Goal: Task Accomplishment & Management: Manage account settings

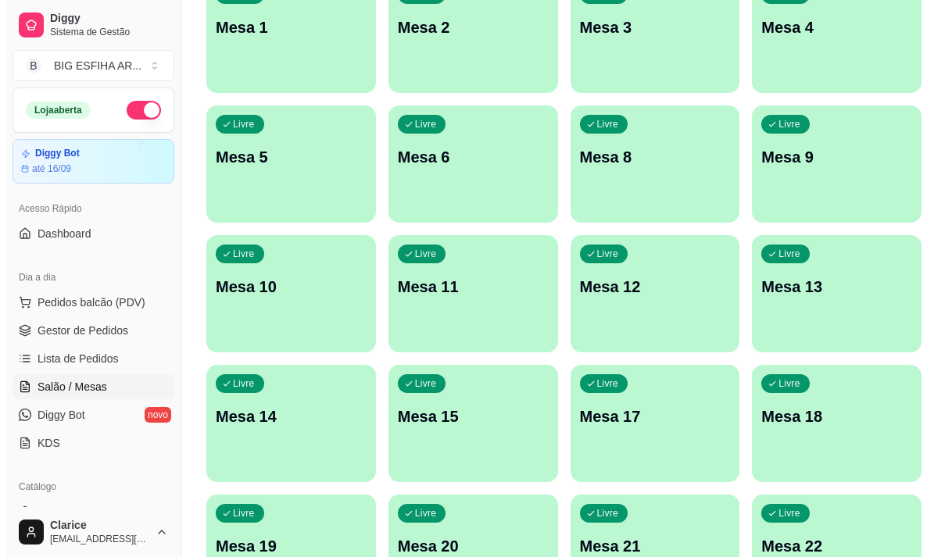
scroll to position [700, 0]
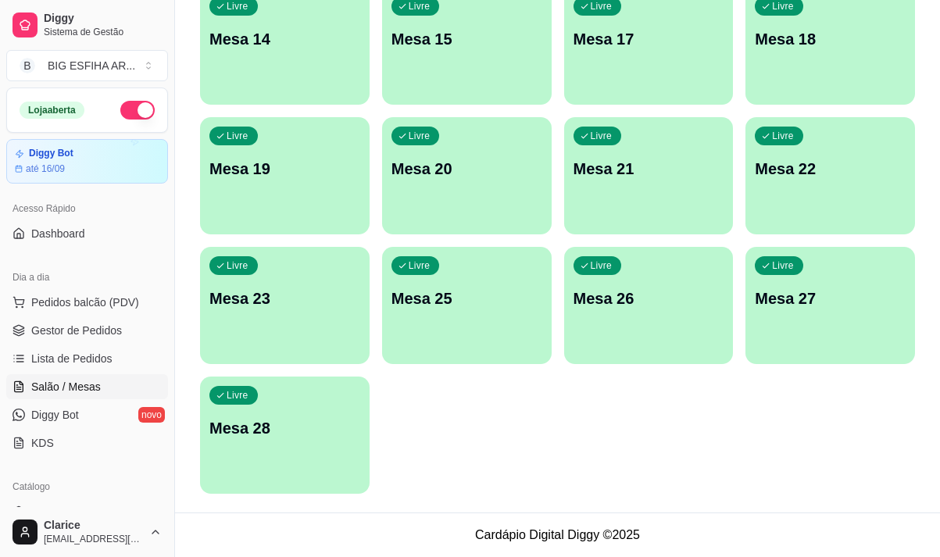
click at [319, 452] on div "Livre Mesa 28" at bounding box center [285, 426] width 170 height 98
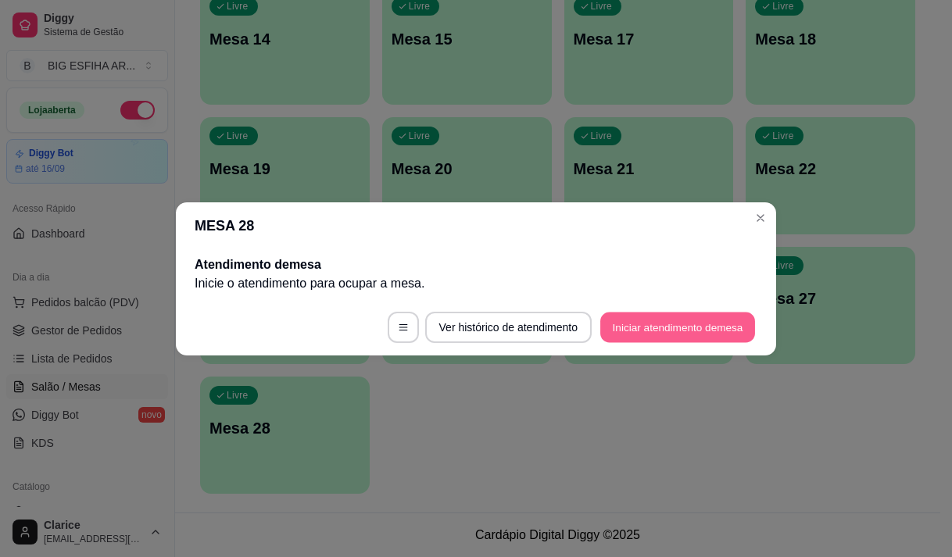
click at [709, 313] on button "Iniciar atendimento de mesa" at bounding box center [677, 327] width 155 height 30
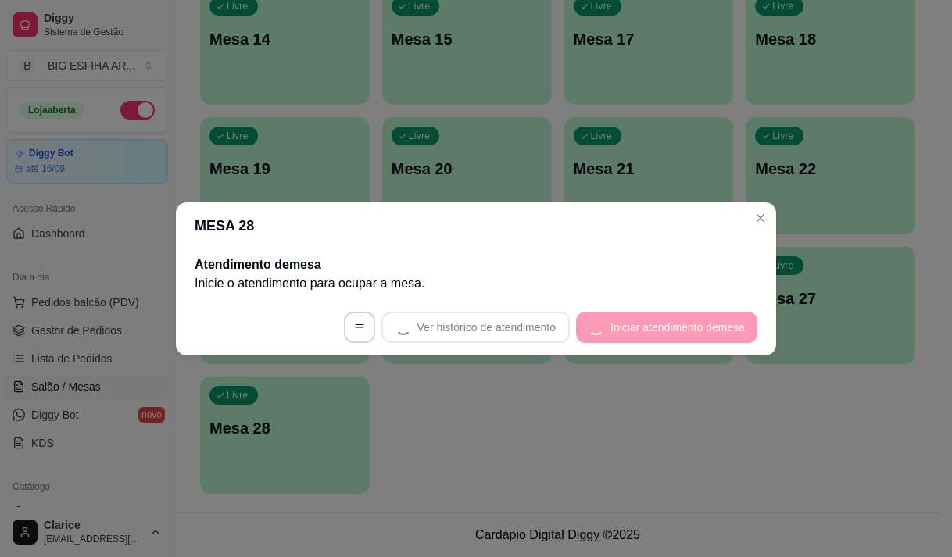
click at [708, 330] on footer "Ver histórico de atendimento Iniciar atendimento de mesa" at bounding box center [476, 327] width 600 height 56
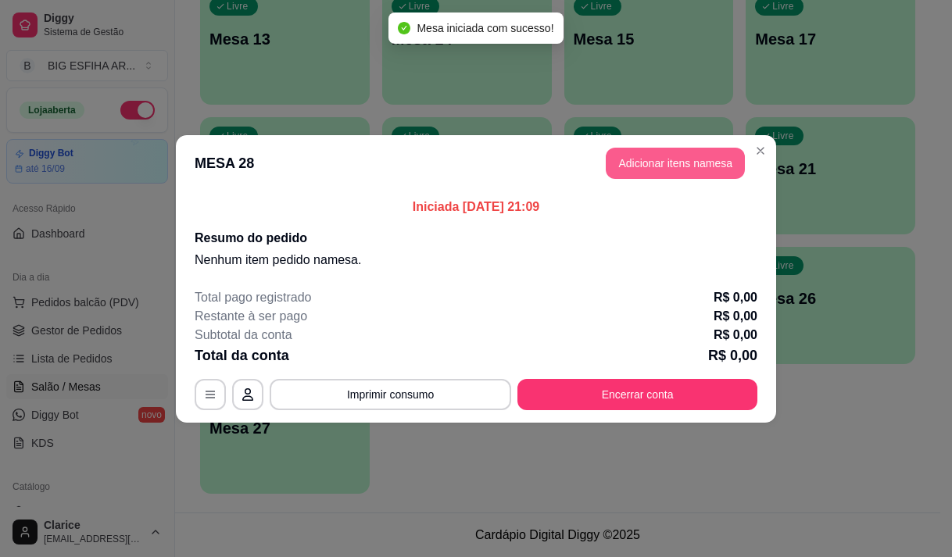
click at [650, 148] on button "Adicionar itens na mesa" at bounding box center [675, 163] width 139 height 31
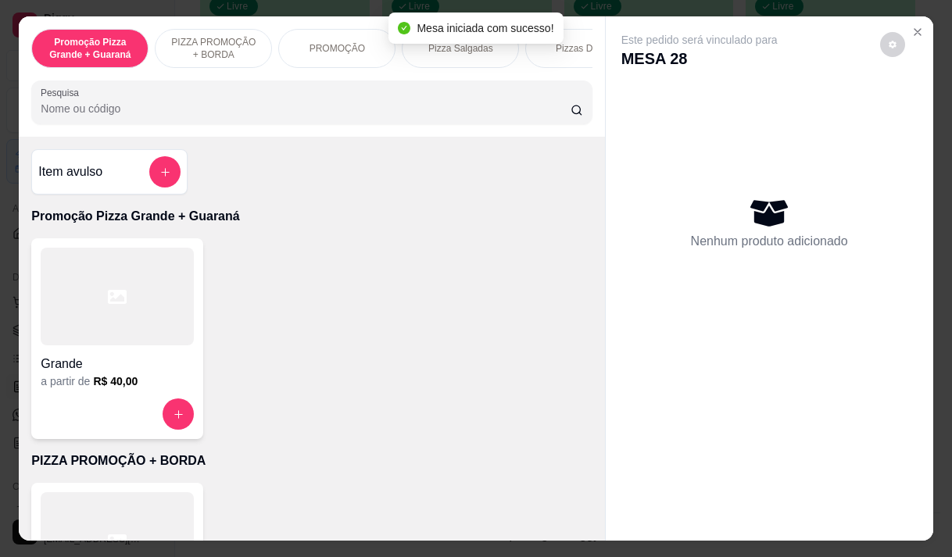
click at [251, 113] on input "Pesquisa" at bounding box center [306, 109] width 530 height 16
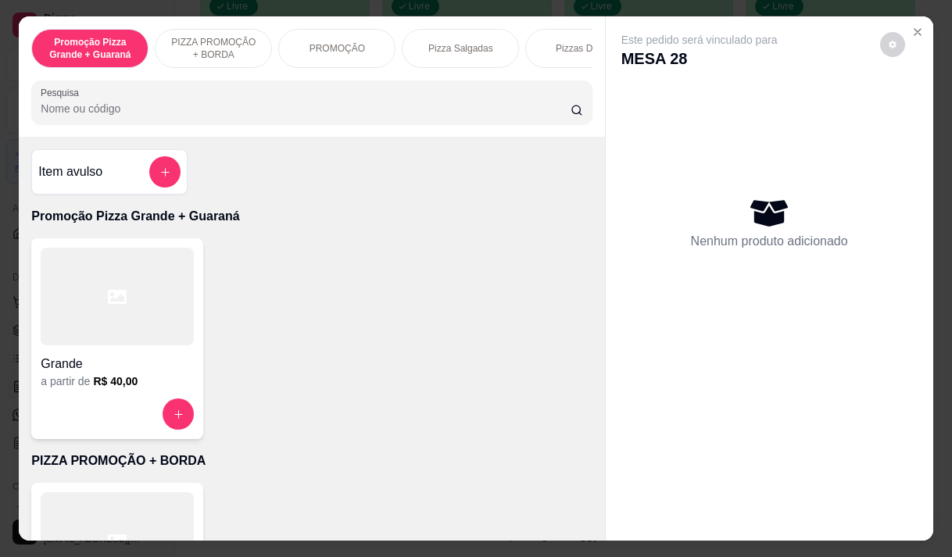
type input "m"
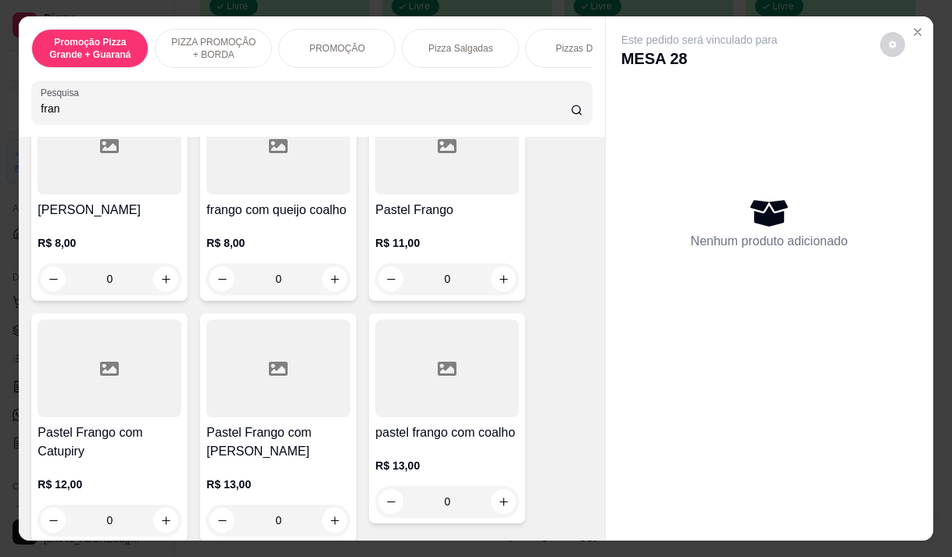
scroll to position [313, 0]
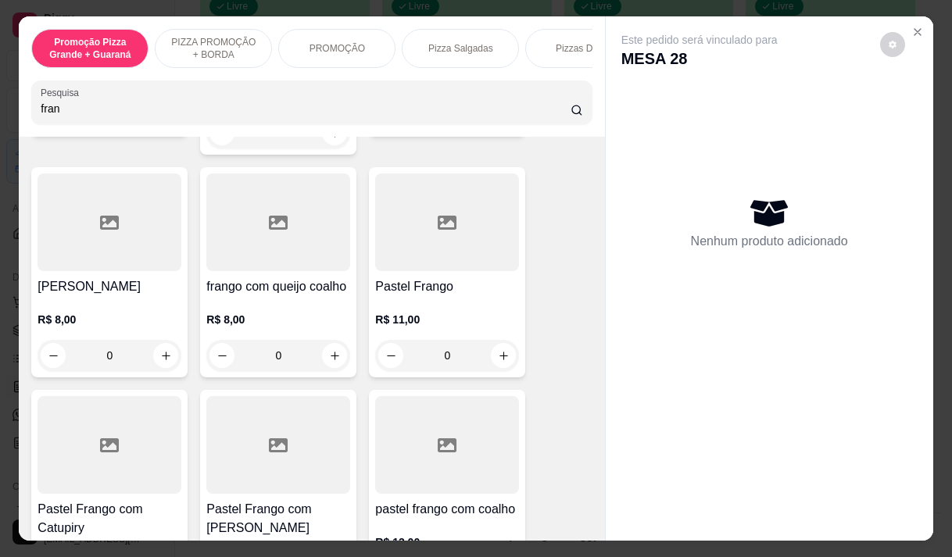
type input "fran"
click at [427, 260] on div "Pastel Frango R$ 11,00 0" at bounding box center [447, 272] width 156 height 210
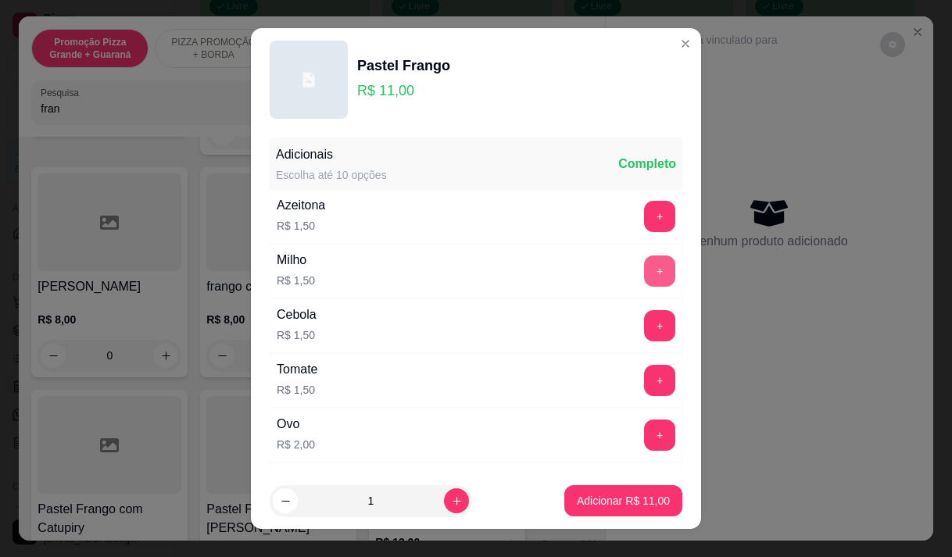
click at [644, 260] on button "+" at bounding box center [659, 270] width 31 height 31
click at [638, 501] on p "Adicionar R$ 12,50" at bounding box center [623, 501] width 91 height 15
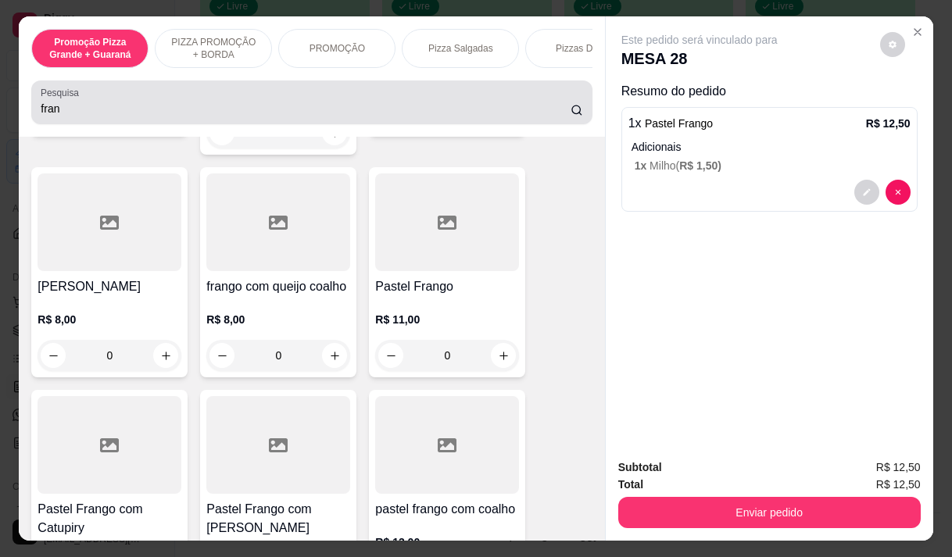
click at [95, 116] on input "fran" at bounding box center [306, 109] width 530 height 16
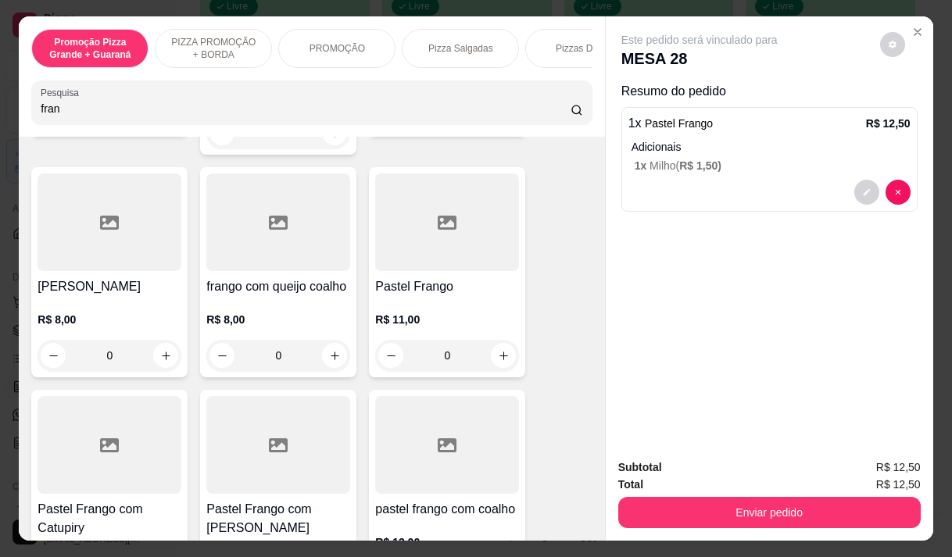
click at [95, 116] on input "fran" at bounding box center [306, 109] width 530 height 16
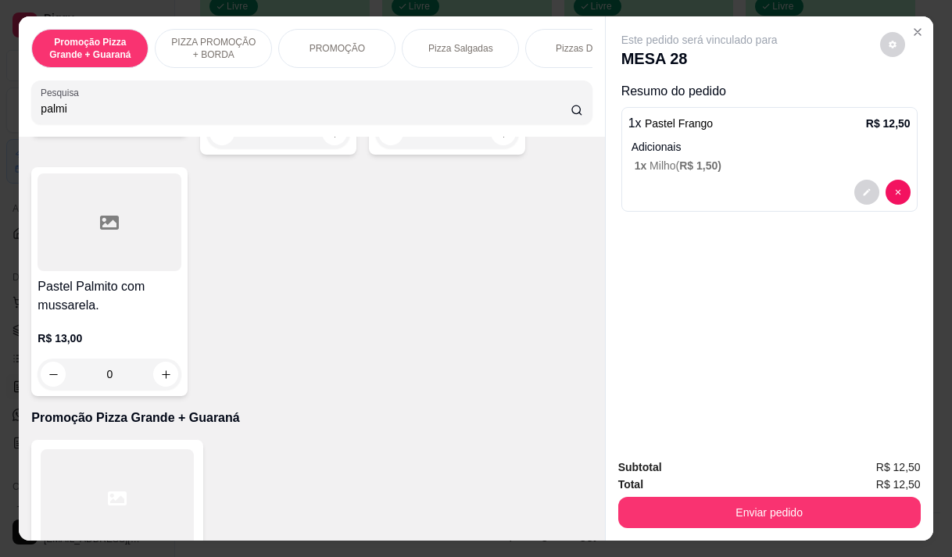
scroll to position [827, 0]
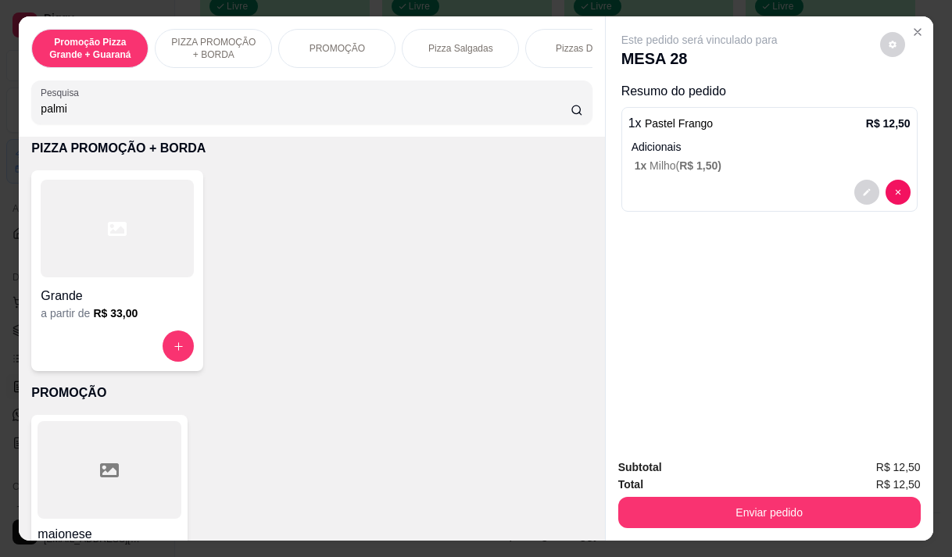
type input "palmi"
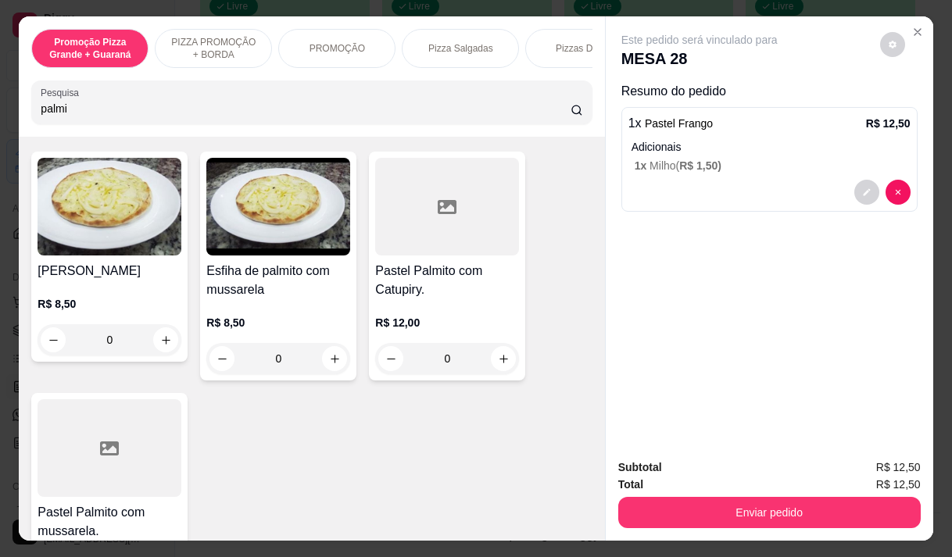
scroll to position [78, 0]
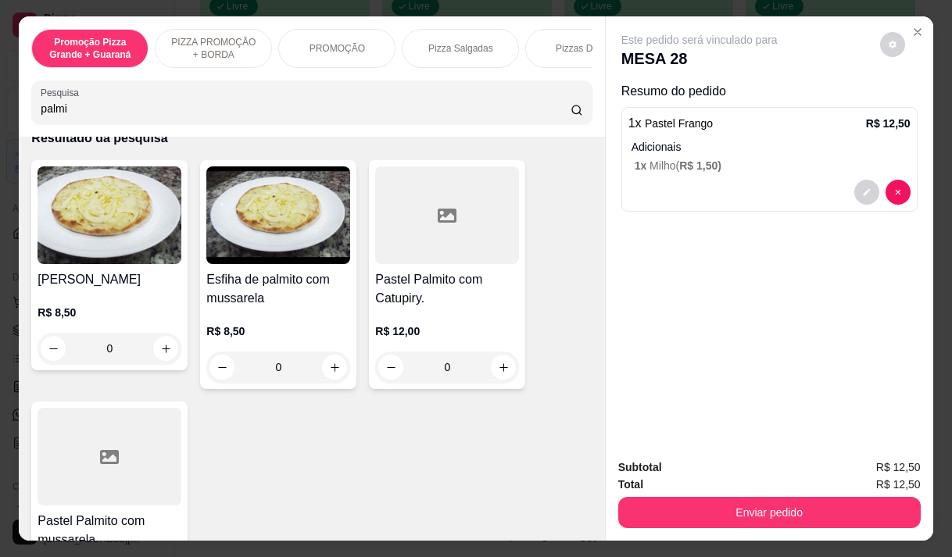
click at [309, 333] on p "R$ 8,50" at bounding box center [278, 331] width 144 height 16
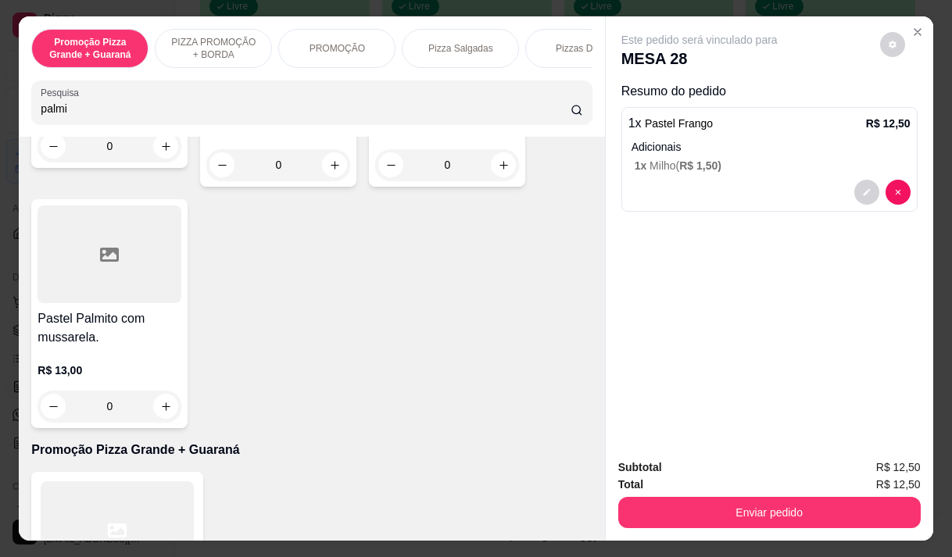
scroll to position [313, 0]
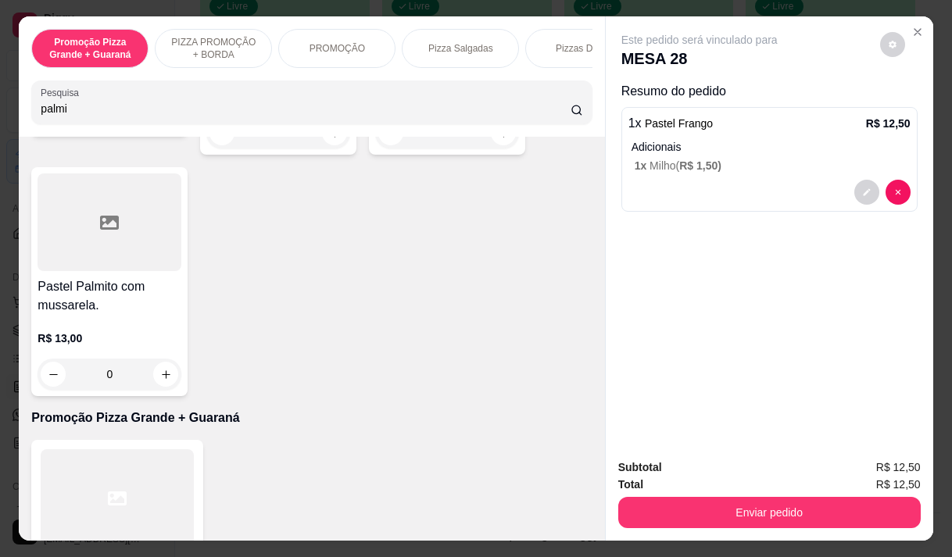
click at [100, 305] on h4 "Pastel Palmito com mussarela." at bounding box center [110, 296] width 144 height 38
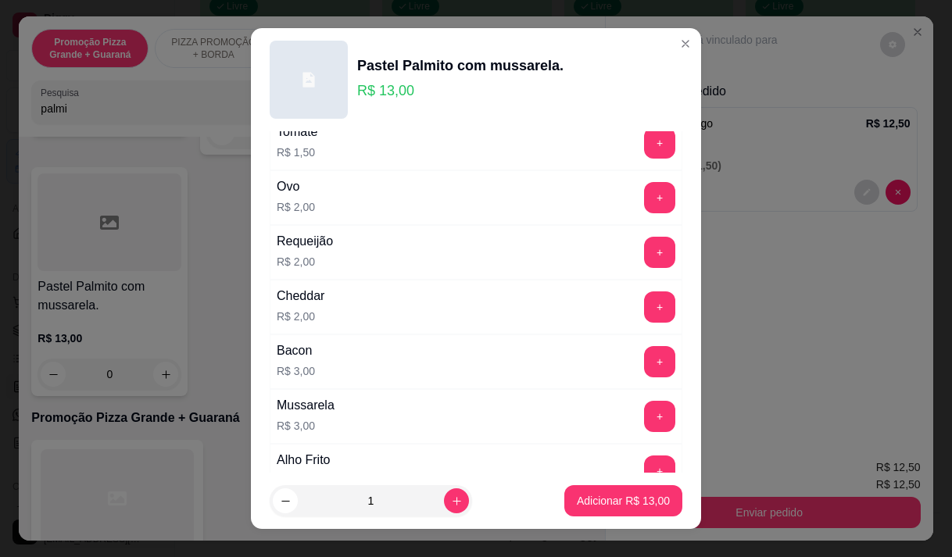
scroll to position [263, 0]
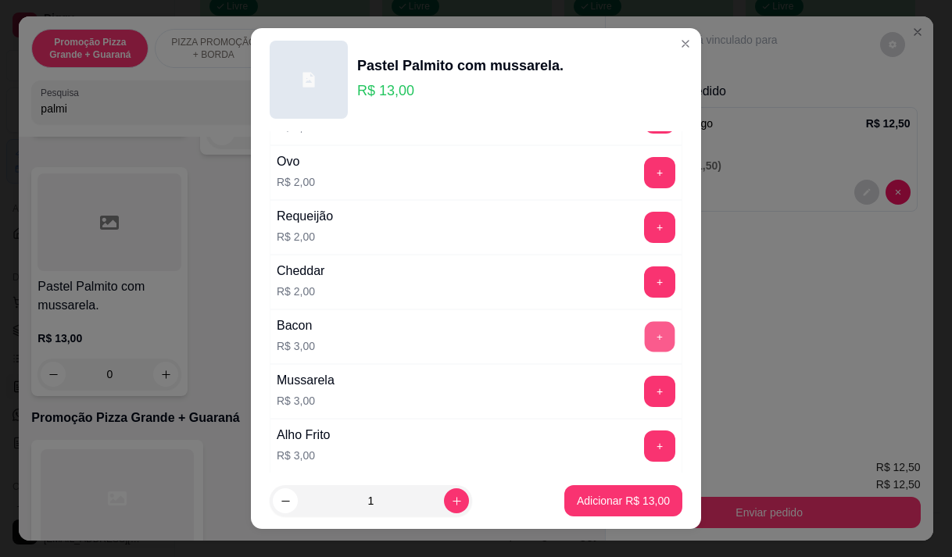
click at [645, 340] on button "+" at bounding box center [660, 336] width 30 height 30
click at [616, 498] on p "Adicionar R$ 19,00" at bounding box center [623, 501] width 93 height 16
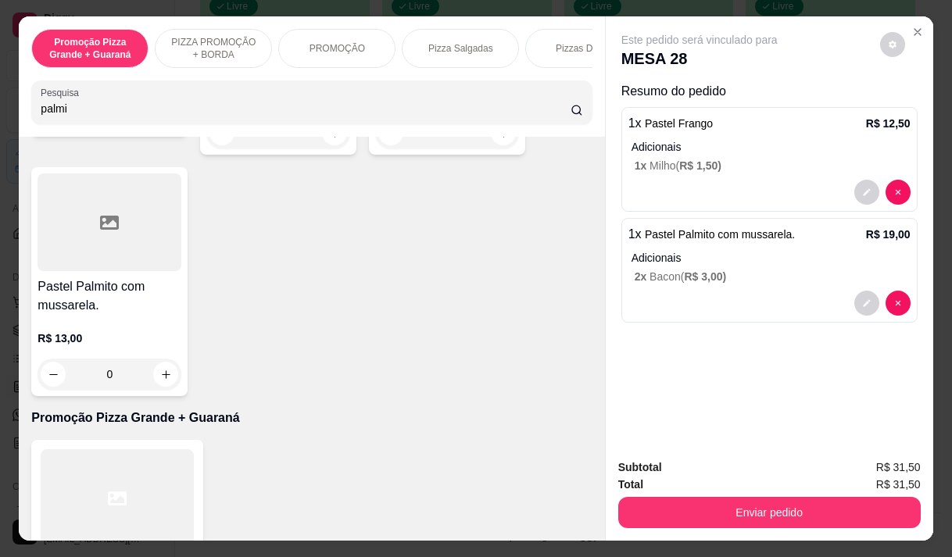
click at [683, 250] on p "Adicionais" at bounding box center [770, 258] width 279 height 16
click at [862, 302] on icon "decrease-product-quantity" at bounding box center [866, 302] width 9 height 9
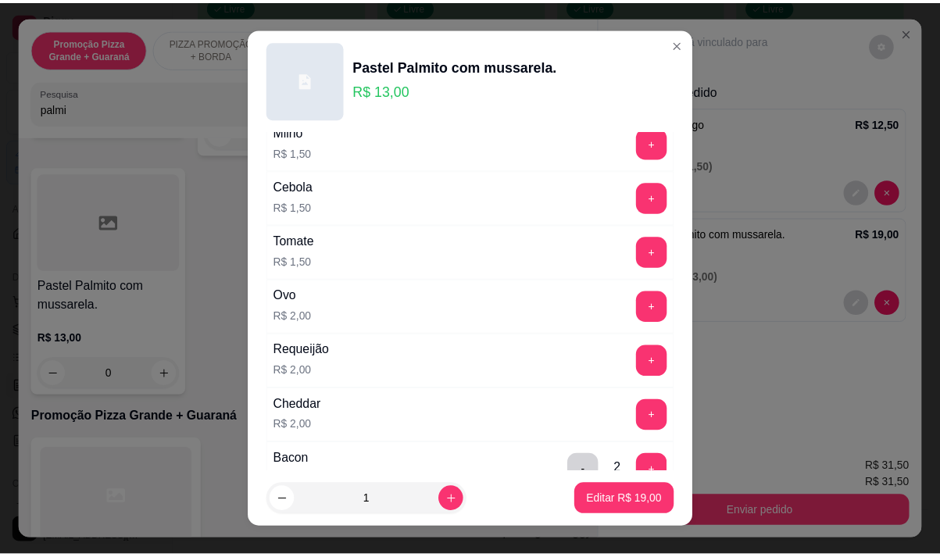
scroll to position [234, 0]
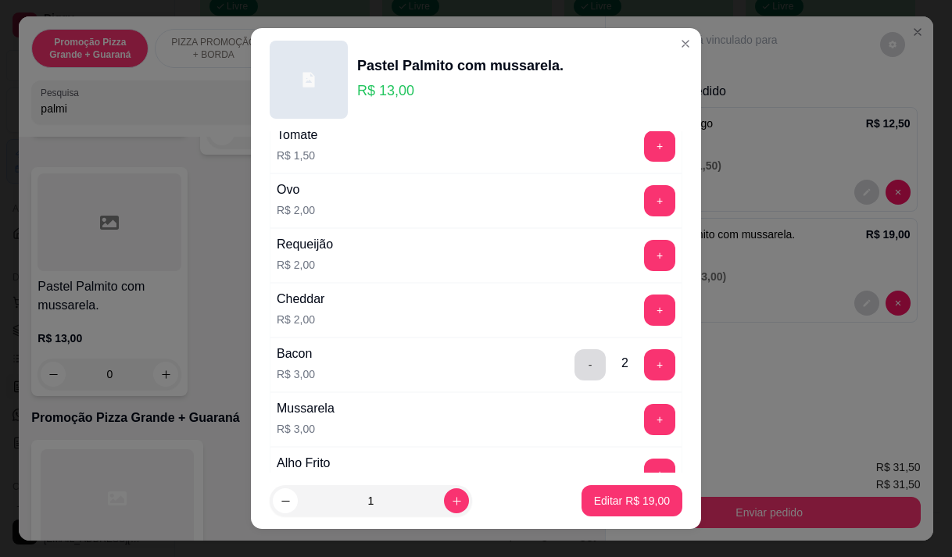
click at [574, 363] on button "-" at bounding box center [589, 364] width 31 height 31
click at [638, 503] on p "Editar R$ 16,00" at bounding box center [631, 501] width 73 height 15
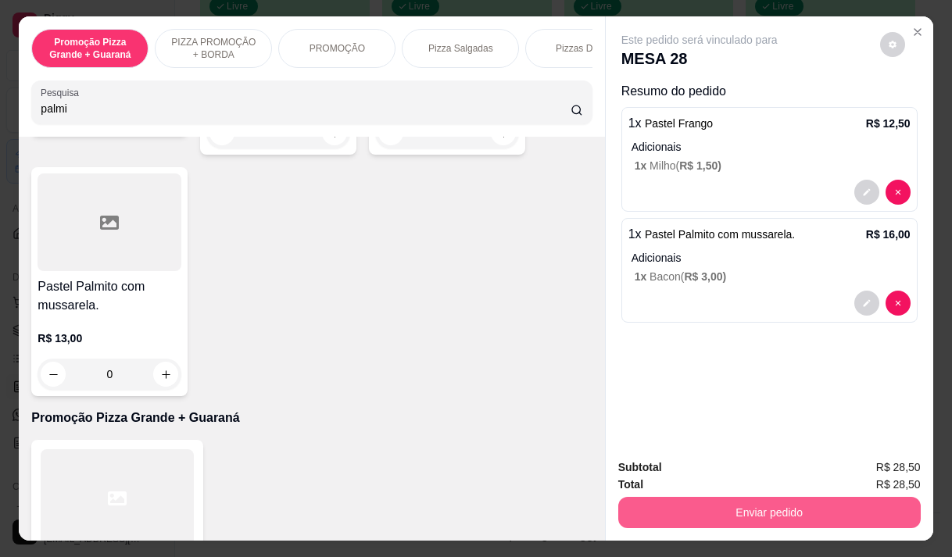
click at [784, 507] on button "Enviar pedido" at bounding box center [769, 512] width 302 height 31
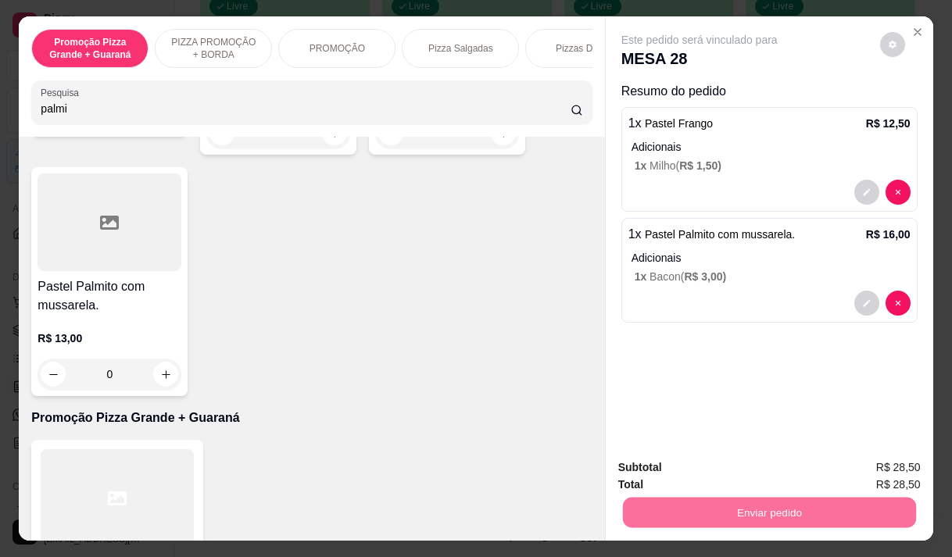
click at [759, 474] on button "Não registrar e enviar pedido" at bounding box center [717, 467] width 158 height 29
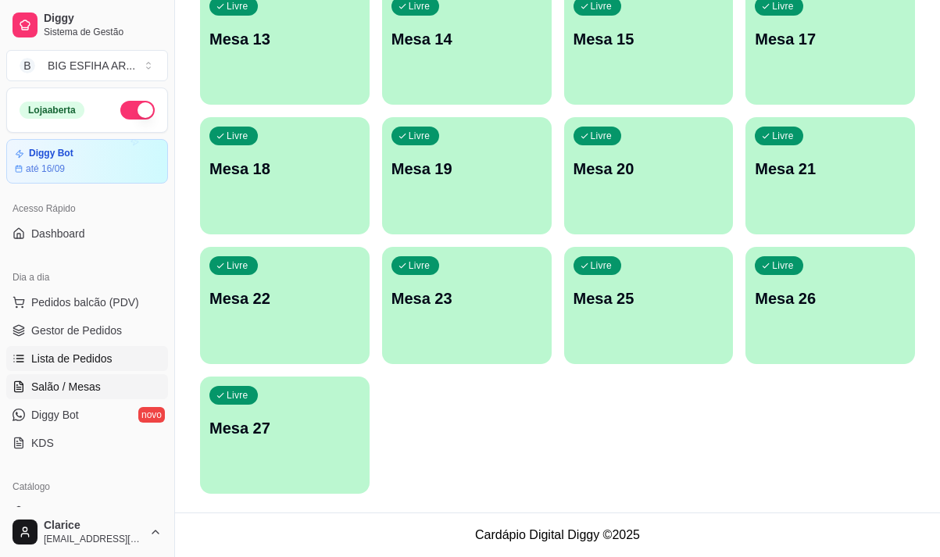
click at [84, 357] on span "Lista de Pedidos" at bounding box center [71, 359] width 81 height 16
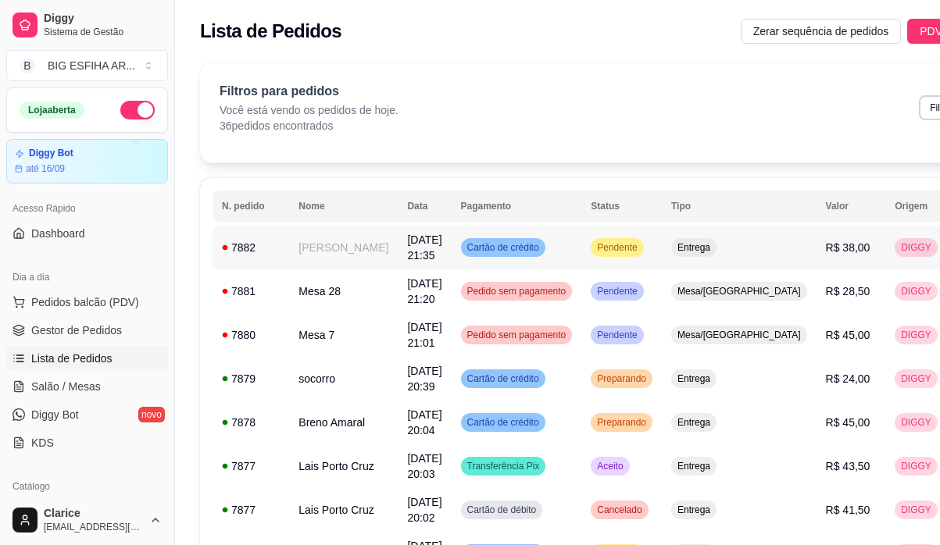
click at [337, 259] on td "[PERSON_NAME]" at bounding box center [343, 248] width 109 height 44
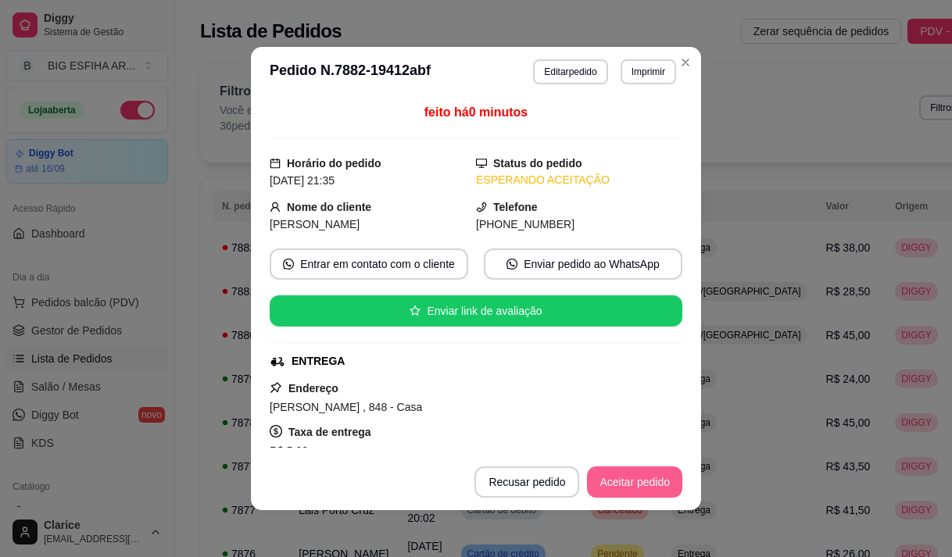
click at [638, 487] on button "Aceitar pedido" at bounding box center [634, 481] width 95 height 31
click at [618, 481] on button "Mover para preparo" at bounding box center [621, 482] width 117 height 30
click at [629, 74] on button "Imprimir" at bounding box center [648, 71] width 54 height 24
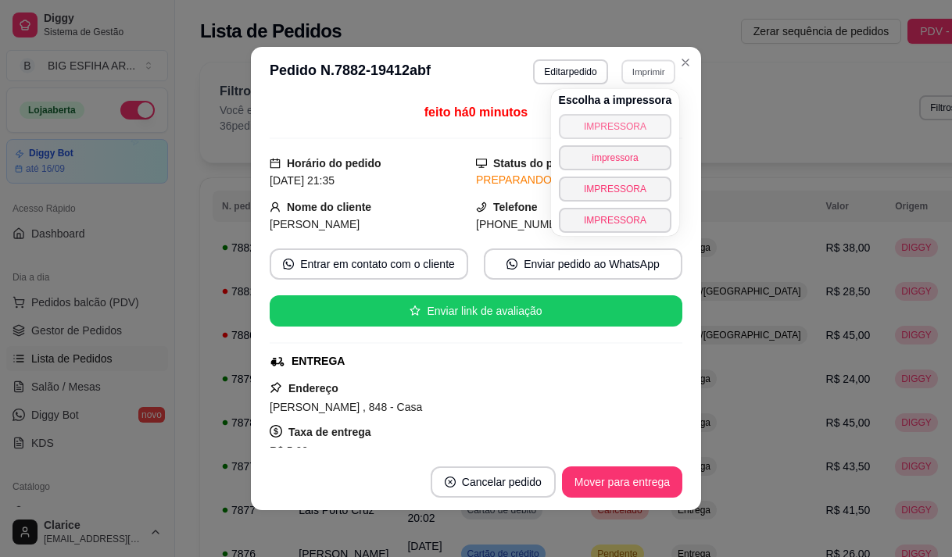
click at [614, 135] on button "IMPRESSORA" at bounding box center [615, 126] width 113 height 25
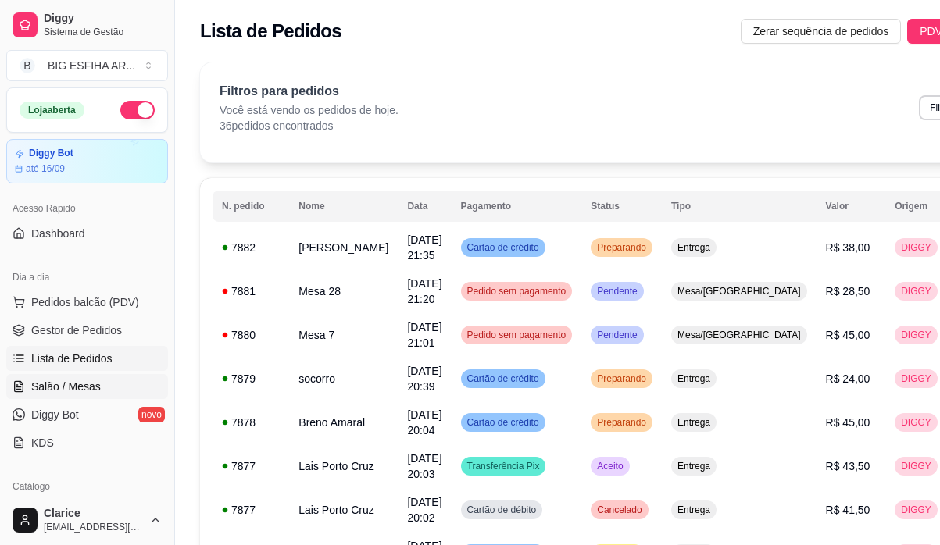
click at [63, 384] on span "Salão / Mesas" at bounding box center [66, 387] width 70 height 16
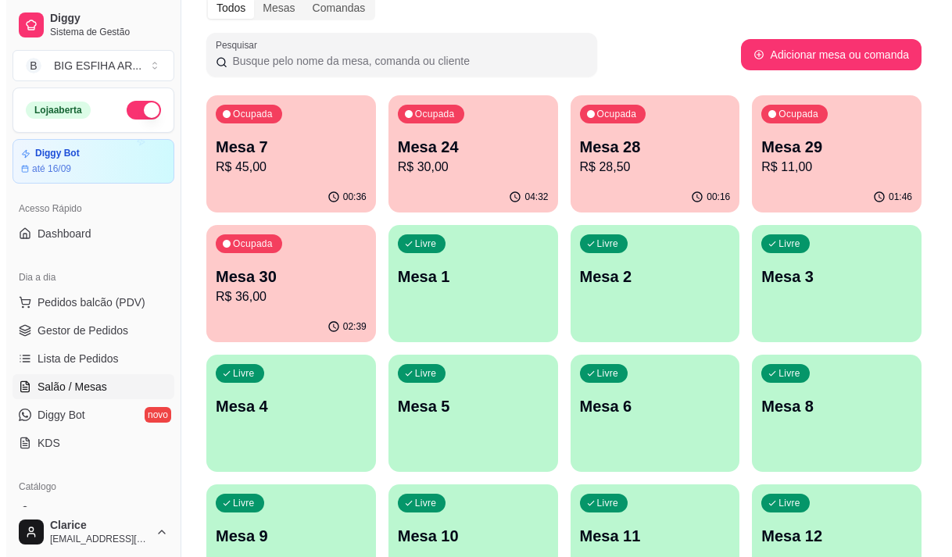
scroll to position [156, 0]
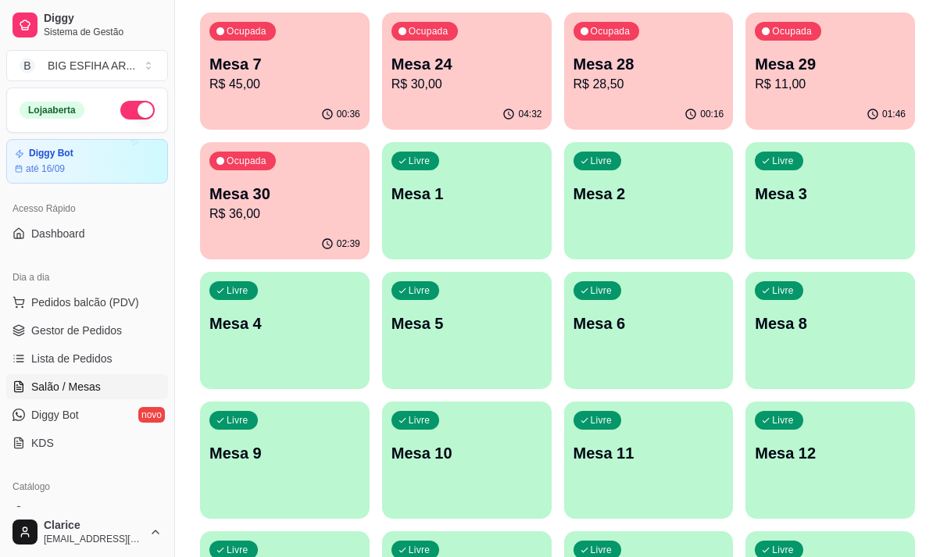
click at [448, 204] on p "Mesa 1" at bounding box center [466, 194] width 151 height 22
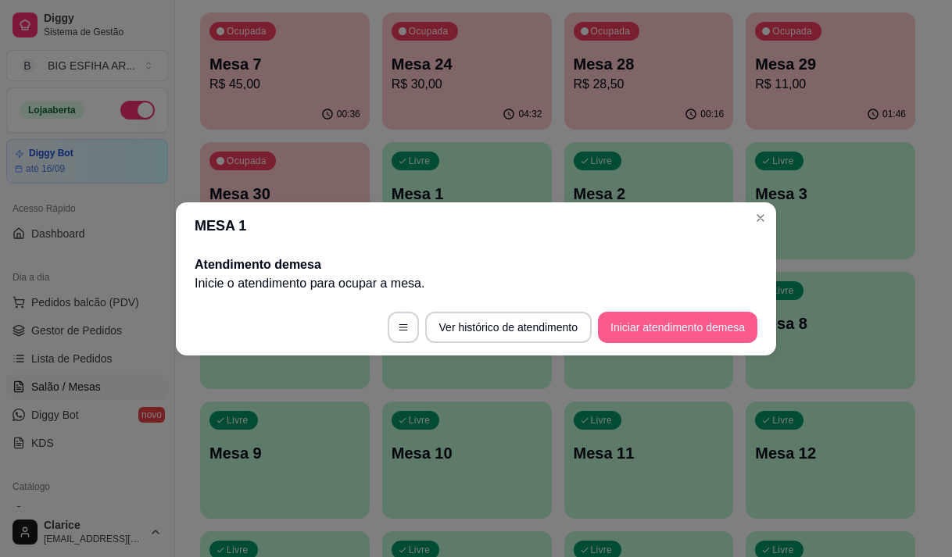
click at [628, 338] on button "Iniciar atendimento de mesa" at bounding box center [677, 327] width 159 height 31
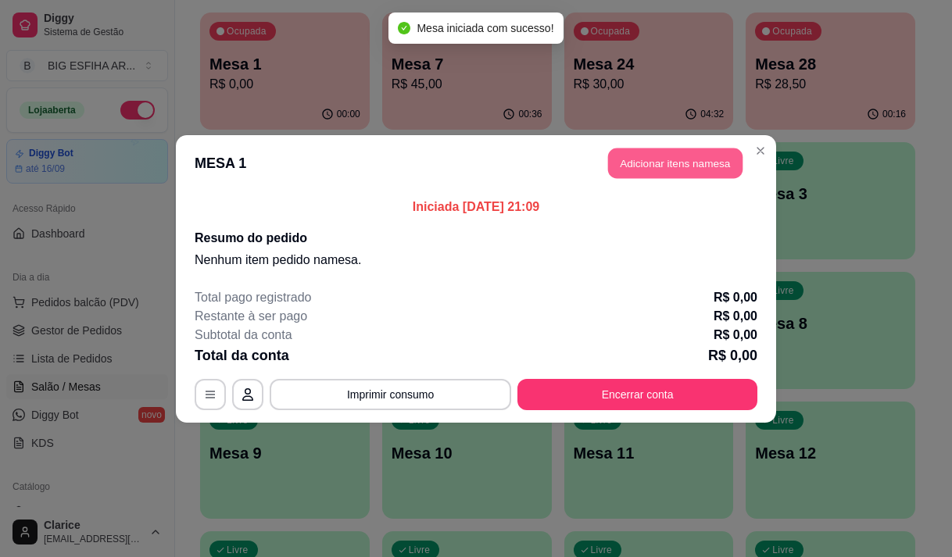
click at [627, 165] on button "Adicionar itens na mesa" at bounding box center [675, 163] width 134 height 30
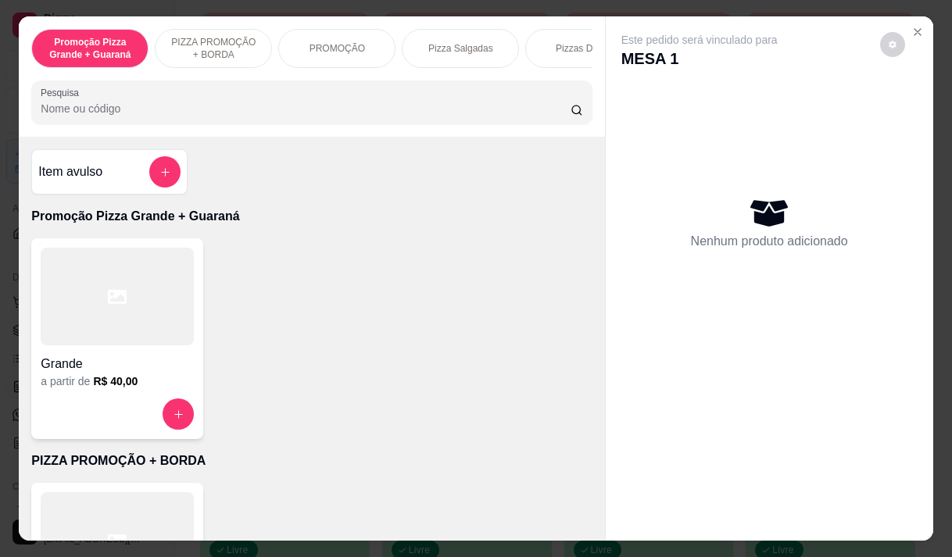
click at [88, 329] on div at bounding box center [117, 297] width 153 height 98
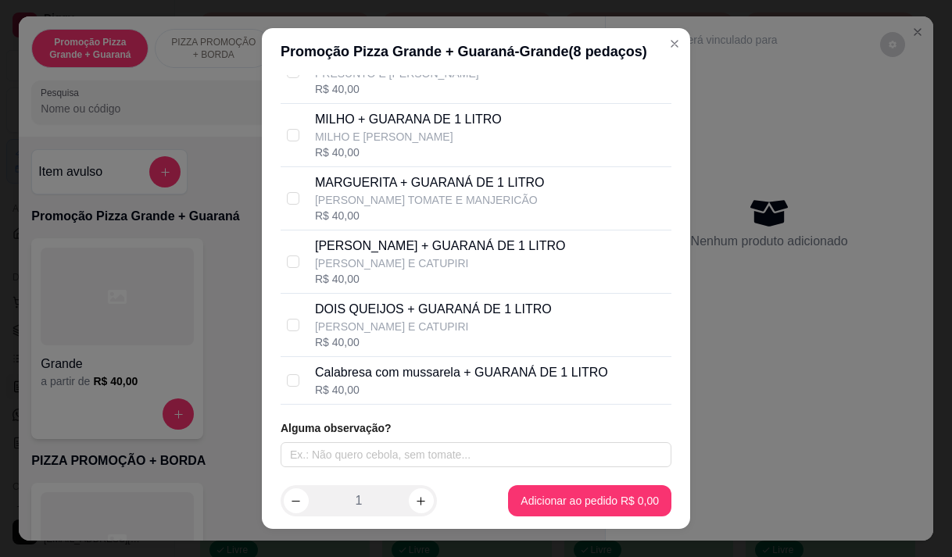
scroll to position [226, 0]
click at [392, 380] on p "Calabresa com mussarela + GUARANÁ DE 1 LITRO" at bounding box center [461, 372] width 293 height 19
checkbox input "true"
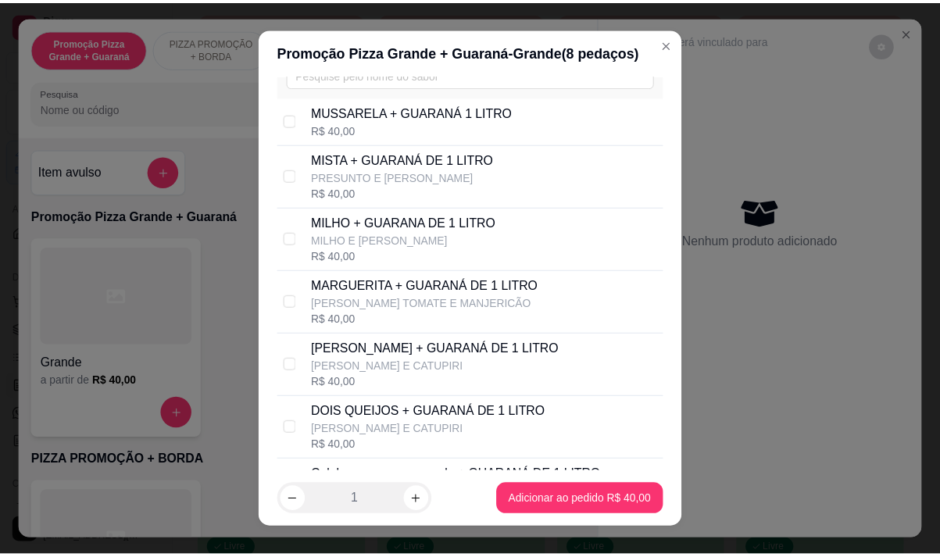
scroll to position [70, 0]
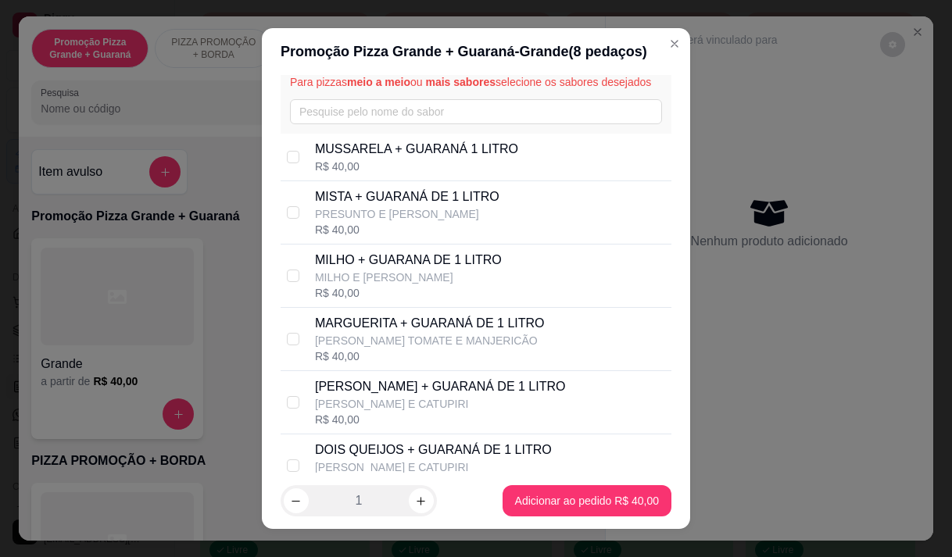
click at [430, 174] on div "R$ 40,00" at bounding box center [416, 167] width 203 height 16
checkbox input "true"
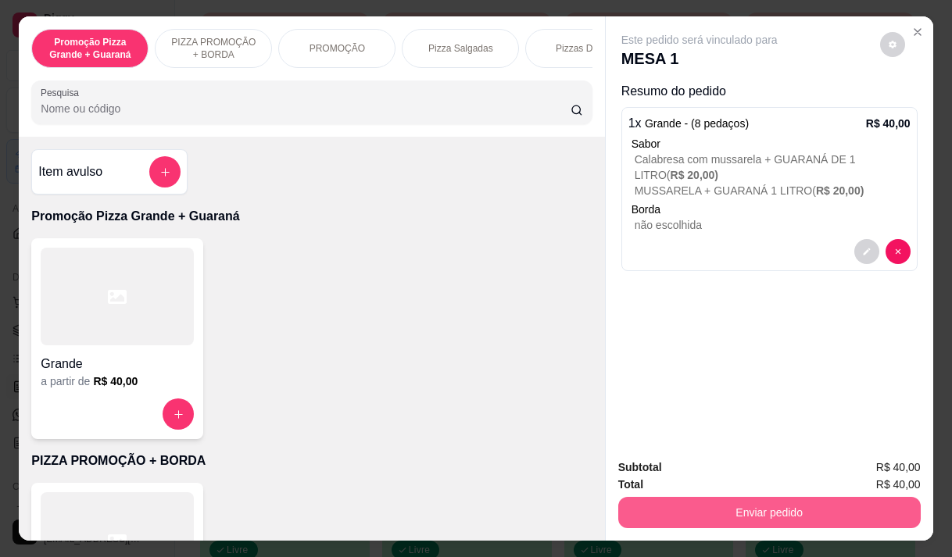
click at [666, 516] on button "Enviar pedido" at bounding box center [769, 512] width 302 height 31
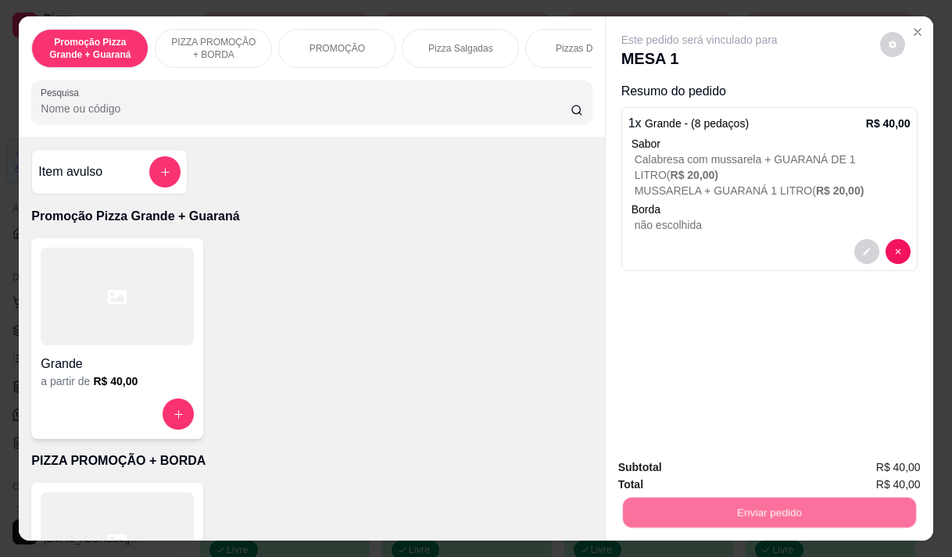
click at [694, 460] on button "Não registrar e enviar pedido" at bounding box center [717, 467] width 158 height 29
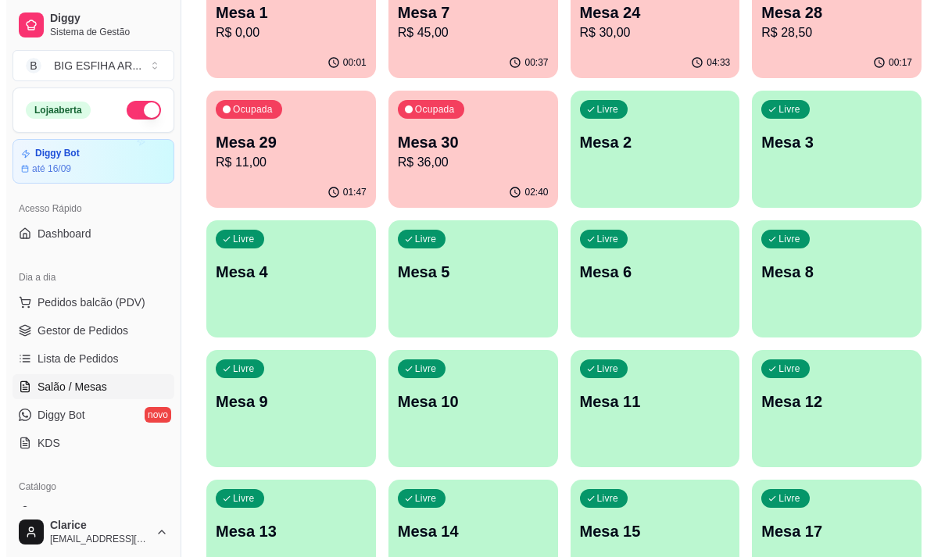
scroll to position [234, 0]
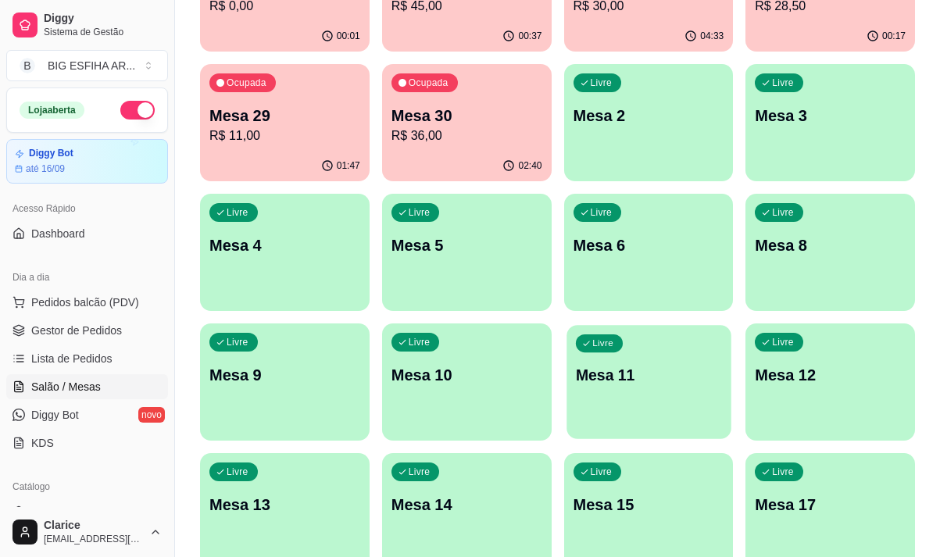
click at [624, 399] on div "Livre Mesa 11" at bounding box center [648, 372] width 164 height 95
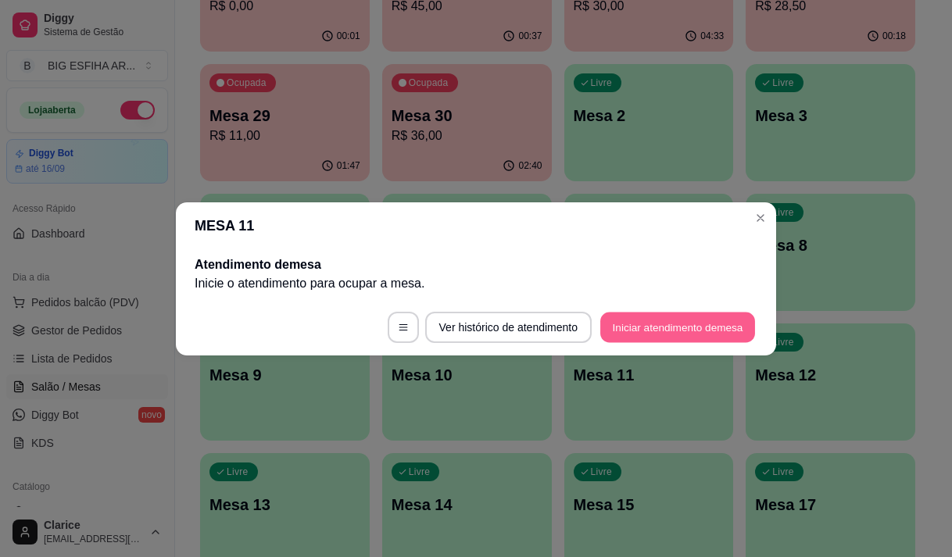
click at [628, 334] on button "Iniciar atendimento de mesa" at bounding box center [677, 327] width 155 height 30
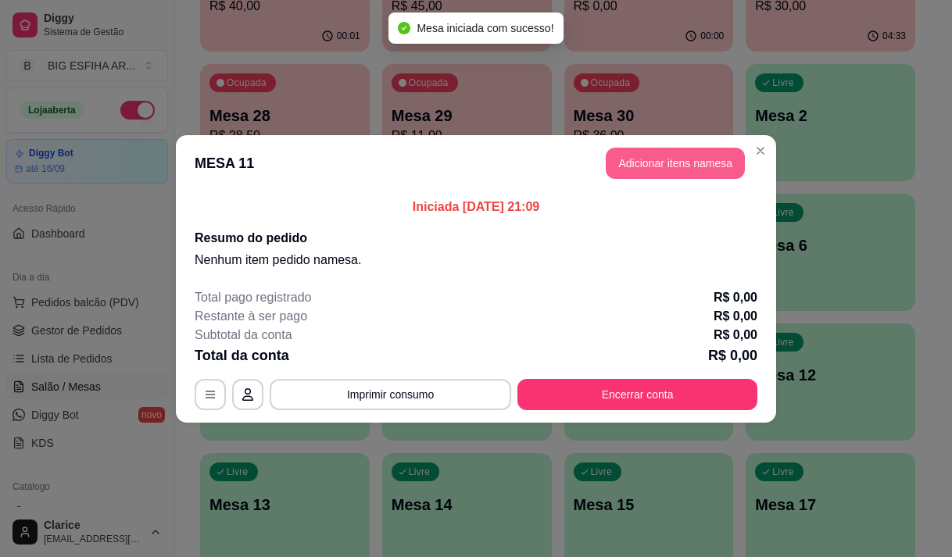
click at [680, 155] on button "Adicionar itens na mesa" at bounding box center [675, 163] width 139 height 31
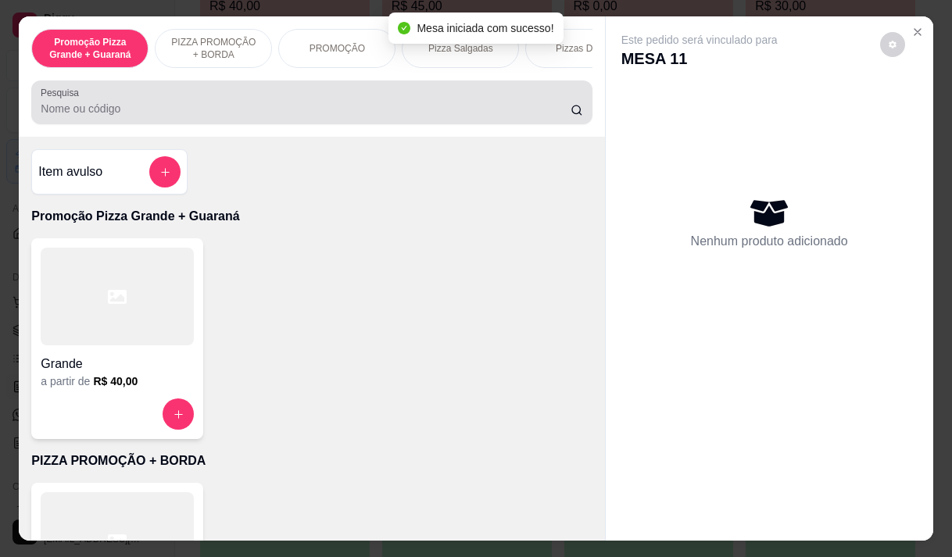
click at [198, 110] on input "Pesquisa" at bounding box center [306, 109] width 530 height 16
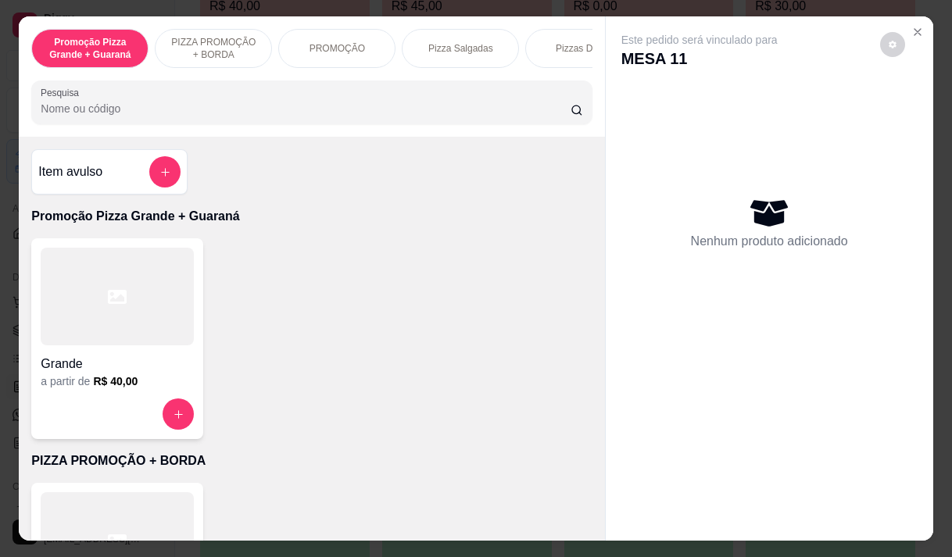
click at [226, 111] on input "Pesquisa" at bounding box center [306, 109] width 530 height 16
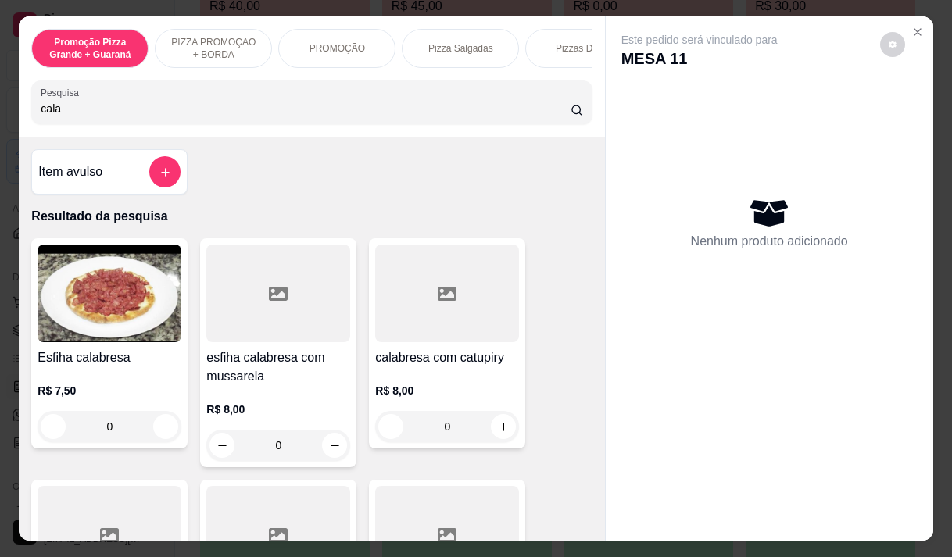
type input "cala"
click at [263, 281] on div at bounding box center [278, 294] width 144 height 98
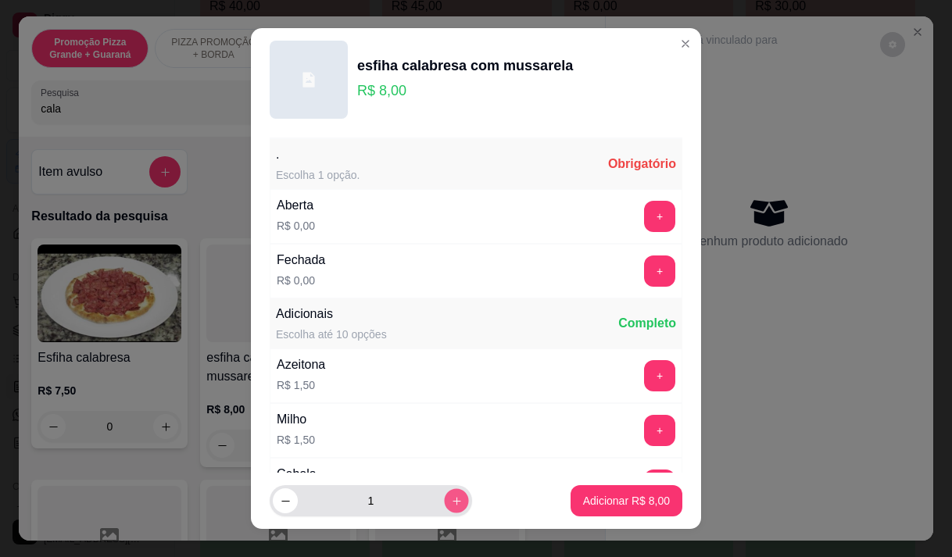
click at [451, 499] on icon "increase-product-quantity" at bounding box center [457, 501] width 12 height 12
type input "2"
click at [645, 220] on button "+" at bounding box center [660, 216] width 30 height 30
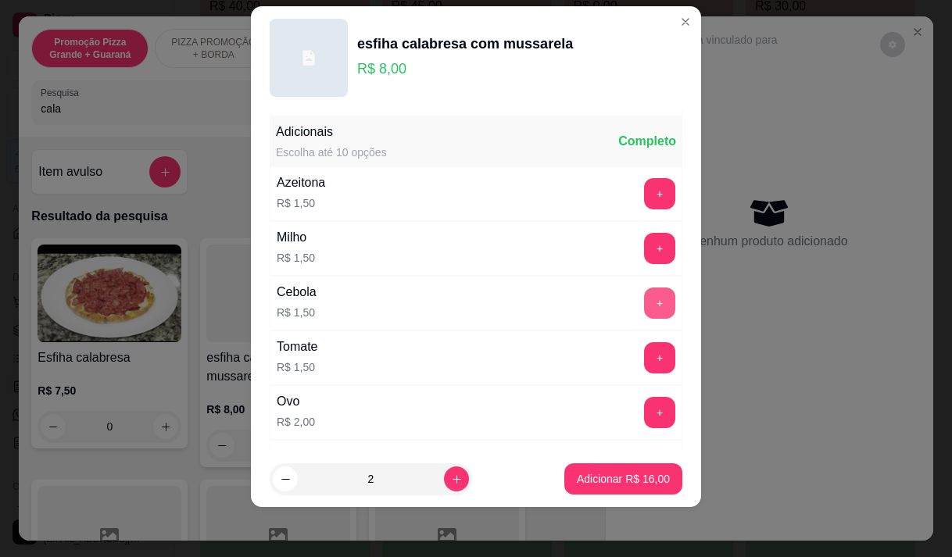
scroll to position [167, 0]
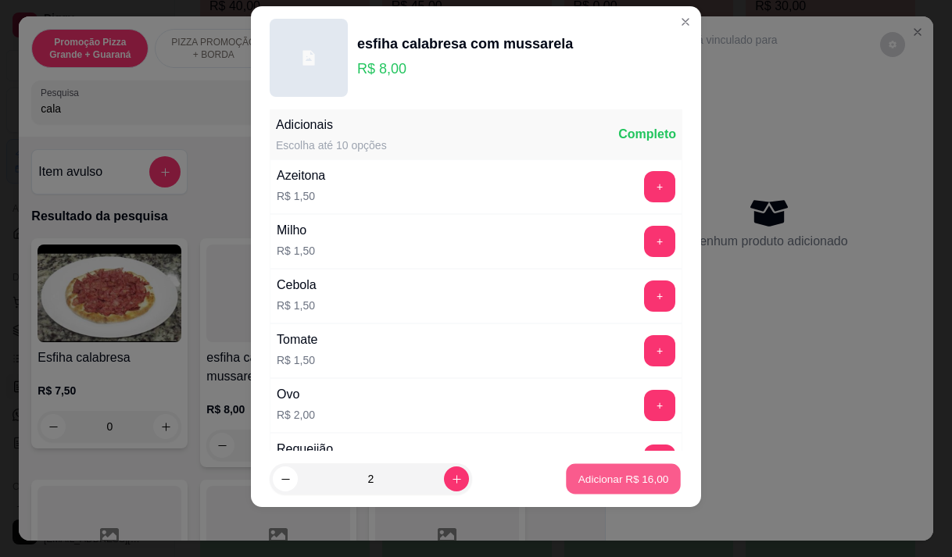
click at [590, 478] on p "Adicionar R$ 16,00" at bounding box center [623, 479] width 91 height 15
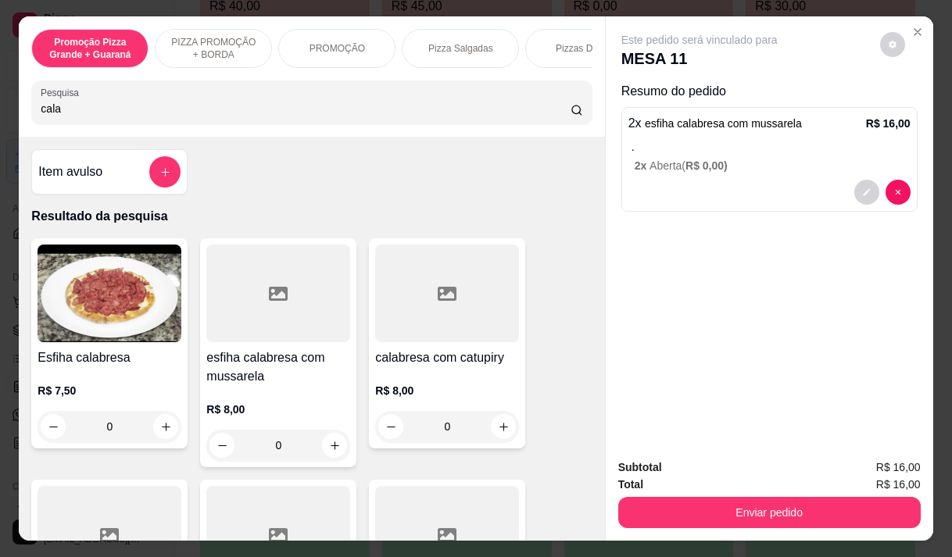
click at [148, 116] on input "cala" at bounding box center [306, 109] width 530 height 16
type input "c"
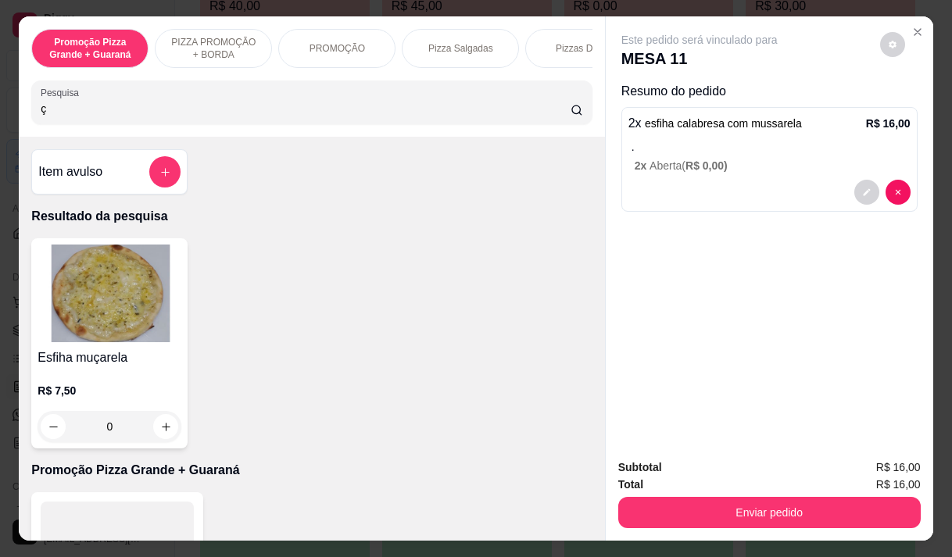
type input "ç"
click at [112, 342] on img at bounding box center [110, 294] width 144 height 98
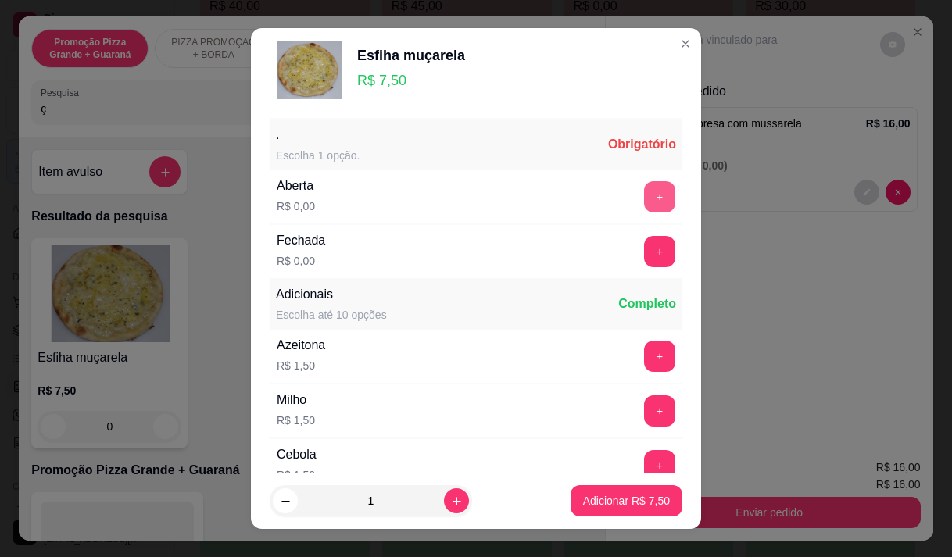
click at [644, 193] on button "+" at bounding box center [659, 196] width 31 height 31
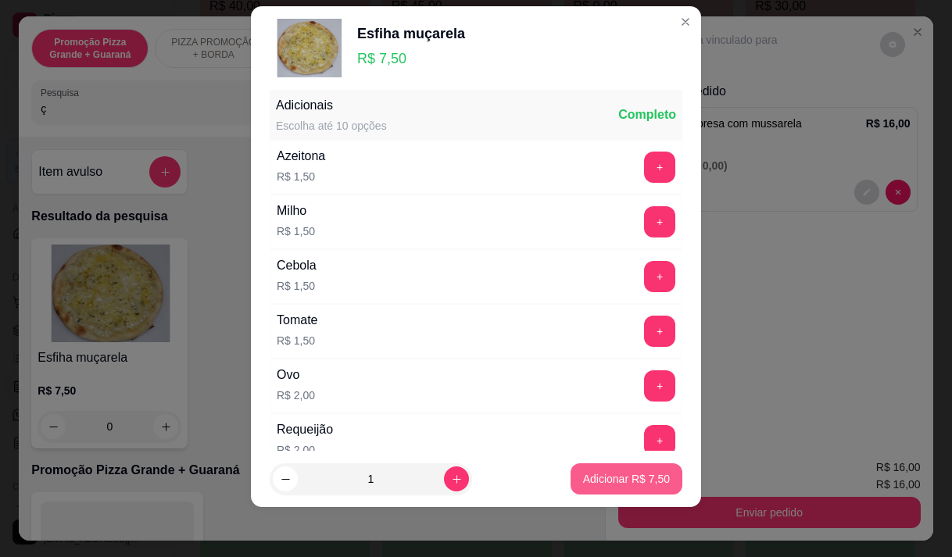
click at [623, 480] on p "Adicionar R$ 7,50" at bounding box center [626, 479] width 87 height 16
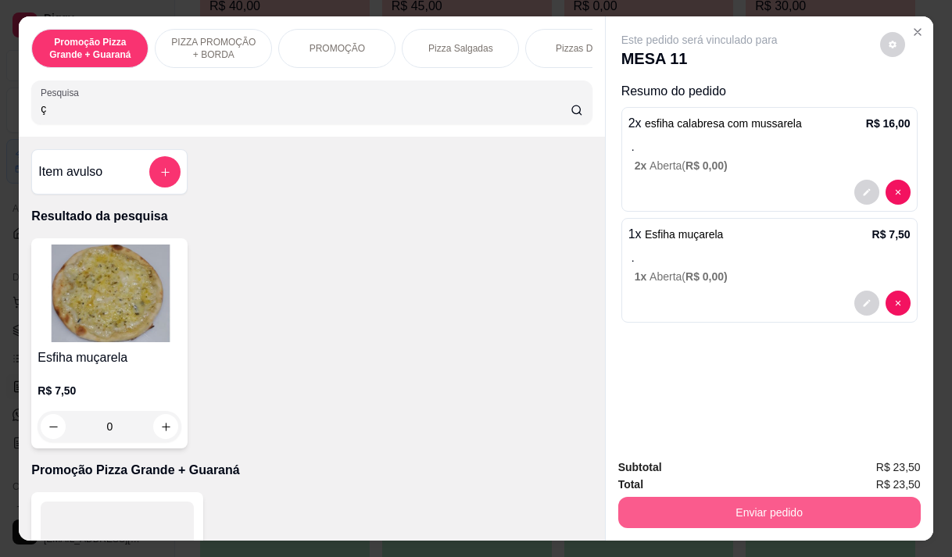
click at [646, 511] on button "Enviar pedido" at bounding box center [769, 512] width 302 height 31
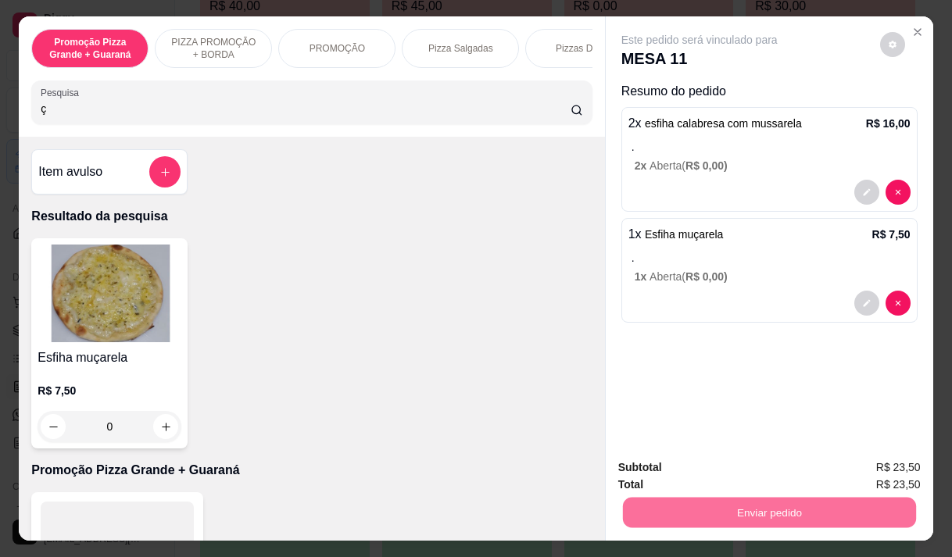
click at [673, 463] on button "Não registrar e enviar pedido" at bounding box center [717, 468] width 163 height 30
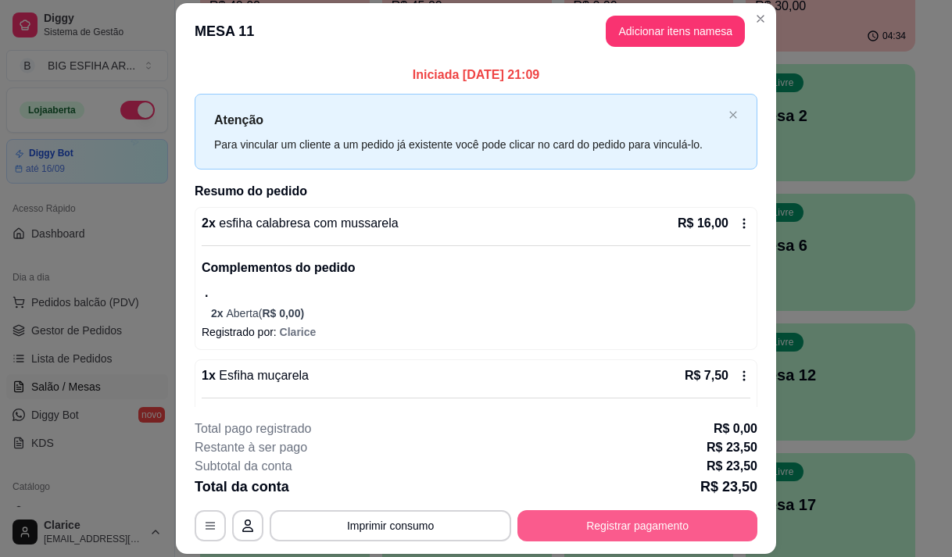
click at [634, 521] on button "Registrar pagamento" at bounding box center [637, 525] width 240 height 31
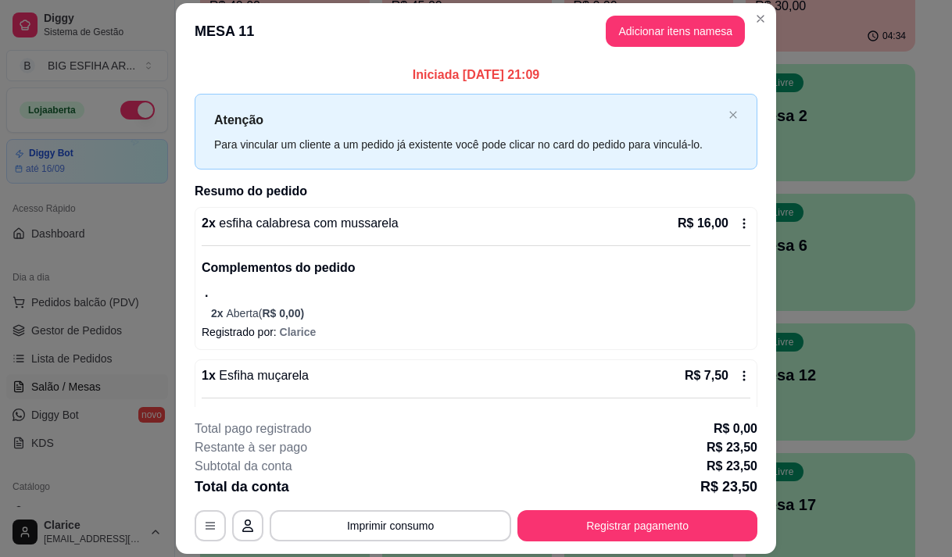
scroll to position [101, 0]
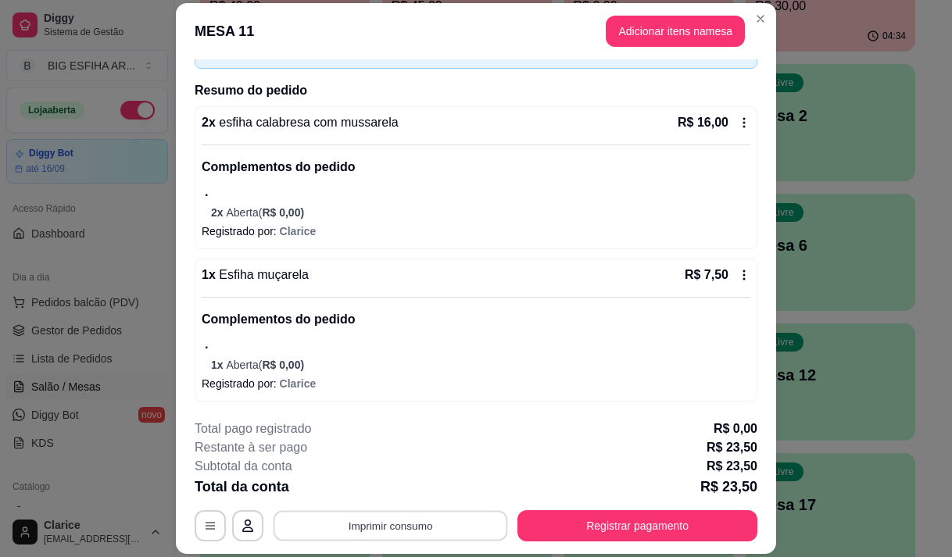
click at [420, 527] on button "Imprimir consumo" at bounding box center [390, 526] width 234 height 30
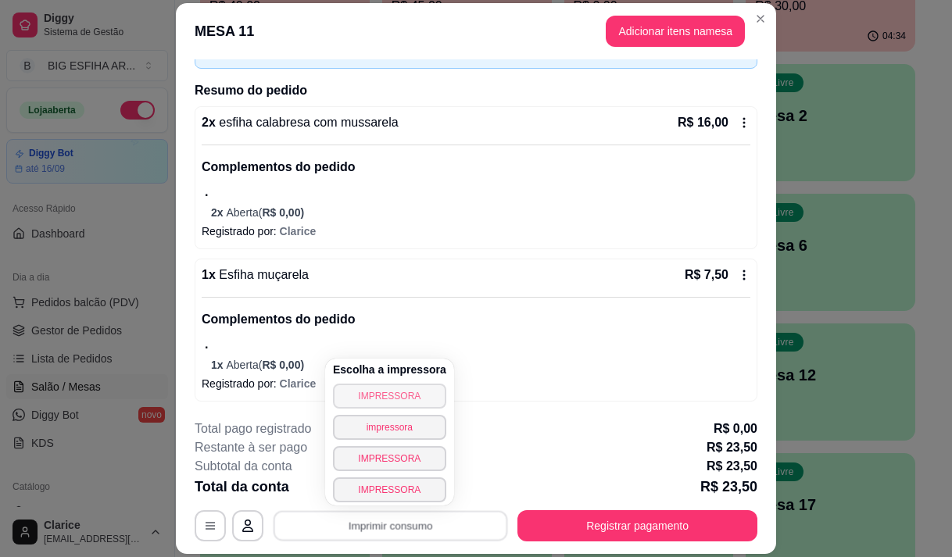
click at [402, 392] on button "IMPRESSORA" at bounding box center [389, 396] width 113 height 25
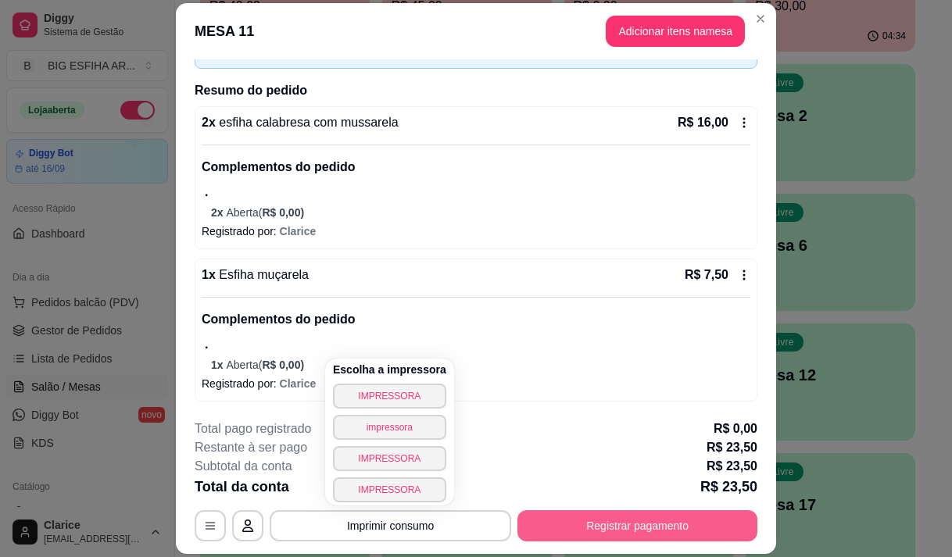
click at [601, 517] on button "Registrar pagamento" at bounding box center [637, 525] width 240 height 31
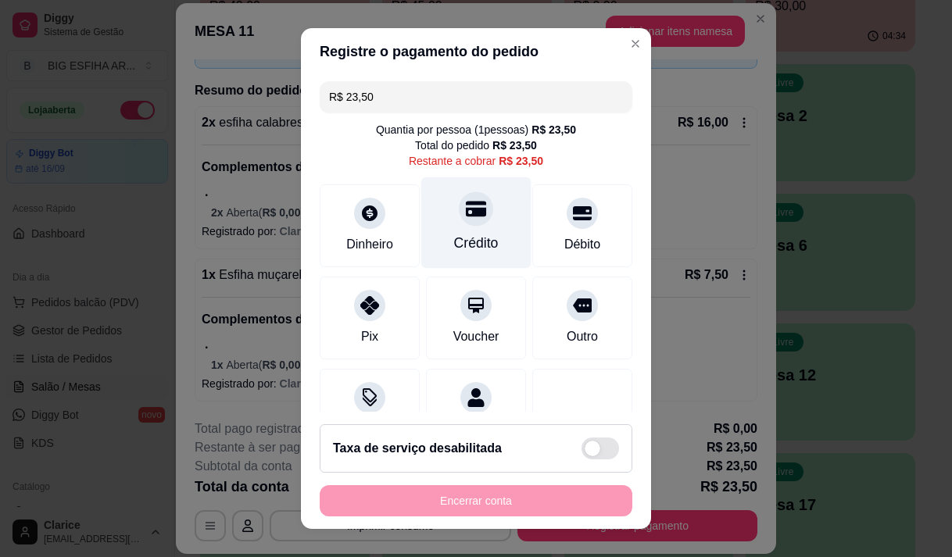
click at [446, 227] on div "Crédito" at bounding box center [476, 222] width 110 height 91
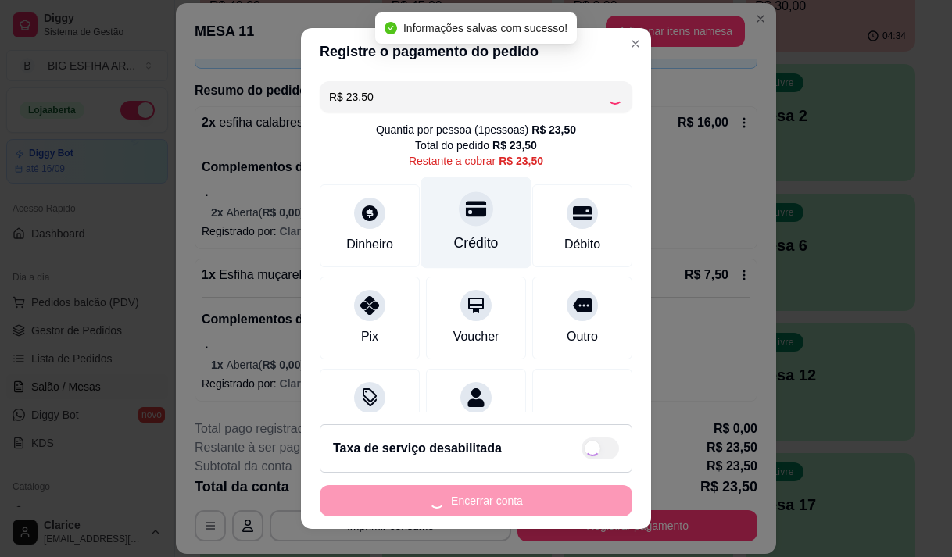
type input "R$ 0,00"
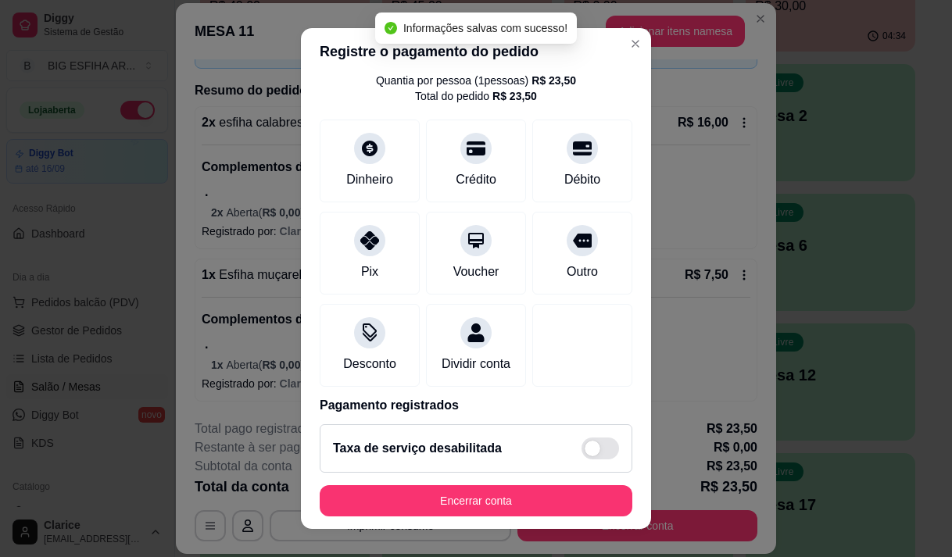
scroll to position [130, 0]
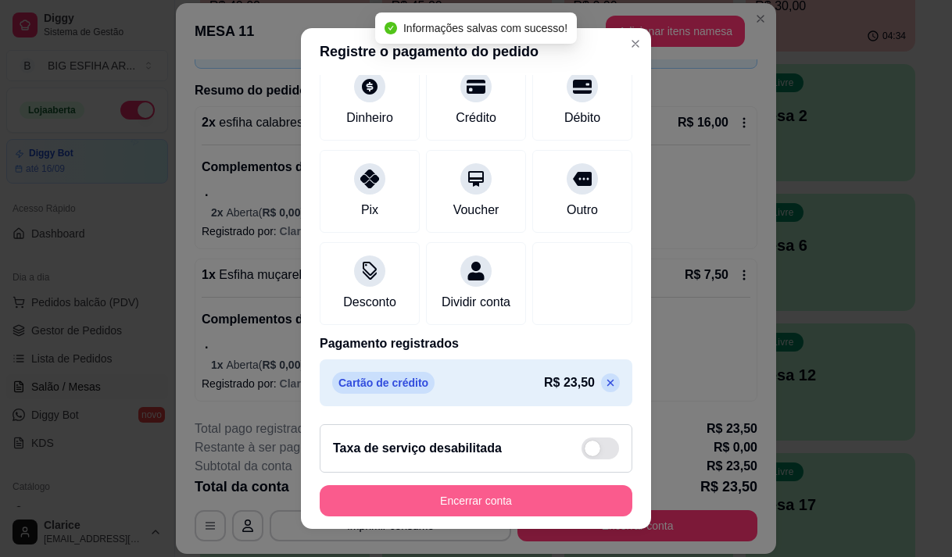
click at [450, 499] on button "Encerrar conta" at bounding box center [476, 500] width 313 height 31
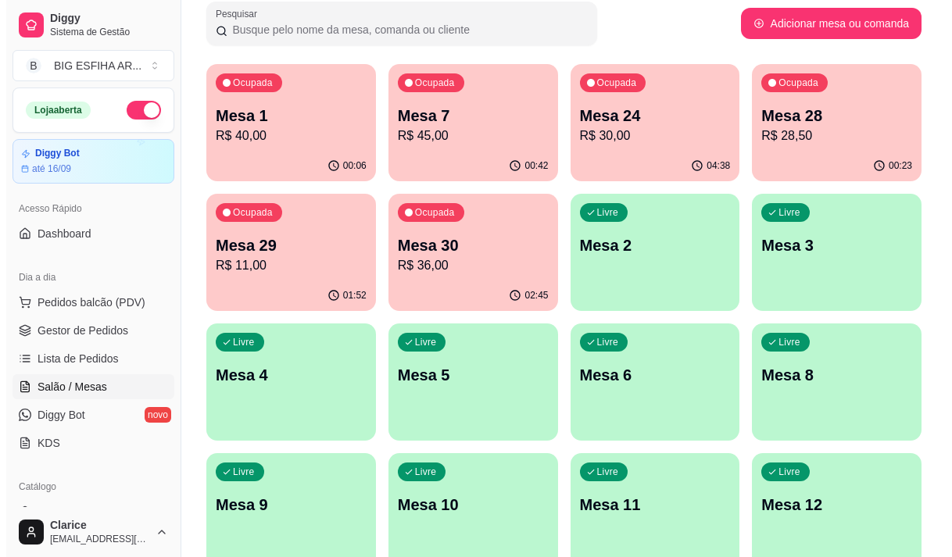
scroll to position [78, 0]
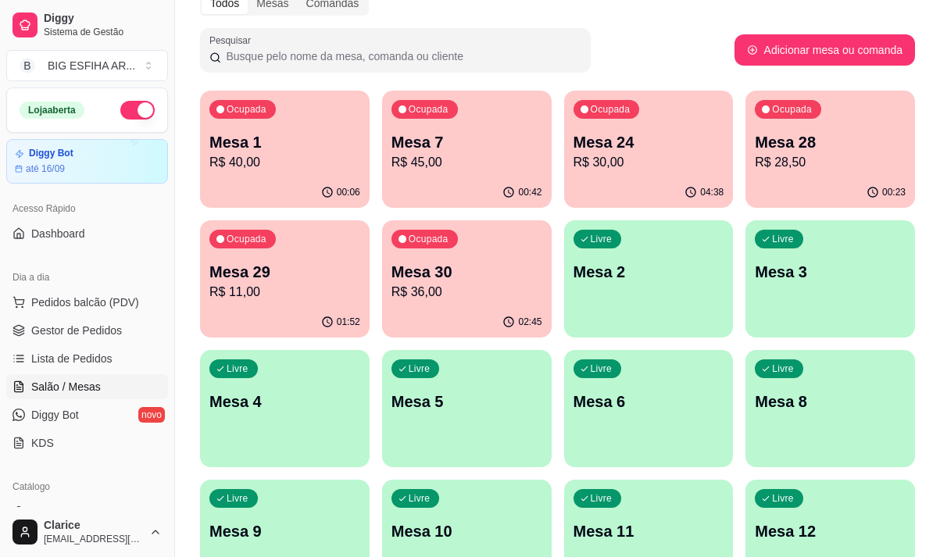
click at [834, 155] on p "R$ 28,50" at bounding box center [830, 162] width 151 height 19
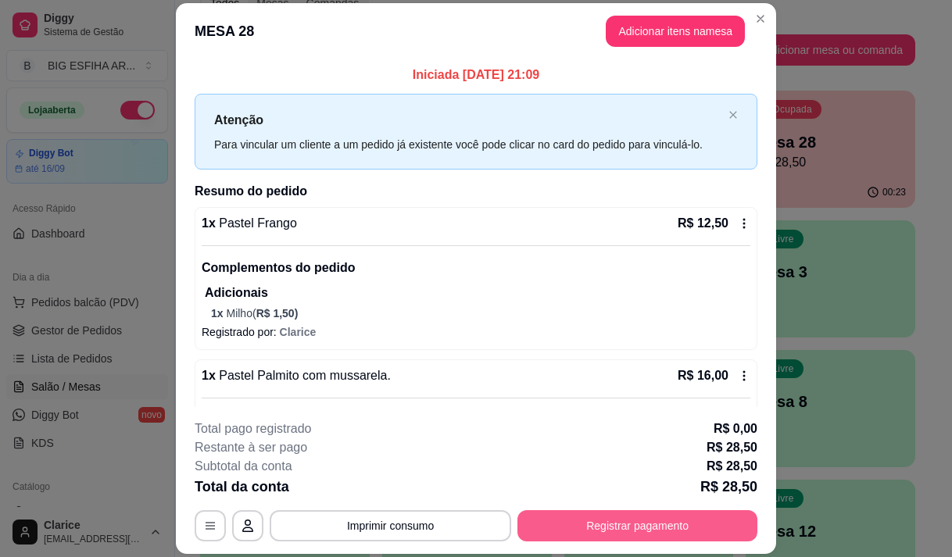
click at [577, 531] on button "Registrar pagamento" at bounding box center [637, 525] width 240 height 31
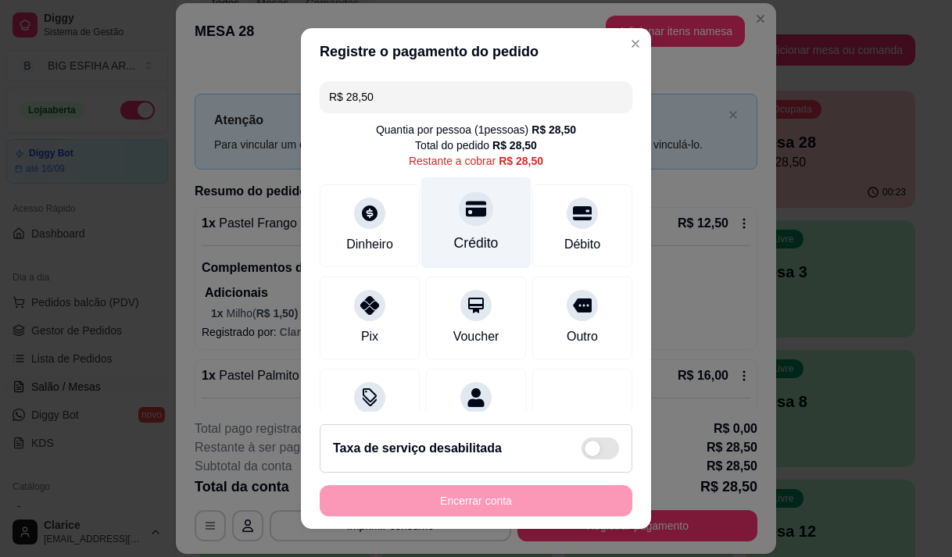
click at [460, 230] on div "Crédito" at bounding box center [476, 222] width 110 height 91
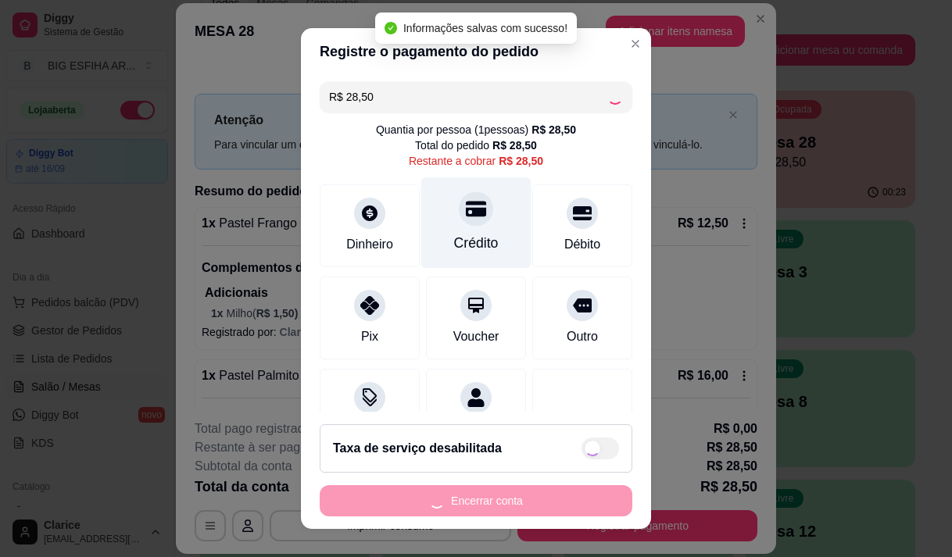
type input "R$ 0,00"
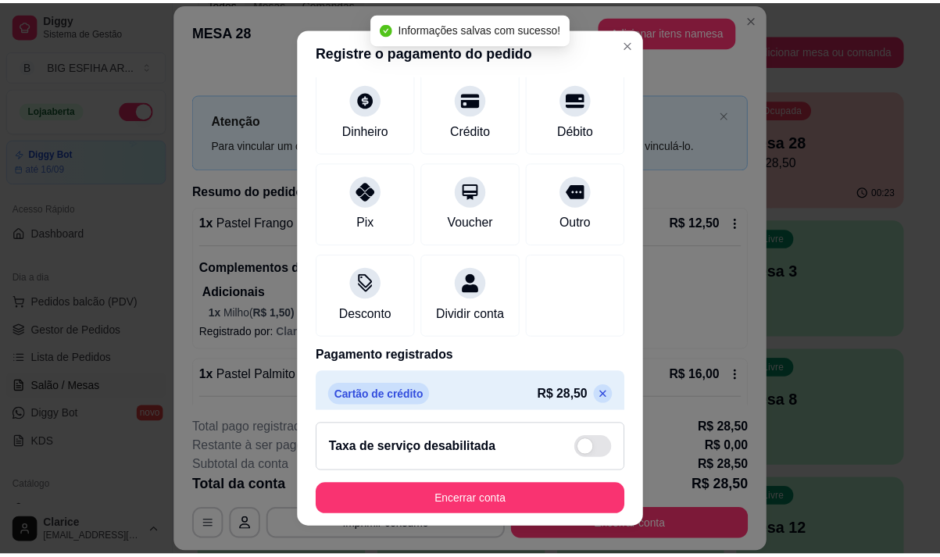
scroll to position [130, 0]
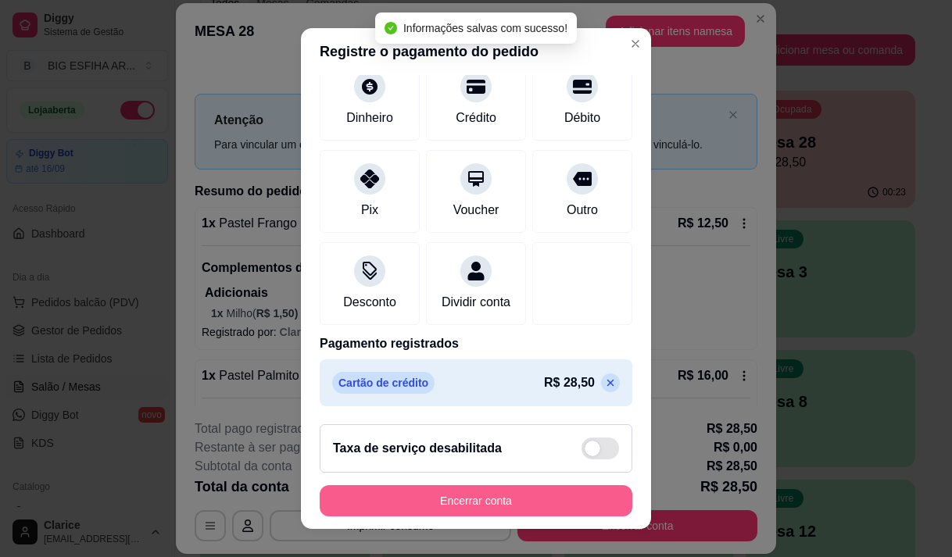
click at [460, 495] on button "Encerrar conta" at bounding box center [476, 500] width 313 height 31
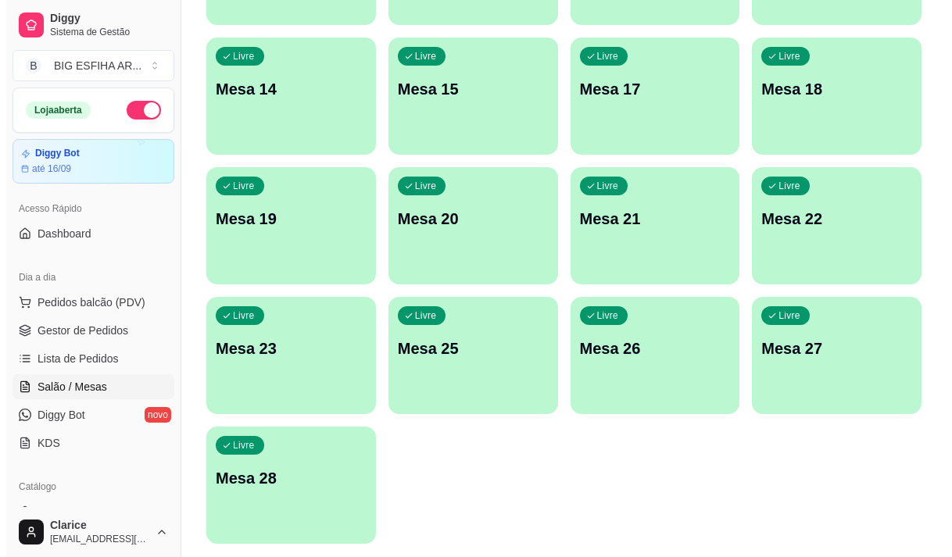
scroll to position [700, 0]
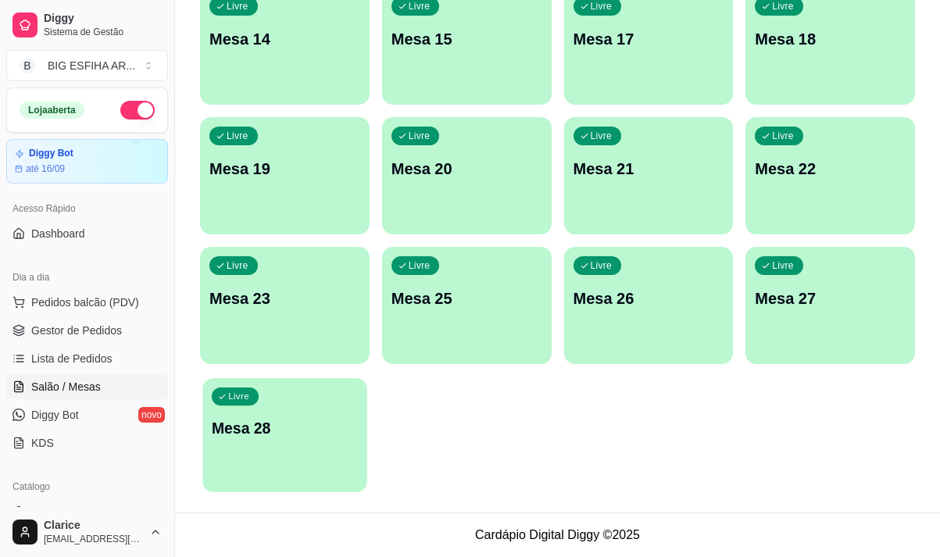
click at [281, 416] on div "Livre Mesa 28" at bounding box center [284, 425] width 164 height 95
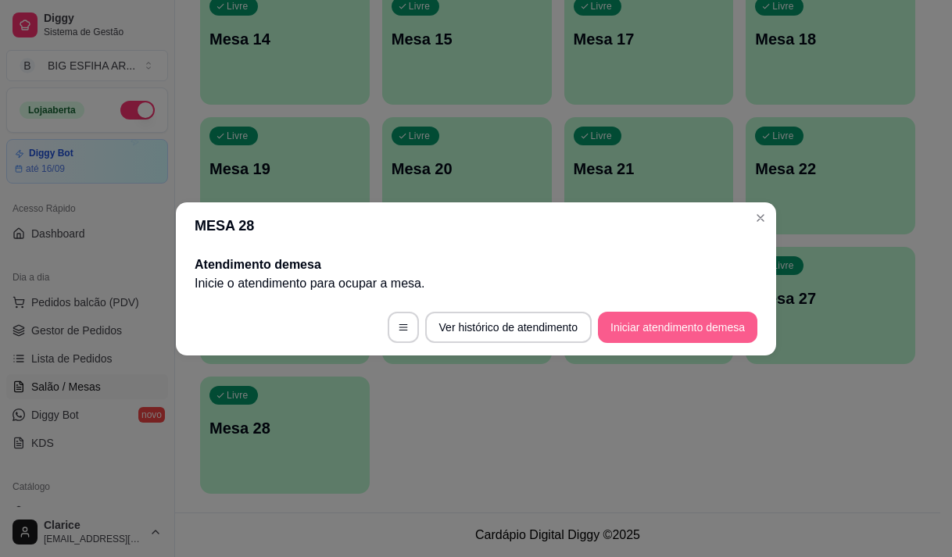
click at [640, 327] on button "Iniciar atendimento de mesa" at bounding box center [677, 327] width 159 height 31
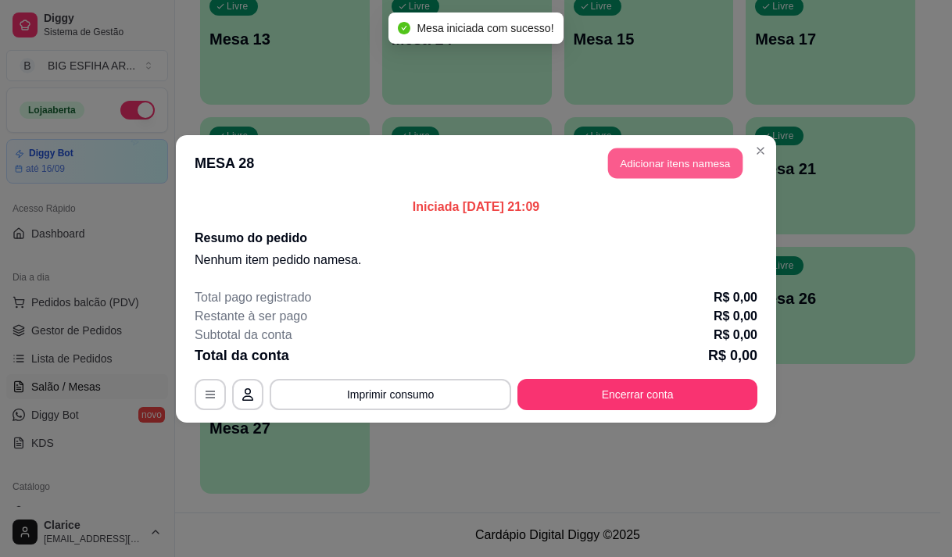
click at [683, 163] on button "Adicionar itens na mesa" at bounding box center [675, 163] width 134 height 30
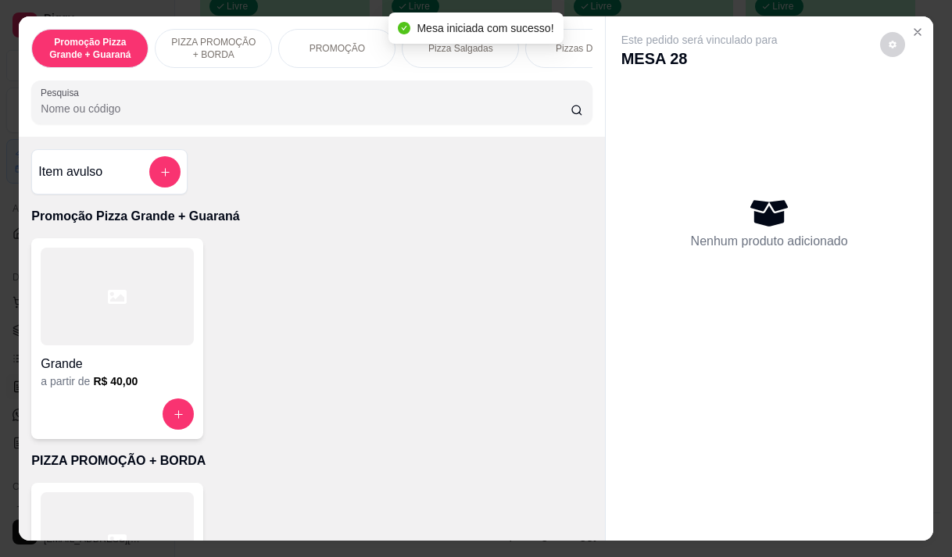
click at [243, 111] on input "Pesquisa" at bounding box center [306, 109] width 530 height 16
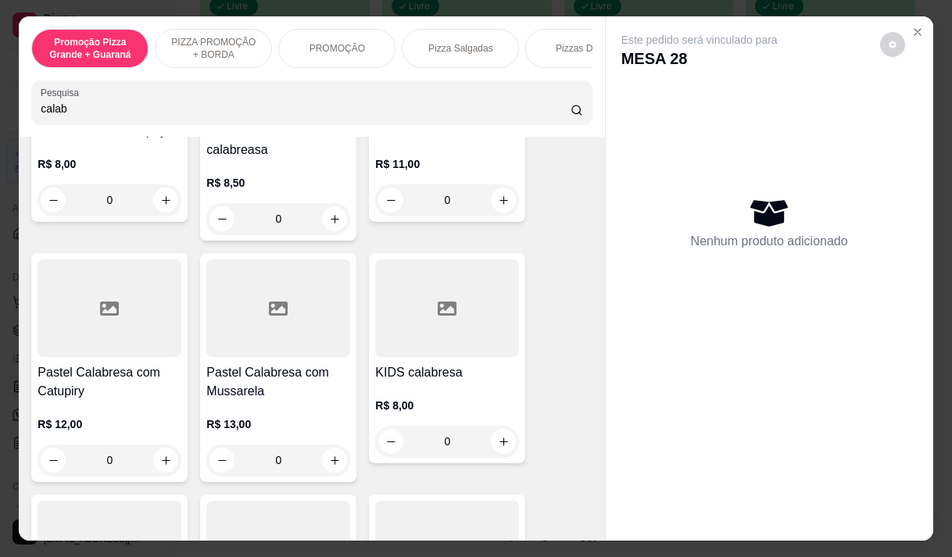
scroll to position [469, 0]
type input "calab"
click at [129, 389] on h4 "Pastel Calabresa com Catupiry" at bounding box center [110, 382] width 144 height 38
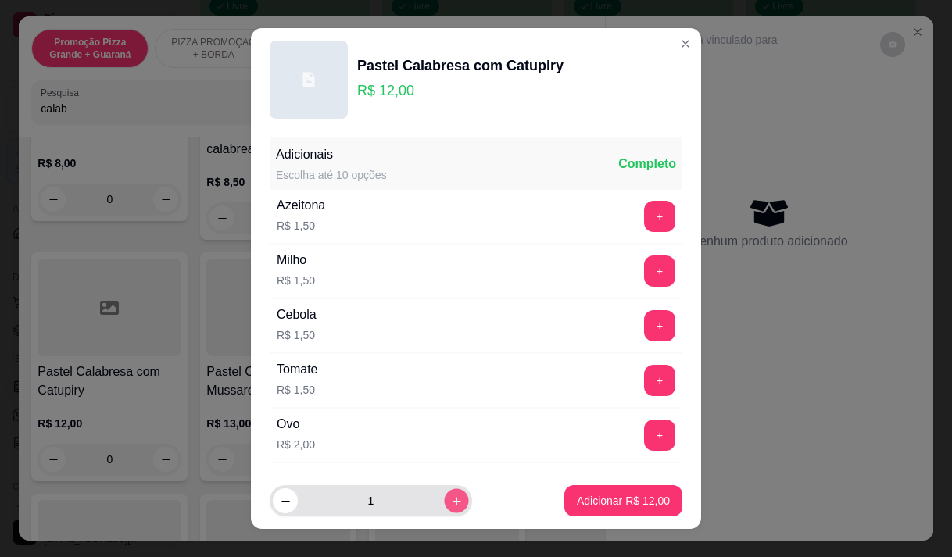
click at [451, 504] on icon "increase-product-quantity" at bounding box center [457, 501] width 12 height 12
type input "5"
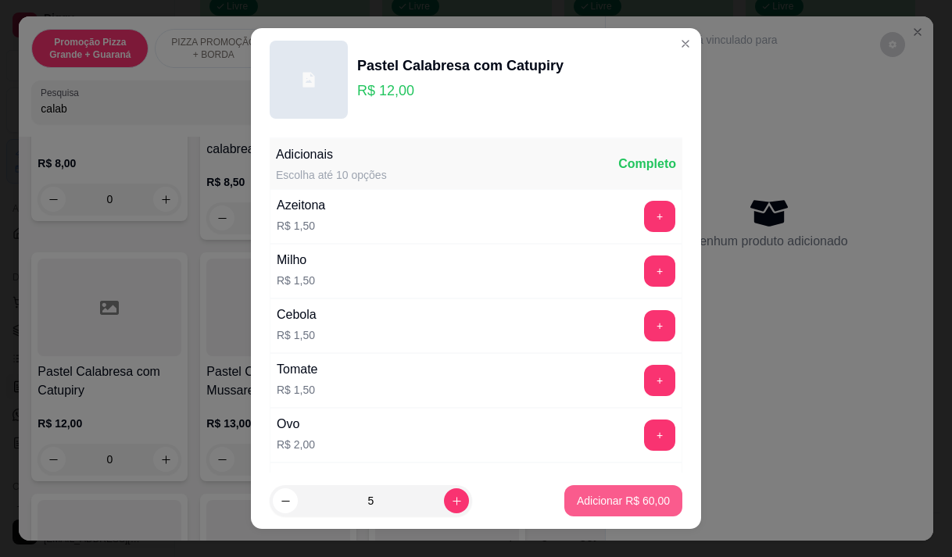
click at [585, 503] on p "Adicionar R$ 60,00" at bounding box center [623, 501] width 93 height 16
type input "5"
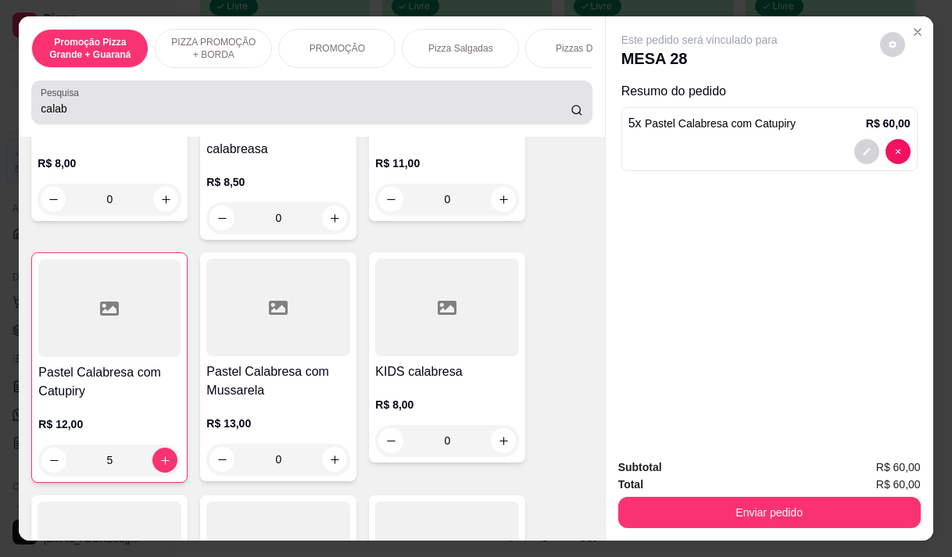
click at [91, 116] on input "calab" at bounding box center [306, 109] width 530 height 16
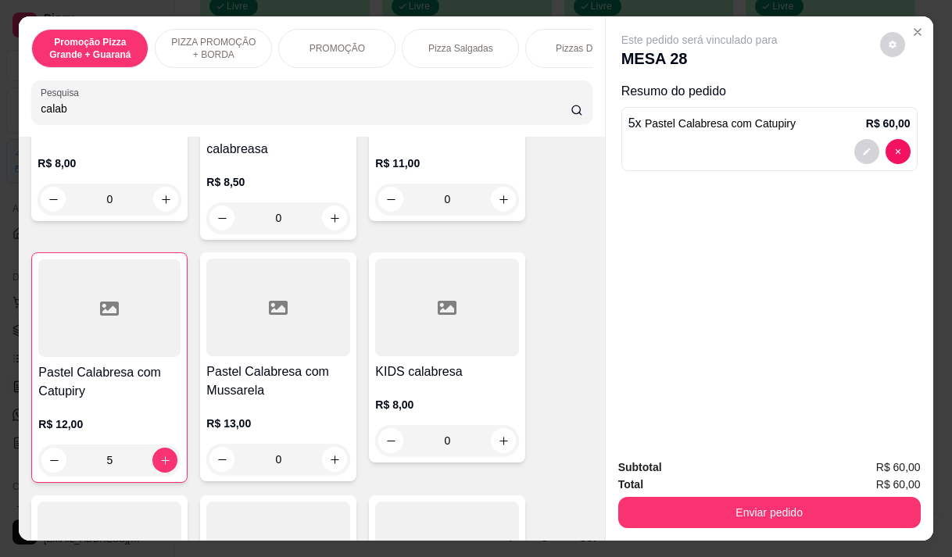
click at [91, 116] on input "calab" at bounding box center [306, 109] width 530 height 16
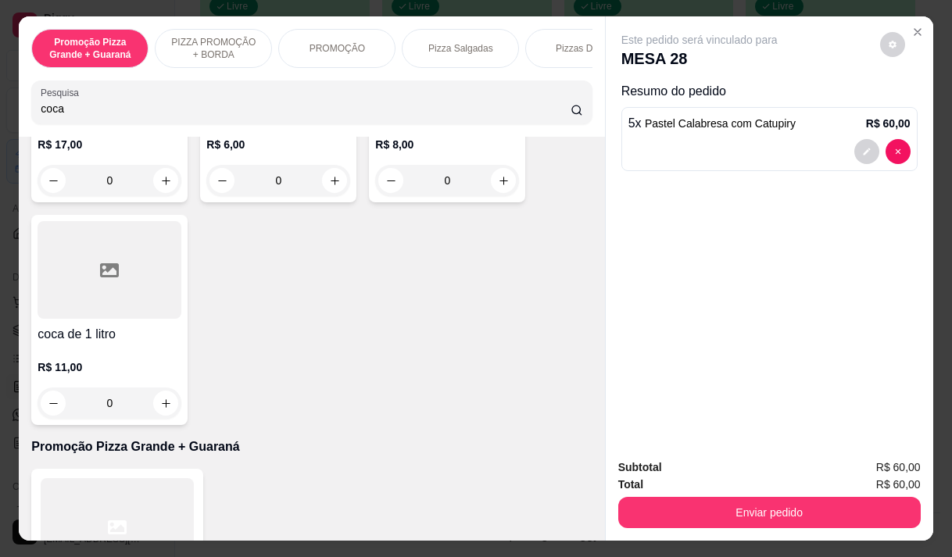
scroll to position [1168, 0]
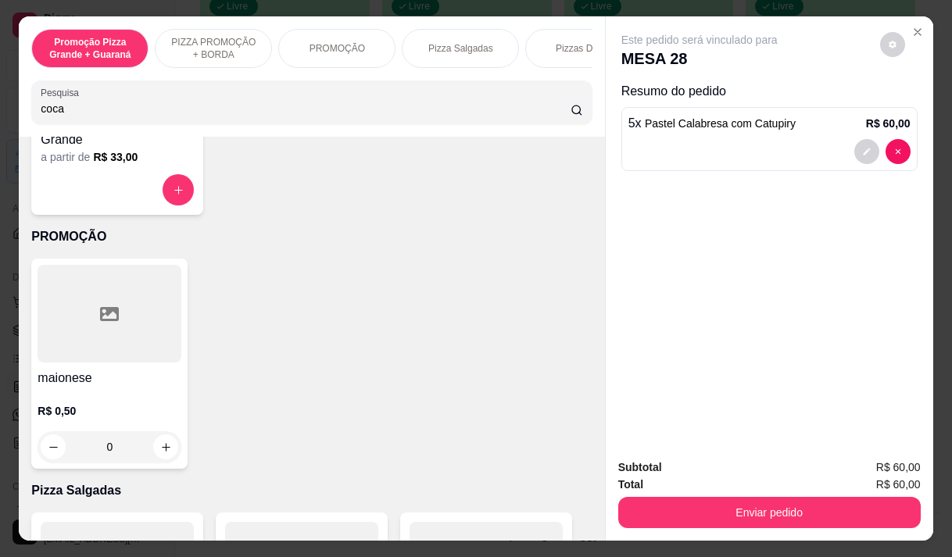
type input "coca"
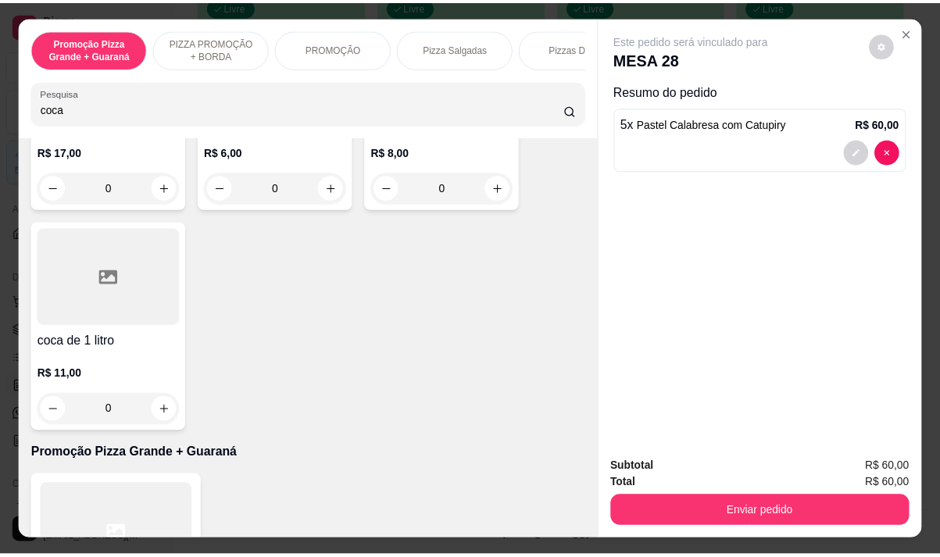
scroll to position [0, 0]
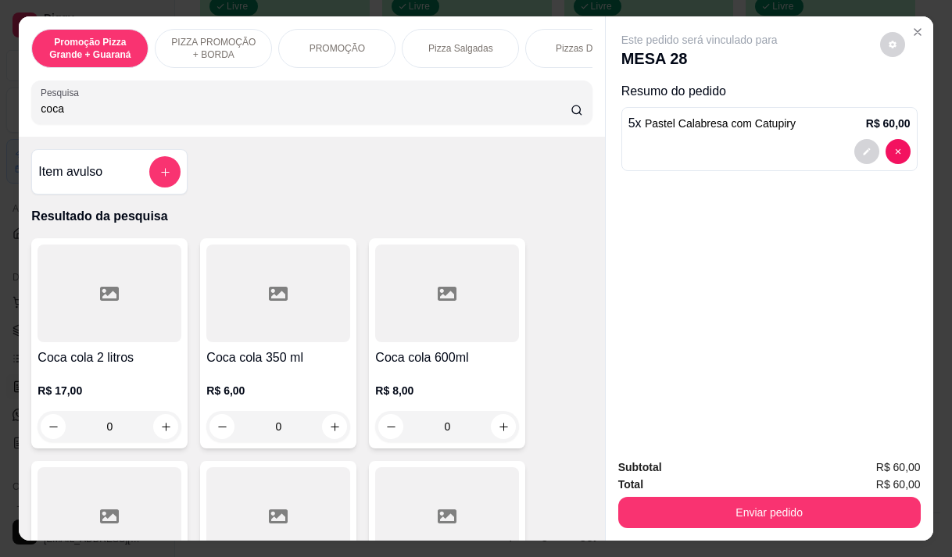
click at [67, 405] on div "R$ 17,00 0" at bounding box center [110, 412] width 144 height 59
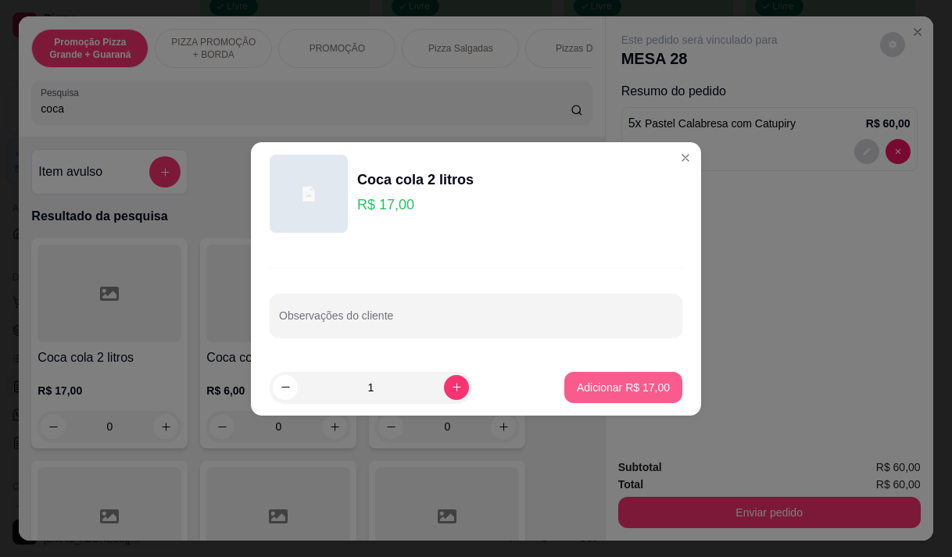
click at [620, 385] on p "Adicionar R$ 17,00" at bounding box center [623, 388] width 93 height 16
type input "1"
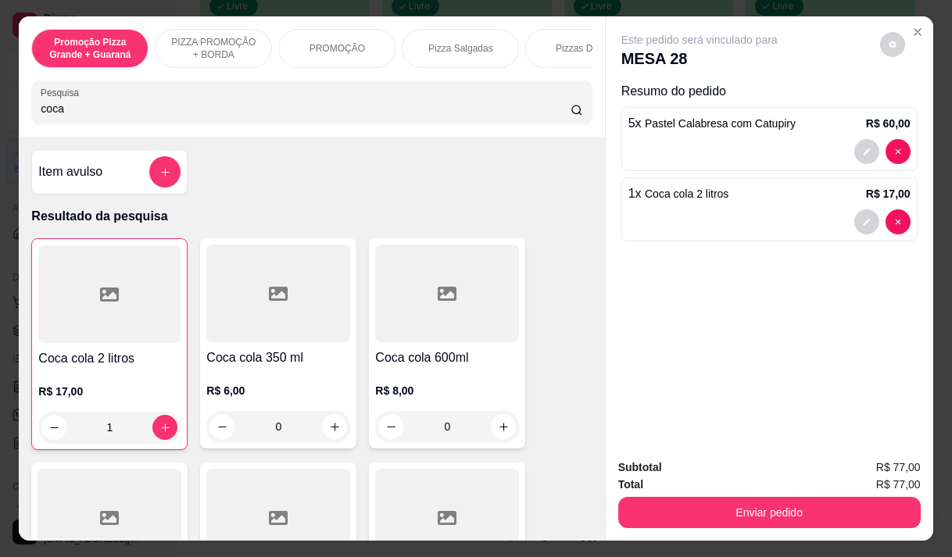
click at [704, 500] on button "Enviar pedido" at bounding box center [769, 512] width 302 height 31
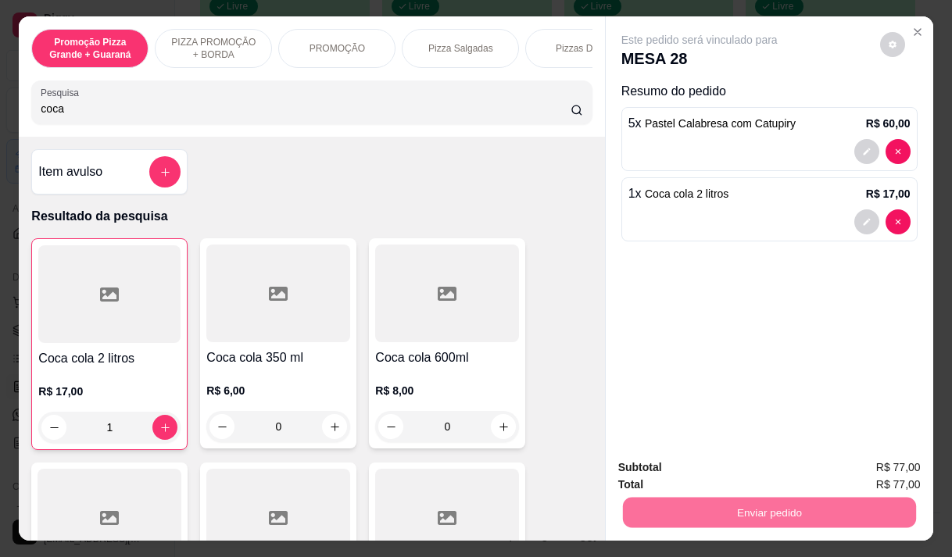
click at [680, 477] on button "Não registrar e enviar pedido" at bounding box center [717, 468] width 163 height 30
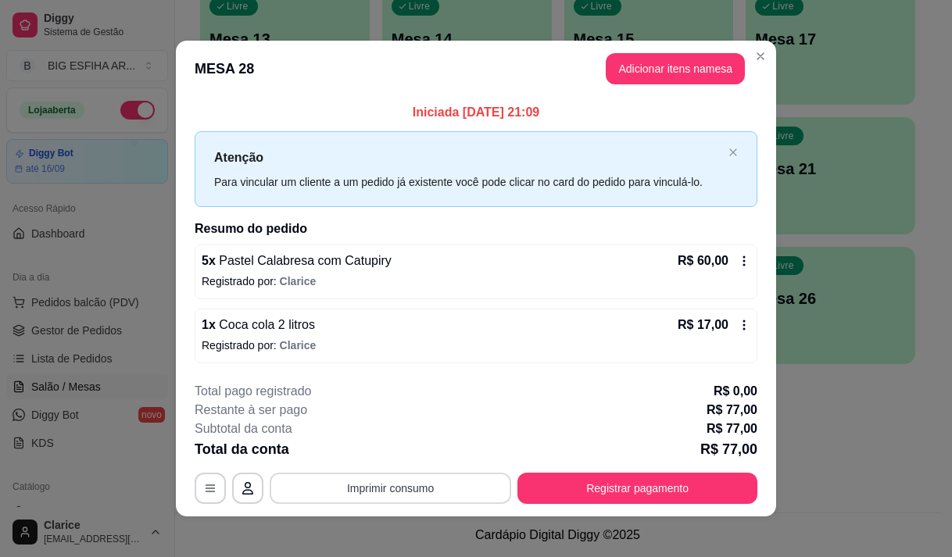
click at [382, 487] on button "Imprimir consumo" at bounding box center [390, 488] width 241 height 31
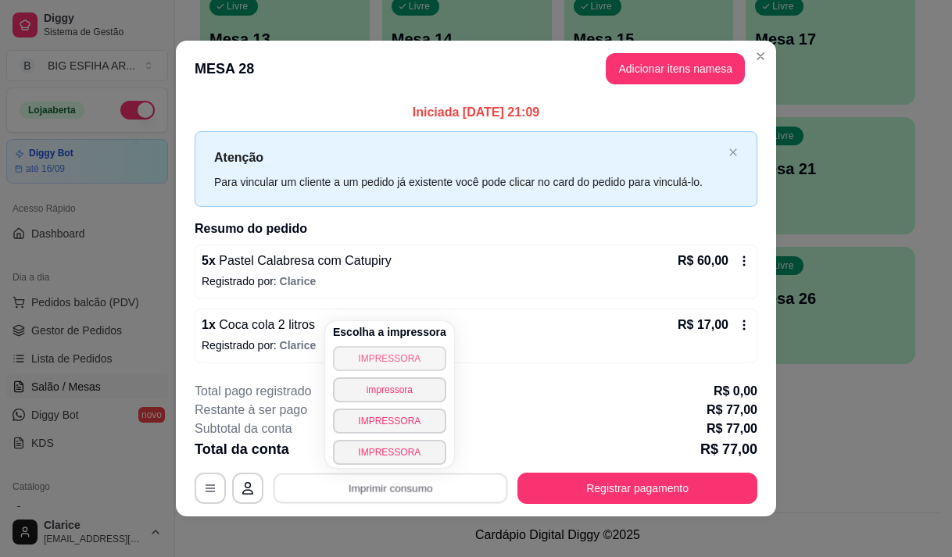
click at [386, 359] on button "IMPRESSORA" at bounding box center [389, 358] width 113 height 25
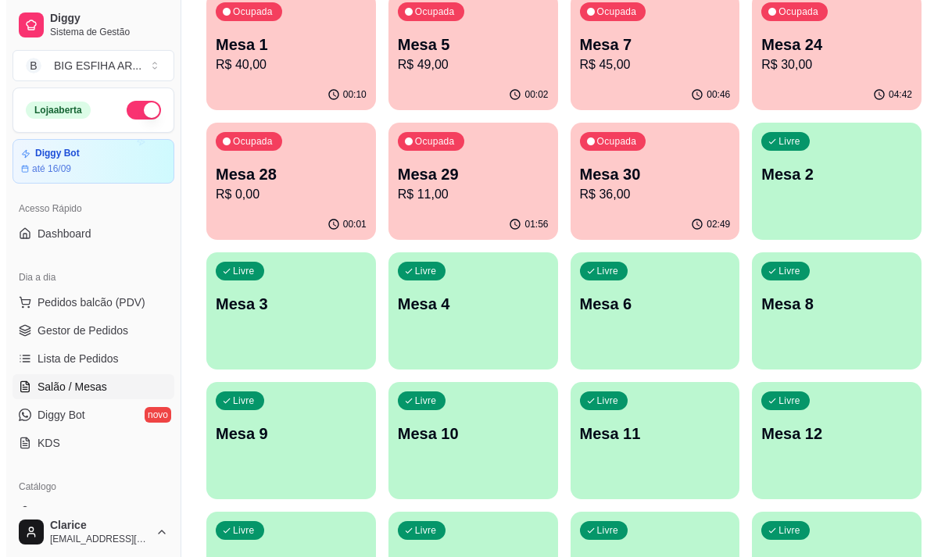
scroll to position [75, 0]
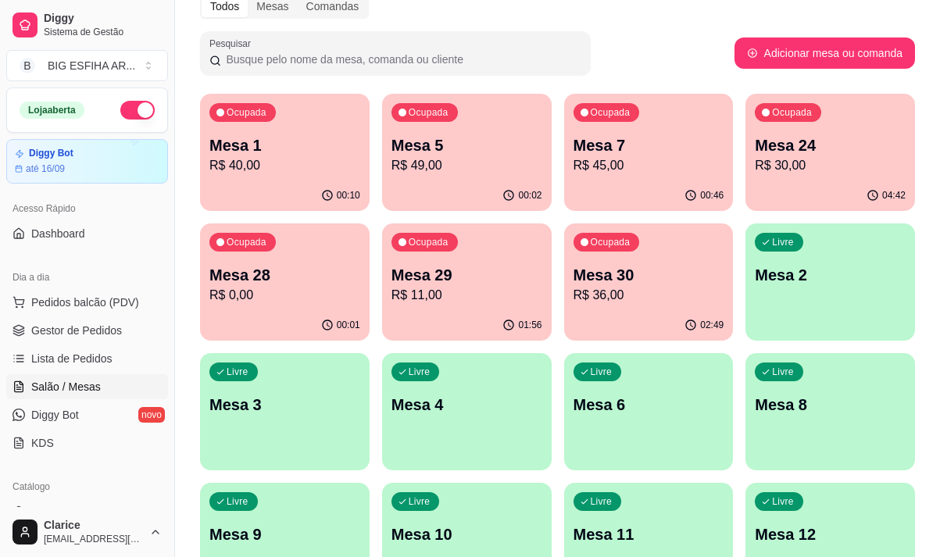
click at [671, 168] on p "R$ 45,00" at bounding box center [648, 165] width 151 height 19
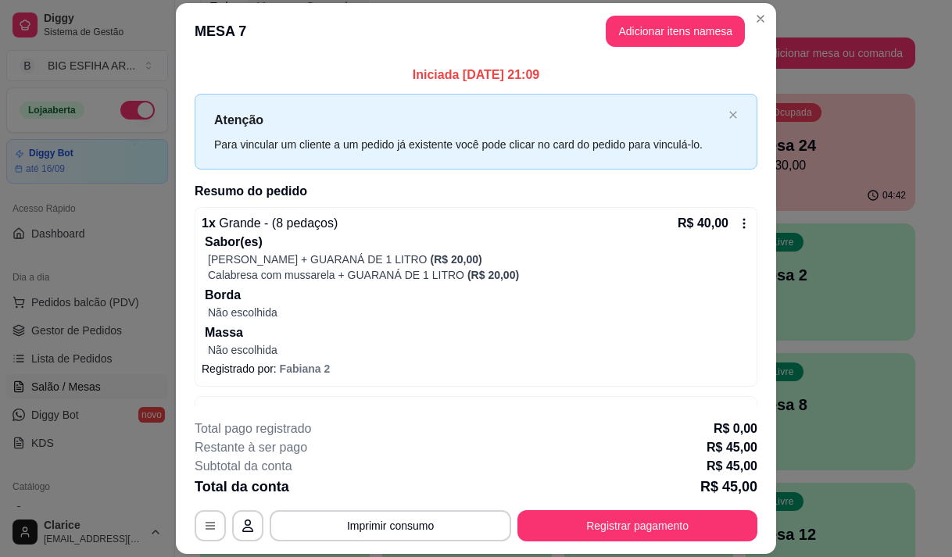
click at [743, 227] on icon at bounding box center [744, 223] width 2 height 10
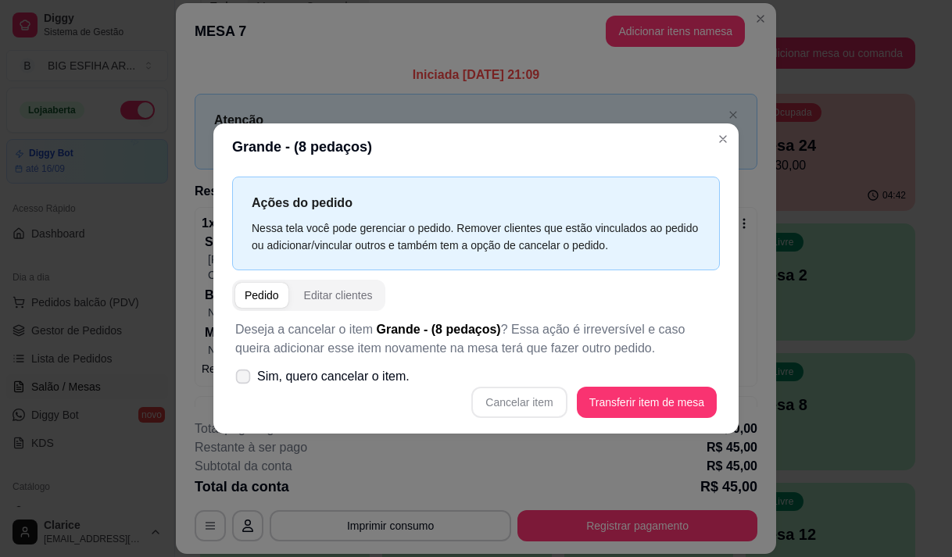
click at [247, 379] on icon at bounding box center [243, 376] width 12 height 9
click at [245, 379] on input "Sim, quero cancelar o item." at bounding box center [239, 384] width 10 height 10
checkbox input "true"
click at [531, 409] on button "Cancelar item" at bounding box center [519, 402] width 93 height 30
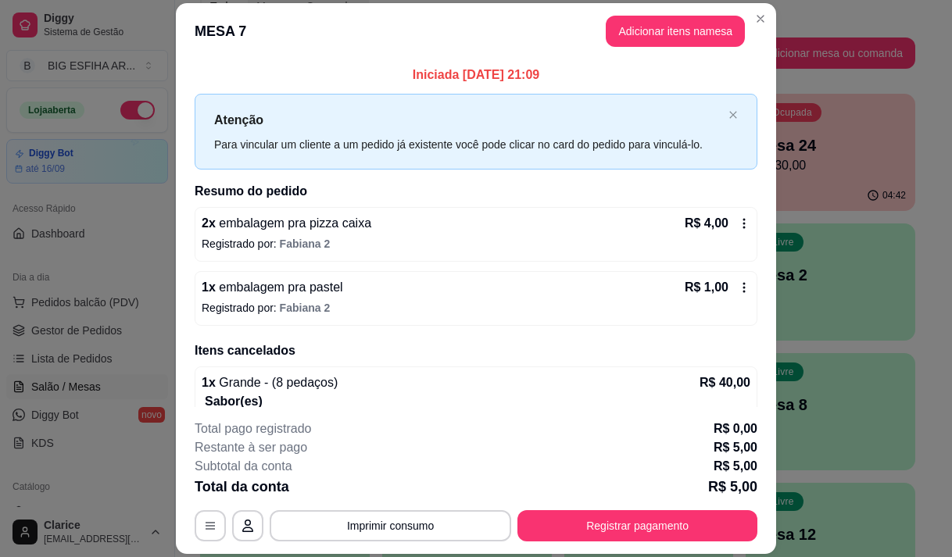
click at [738, 217] on icon at bounding box center [744, 223] width 13 height 13
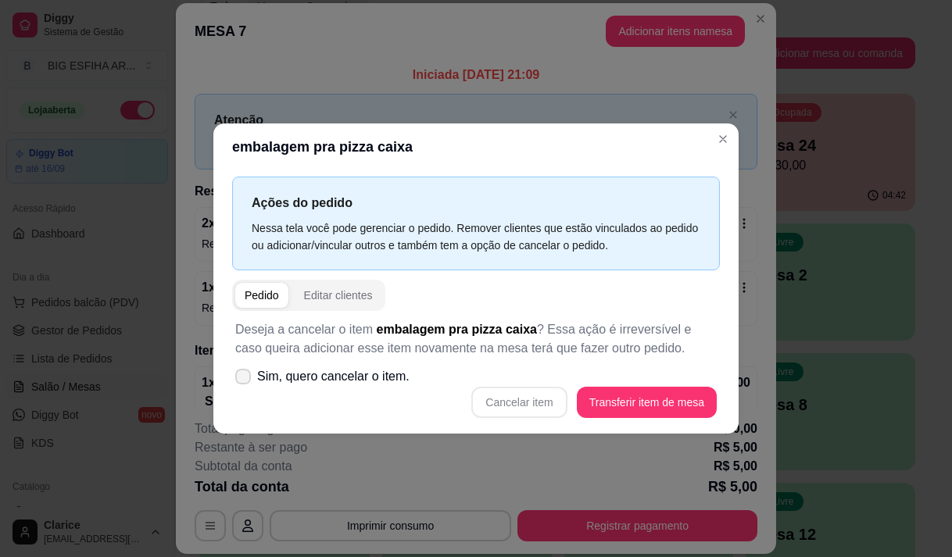
click at [252, 374] on label "Sim, quero cancelar o item." at bounding box center [322, 376] width 187 height 31
click at [245, 379] on input "Sim, quero cancelar o item." at bounding box center [239, 384] width 10 height 10
checkbox input "true"
click at [508, 400] on button "Cancelar item" at bounding box center [518, 402] width 95 height 31
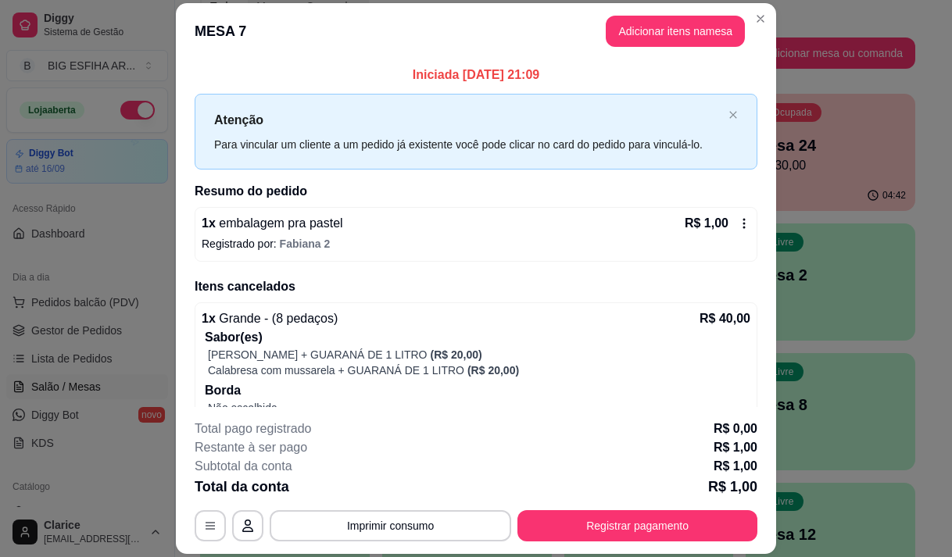
click at [738, 221] on icon at bounding box center [744, 223] width 13 height 13
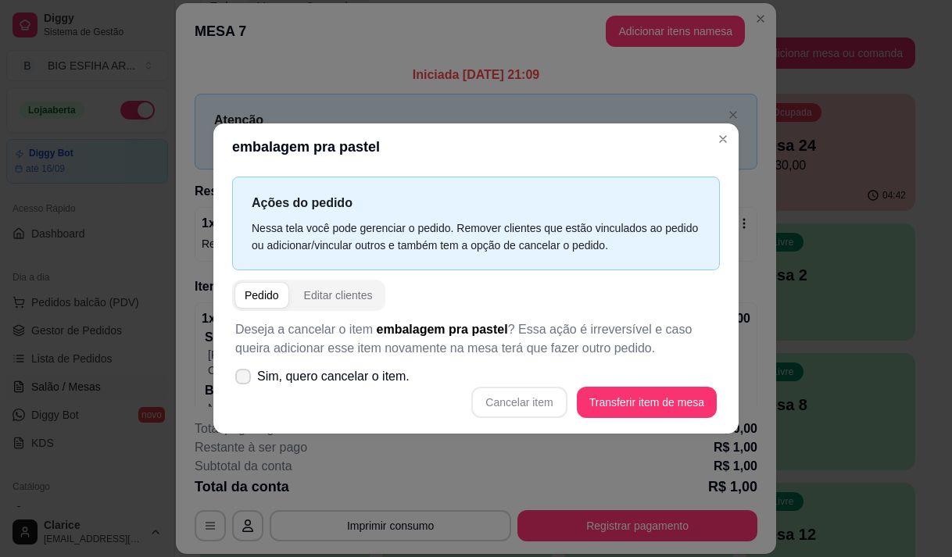
click at [245, 373] on icon at bounding box center [243, 376] width 13 height 9
click at [245, 379] on input "Sim, quero cancelar o item." at bounding box center [239, 384] width 10 height 10
checkbox input "true"
click at [563, 391] on button "Cancelar item" at bounding box center [518, 402] width 95 height 31
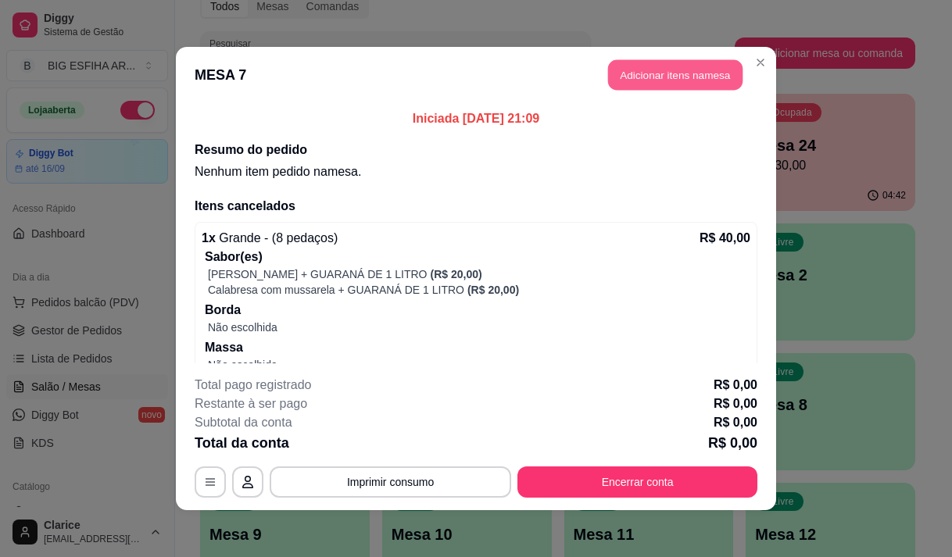
click at [665, 70] on button "Adicionar itens na mesa" at bounding box center [675, 75] width 134 height 30
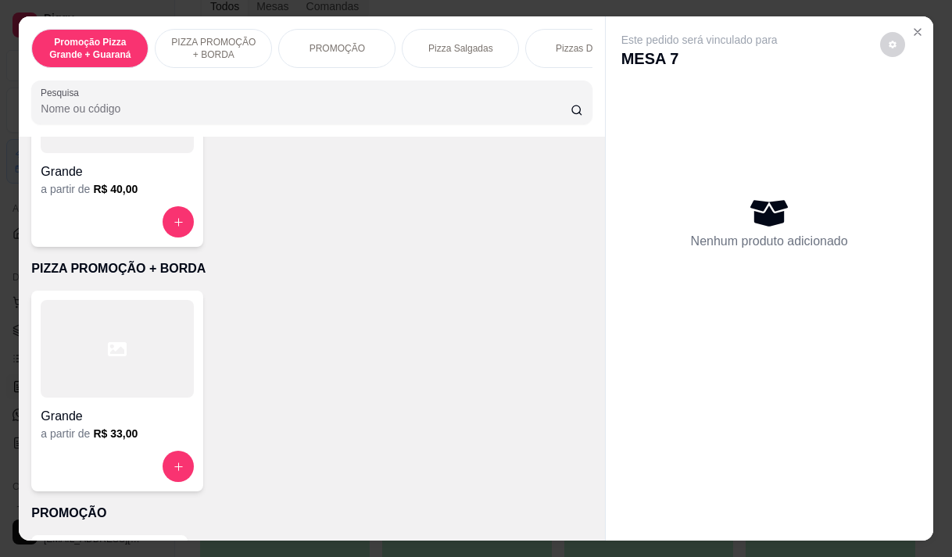
scroll to position [234, 0]
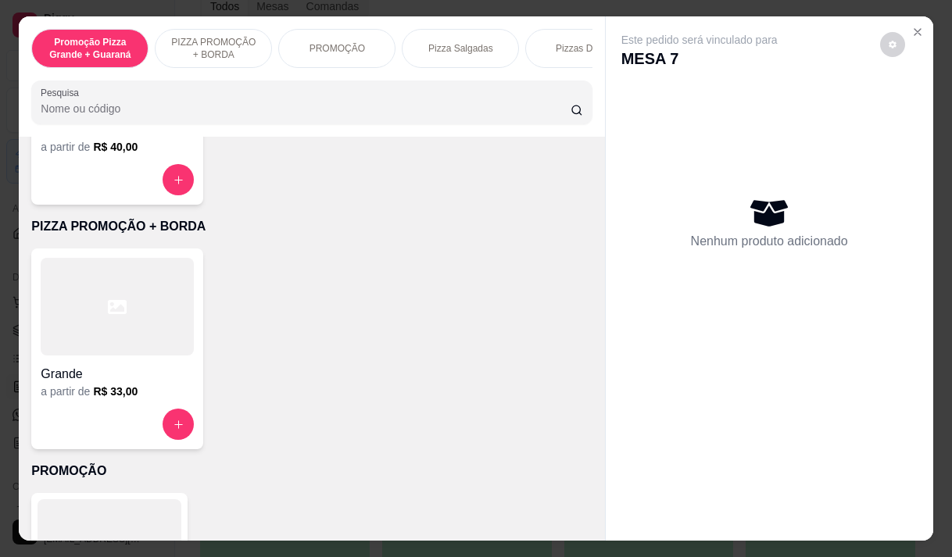
click at [129, 336] on div at bounding box center [117, 307] width 153 height 98
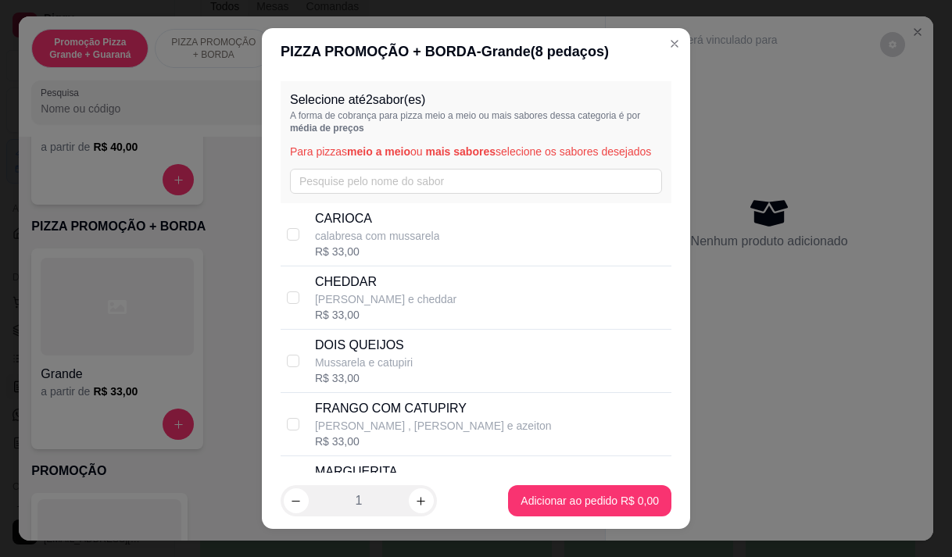
click at [487, 252] on div "CARIOCA calabresa com mussarela R$ 33,00" at bounding box center [490, 234] width 350 height 50
checkbox input "true"
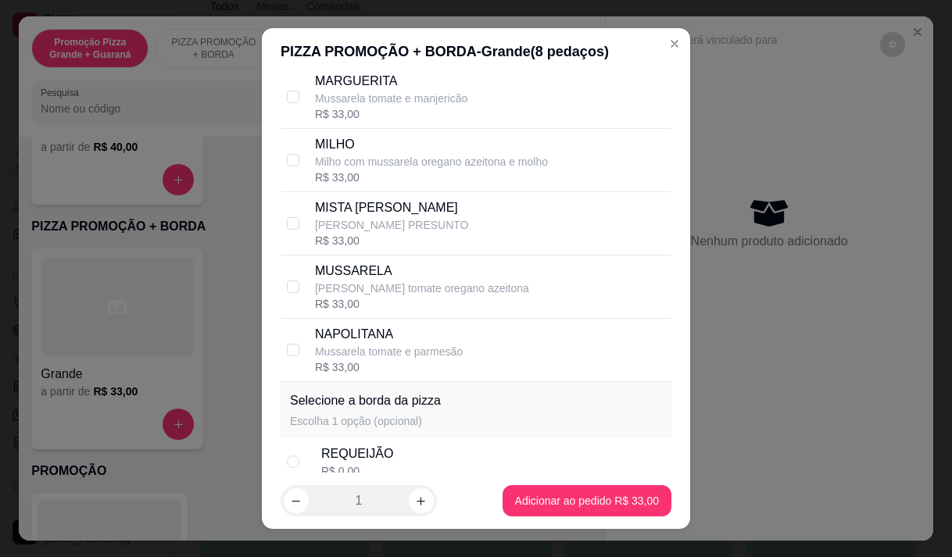
scroll to position [535, 0]
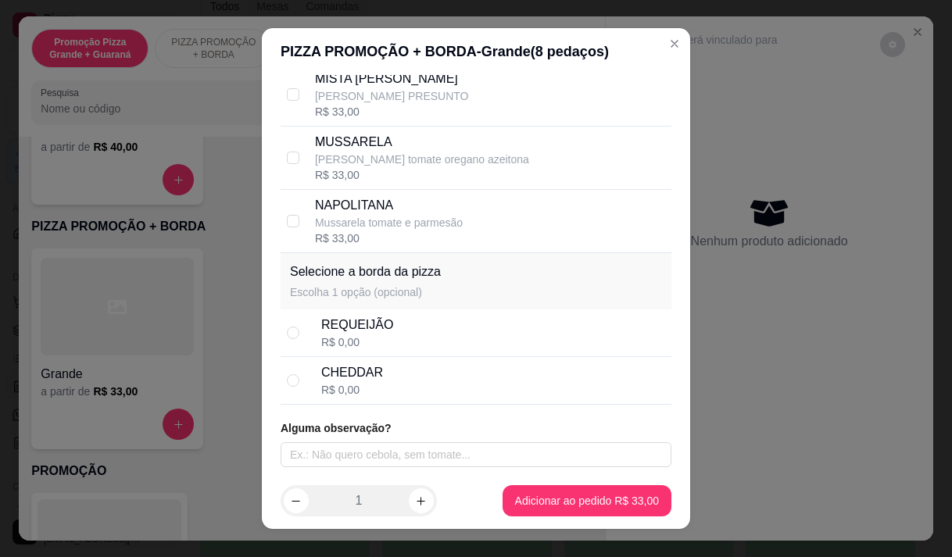
click at [384, 338] on div "REQUEIJÃO R$ 0,00" at bounding box center [493, 333] width 344 height 34
click at [384, 370] on div "CHEDDAR R$ 0,00" at bounding box center [493, 380] width 344 height 34
radio input "false"
radio input "true"
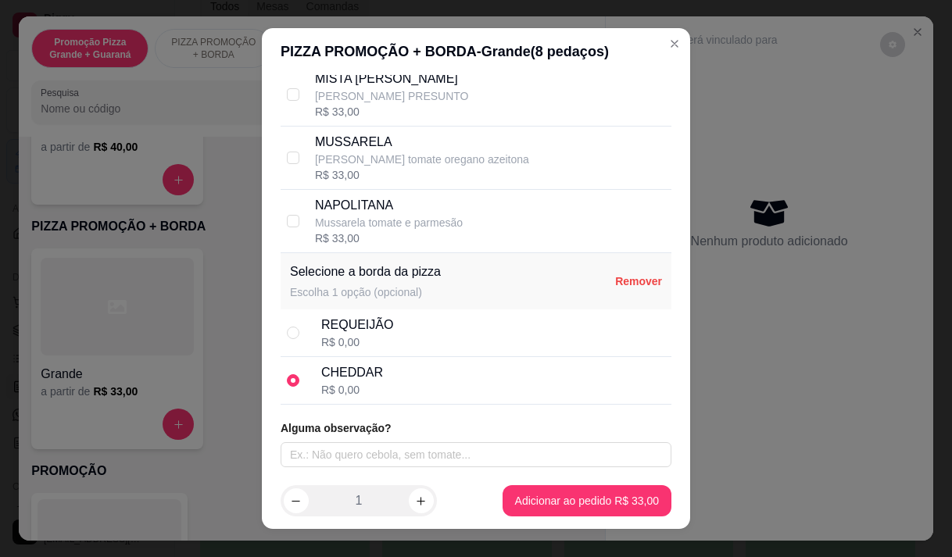
click at [393, 331] on div "REQUEIJÃO R$ 0,00" at bounding box center [493, 333] width 344 height 34
radio input "true"
radio input "false"
drag, startPoint x: 406, startPoint y: 363, endPoint x: 447, endPoint y: 398, distance: 53.7
click at [407, 363] on div "CHEDDAR R$ 0,00" at bounding box center [493, 380] width 344 height 34
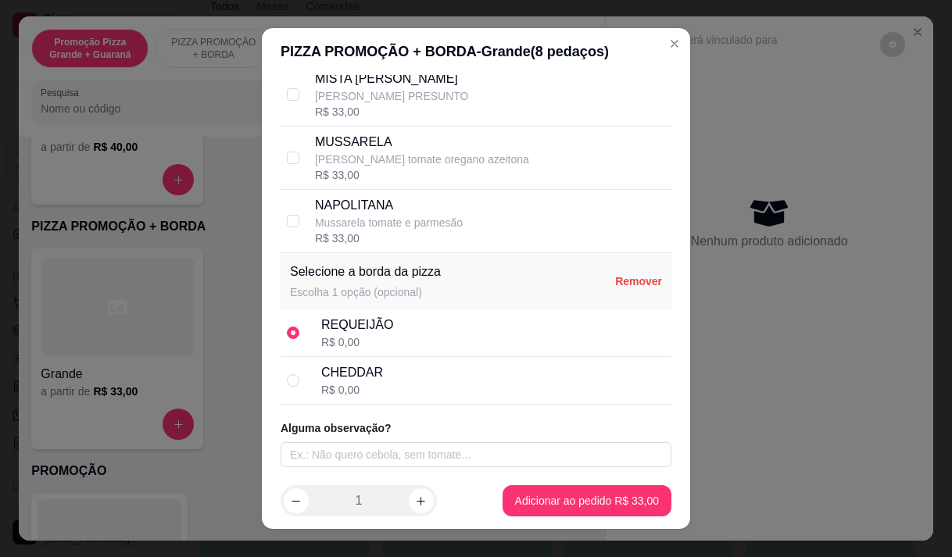
radio input "false"
radio input "true"
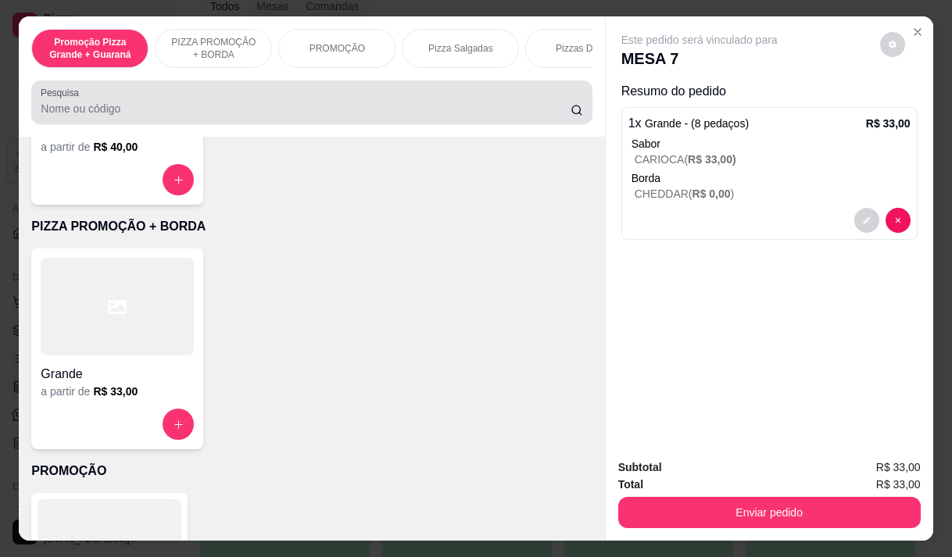
click at [48, 116] on input "Pesquisa" at bounding box center [306, 109] width 530 height 16
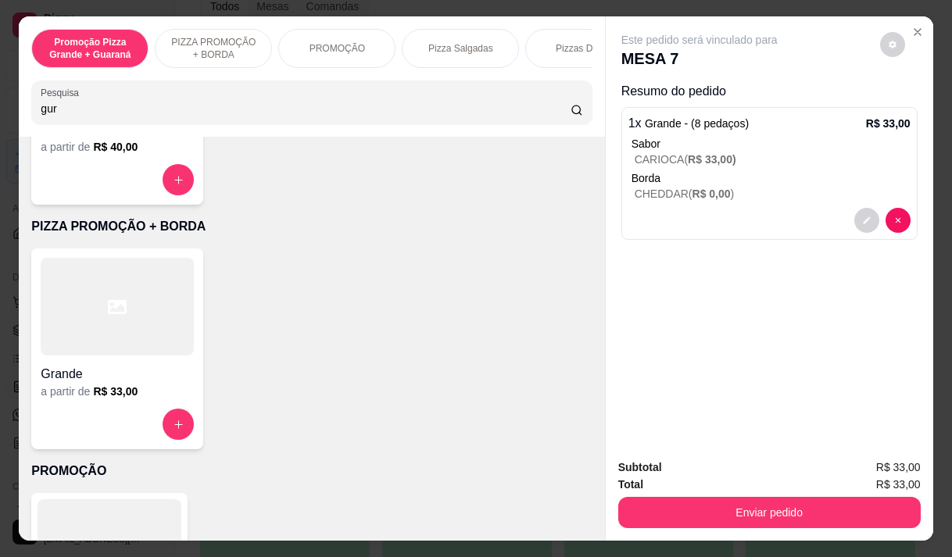
scroll to position [0, 0]
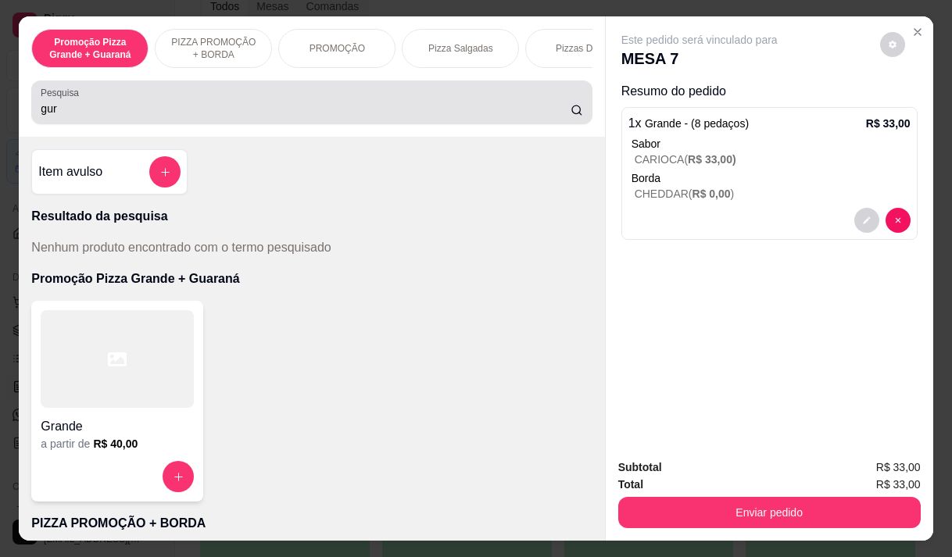
click at [45, 116] on input "gur" at bounding box center [306, 109] width 530 height 16
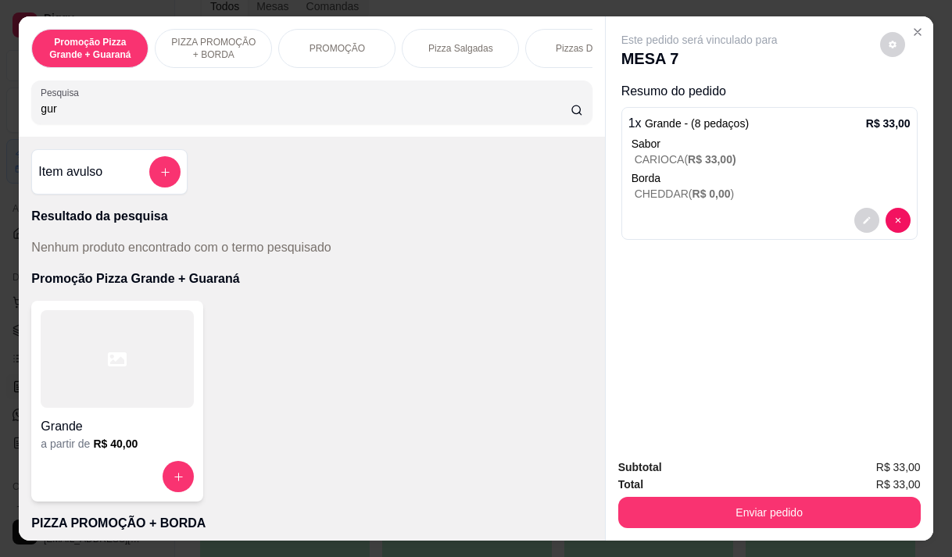
click at [52, 115] on input "gur" at bounding box center [306, 109] width 530 height 16
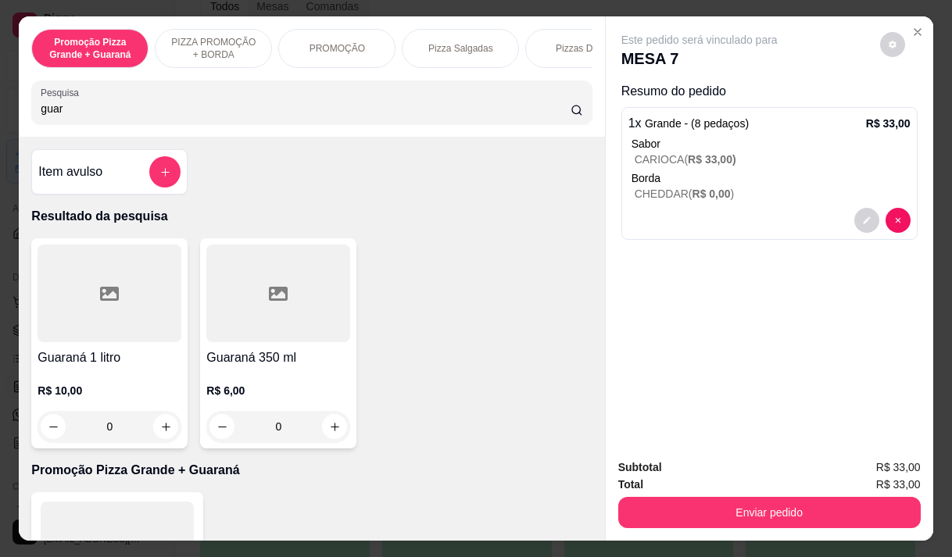
type input "guar"
click at [84, 359] on h4 "Guaraná 1 litro" at bounding box center [110, 357] width 144 height 19
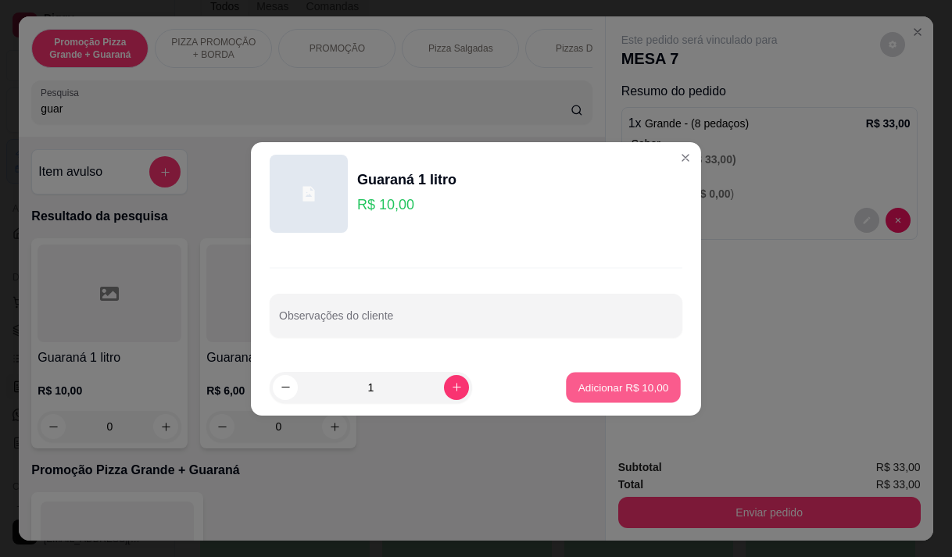
click at [655, 376] on button "Adicionar R$ 10,00" at bounding box center [623, 387] width 115 height 30
type input "1"
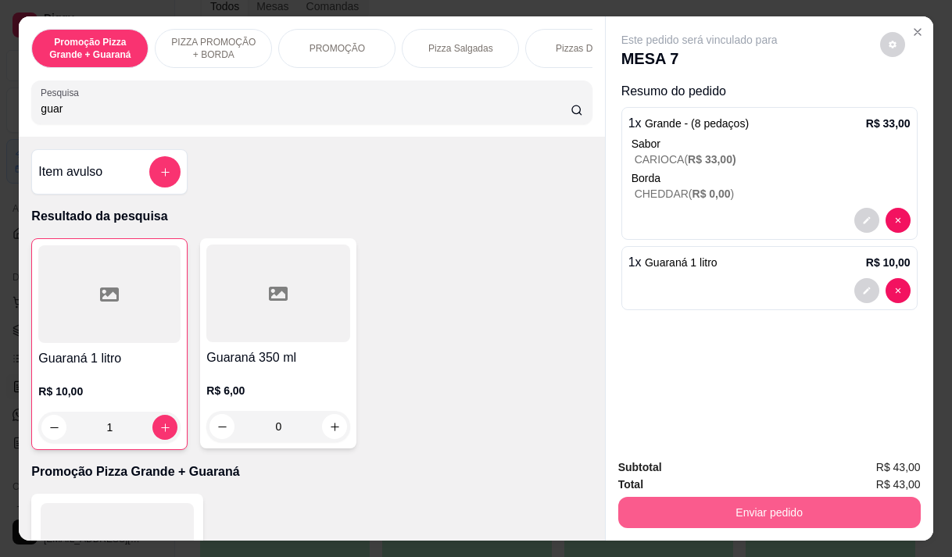
click at [793, 507] on button "Enviar pedido" at bounding box center [769, 512] width 302 height 31
click at [698, 499] on button "Enviar pedido" at bounding box center [769, 512] width 302 height 31
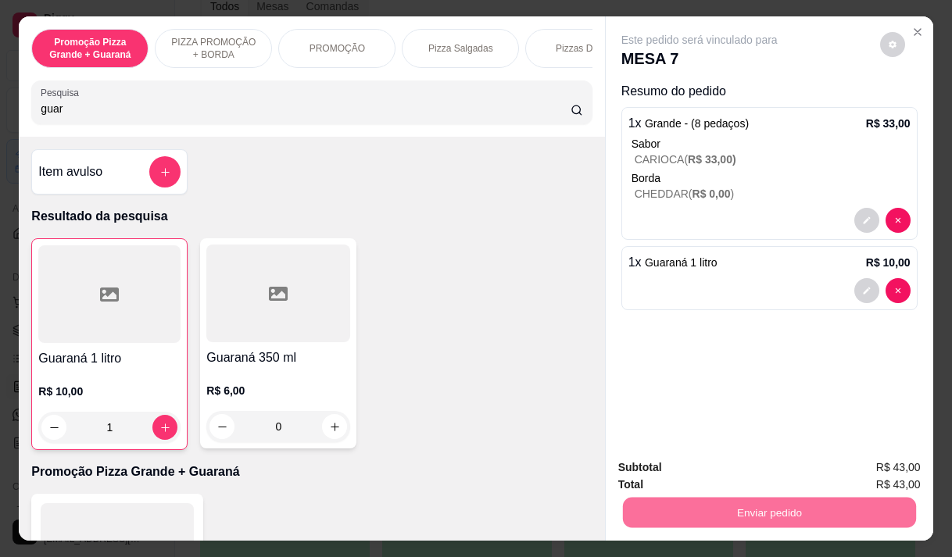
click at [681, 466] on button "Não registrar e enviar pedido" at bounding box center [717, 467] width 158 height 29
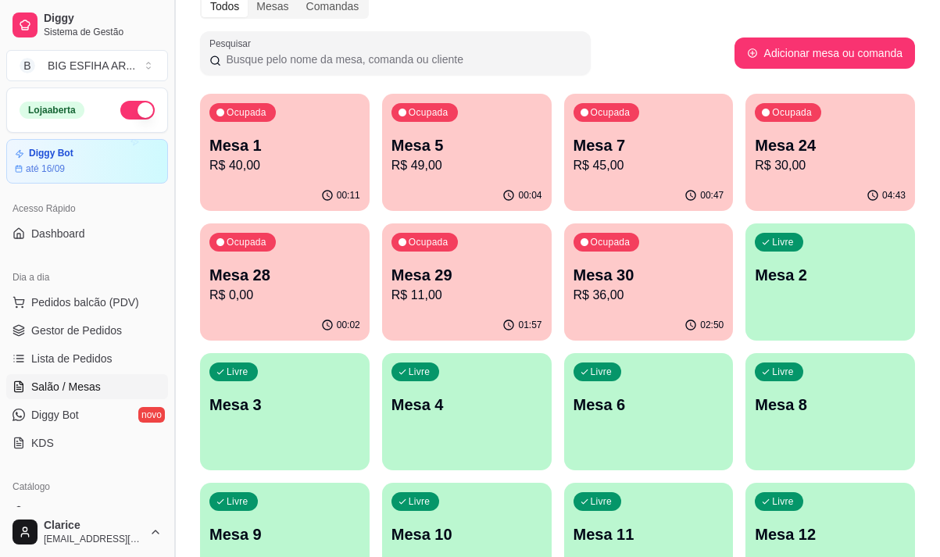
click at [177, 438] on button "Toggle Sidebar" at bounding box center [174, 278] width 13 height 557
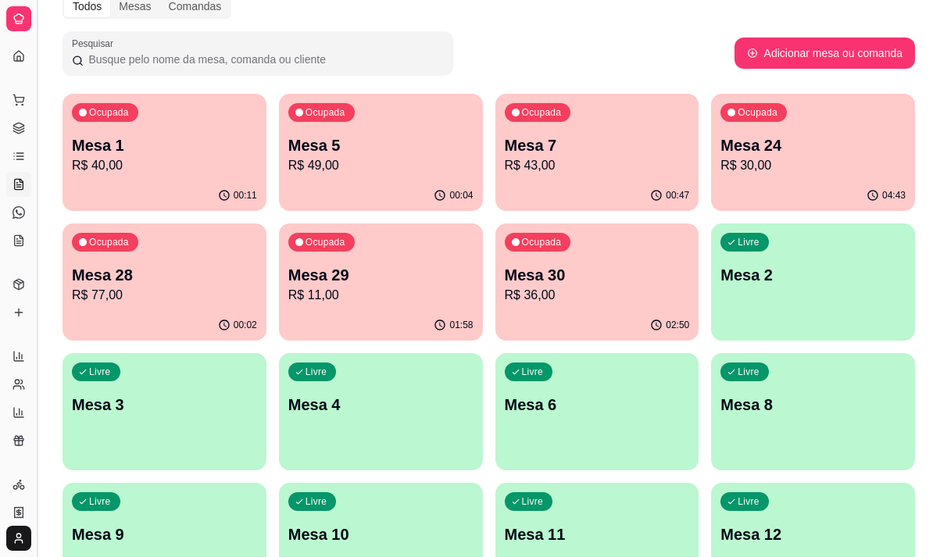
click at [39, 437] on button "Toggle Sidebar" at bounding box center [36, 278] width 13 height 557
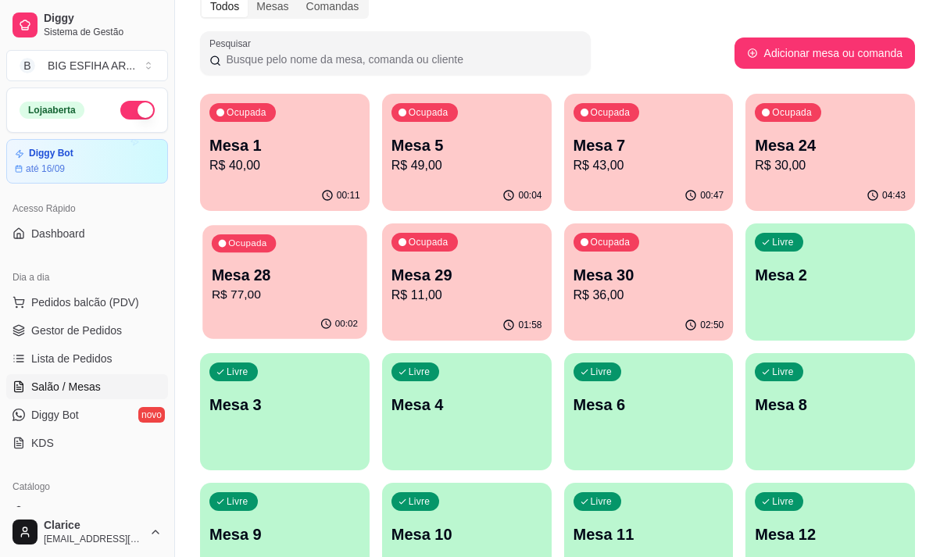
click at [276, 277] on p "Mesa 28" at bounding box center [285, 275] width 146 height 21
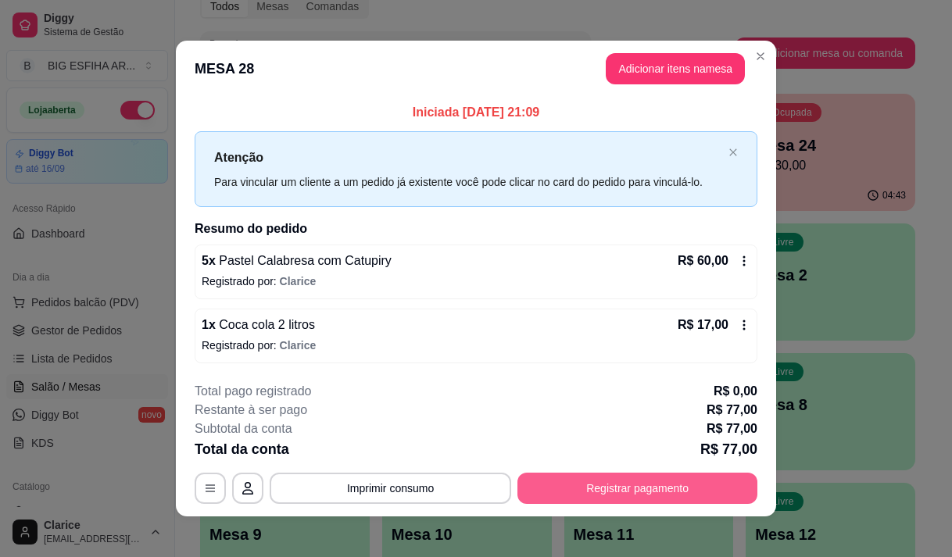
click at [620, 491] on button "Registrar pagamento" at bounding box center [637, 488] width 240 height 31
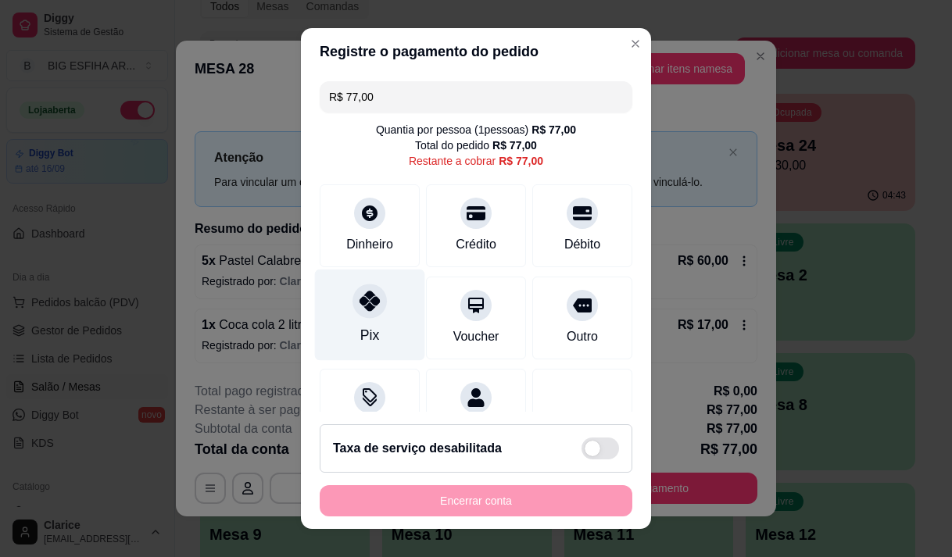
click at [378, 321] on div "Pix" at bounding box center [370, 314] width 110 height 91
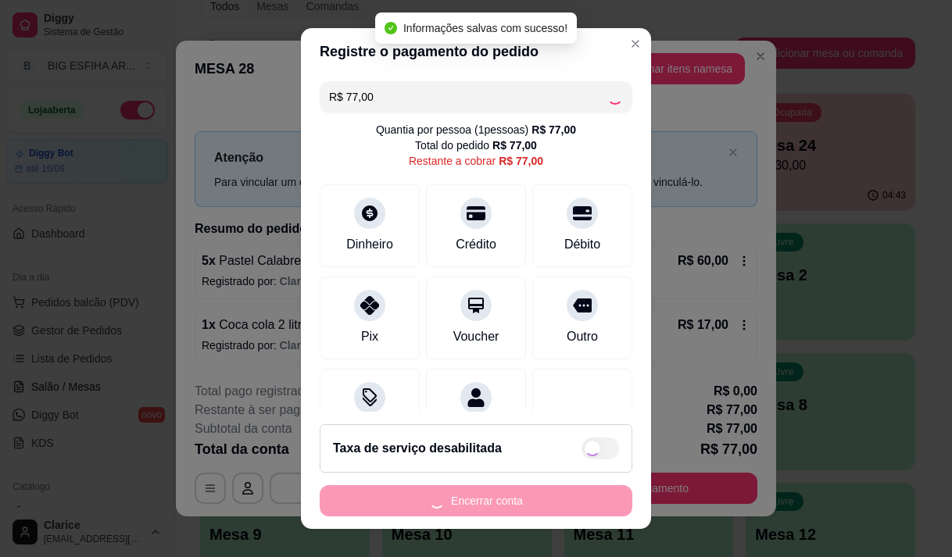
type input "R$ 0,00"
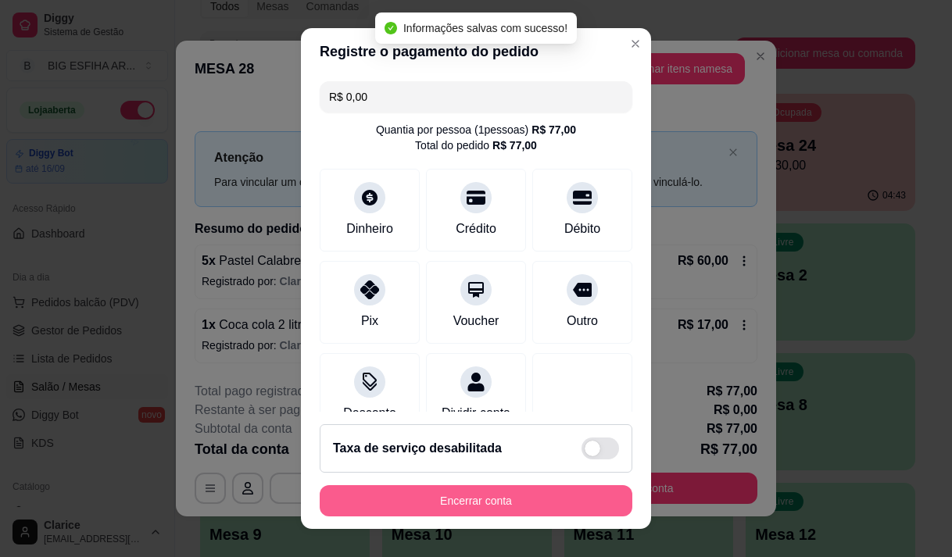
click at [442, 502] on button "Encerrar conta" at bounding box center [476, 500] width 313 height 31
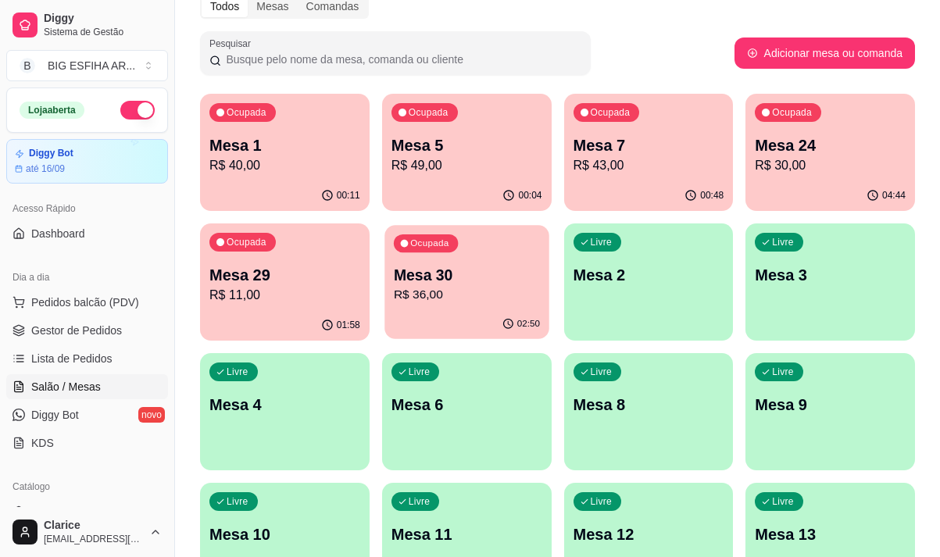
click at [433, 309] on div "Ocupada Mesa 30 R$ 36,00" at bounding box center [466, 267] width 164 height 84
click at [305, 304] on p "R$ 11,00" at bounding box center [284, 295] width 151 height 19
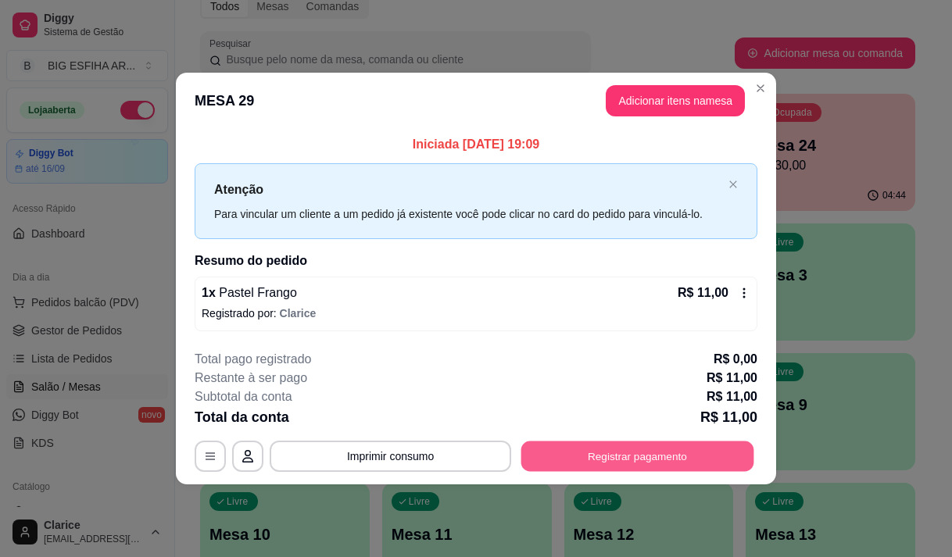
click at [621, 455] on button "Registrar pagamento" at bounding box center [637, 456] width 233 height 30
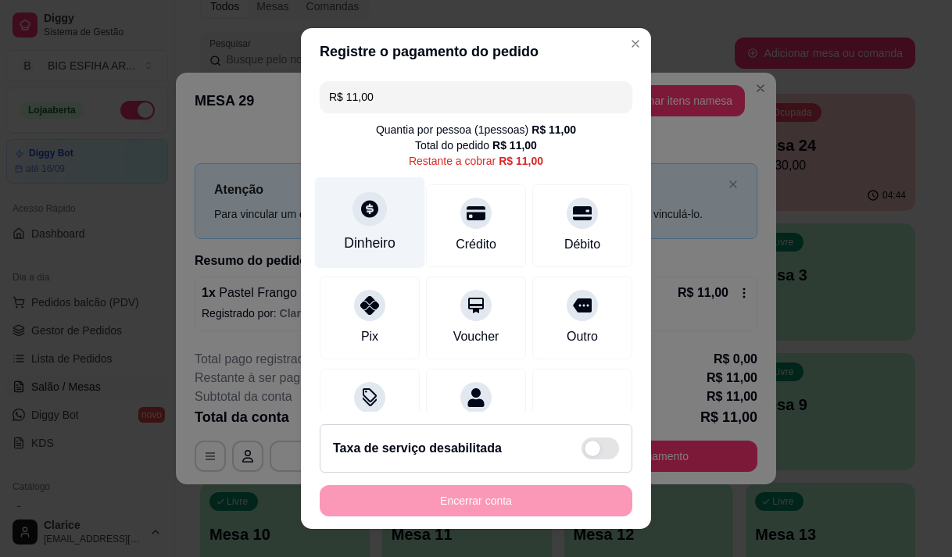
click at [348, 230] on div "Dinheiro" at bounding box center [370, 222] width 110 height 91
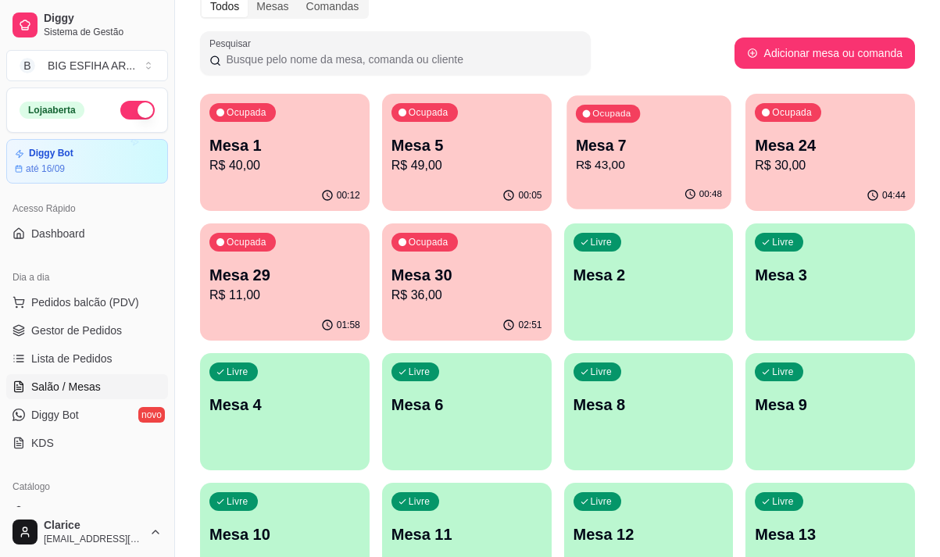
click at [596, 145] on p "Mesa 7" at bounding box center [648, 145] width 146 height 21
click at [476, 309] on div "Ocupada Mesa 30 R$ 36,00" at bounding box center [466, 267] width 164 height 84
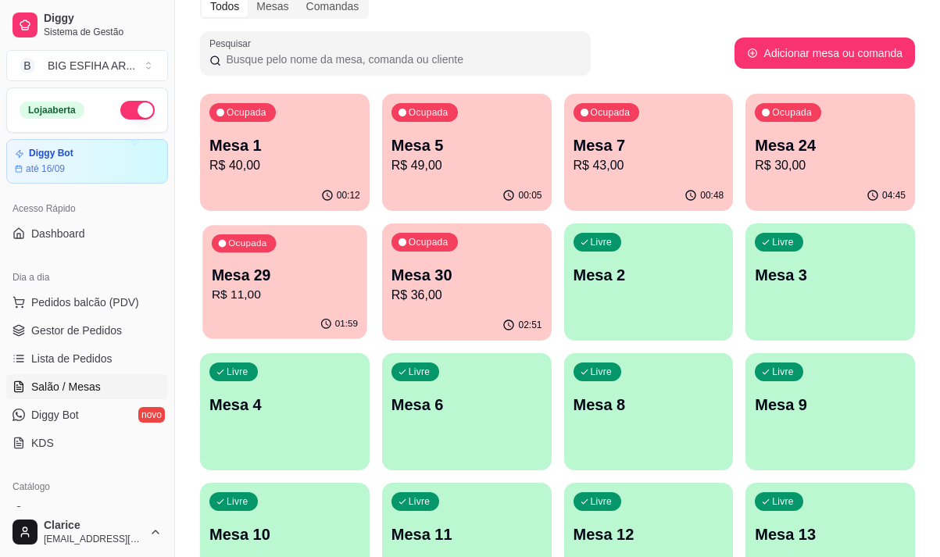
click at [277, 272] on p "Mesa 29" at bounding box center [285, 275] width 146 height 21
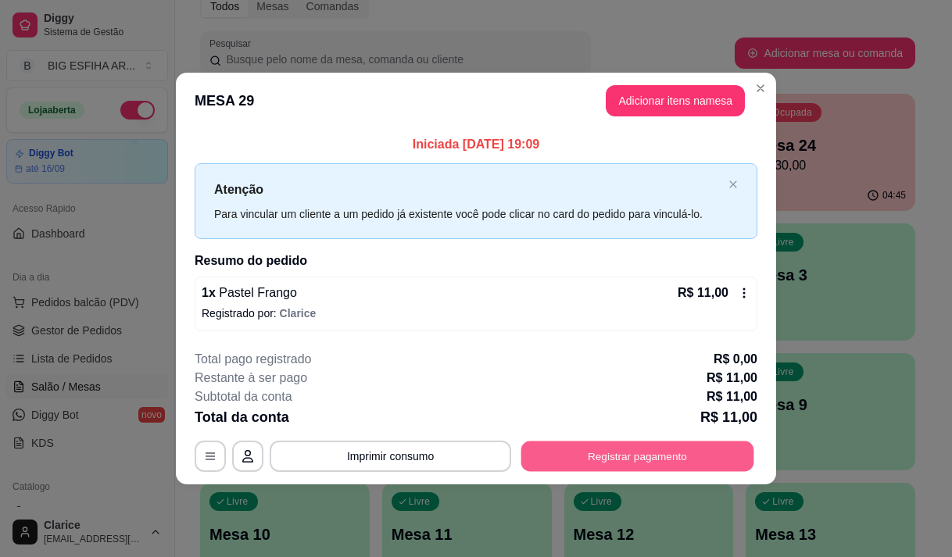
click at [694, 461] on button "Registrar pagamento" at bounding box center [637, 456] width 233 height 30
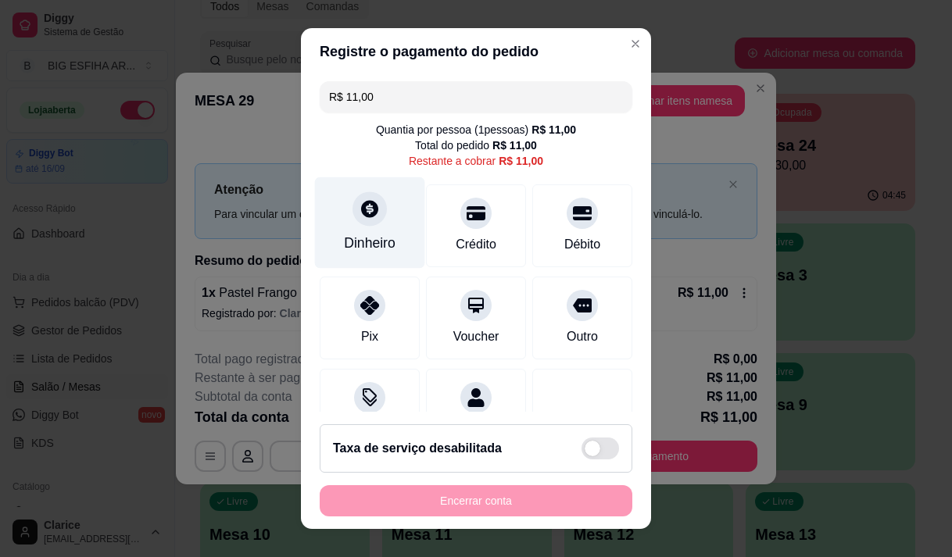
click at [344, 237] on div "Dinheiro" at bounding box center [370, 243] width 52 height 20
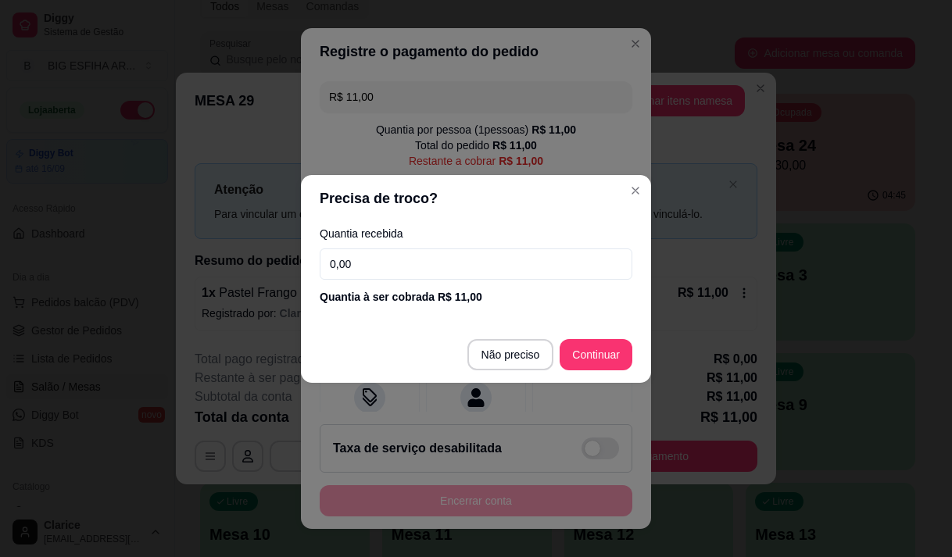
click at [363, 268] on input "0,00" at bounding box center [476, 263] width 313 height 31
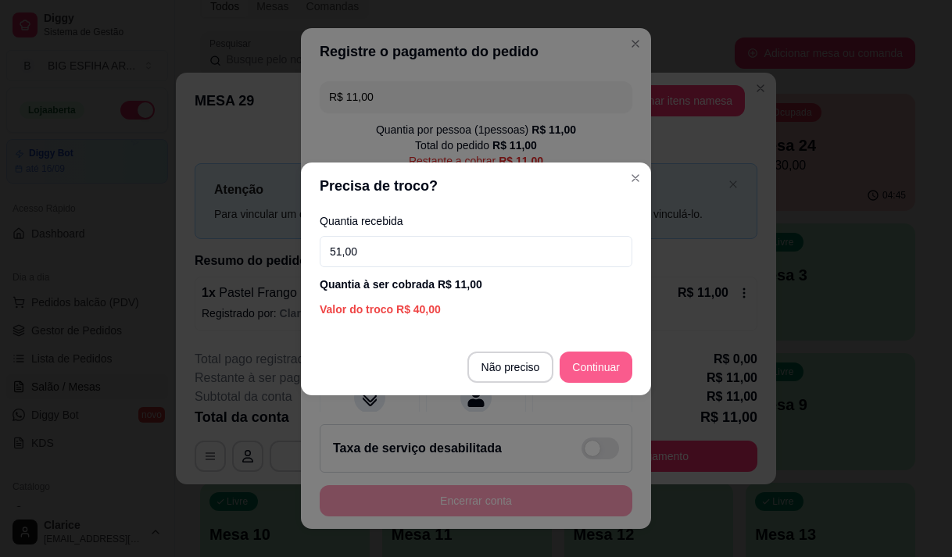
type input "51,00"
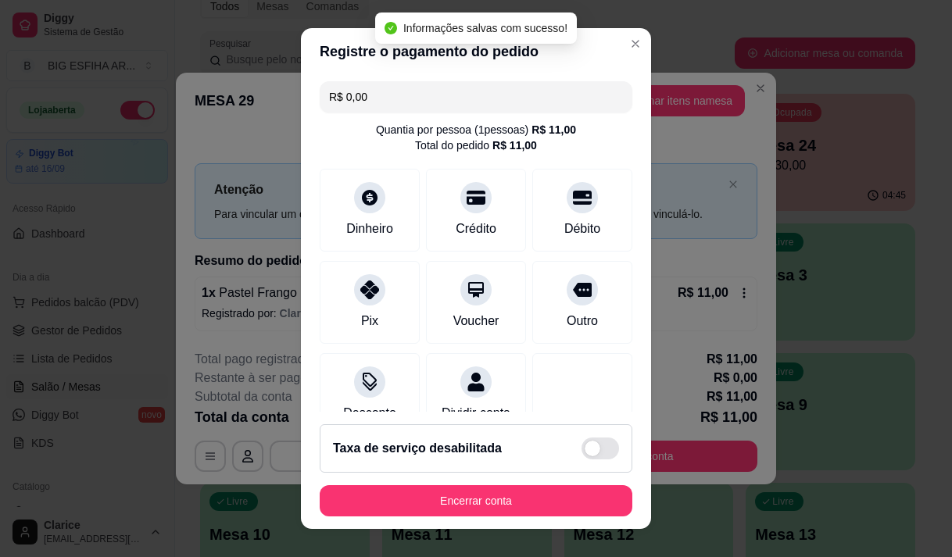
type input "R$ 0,00"
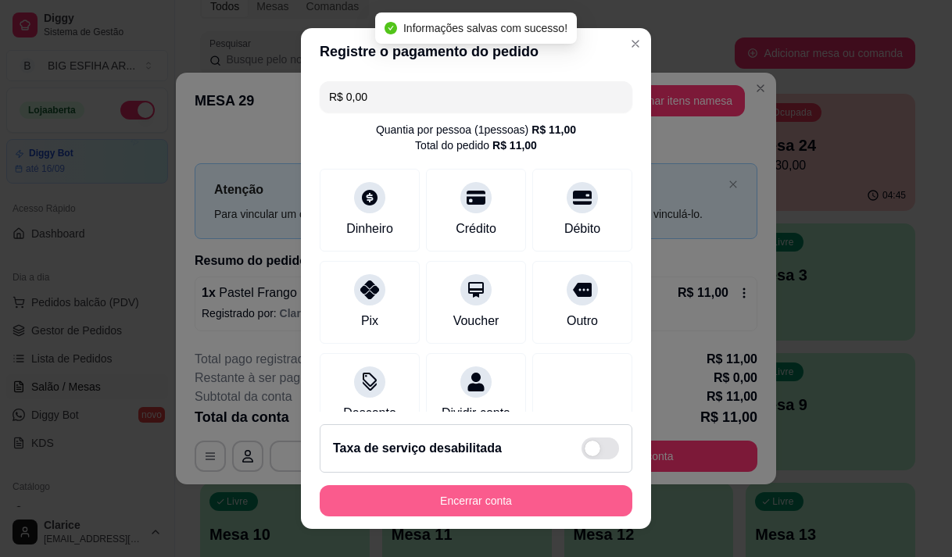
click at [481, 506] on button "Encerrar conta" at bounding box center [476, 500] width 313 height 31
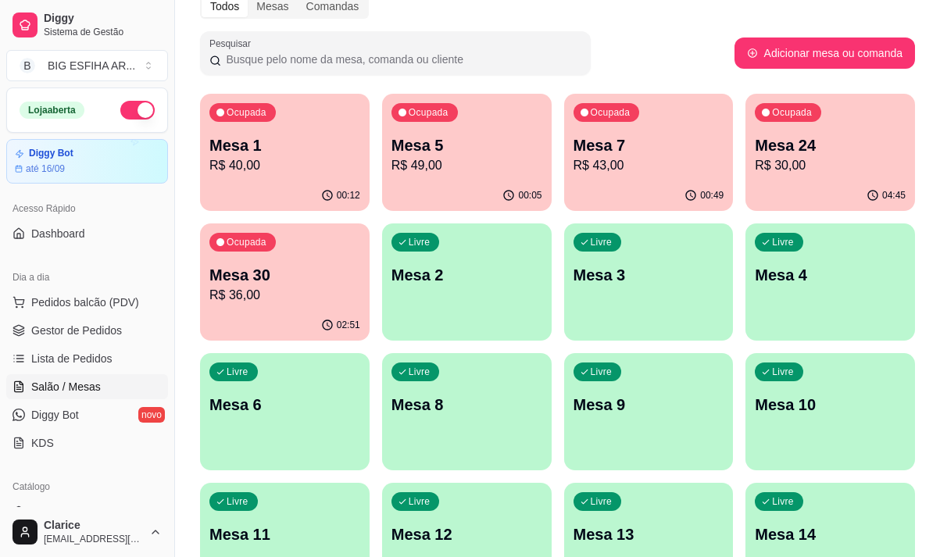
click at [788, 185] on div "04:45" at bounding box center [830, 195] width 170 height 30
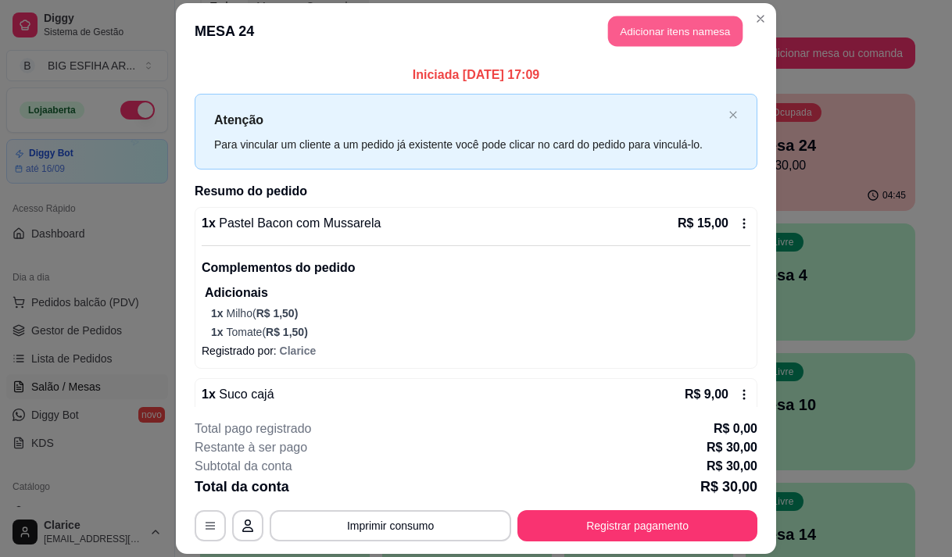
click at [668, 30] on button "Adicionar itens na mesa" at bounding box center [675, 31] width 134 height 30
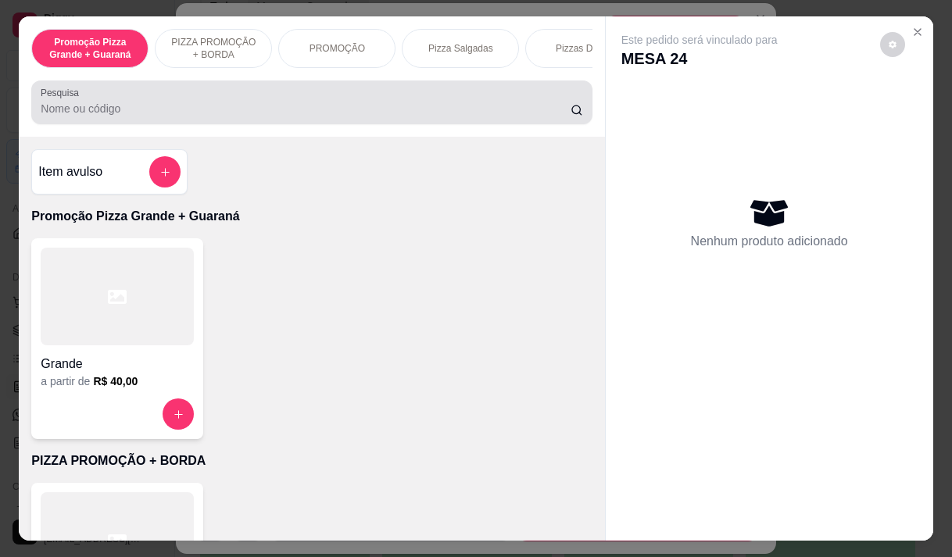
click at [204, 109] on input "Pesquisa" at bounding box center [306, 109] width 530 height 16
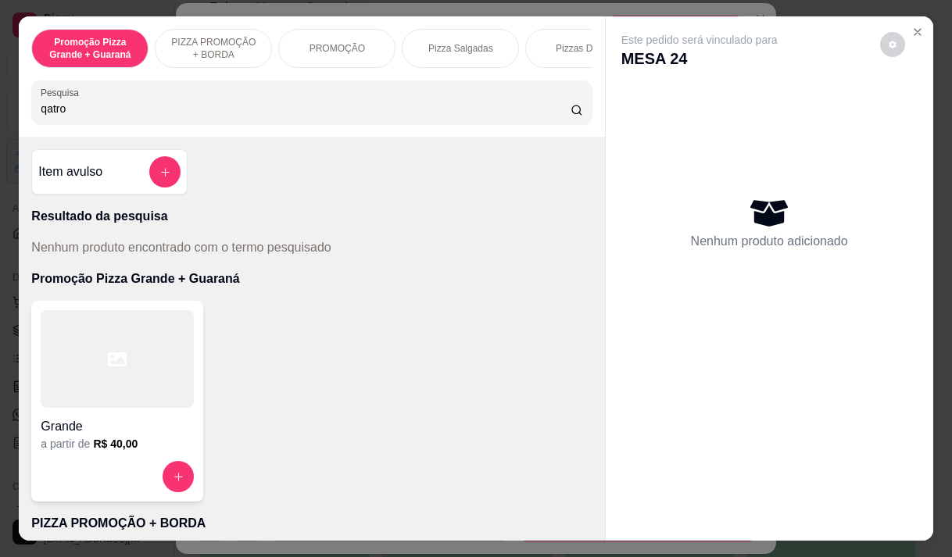
click at [41, 113] on input "qatro" at bounding box center [306, 109] width 530 height 16
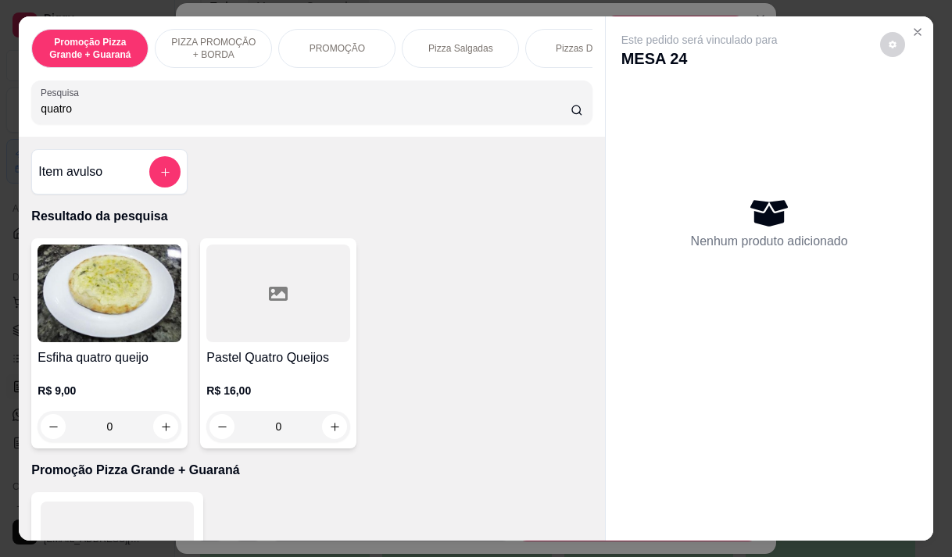
type input "quatro"
click at [68, 383] on div "R$ 9,00 0" at bounding box center [110, 404] width 144 height 75
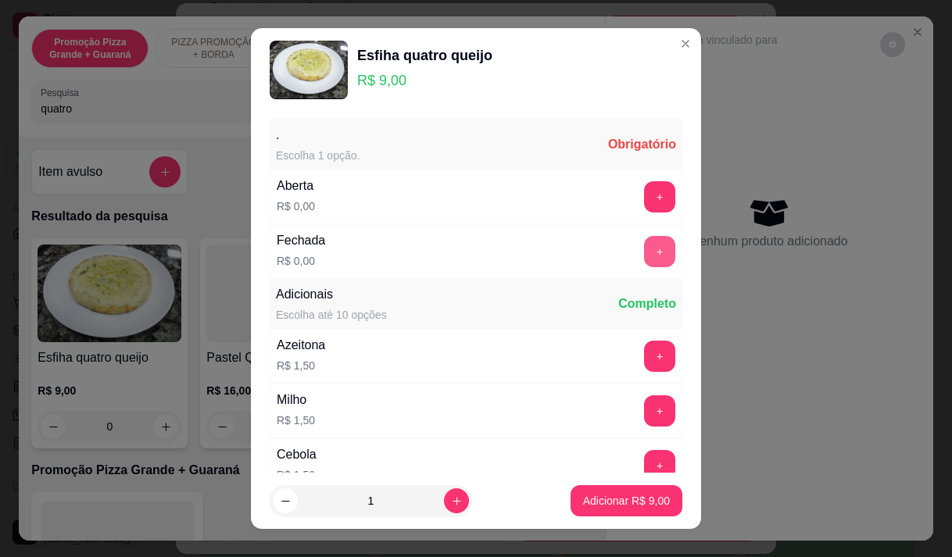
click at [644, 242] on button "+" at bounding box center [659, 251] width 31 height 31
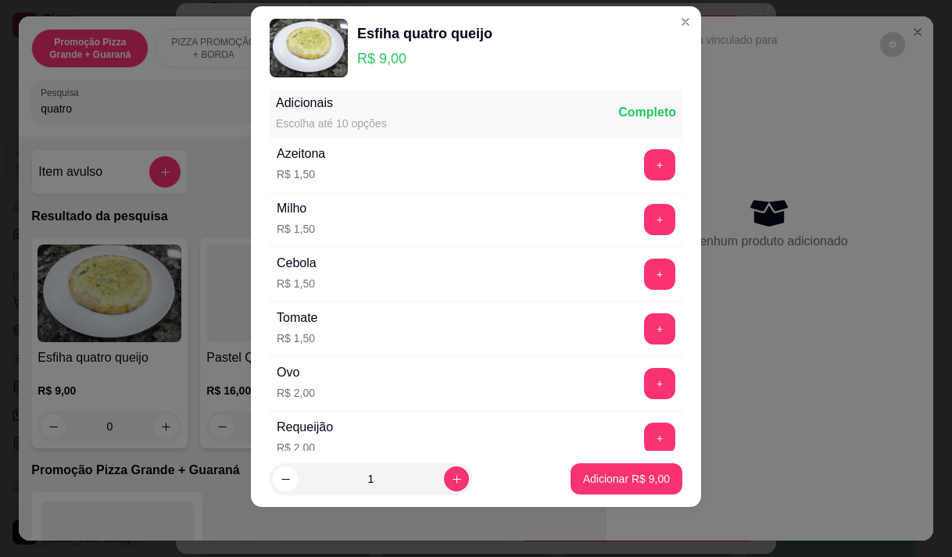
scroll to position [168, 0]
click at [645, 330] on button "+" at bounding box center [660, 330] width 30 height 30
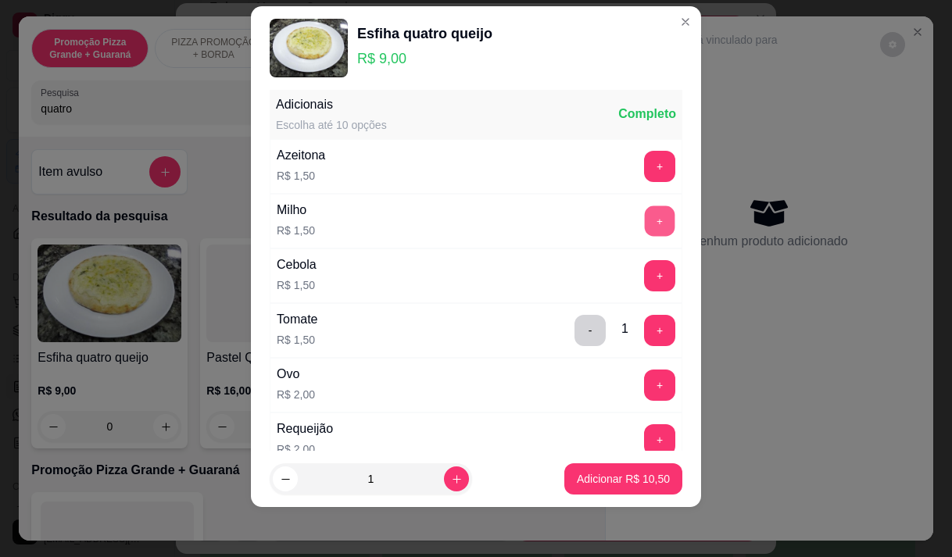
click at [645, 228] on button "+" at bounding box center [660, 220] width 30 height 30
click at [577, 477] on p "Adicionar R$ 12,00" at bounding box center [623, 479] width 93 height 16
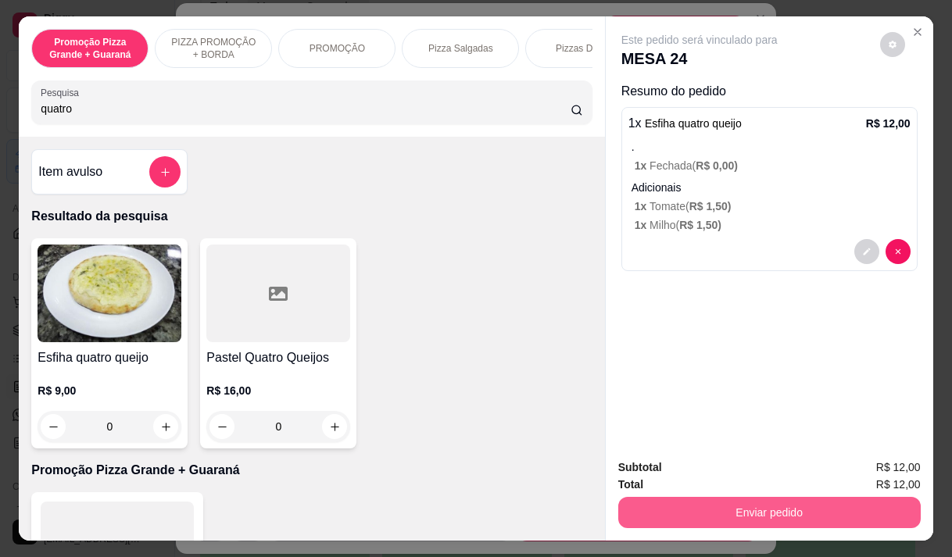
click at [740, 497] on button "Enviar pedido" at bounding box center [769, 512] width 302 height 31
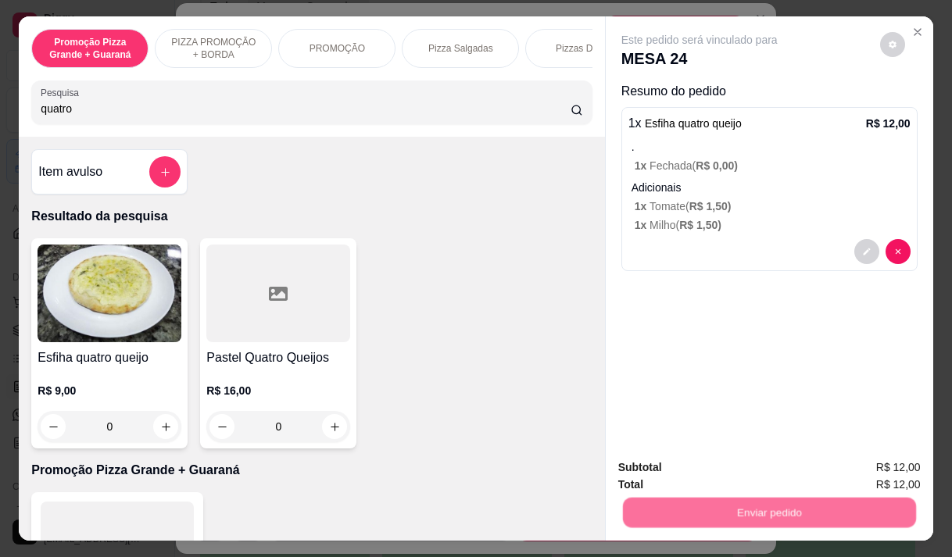
click at [729, 466] on button "Não registrar e enviar pedido" at bounding box center [717, 468] width 163 height 30
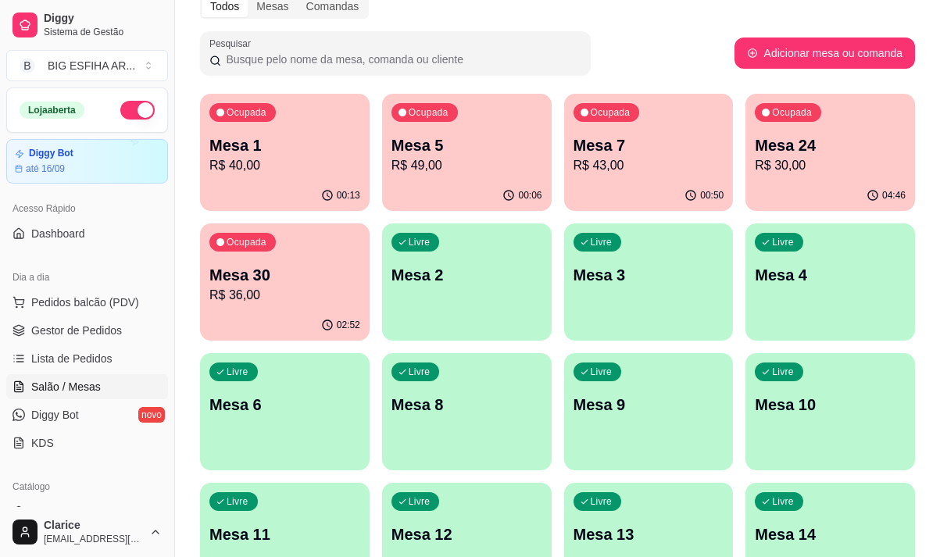
click at [622, 184] on div "00:50" at bounding box center [649, 195] width 170 height 30
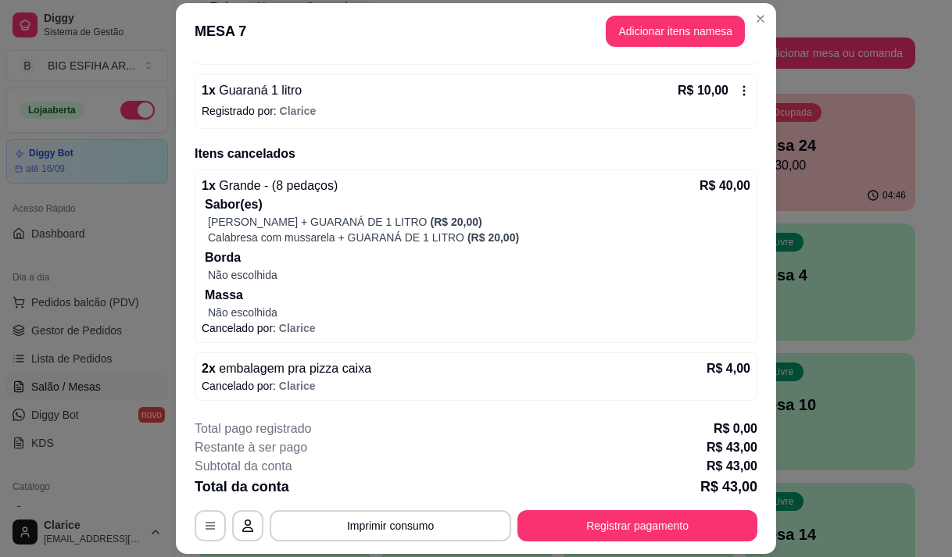
scroll to position [363, 0]
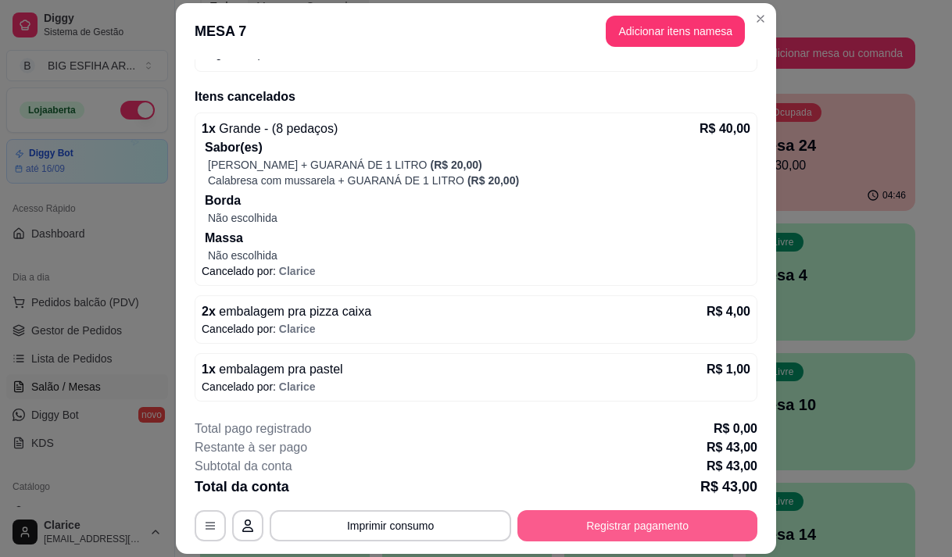
click at [540, 517] on button "Registrar pagamento" at bounding box center [637, 525] width 240 height 31
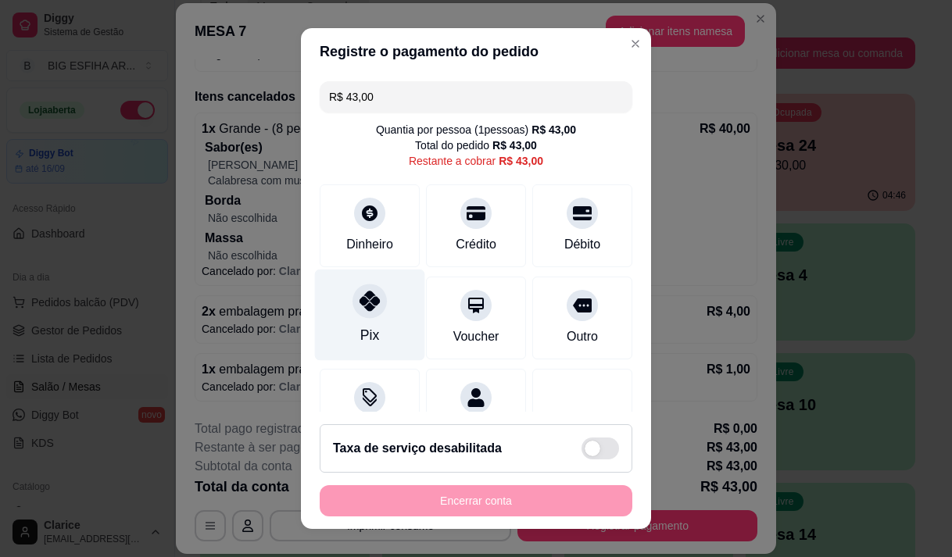
click at [354, 322] on div "Pix" at bounding box center [370, 314] width 110 height 91
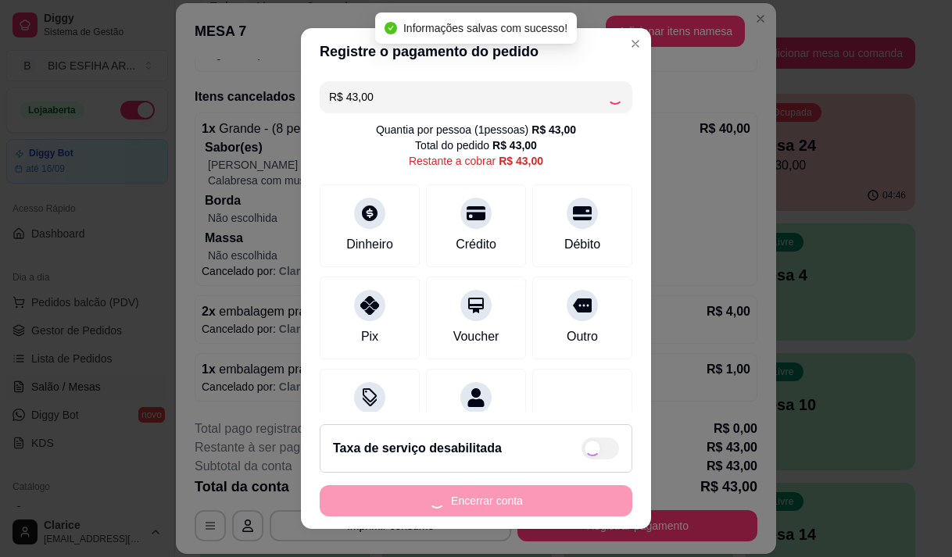
type input "R$ 0,00"
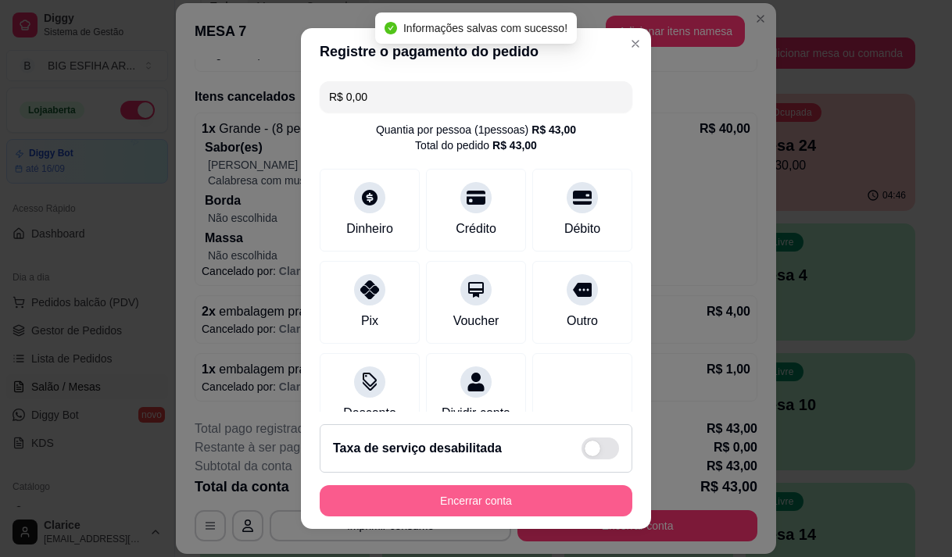
click at [420, 495] on button "Encerrar conta" at bounding box center [476, 500] width 313 height 31
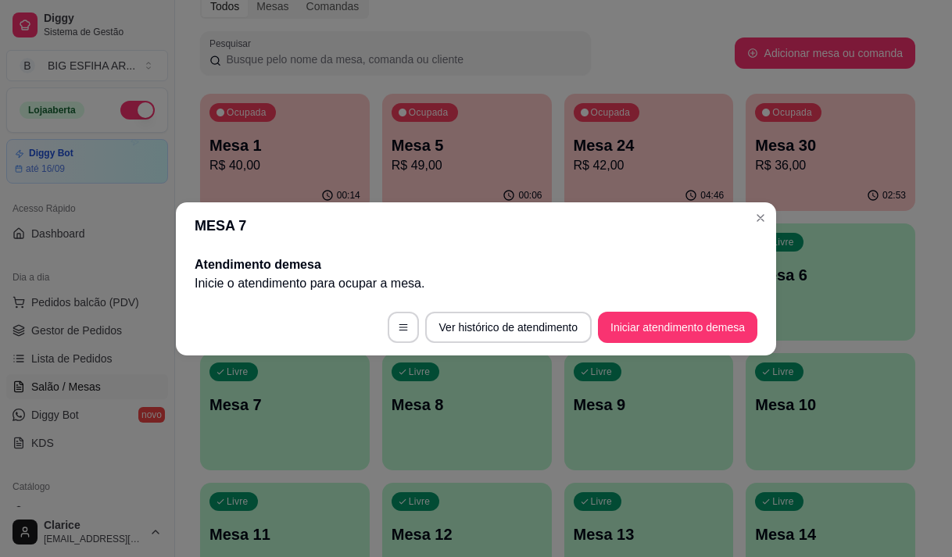
scroll to position [0, 0]
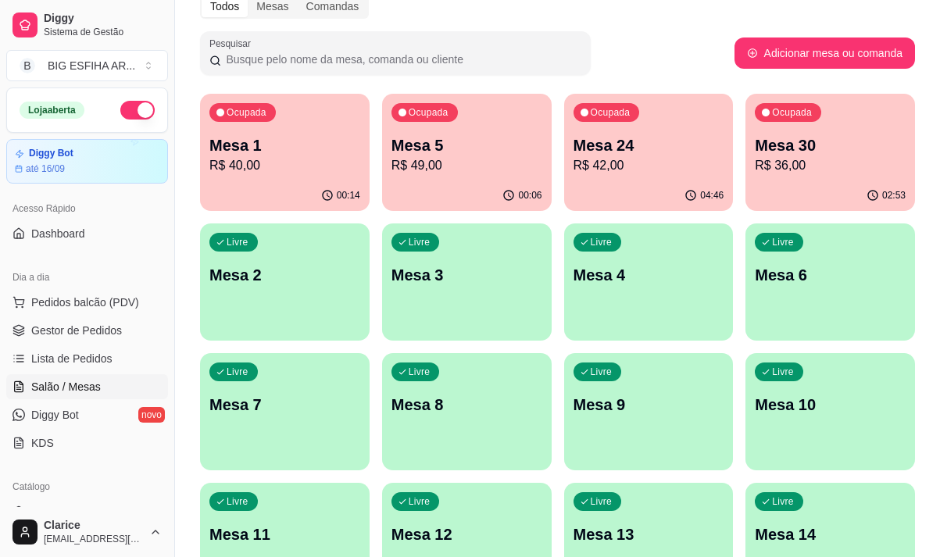
click at [277, 177] on div "Ocupada Mesa 1 R$ 40,00" at bounding box center [285, 137] width 170 height 87
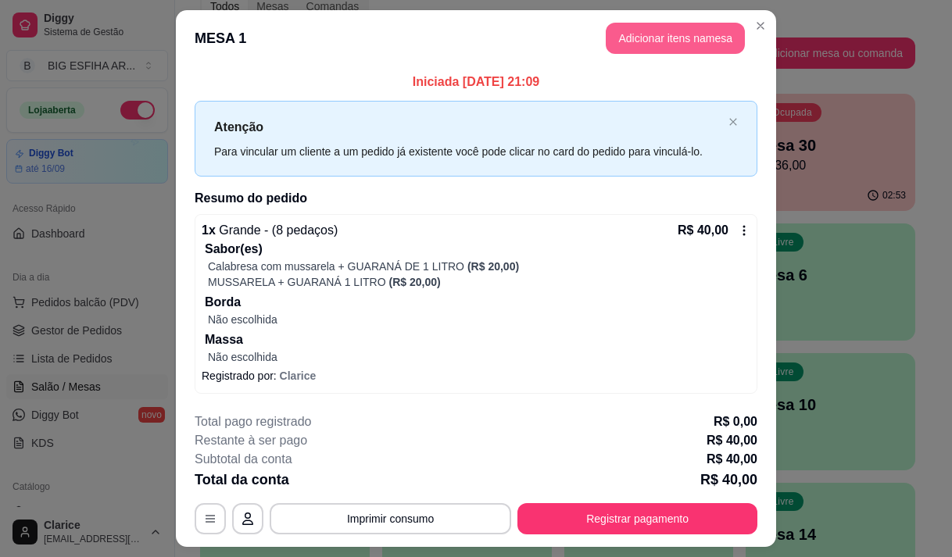
click at [666, 41] on button "Adicionar itens na mesa" at bounding box center [675, 38] width 139 height 31
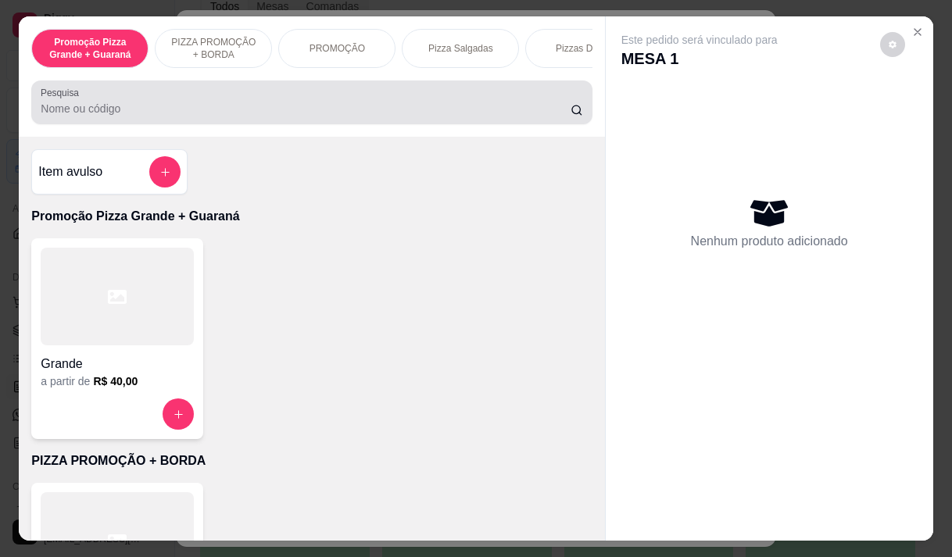
click at [288, 116] on input "Pesquisa" at bounding box center [306, 109] width 530 height 16
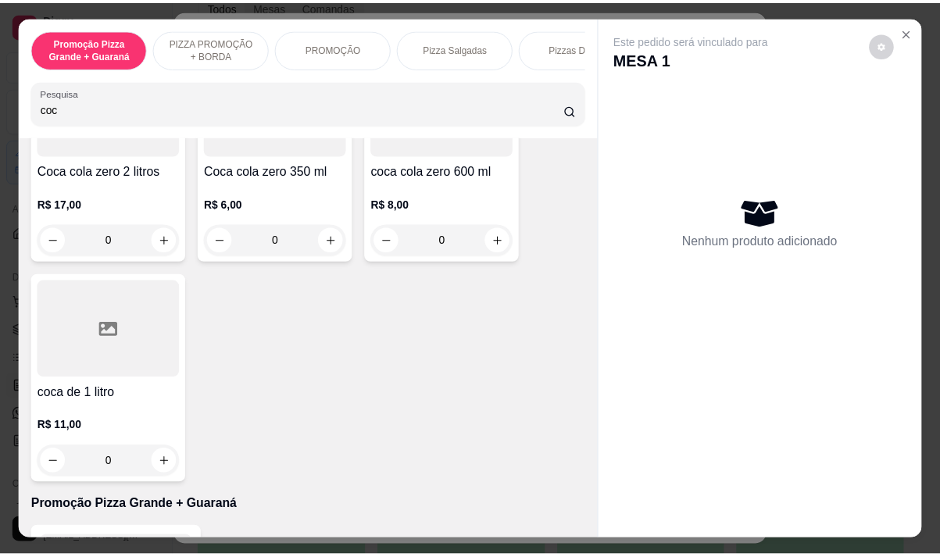
scroll to position [469, 0]
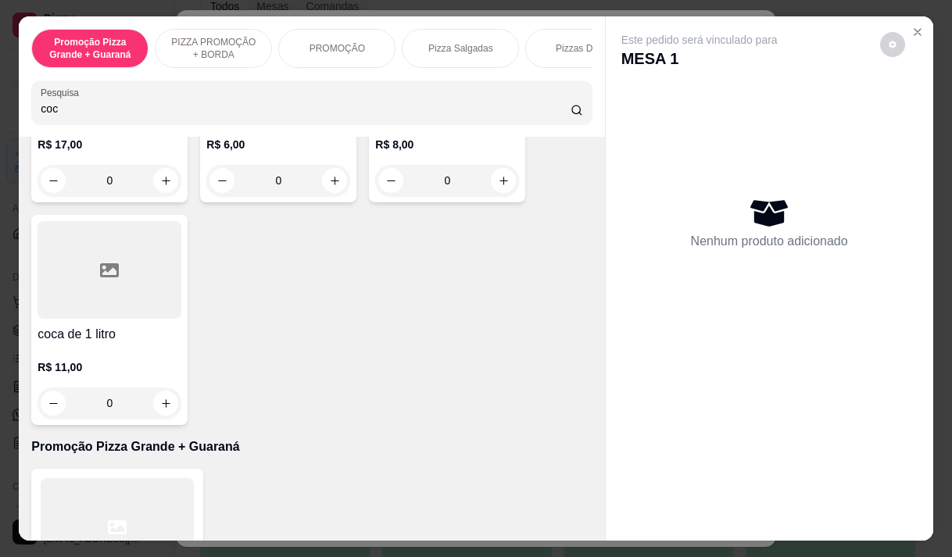
type input "coc"
click at [59, 362] on div "R$ 11,00 0" at bounding box center [110, 381] width 144 height 75
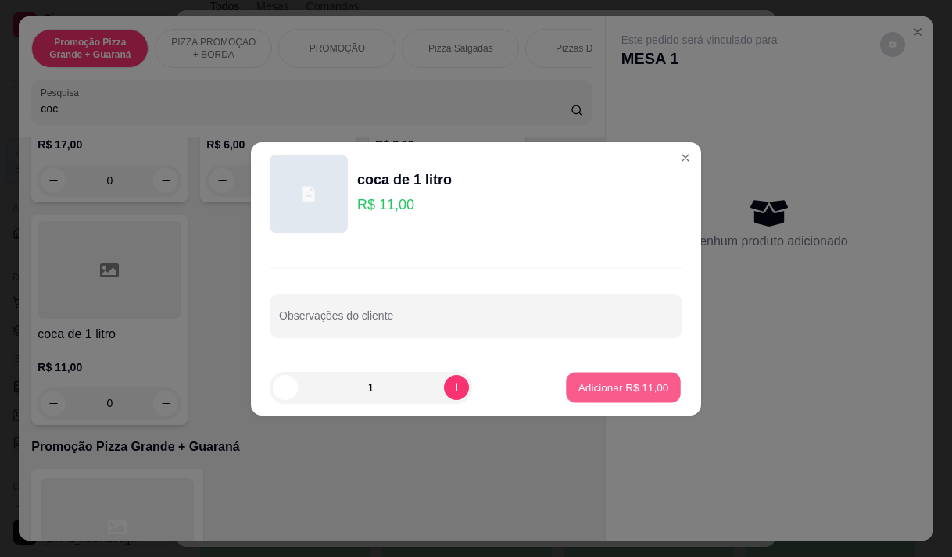
click at [597, 383] on p "Adicionar R$ 11,00" at bounding box center [623, 387] width 91 height 15
type input "1"
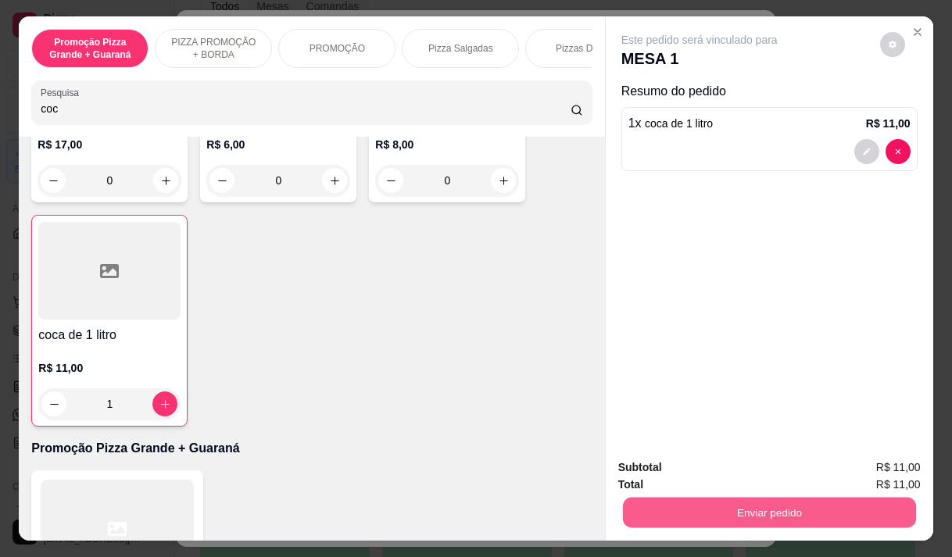
click at [767, 511] on button "Enviar pedido" at bounding box center [768, 512] width 293 height 30
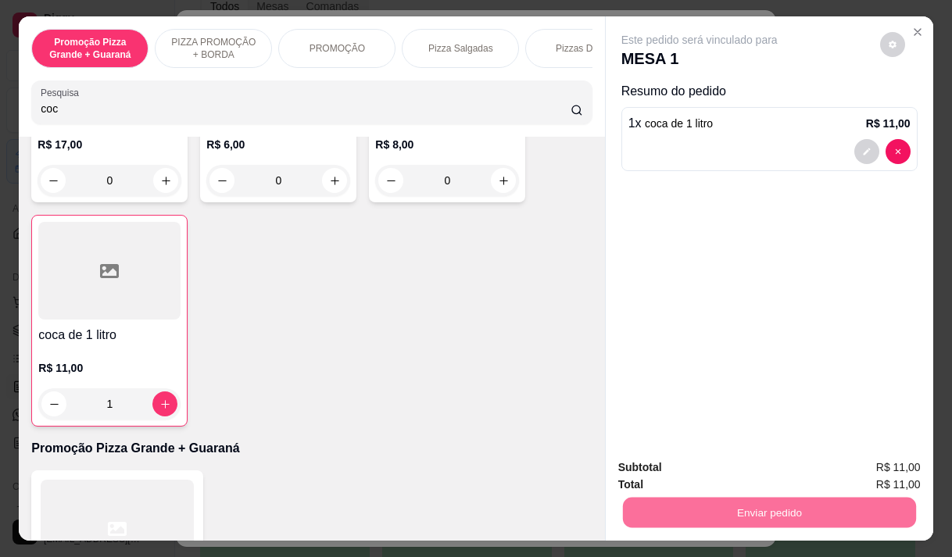
click at [669, 462] on button "Não registrar e enviar pedido" at bounding box center [717, 468] width 163 height 30
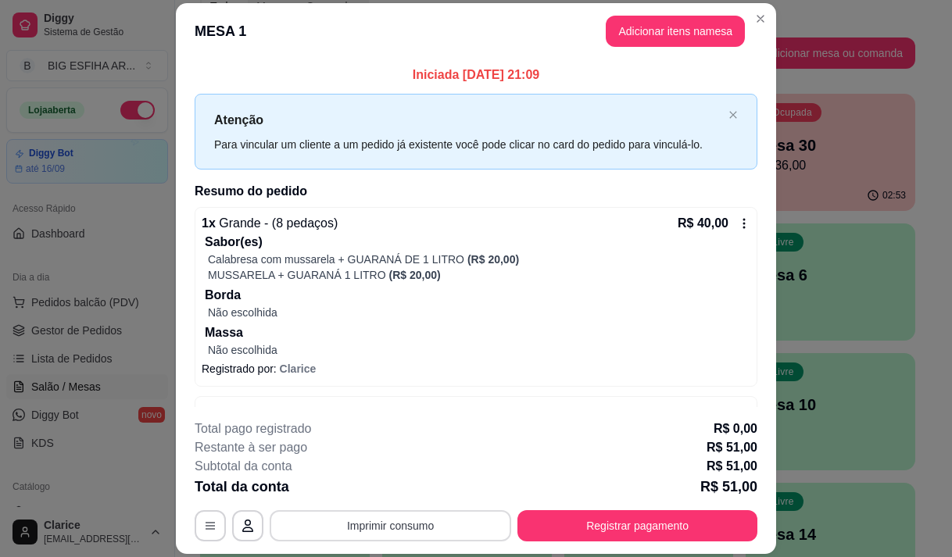
click at [384, 534] on button "Imprimir consumo" at bounding box center [390, 525] width 241 height 31
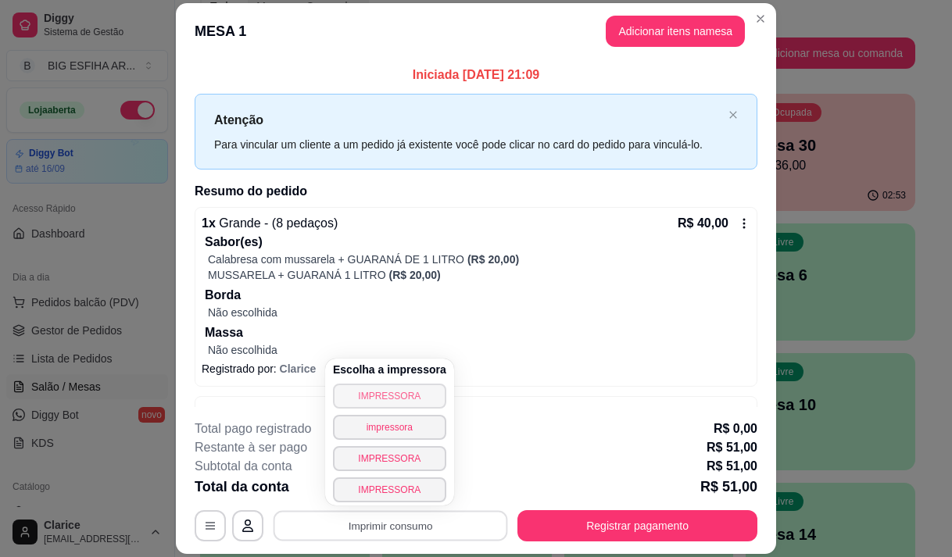
click at [382, 392] on button "IMPRESSORA" at bounding box center [389, 396] width 113 height 25
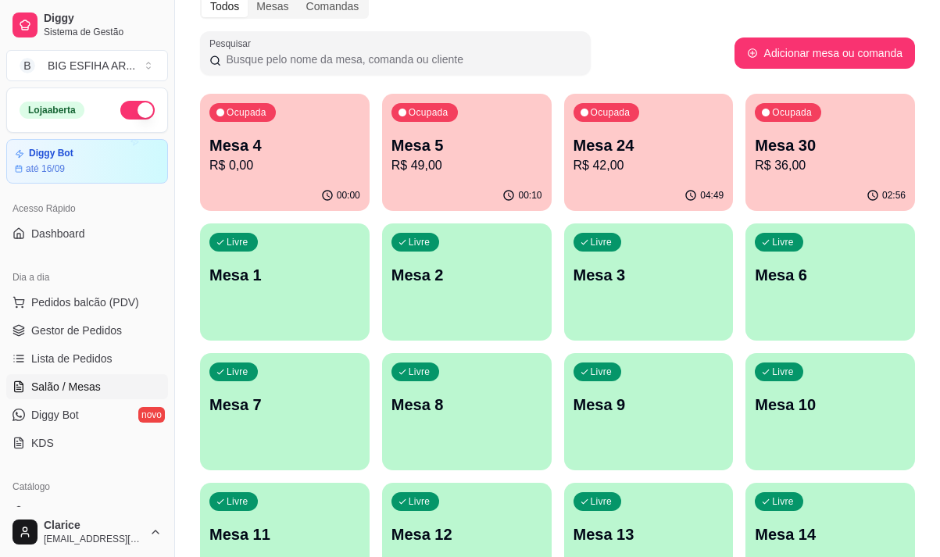
click at [295, 159] on p "R$ 0,00" at bounding box center [284, 165] width 151 height 19
click at [101, 357] on span "Lista de Pedidos" at bounding box center [71, 359] width 81 height 16
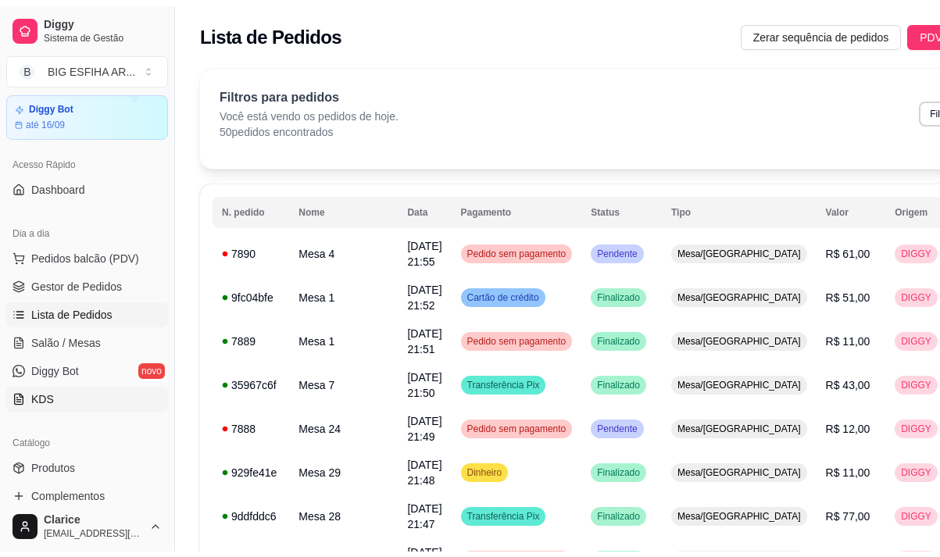
scroll to position [234, 0]
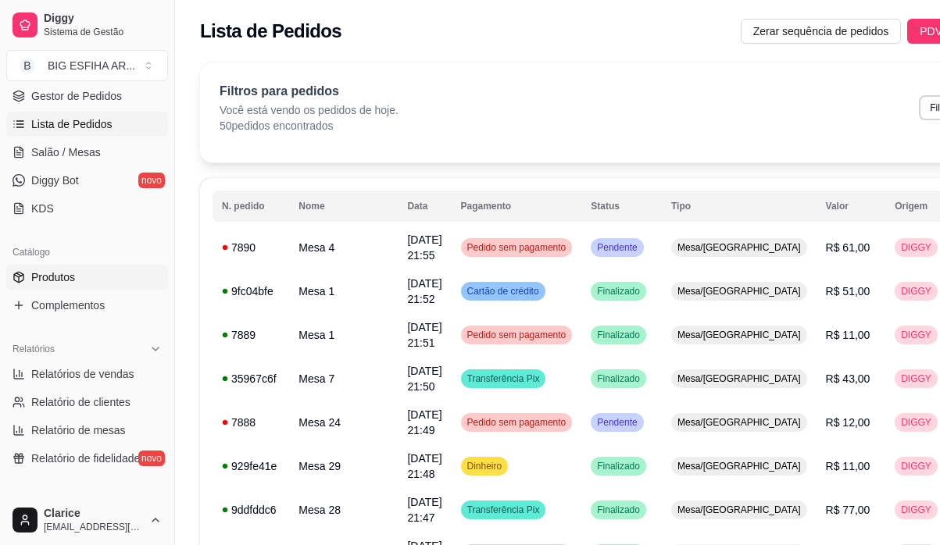
click at [69, 273] on span "Produtos" at bounding box center [53, 278] width 44 height 16
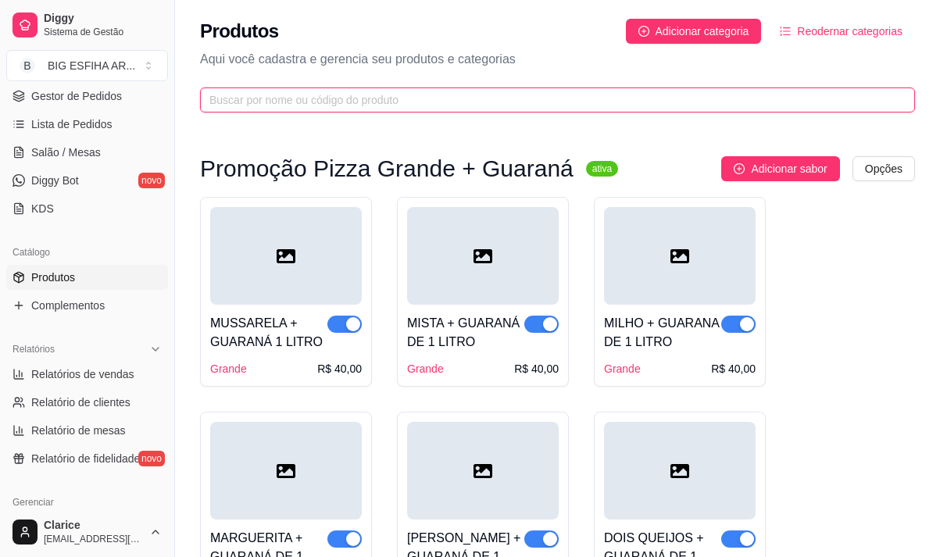
click at [286, 95] on input "text" at bounding box center [551, 99] width 684 height 17
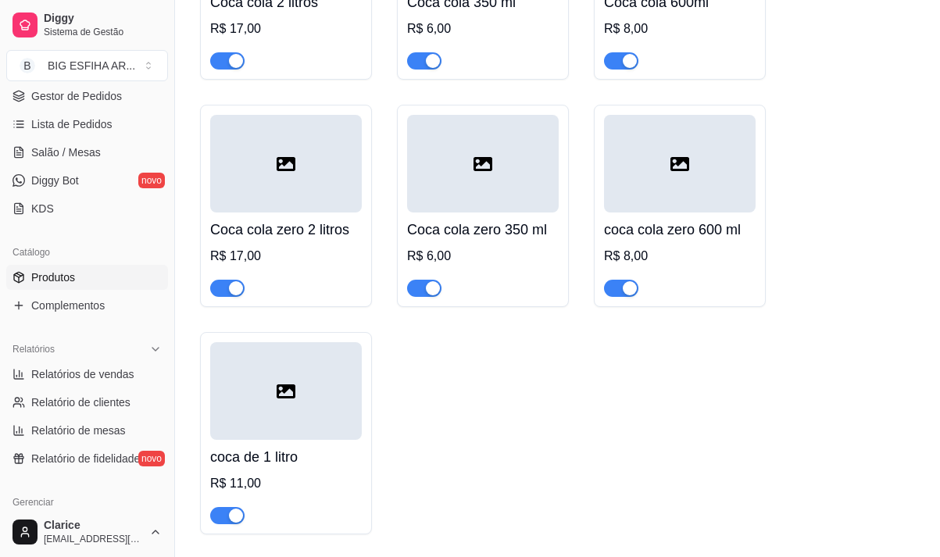
scroll to position [378, 0]
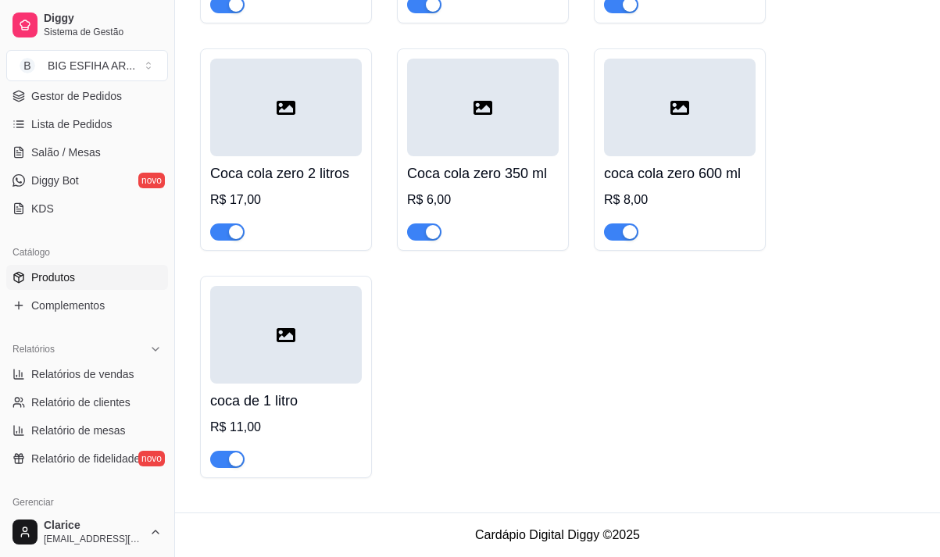
type input "coc"
click at [214, 454] on span "button" at bounding box center [227, 459] width 34 height 17
click at [72, 161] on link "Salão / Mesas" at bounding box center [87, 152] width 162 height 25
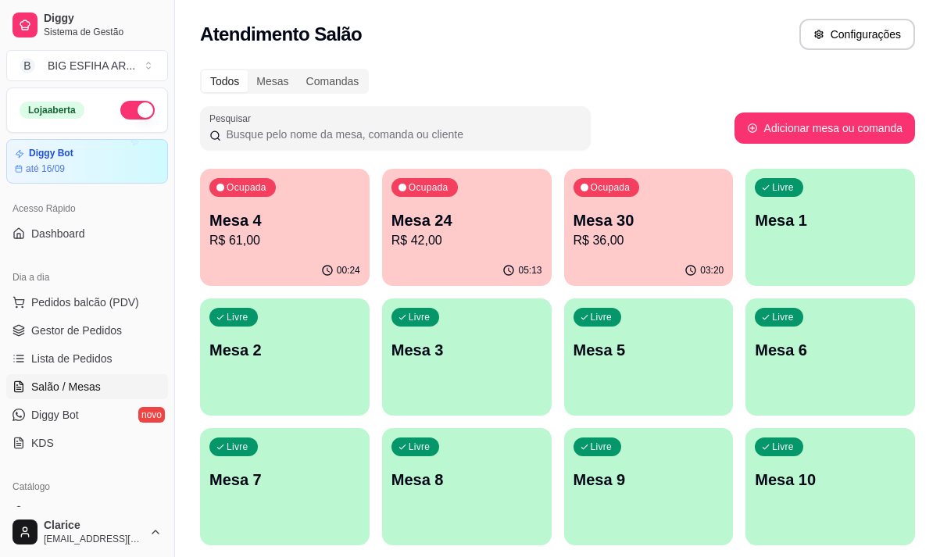
click at [287, 244] on p "R$ 61,00" at bounding box center [284, 240] width 151 height 19
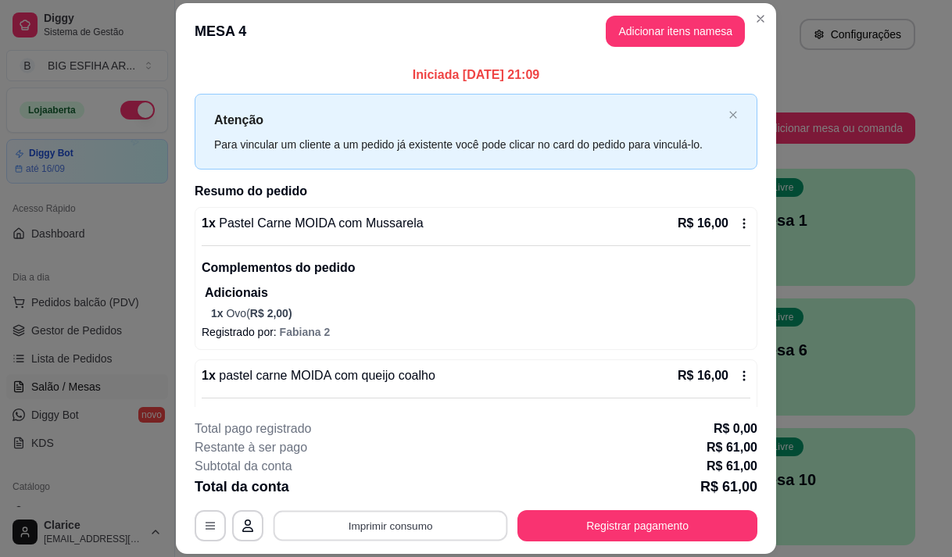
click at [432, 525] on button "Imprimir consumo" at bounding box center [390, 526] width 234 height 30
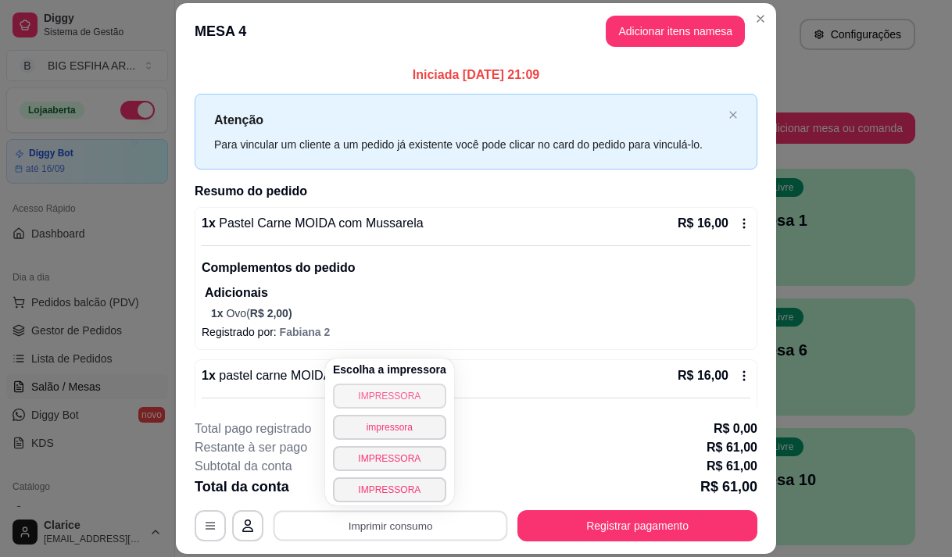
click at [382, 392] on button "IMPRESSORA" at bounding box center [389, 396] width 113 height 25
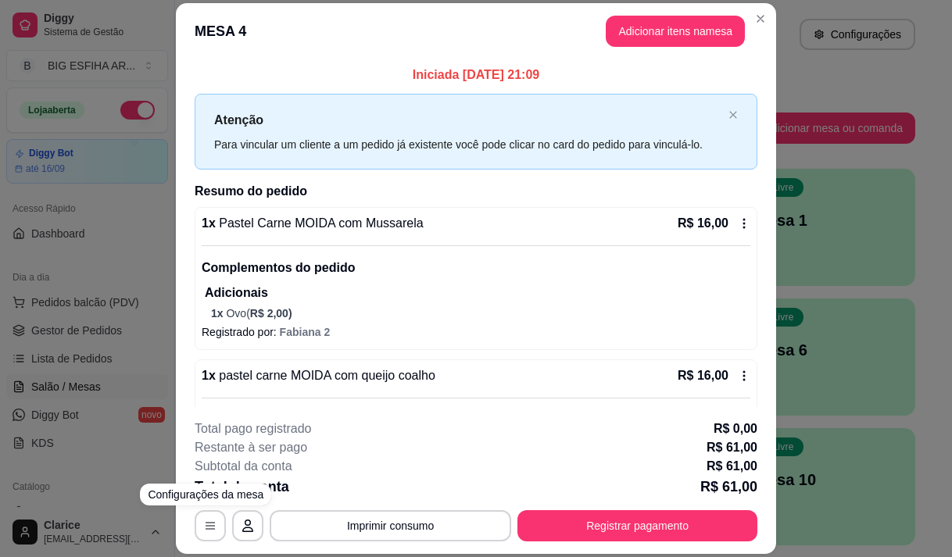
click at [101, 387] on div "**********" at bounding box center [476, 278] width 952 height 557
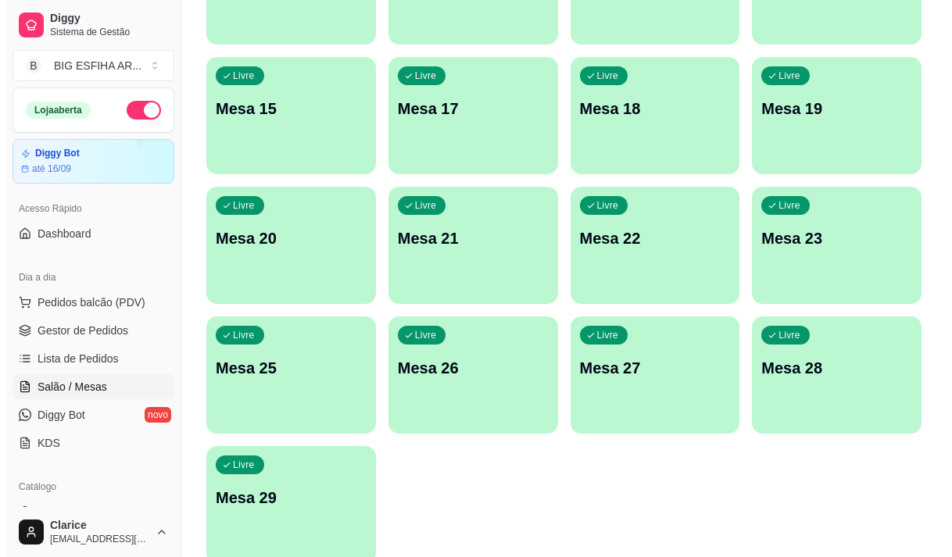
scroll to position [700, 0]
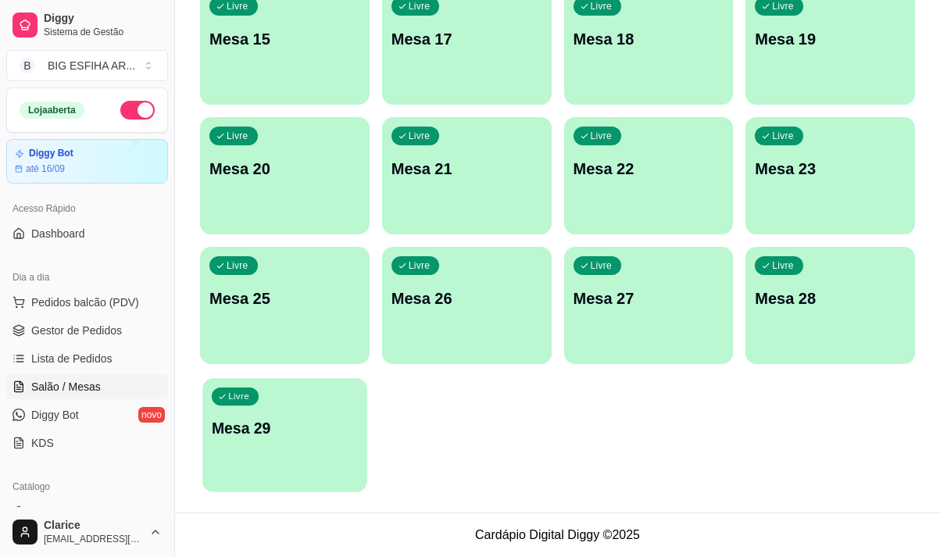
click at [312, 445] on div "Livre Mesa 29" at bounding box center [284, 425] width 164 height 95
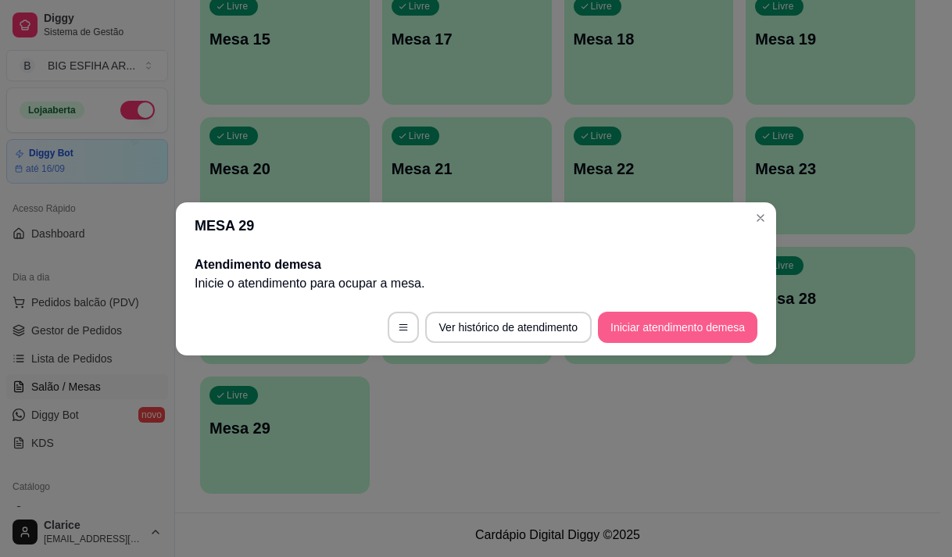
click at [666, 328] on button "Iniciar atendimento de mesa" at bounding box center [677, 327] width 159 height 31
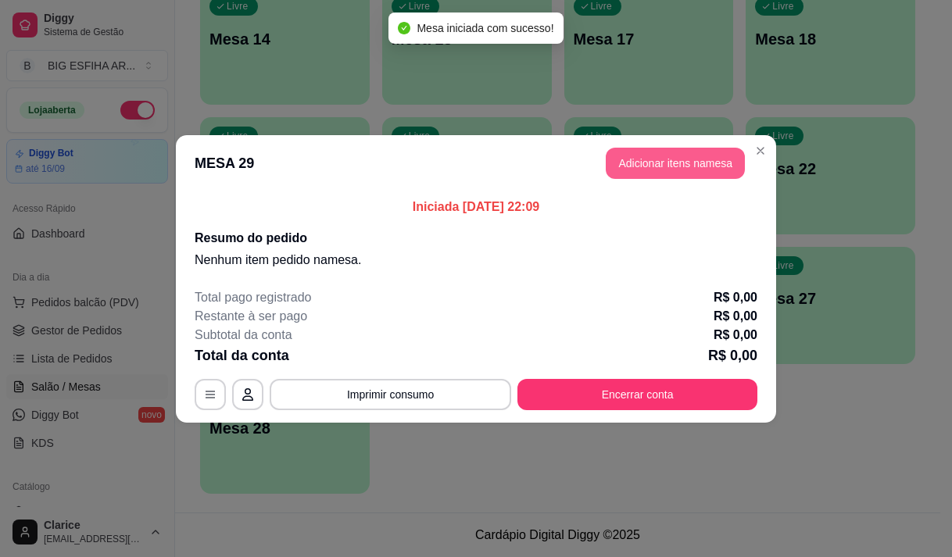
click at [645, 156] on button "Adicionar itens na mesa" at bounding box center [675, 163] width 139 height 31
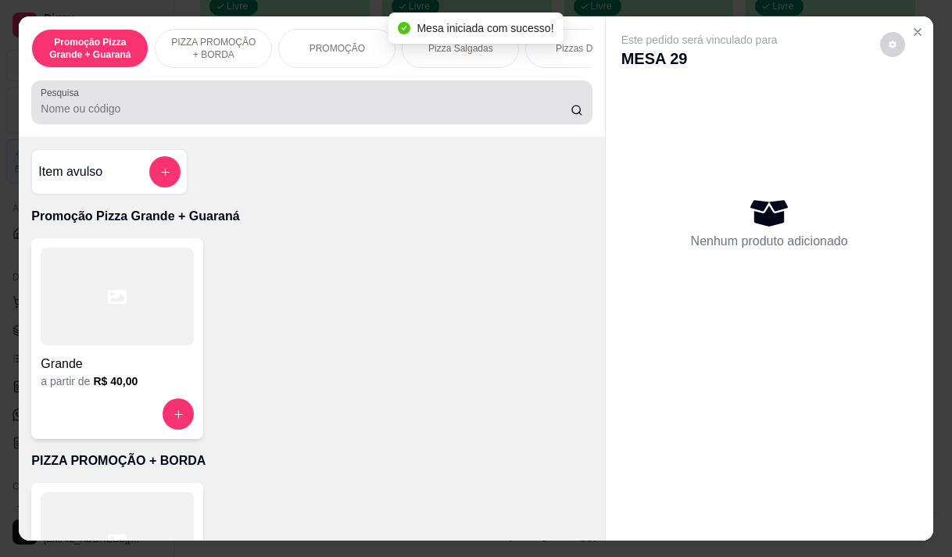
click at [341, 114] on input "Pesquisa" at bounding box center [306, 109] width 530 height 16
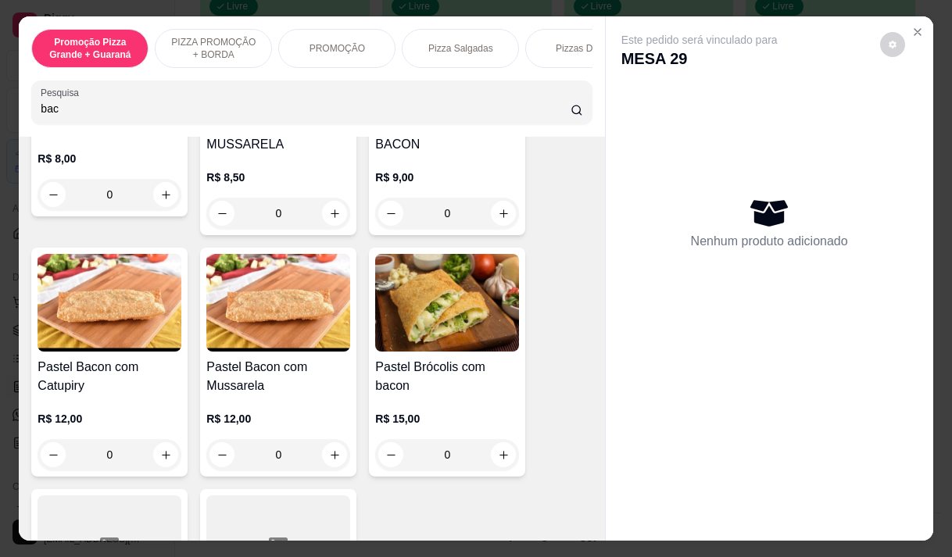
scroll to position [234, 0]
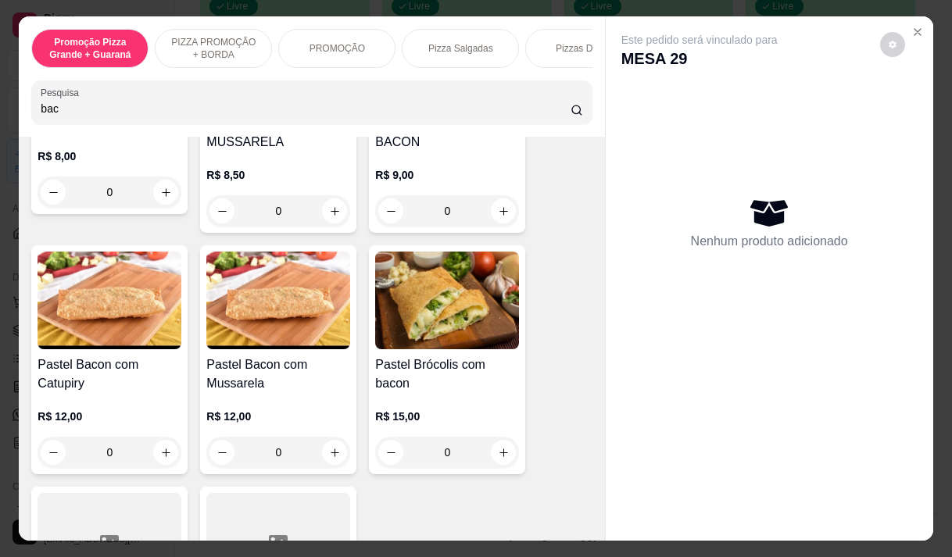
type input "bac"
click at [302, 393] on h4 "Pastel Bacon com Mussarela" at bounding box center [278, 374] width 144 height 38
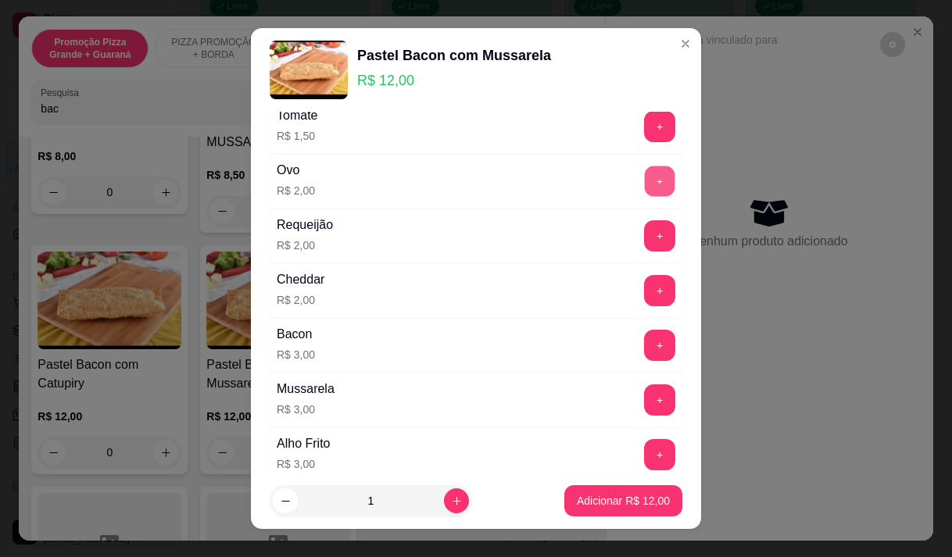
click at [645, 182] on button "+" at bounding box center [660, 181] width 30 height 30
click at [611, 495] on p "Adicionar R$ 14,00" at bounding box center [623, 501] width 93 height 16
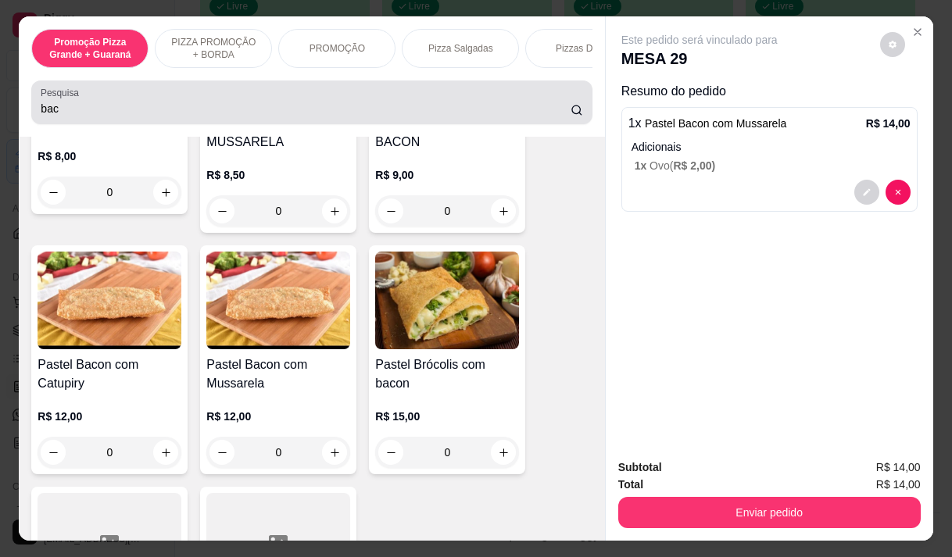
click at [57, 111] on input "bac" at bounding box center [306, 109] width 530 height 16
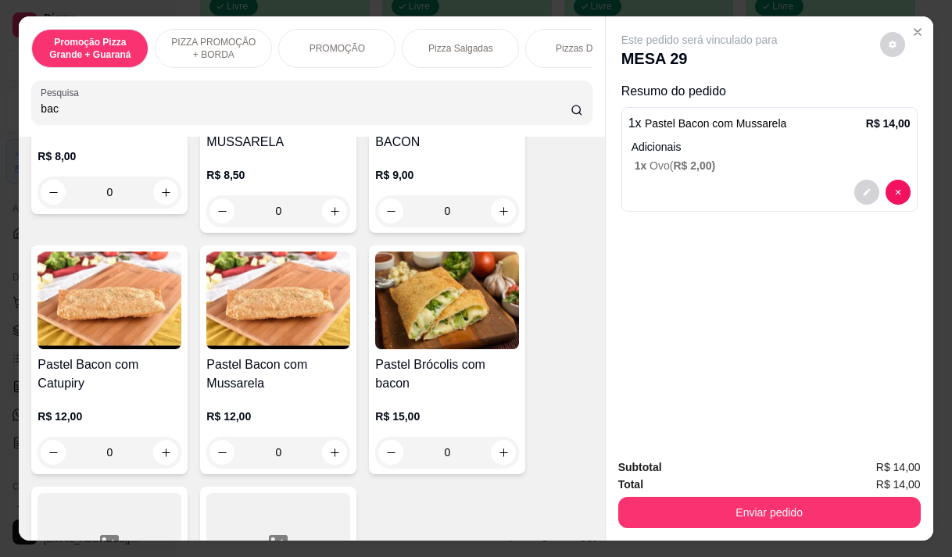
click at [57, 111] on input "bac" at bounding box center [306, 109] width 530 height 16
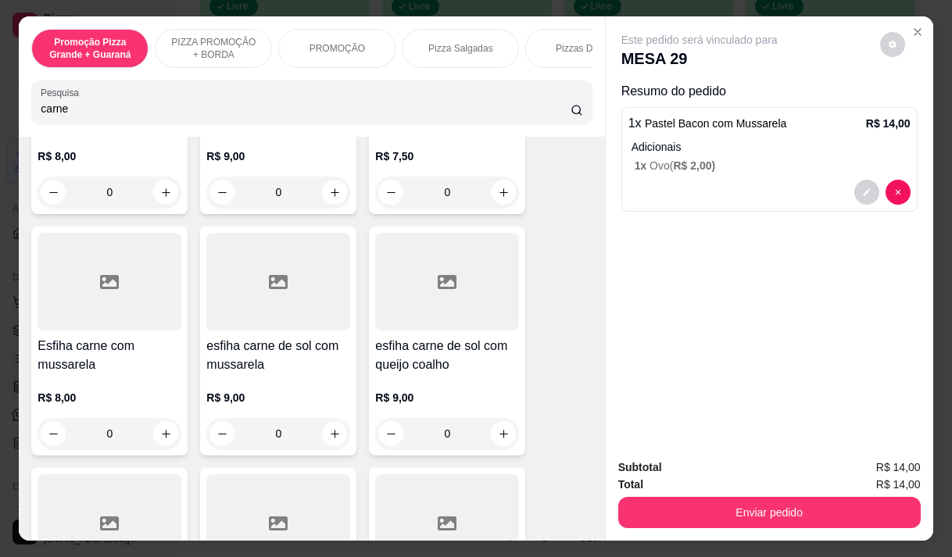
scroll to position [2178, 0]
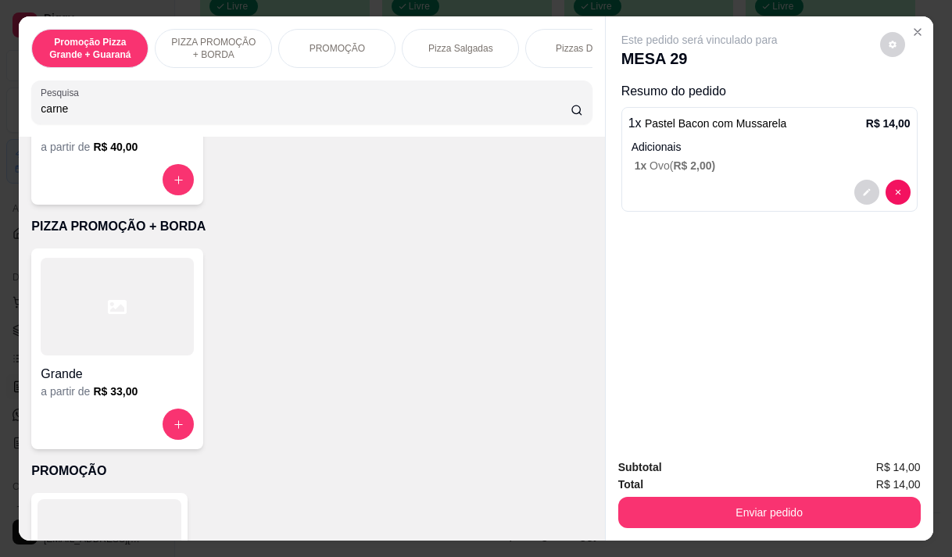
type input "carne"
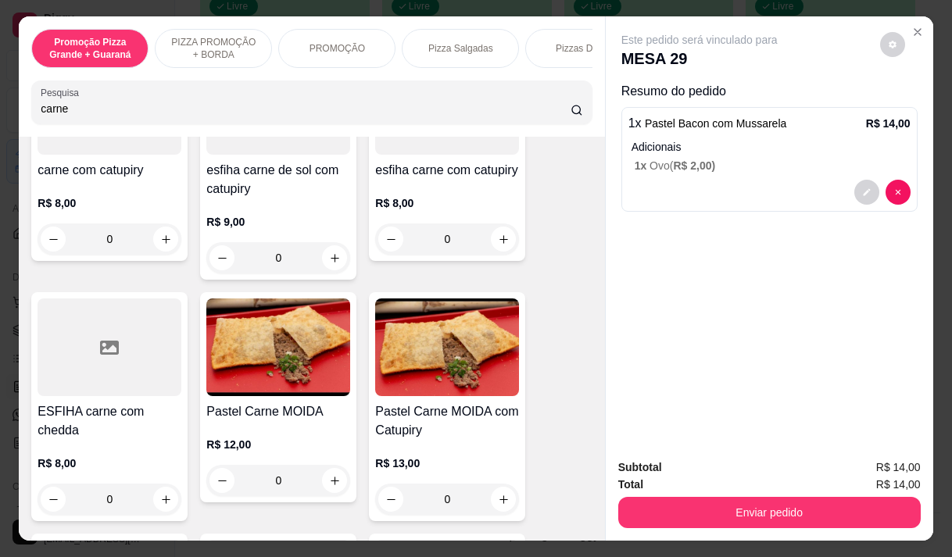
scroll to position [703, 0]
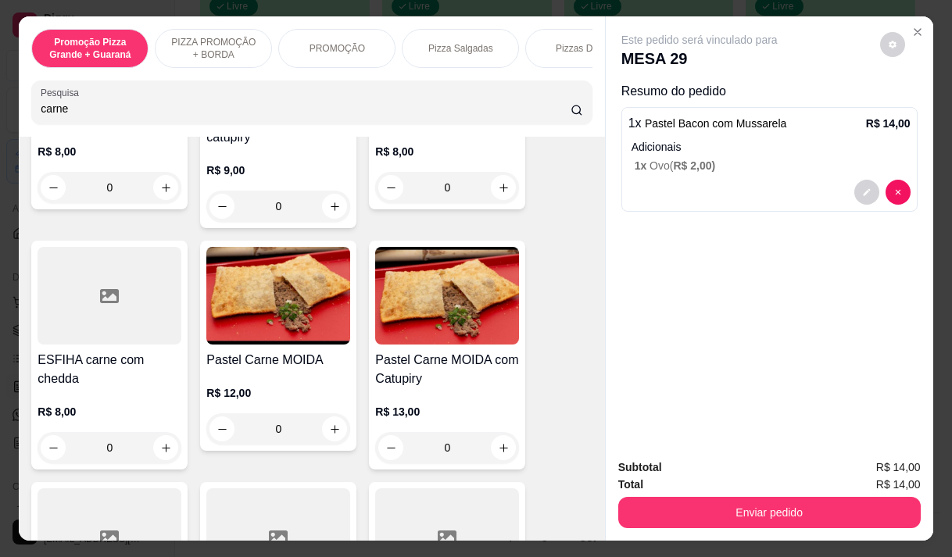
click at [271, 390] on div "R$ 12,00 0" at bounding box center [278, 407] width 144 height 75
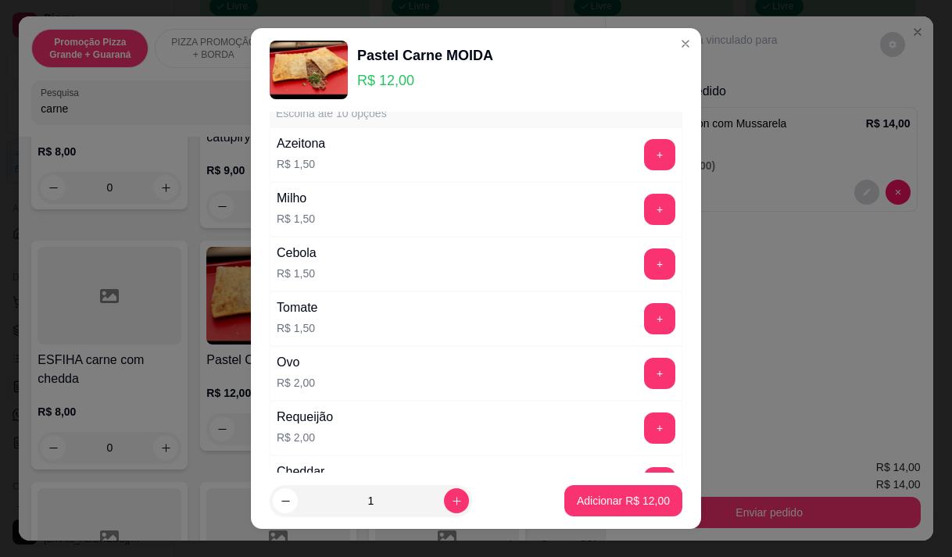
scroll to position [156, 0]
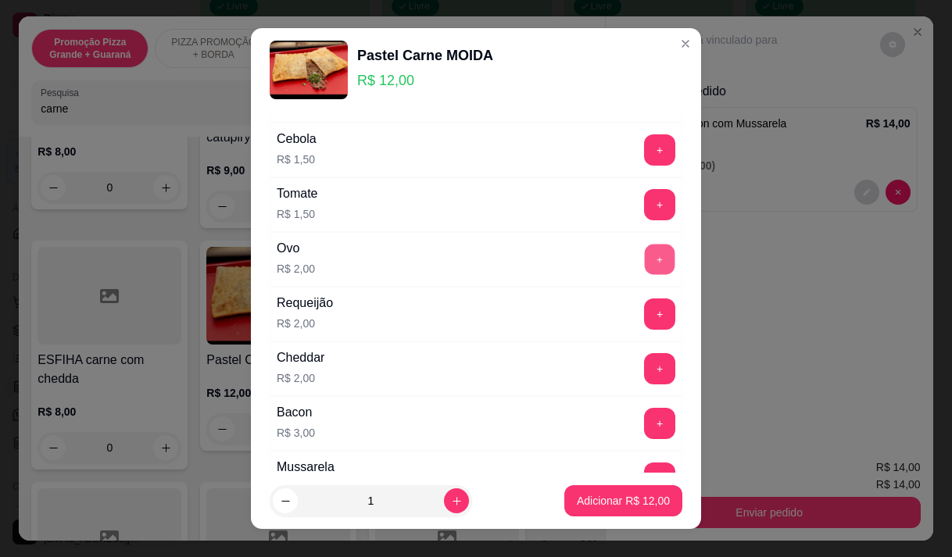
click at [645, 255] on button "+" at bounding box center [660, 259] width 30 height 30
click at [644, 418] on button "+" at bounding box center [659, 423] width 31 height 31
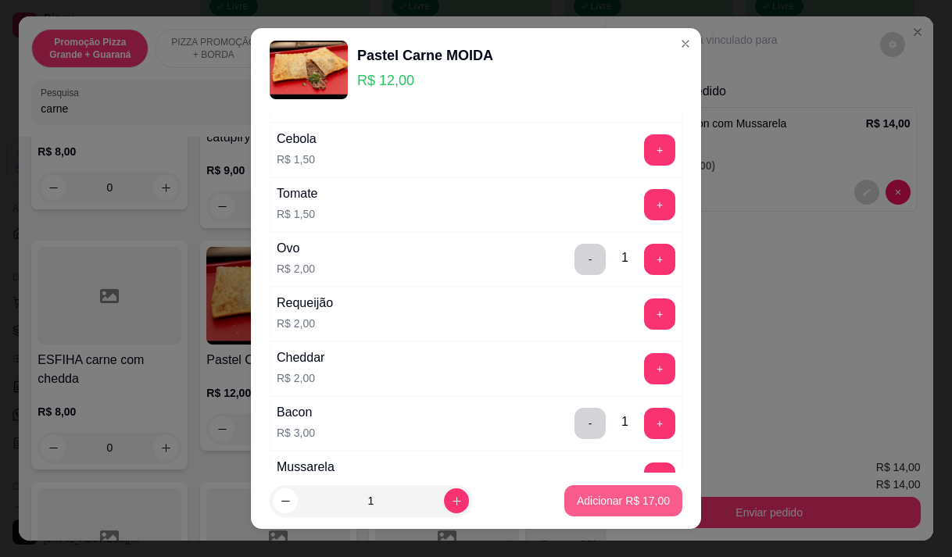
click at [602, 499] on p "Adicionar R$ 17,00" at bounding box center [623, 501] width 93 height 16
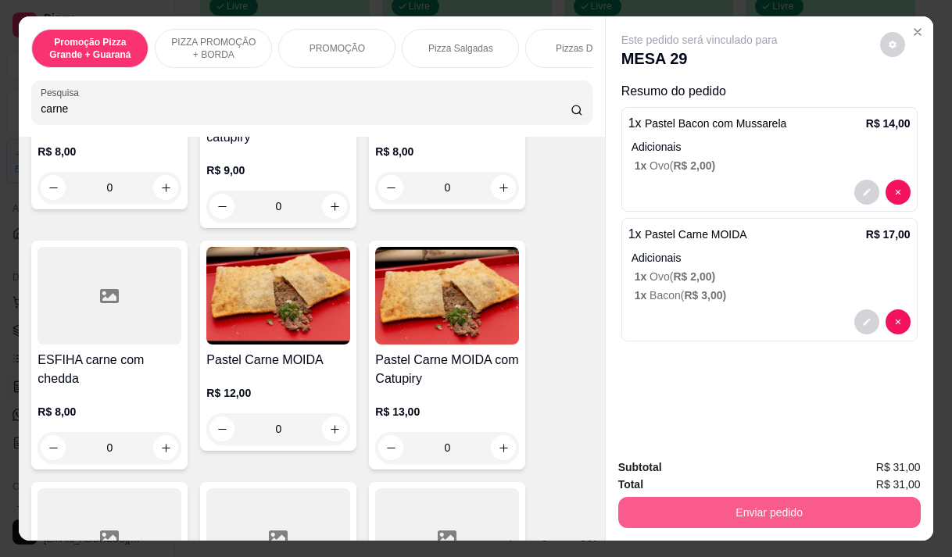
click at [714, 497] on button "Enviar pedido" at bounding box center [769, 512] width 302 height 31
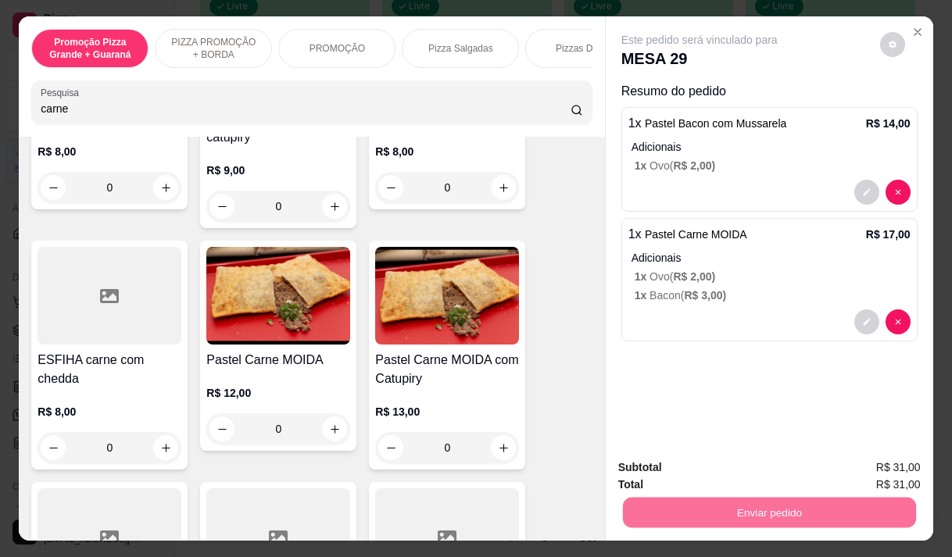
click at [705, 468] on button "Não registrar e enviar pedido" at bounding box center [717, 467] width 158 height 29
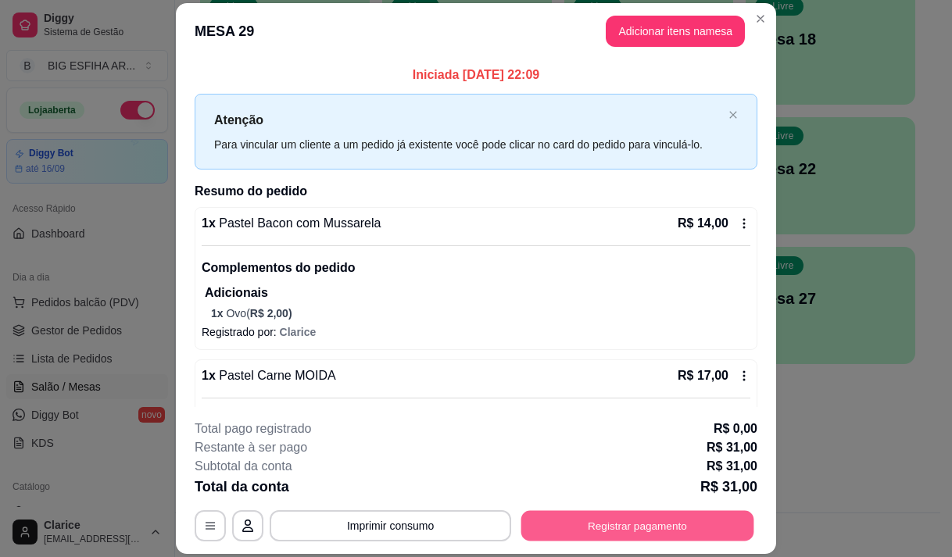
click at [695, 526] on button "Registrar pagamento" at bounding box center [637, 526] width 233 height 30
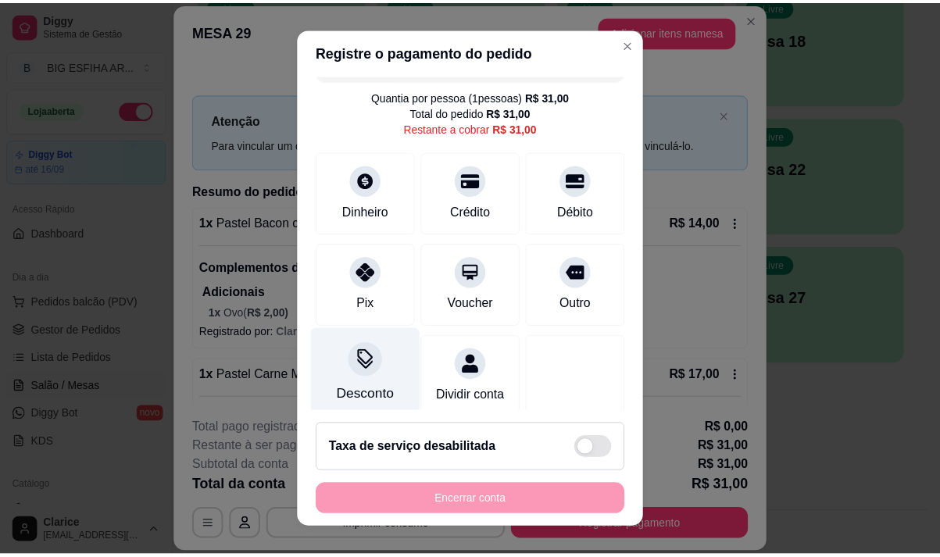
scroll to position [64, 0]
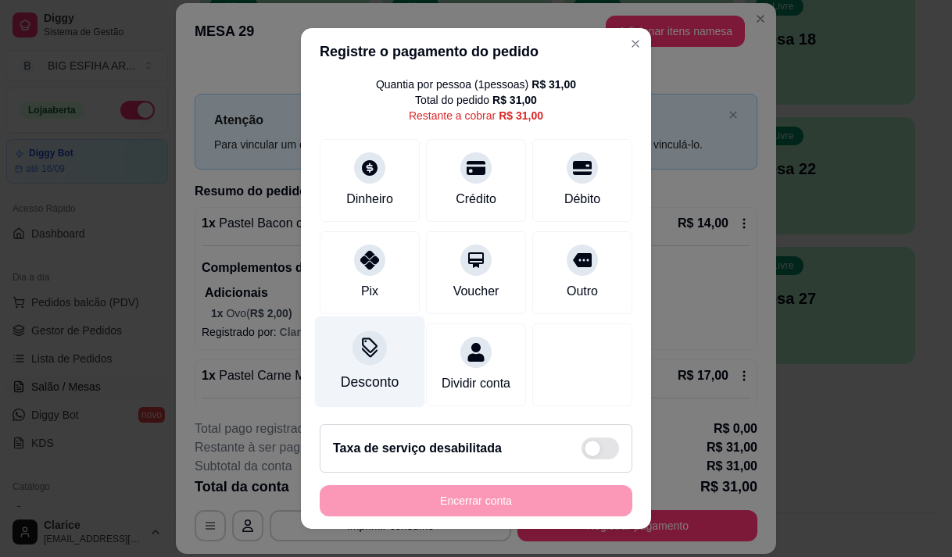
click at [342, 372] on div "Desconto" at bounding box center [370, 382] width 58 height 20
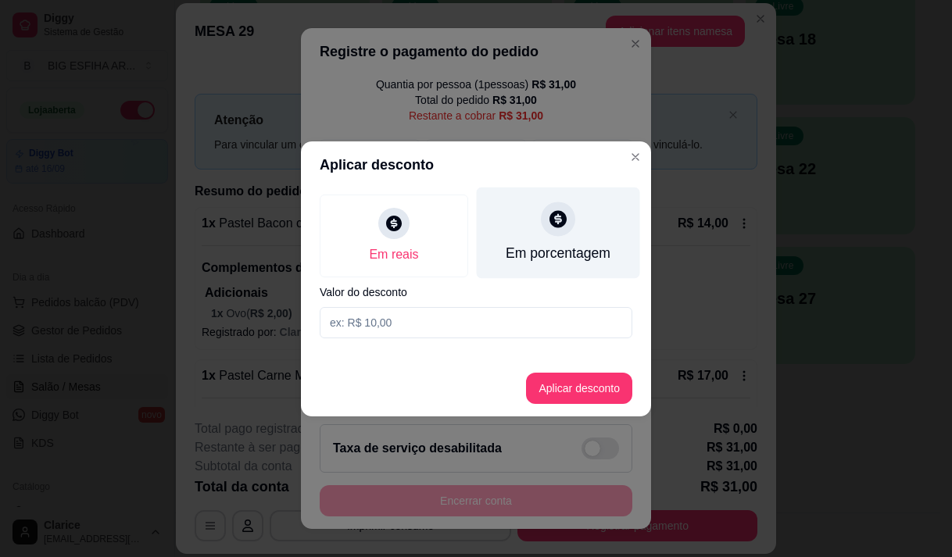
click at [563, 252] on div "Em porcentagem" at bounding box center [558, 253] width 105 height 20
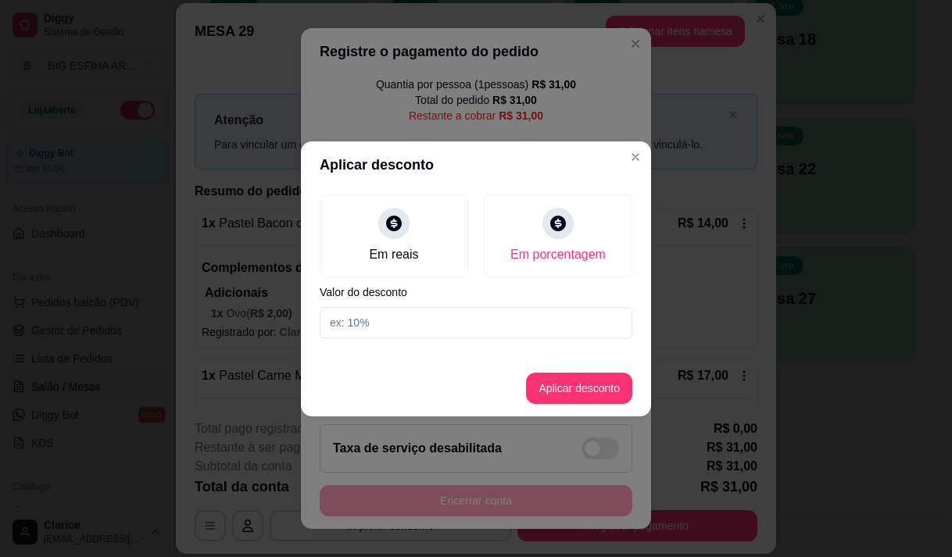
click at [564, 308] on input at bounding box center [476, 322] width 313 height 31
type input "25"
click at [588, 388] on button "Aplicar desconto" at bounding box center [579, 388] width 106 height 31
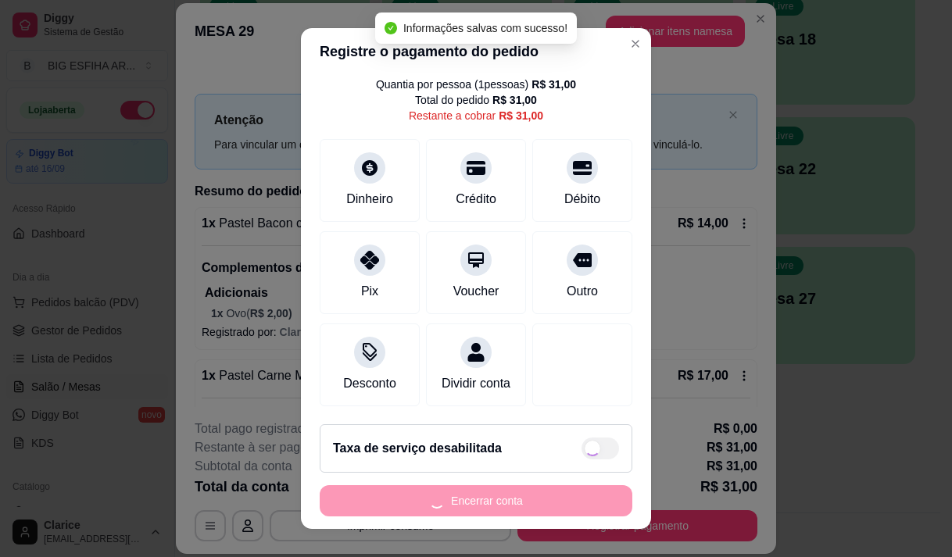
type input "R$ 23,25"
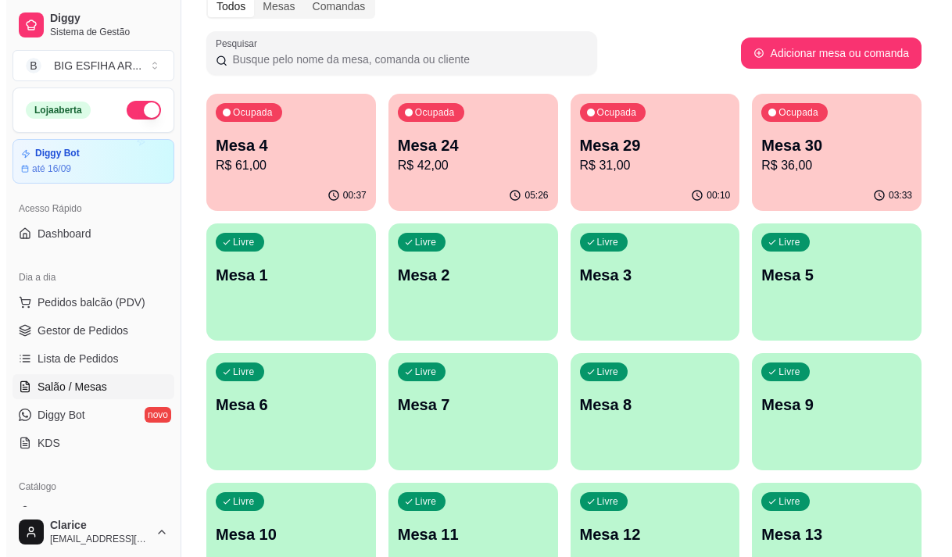
scroll to position [0, 0]
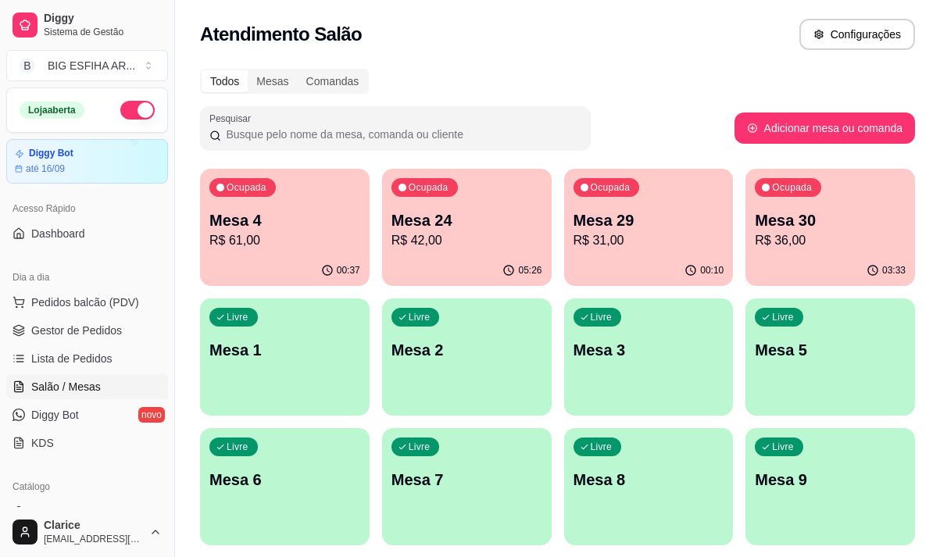
click at [218, 192] on div "Ocupada" at bounding box center [242, 187] width 66 height 19
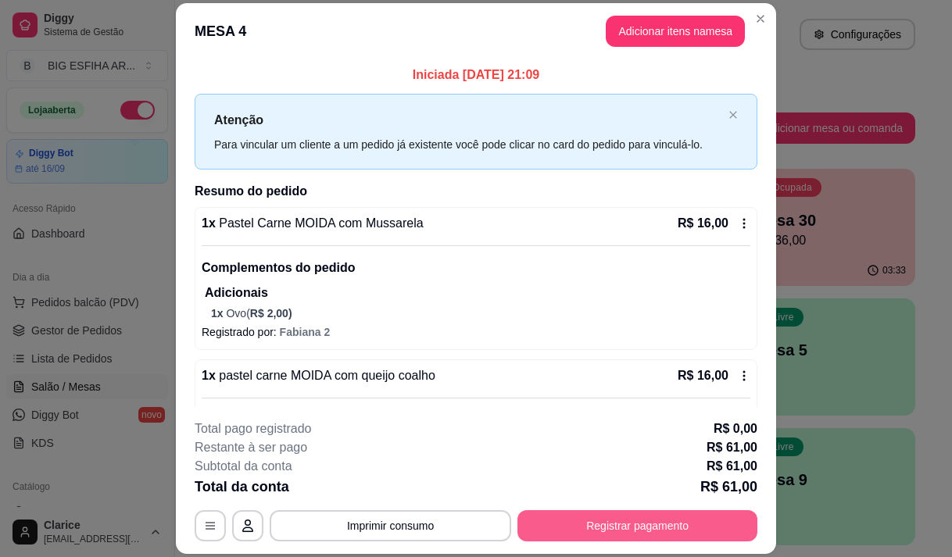
click at [653, 520] on button "Registrar pagamento" at bounding box center [637, 525] width 240 height 31
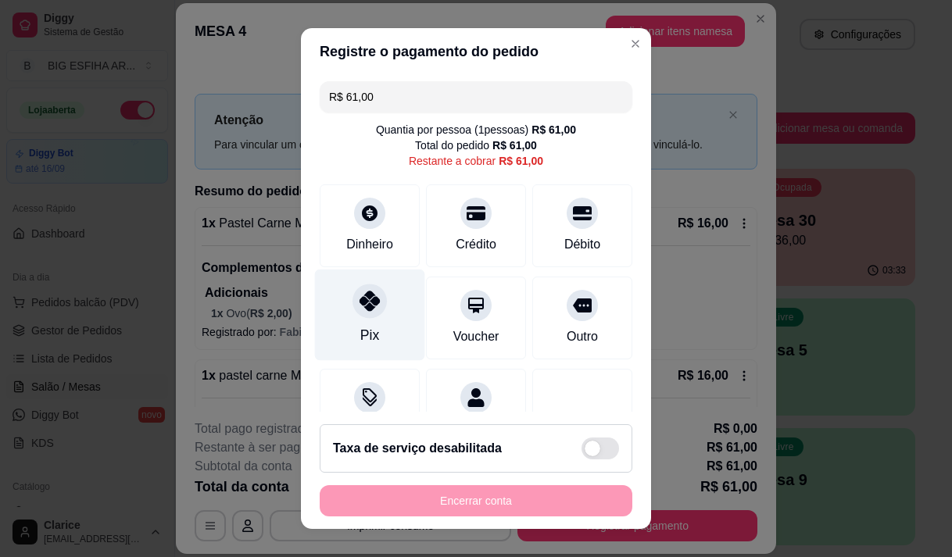
click at [379, 347] on div "Pix" at bounding box center [370, 314] width 110 height 91
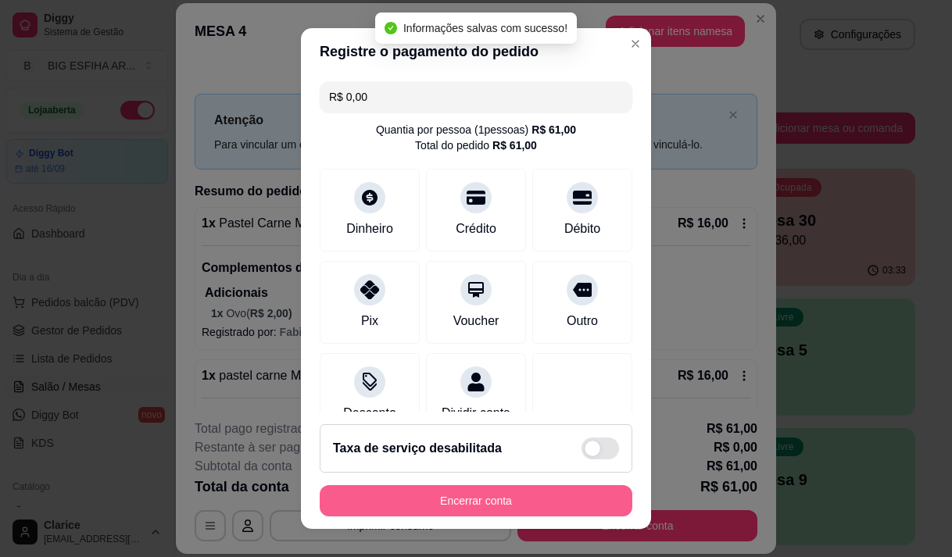
type input "R$ 0,00"
click at [438, 501] on button "Encerrar conta" at bounding box center [476, 500] width 313 height 31
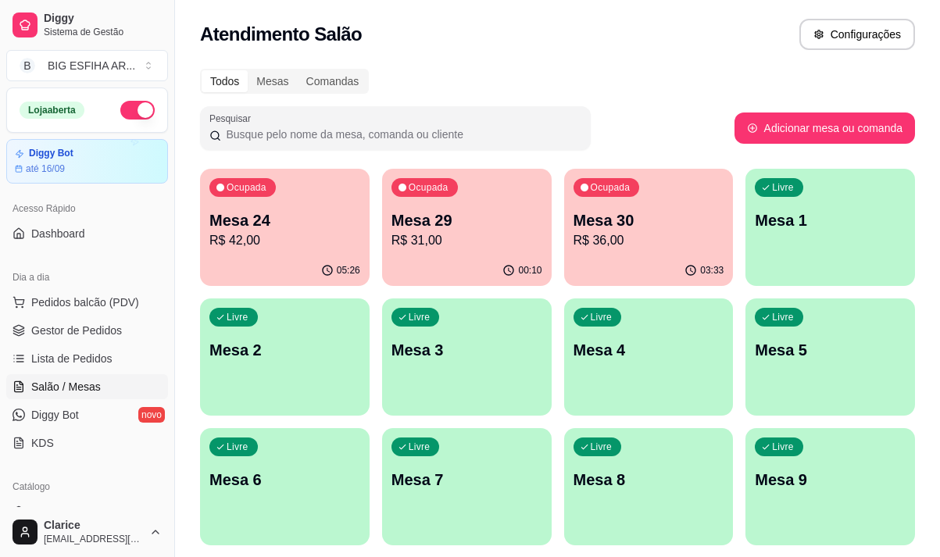
click at [614, 250] on div "Ocupada Mesa 30 R$ 36,00" at bounding box center [649, 212] width 170 height 87
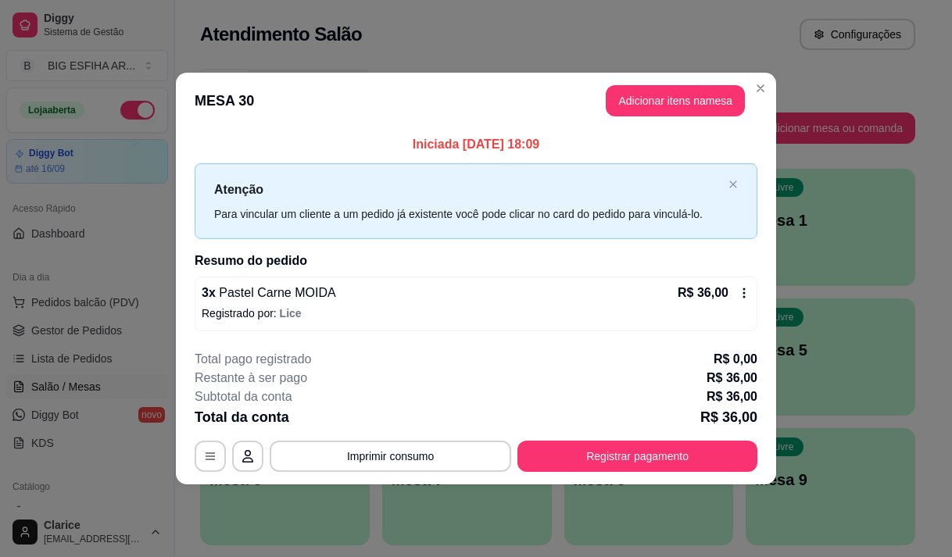
click at [747, 291] on icon at bounding box center [744, 293] width 13 height 13
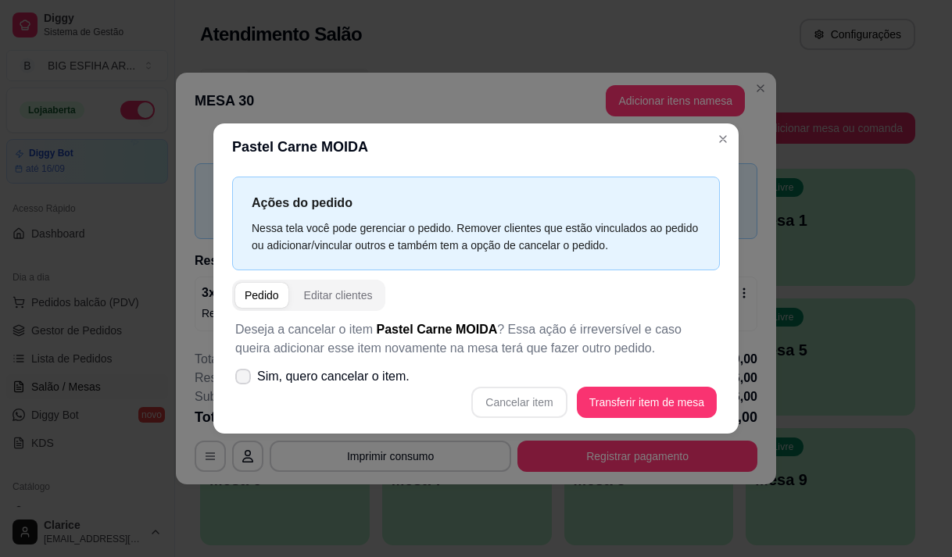
click at [241, 380] on icon at bounding box center [243, 376] width 13 height 9
click at [241, 380] on input "Sim, quero cancelar o item." at bounding box center [239, 384] width 10 height 10
checkbox input "true"
click at [517, 402] on button "Cancelar item" at bounding box center [518, 402] width 95 height 31
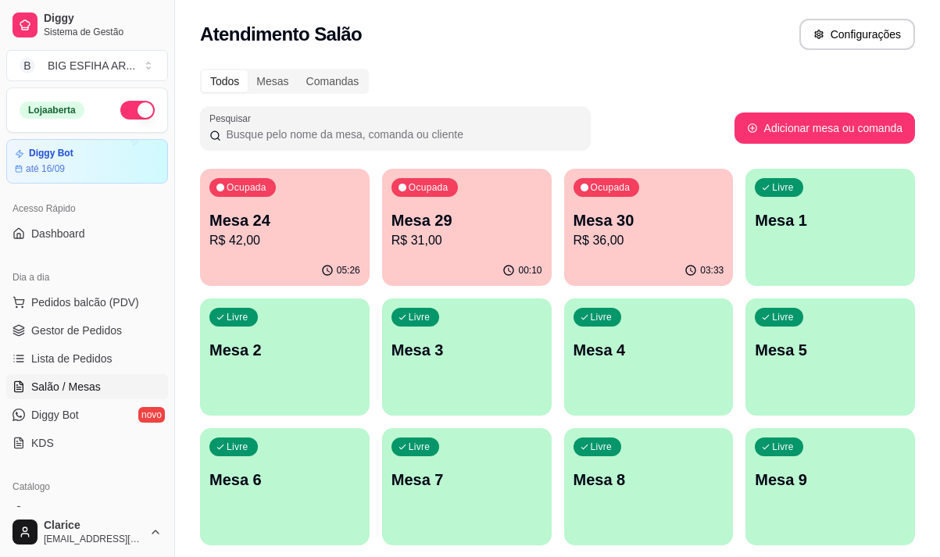
click at [586, 242] on p "R$ 36,00" at bounding box center [648, 240] width 151 height 19
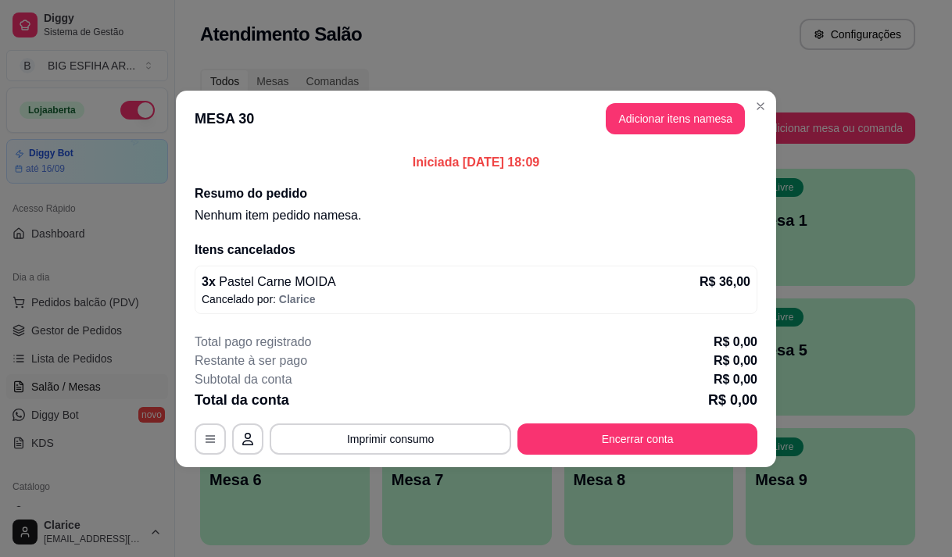
click at [745, 282] on p "R$ 36,00" at bounding box center [724, 282] width 51 height 19
click at [420, 436] on button "Imprimir consumo" at bounding box center [390, 438] width 234 height 30
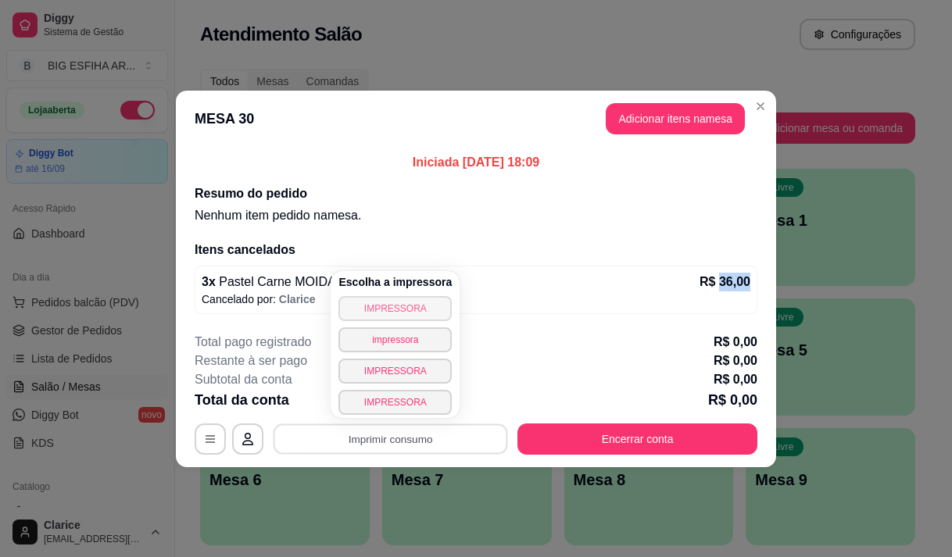
click at [409, 302] on button "IMPRESSORA" at bounding box center [394, 308] width 113 height 25
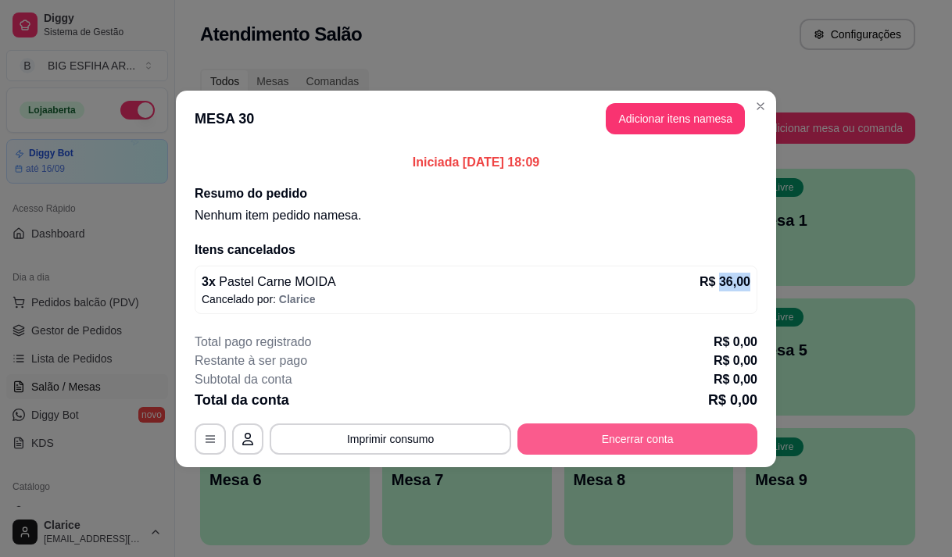
click at [607, 442] on button "Encerrar conta" at bounding box center [637, 438] width 240 height 31
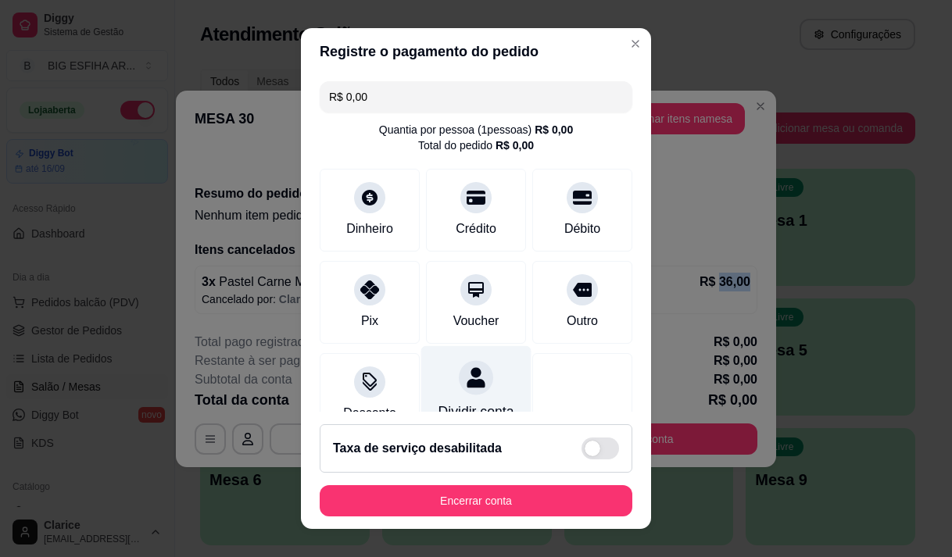
scroll to position [48, 0]
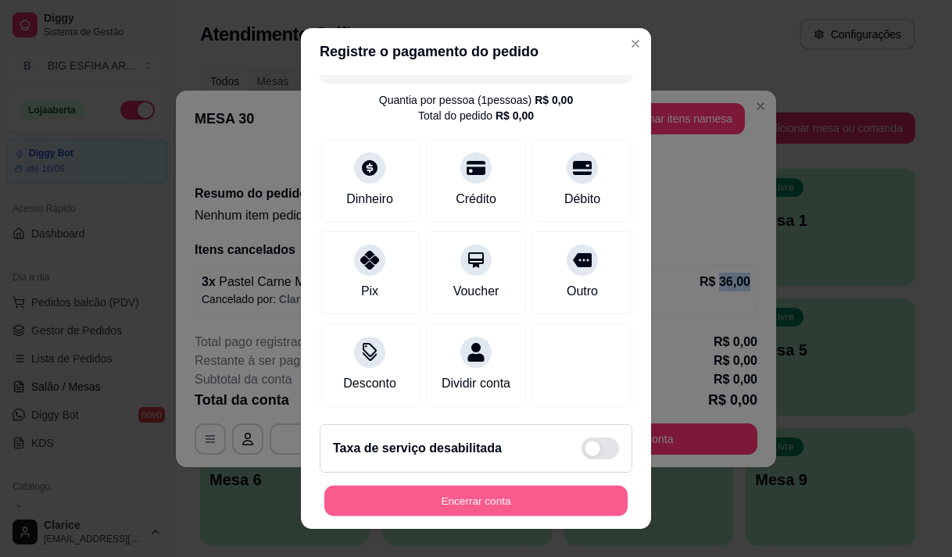
click at [451, 504] on button "Encerrar conta" at bounding box center [475, 501] width 303 height 30
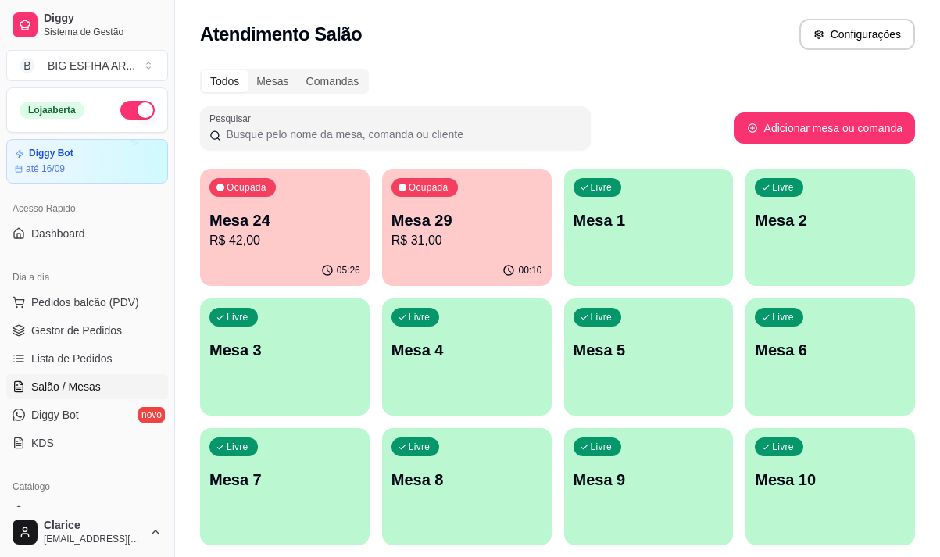
click at [297, 236] on p "R$ 42,00" at bounding box center [284, 240] width 151 height 19
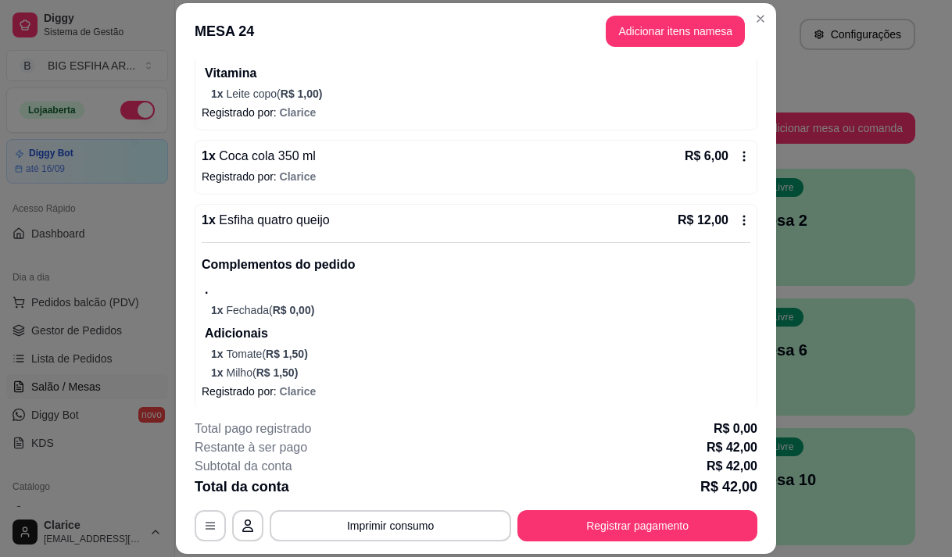
scroll to position [398, 0]
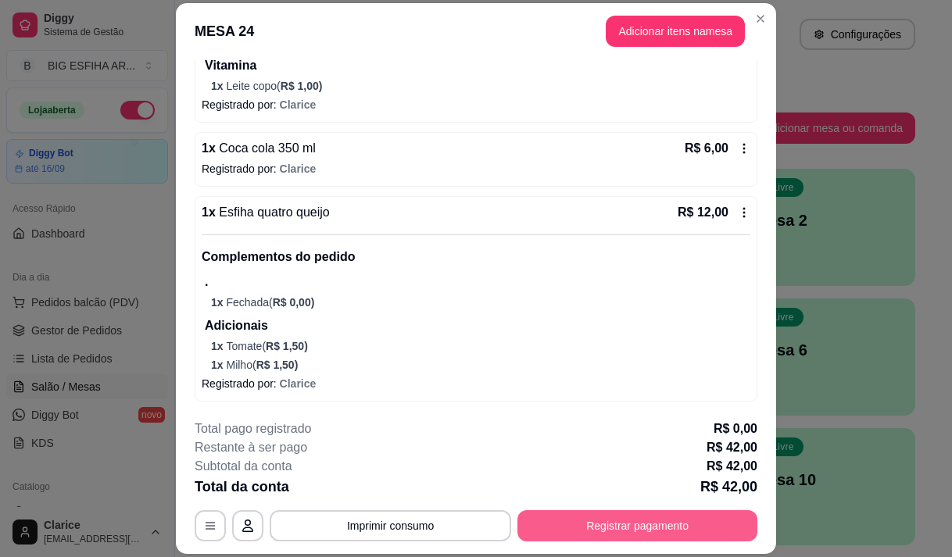
click at [584, 526] on button "Registrar pagamento" at bounding box center [637, 525] width 240 height 31
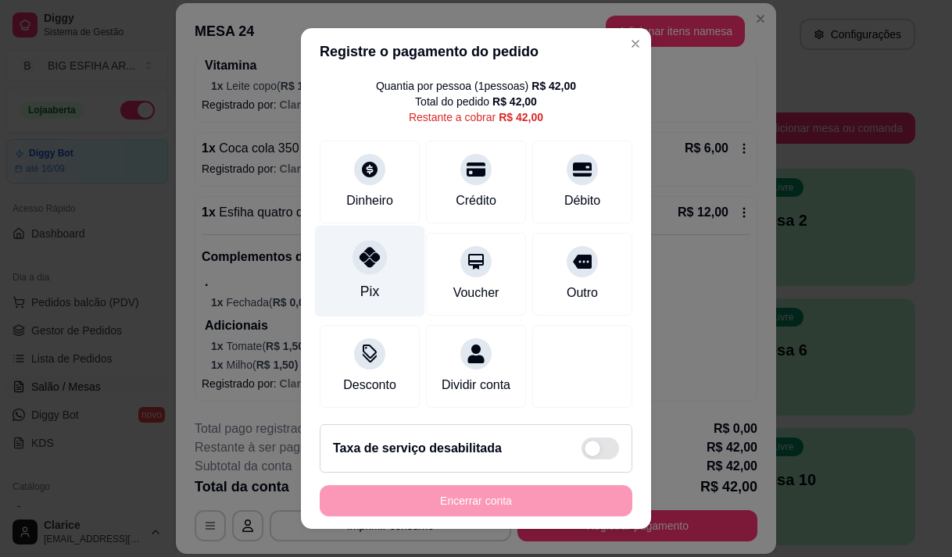
scroll to position [64, 0]
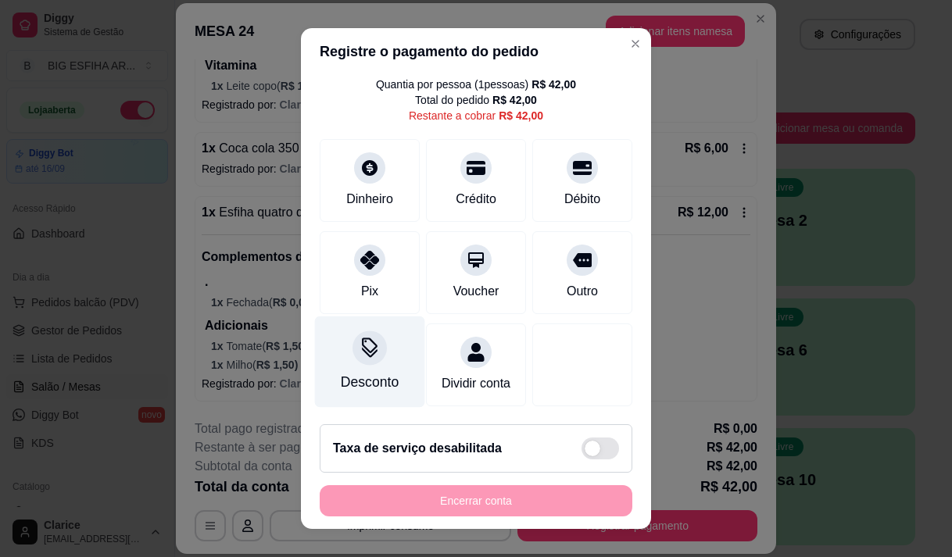
click at [360, 341] on div at bounding box center [369, 347] width 34 height 34
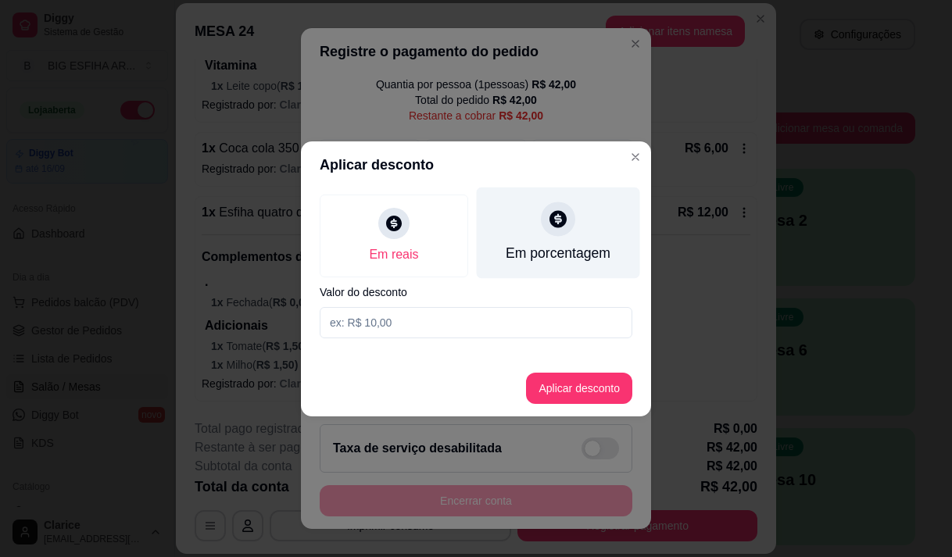
click at [558, 248] on div "Em porcentagem" at bounding box center [558, 253] width 105 height 20
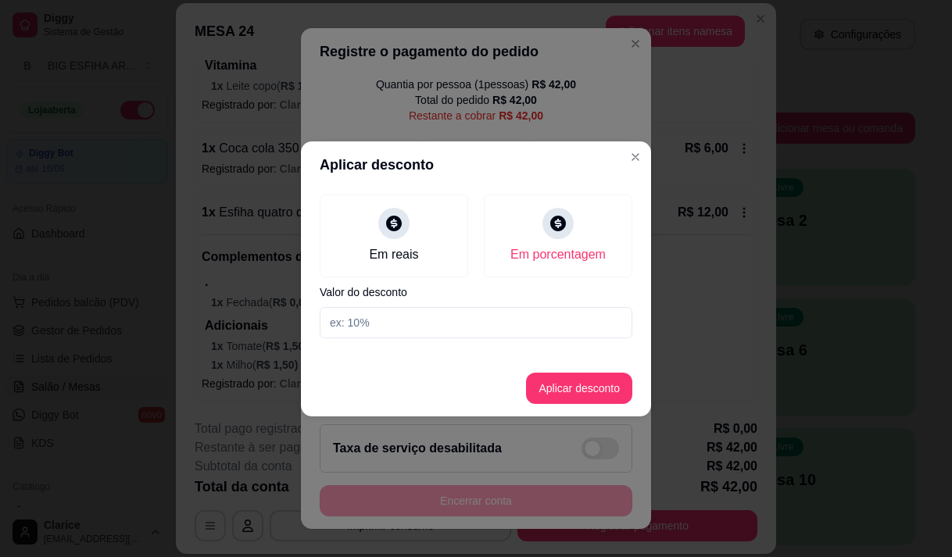
click at [547, 334] on input at bounding box center [476, 322] width 313 height 31
type input "20"
click at [559, 390] on button "Aplicar desconto" at bounding box center [579, 388] width 106 height 31
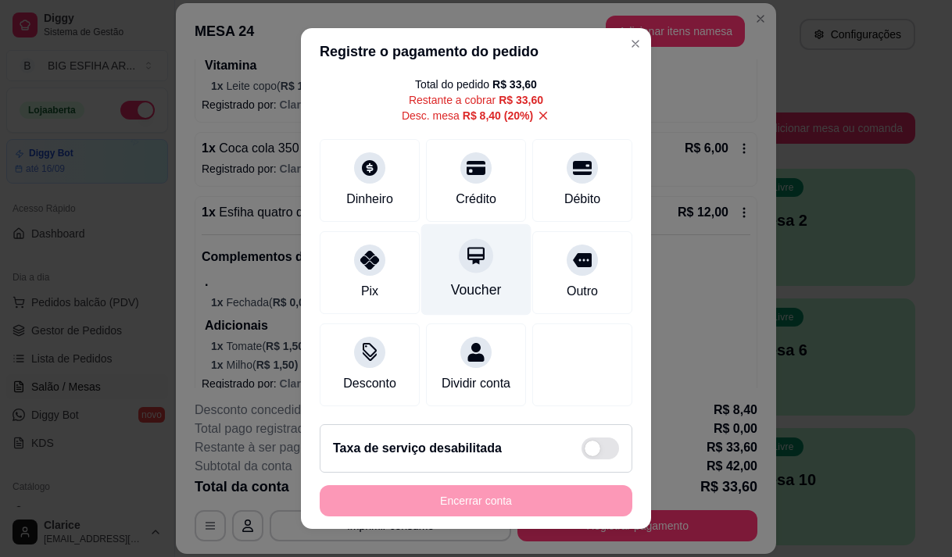
click at [447, 276] on div "Voucher" at bounding box center [476, 268] width 110 height 91
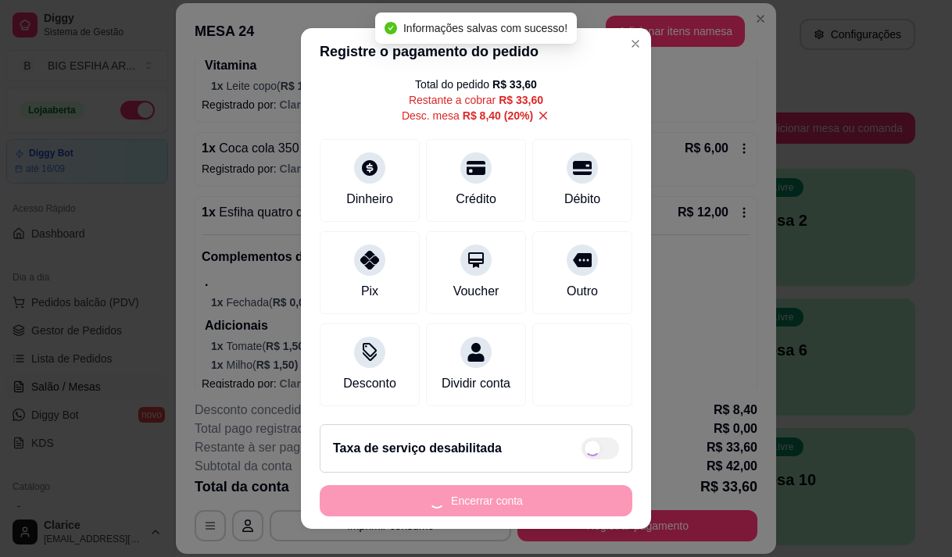
type input "R$ 0,00"
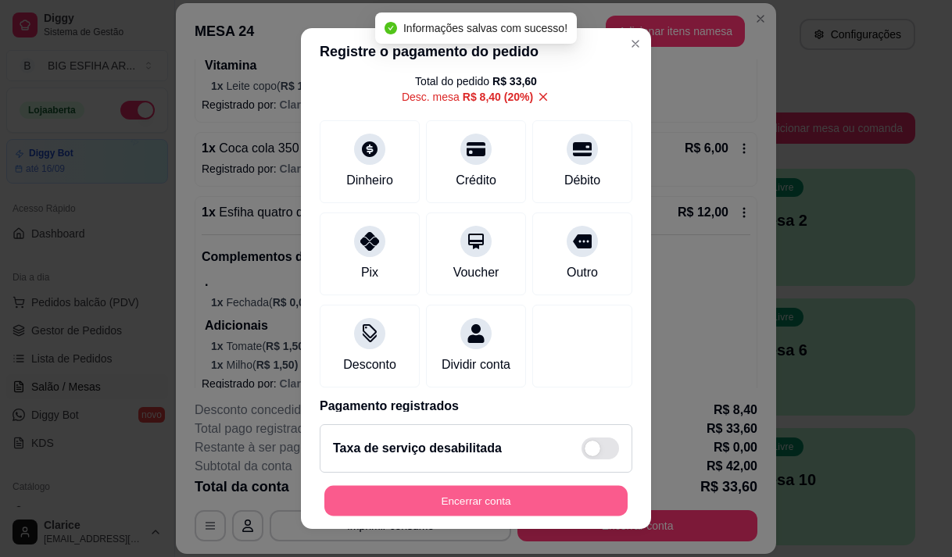
click at [491, 501] on button "Encerrar conta" at bounding box center [475, 501] width 303 height 30
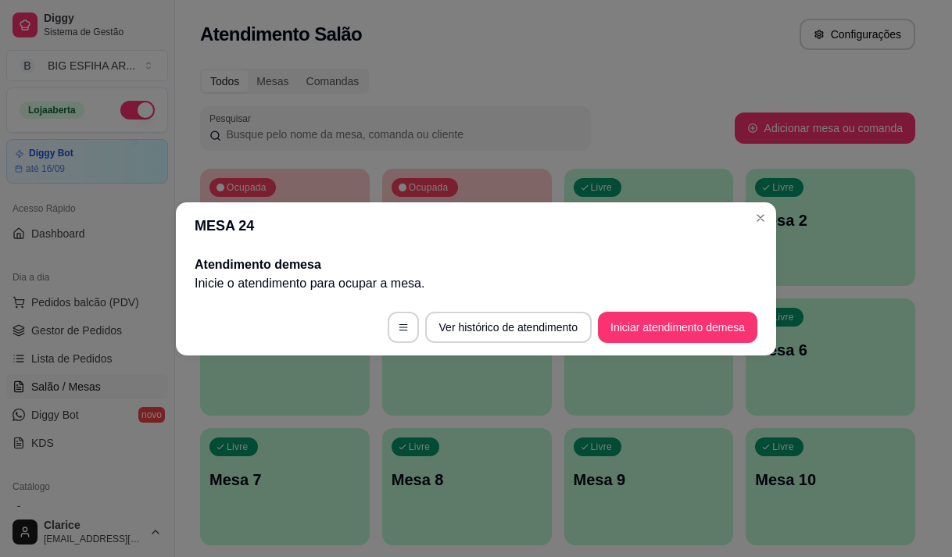
scroll to position [0, 0]
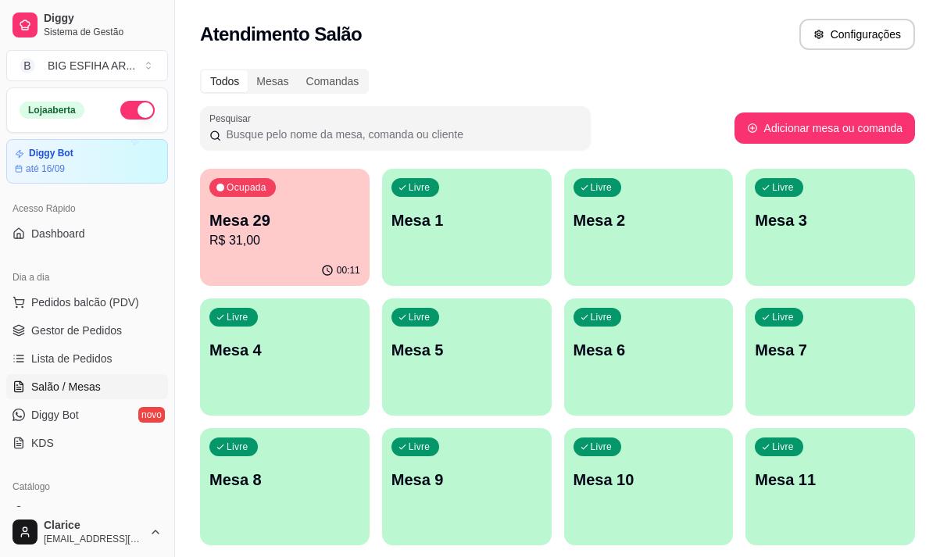
click at [250, 222] on p "Mesa 29" at bounding box center [284, 220] width 151 height 22
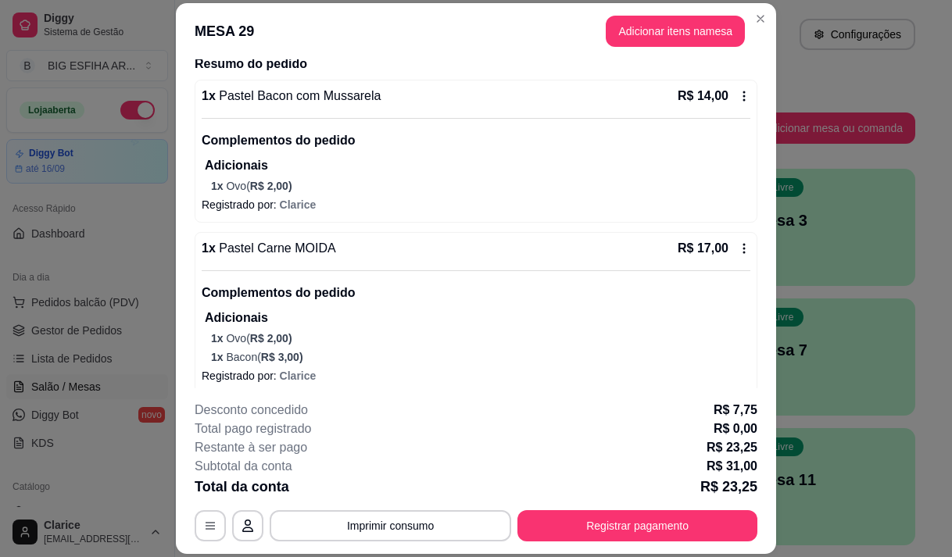
scroll to position [138, 0]
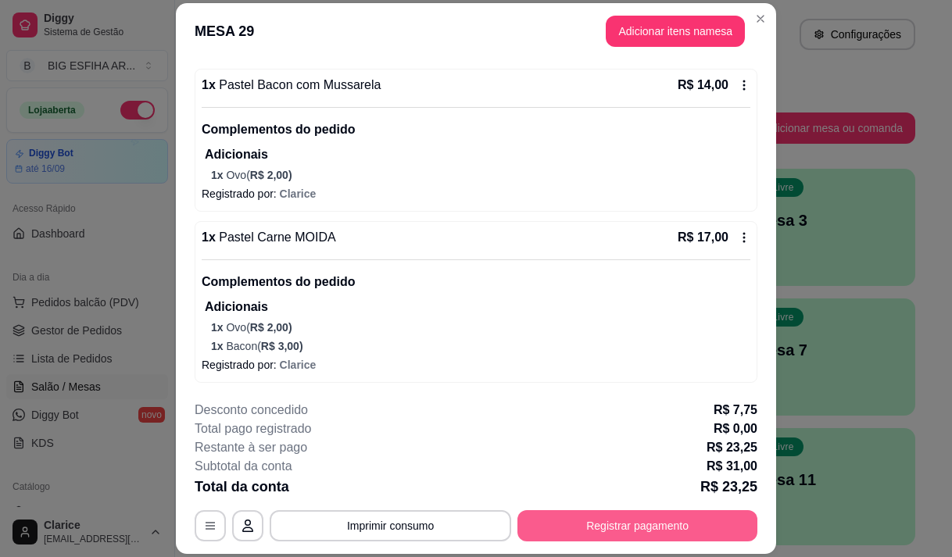
click at [628, 518] on button "Registrar pagamento" at bounding box center [637, 525] width 240 height 31
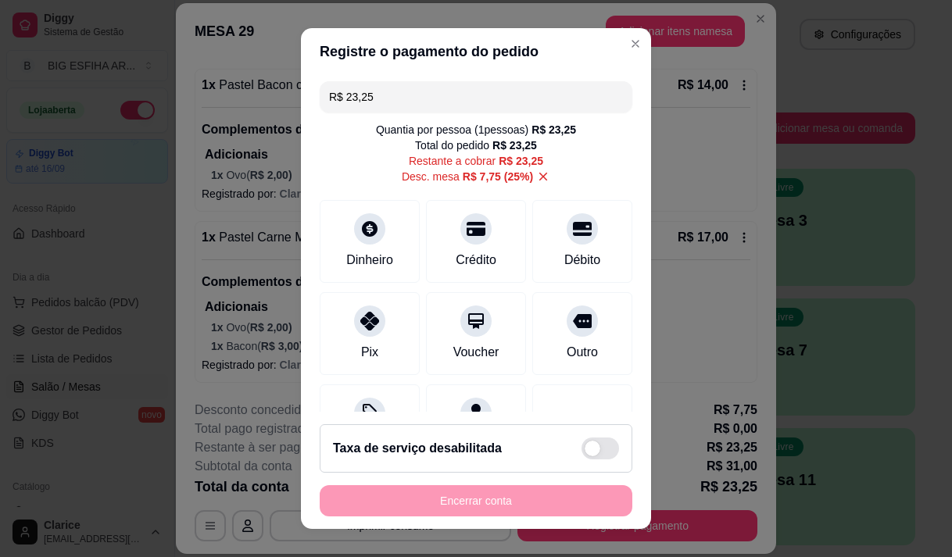
scroll to position [22, 0]
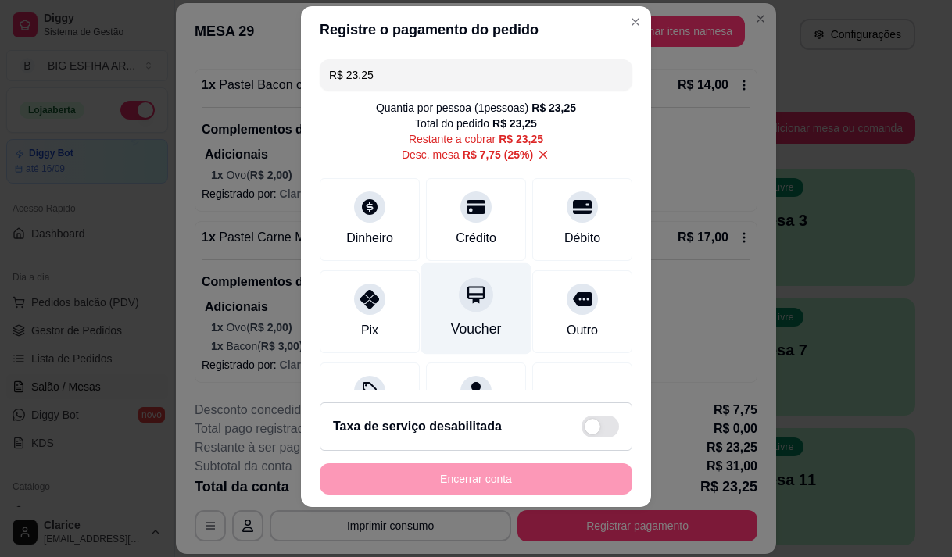
click at [442, 316] on div "Voucher" at bounding box center [476, 308] width 110 height 91
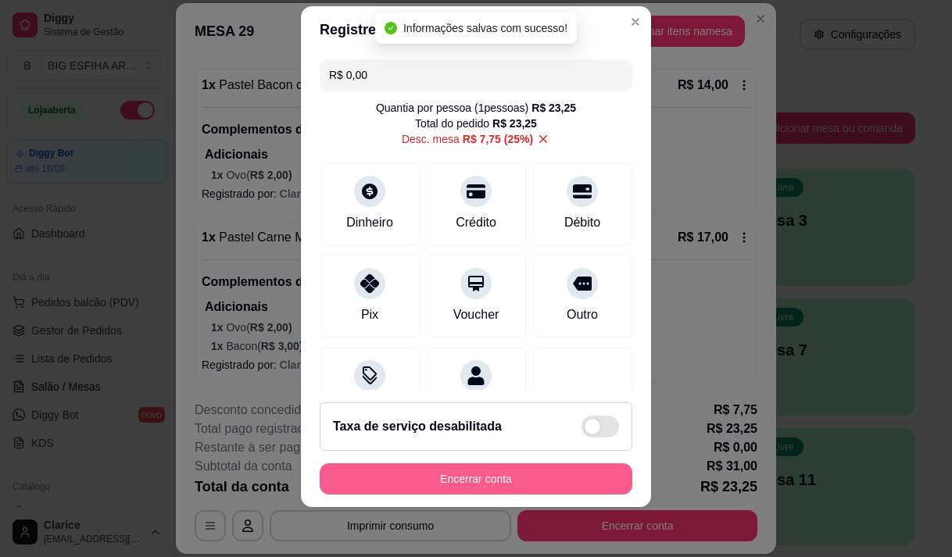
type input "R$ 0,00"
click at [501, 474] on button "Encerrar conta" at bounding box center [476, 478] width 313 height 31
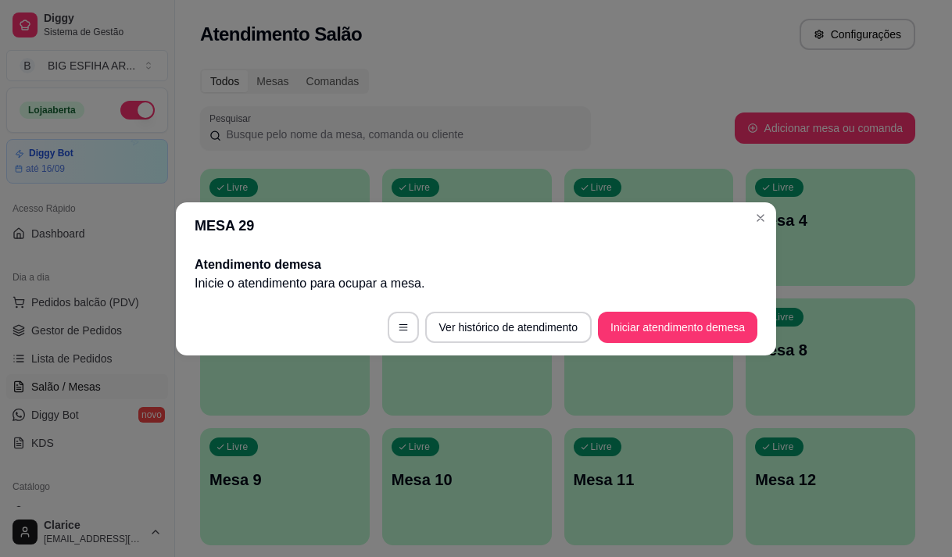
scroll to position [0, 0]
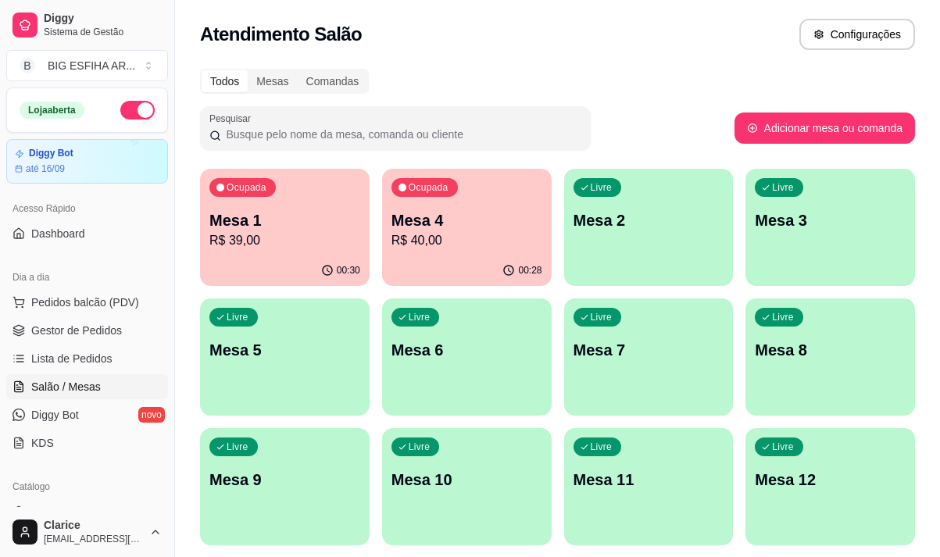
click at [288, 215] on p "Mesa 1" at bounding box center [284, 220] width 151 height 22
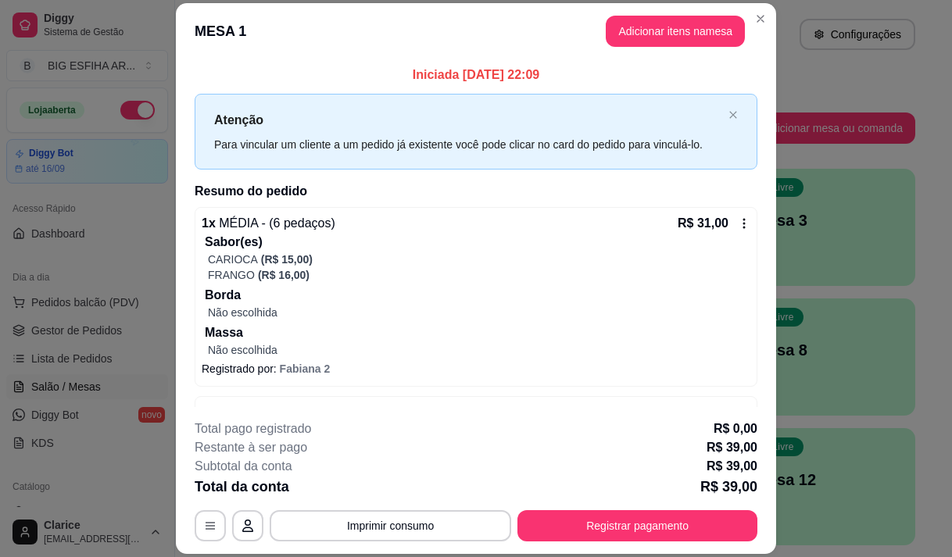
scroll to position [49, 0]
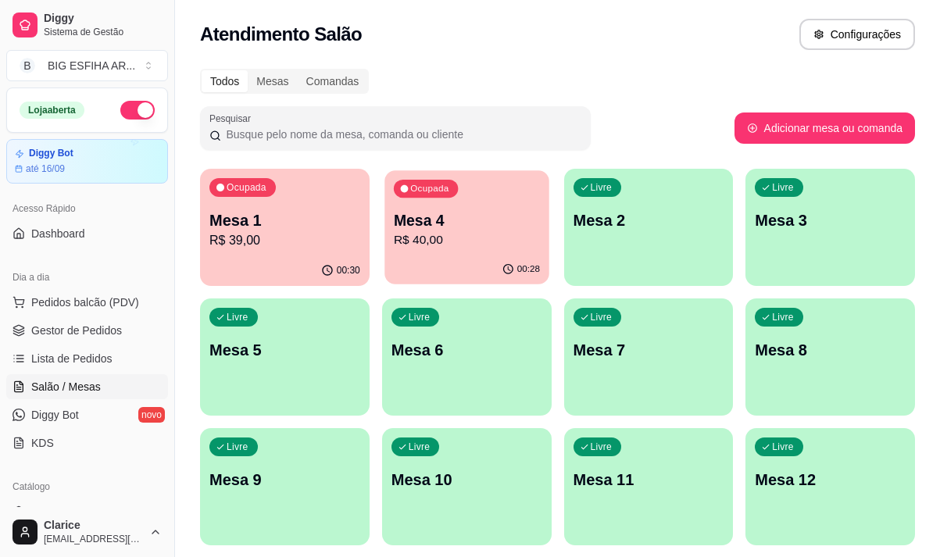
click at [498, 205] on div "Ocupada Mesa 4 R$ 40,00" at bounding box center [466, 212] width 164 height 84
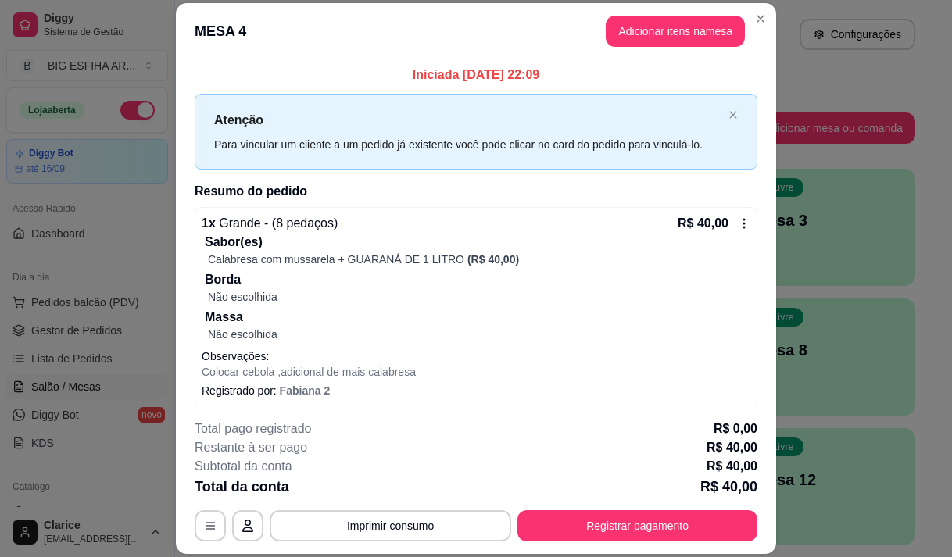
scroll to position [7, 0]
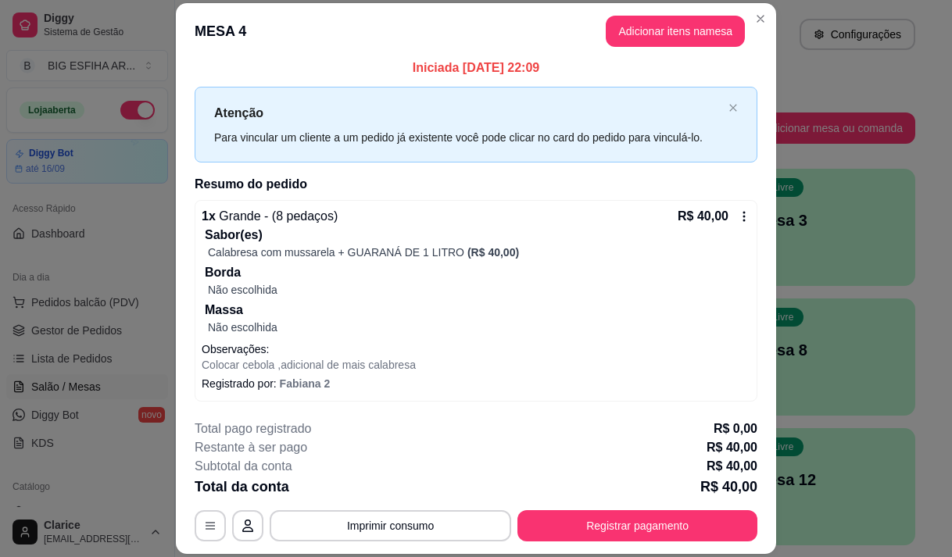
click at [450, 519] on button "Imprimir consumo" at bounding box center [390, 525] width 241 height 31
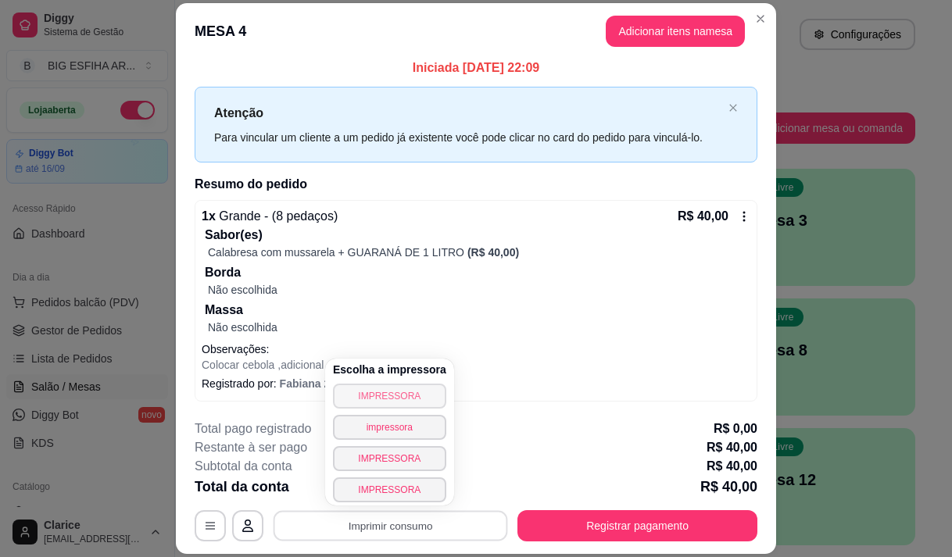
click at [427, 391] on button "IMPRESSORA" at bounding box center [389, 396] width 113 height 25
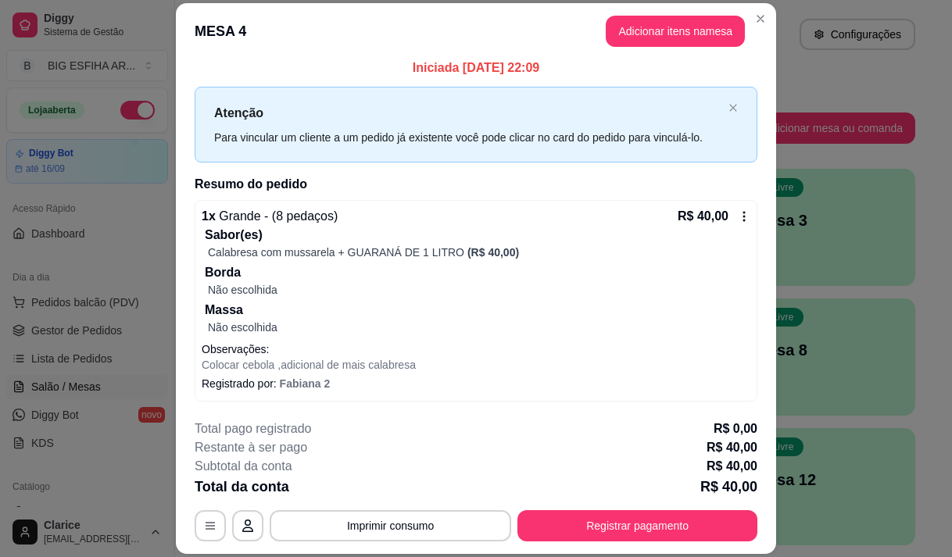
drag, startPoint x: 427, startPoint y: 391, endPoint x: 360, endPoint y: 483, distance: 113.0
click at [360, 483] on div "Total da conta R$ 40,00" at bounding box center [476, 487] width 563 height 22
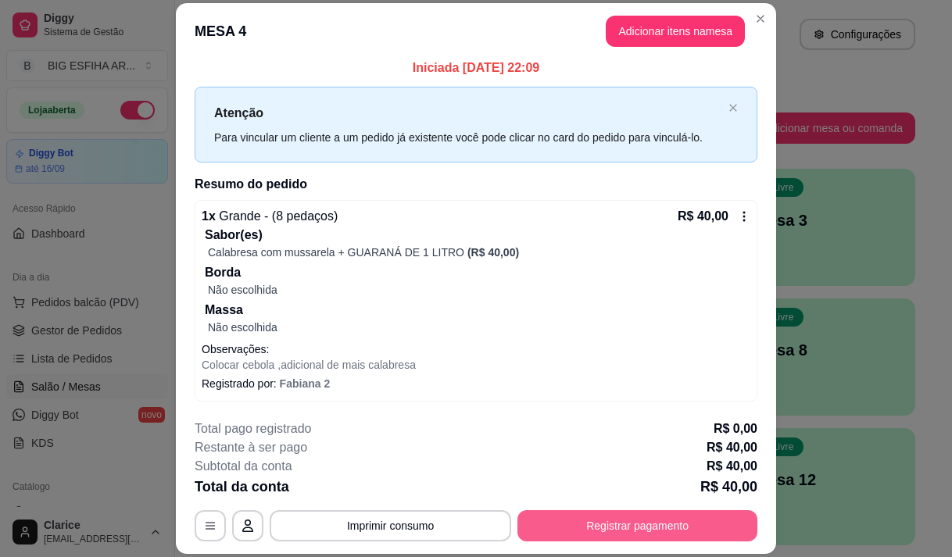
click at [576, 535] on button "Registrar pagamento" at bounding box center [637, 525] width 240 height 31
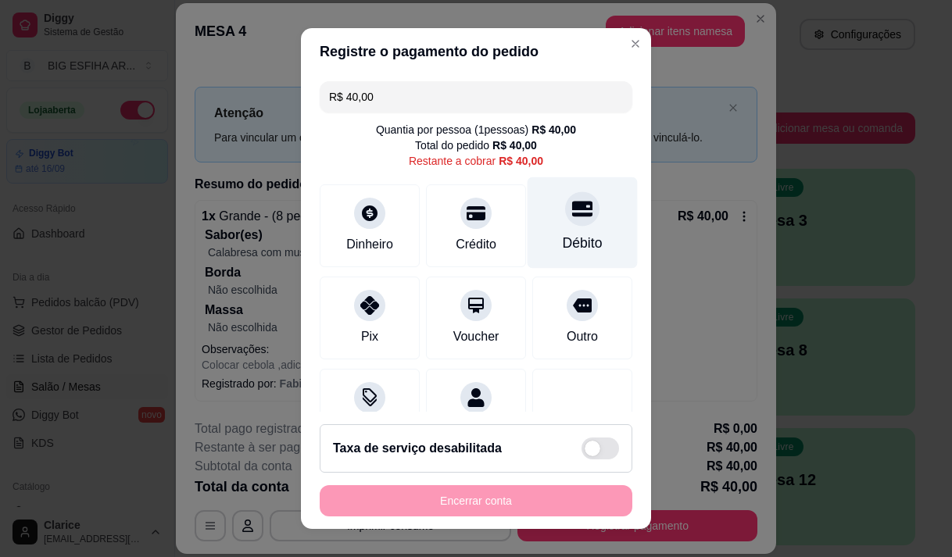
click at [563, 251] on div "Débito" at bounding box center [583, 243] width 40 height 20
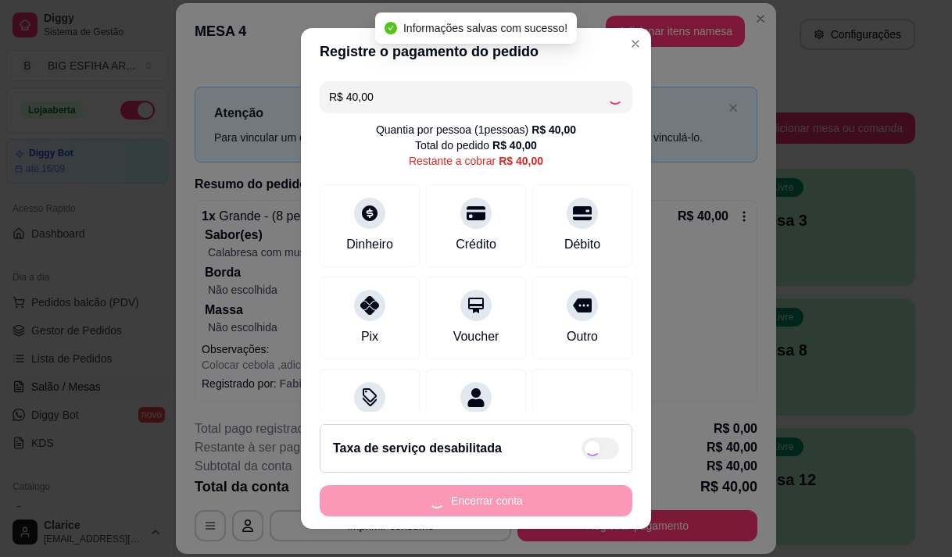
type input "R$ 0,00"
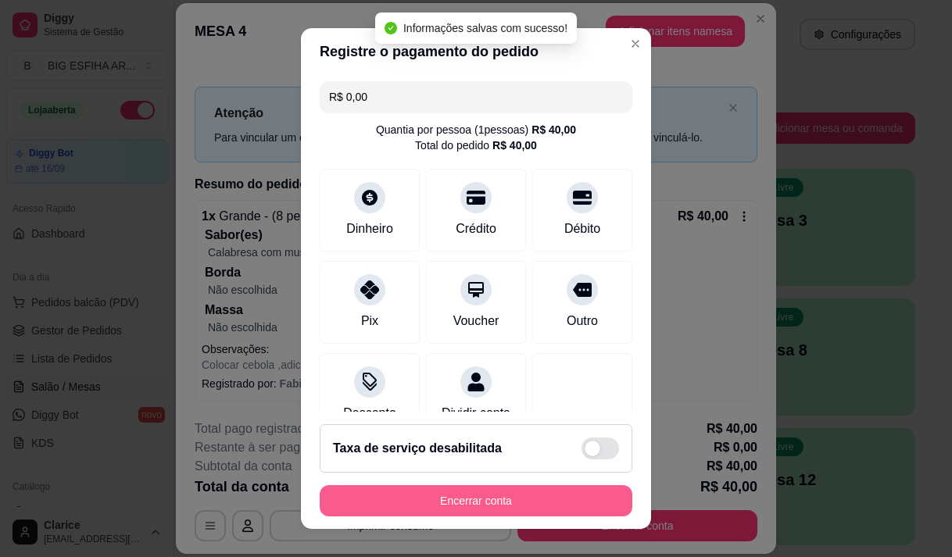
click at [452, 494] on button "Encerrar conta" at bounding box center [476, 500] width 313 height 31
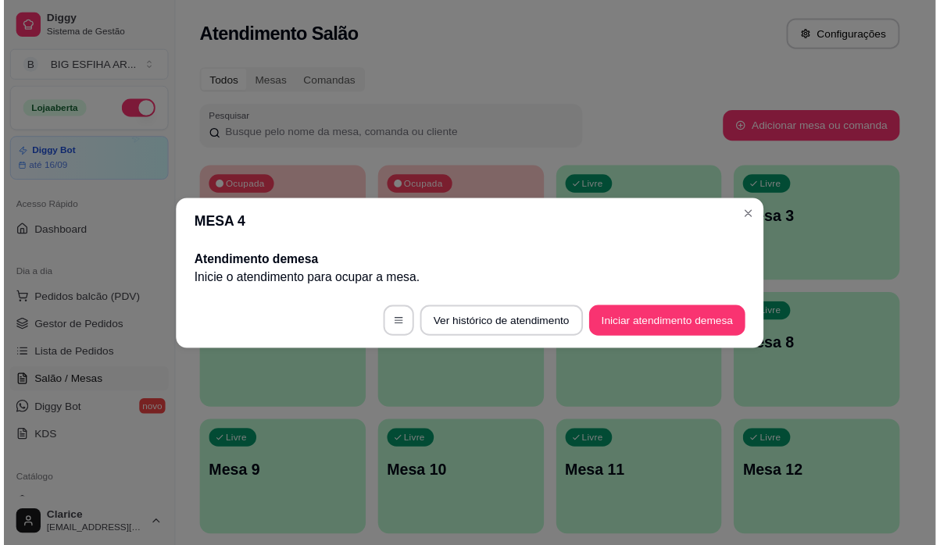
scroll to position [0, 0]
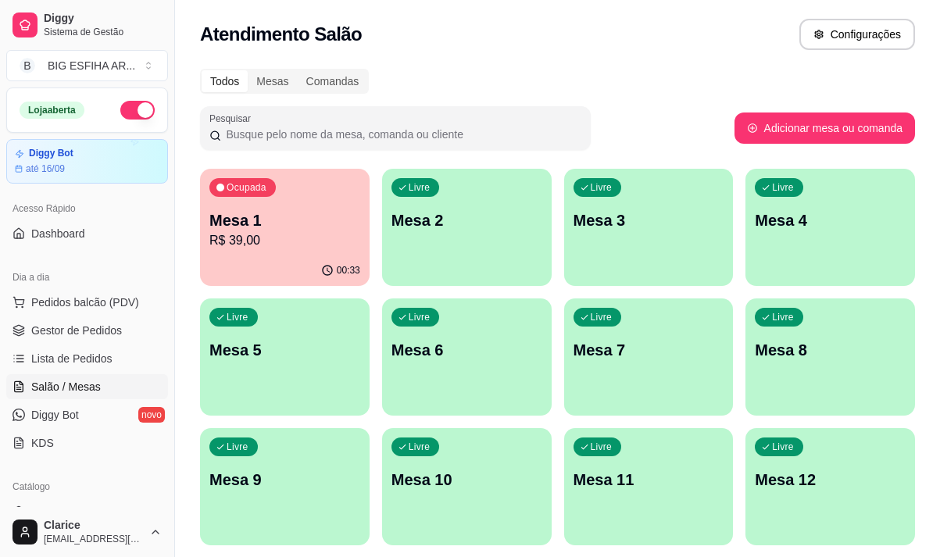
click at [222, 279] on div "00:33" at bounding box center [285, 270] width 170 height 30
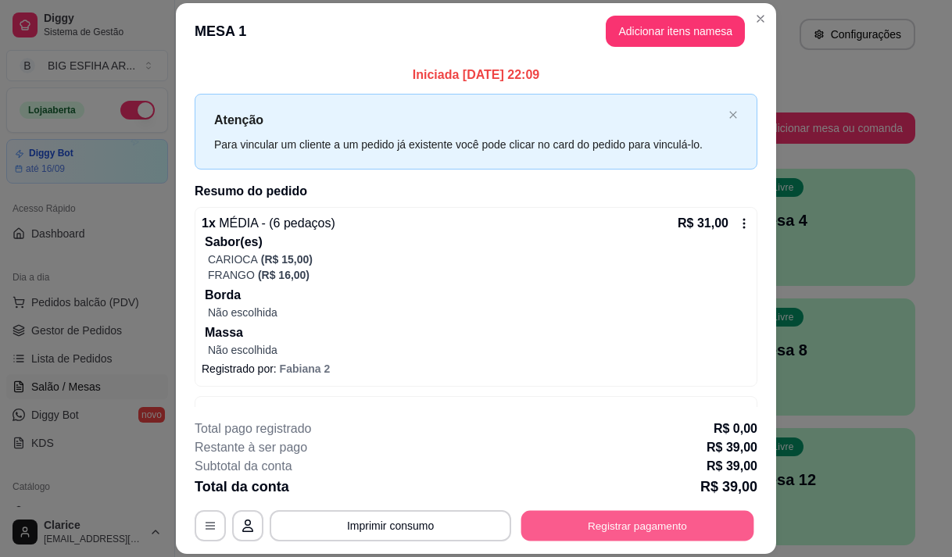
click at [620, 516] on button "Registrar pagamento" at bounding box center [637, 526] width 233 height 30
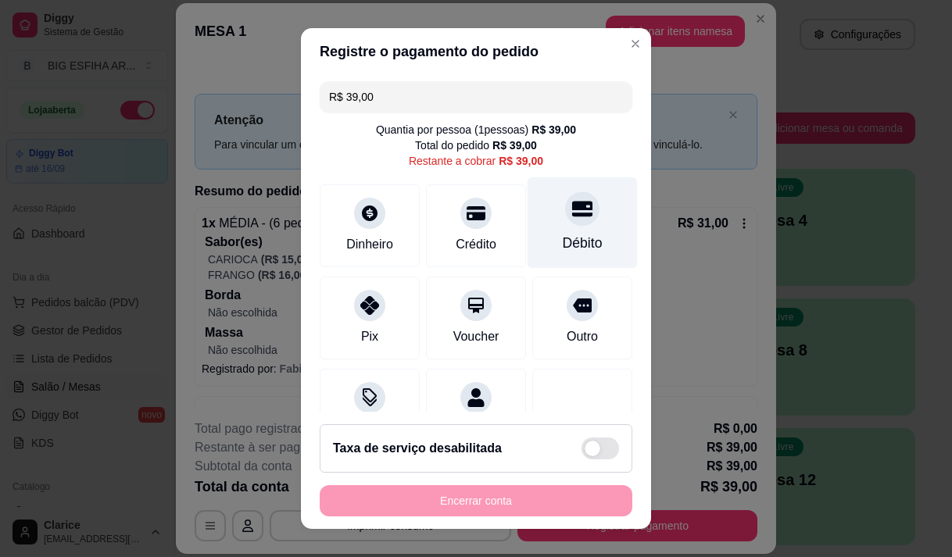
click at [567, 241] on div "Débito" at bounding box center [583, 243] width 40 height 20
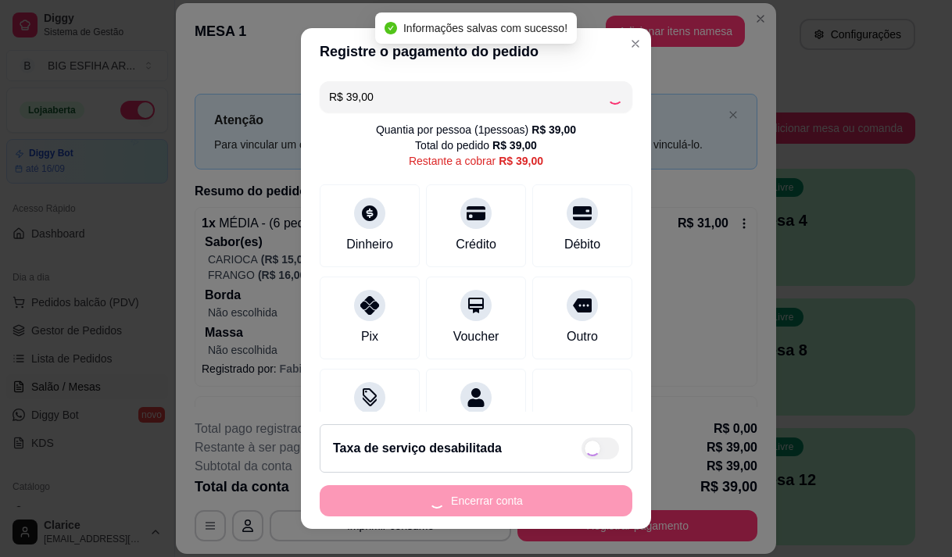
type input "R$ 0,00"
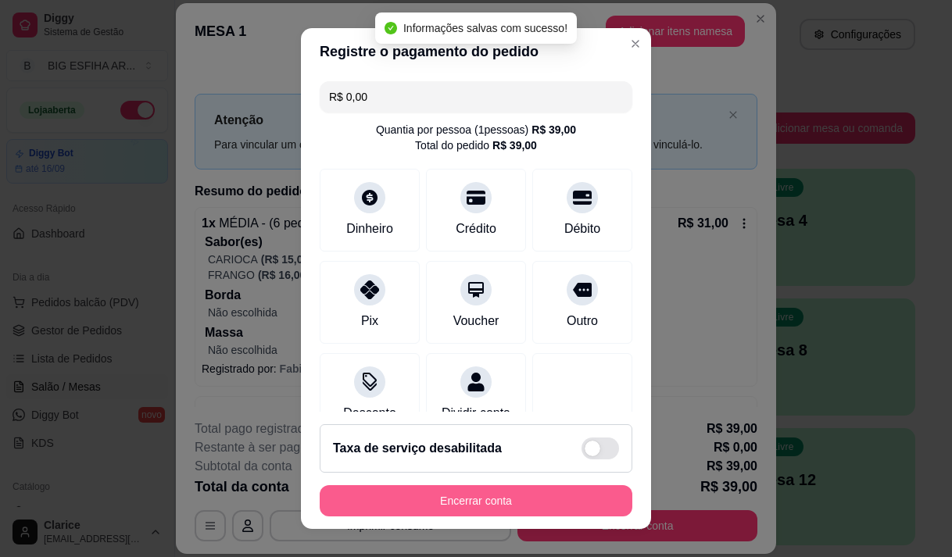
click at [523, 504] on button "Encerrar conta" at bounding box center [476, 500] width 313 height 31
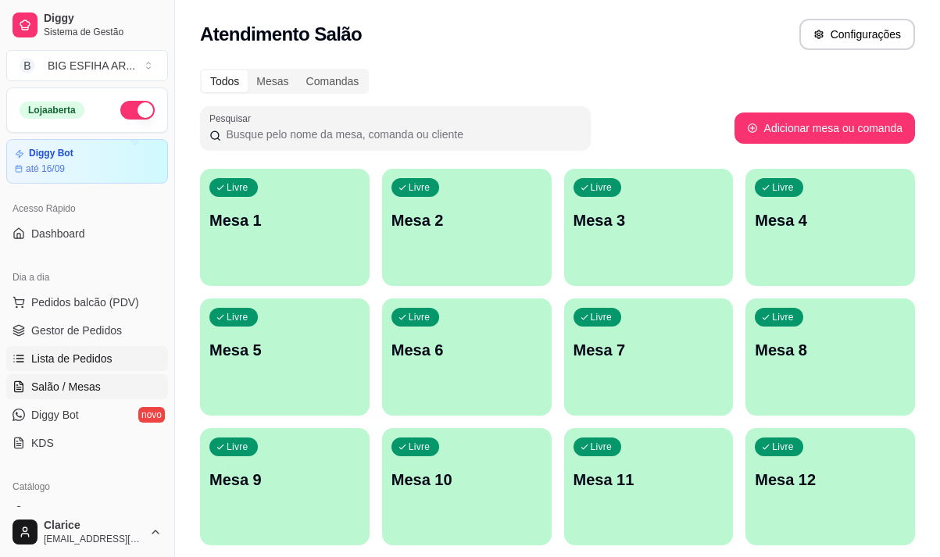
click at [94, 355] on span "Lista de Pedidos" at bounding box center [71, 359] width 81 height 16
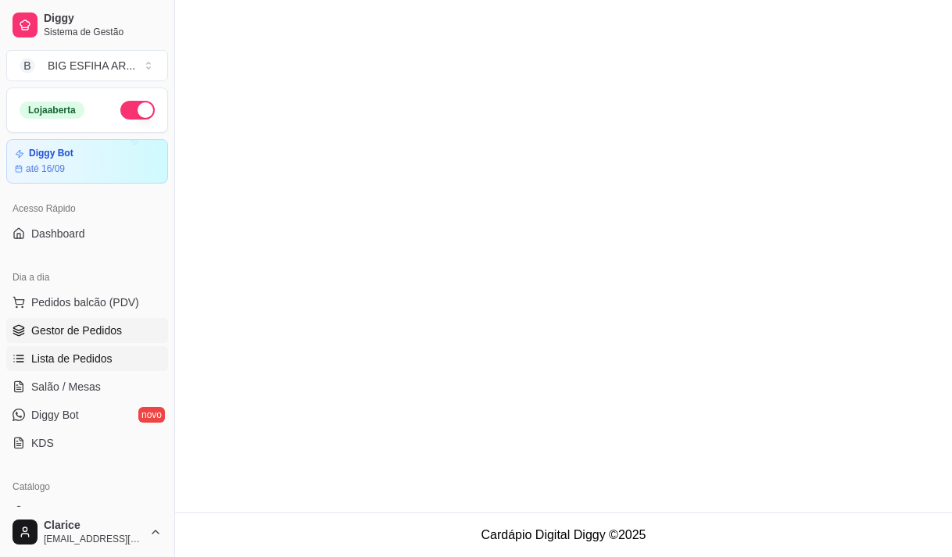
click at [100, 337] on span "Gestor de Pedidos" at bounding box center [76, 331] width 91 height 16
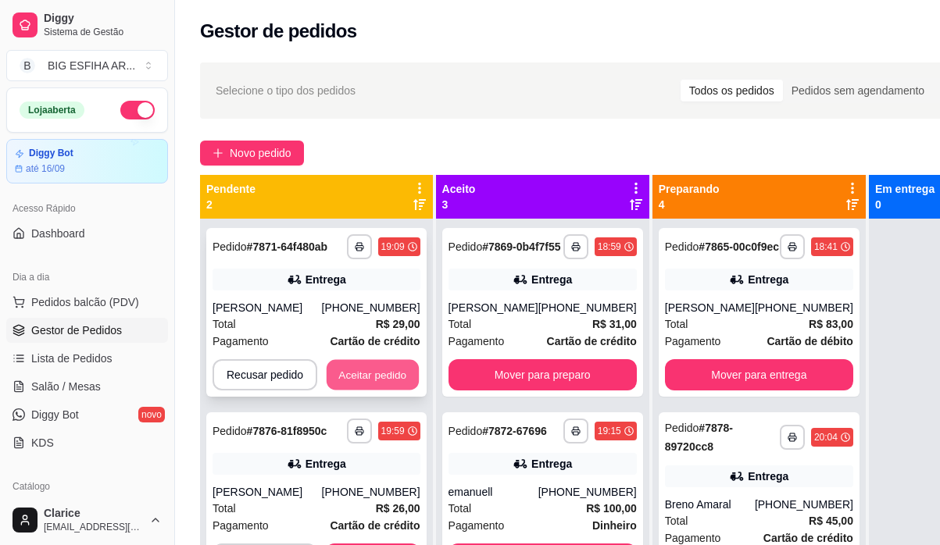
click at [390, 370] on button "Aceitar pedido" at bounding box center [373, 375] width 92 height 30
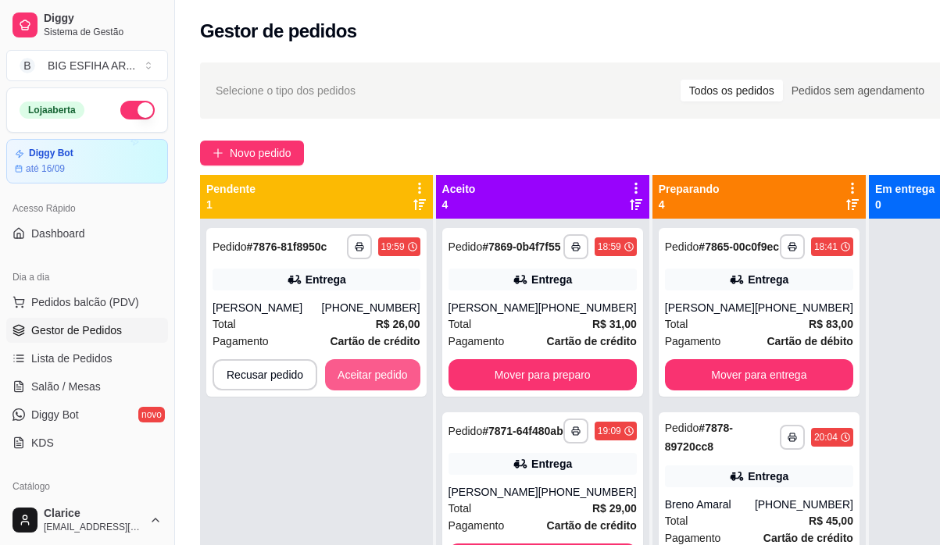
click at [390, 370] on button "Aceitar pedido" at bounding box center [372, 374] width 95 height 31
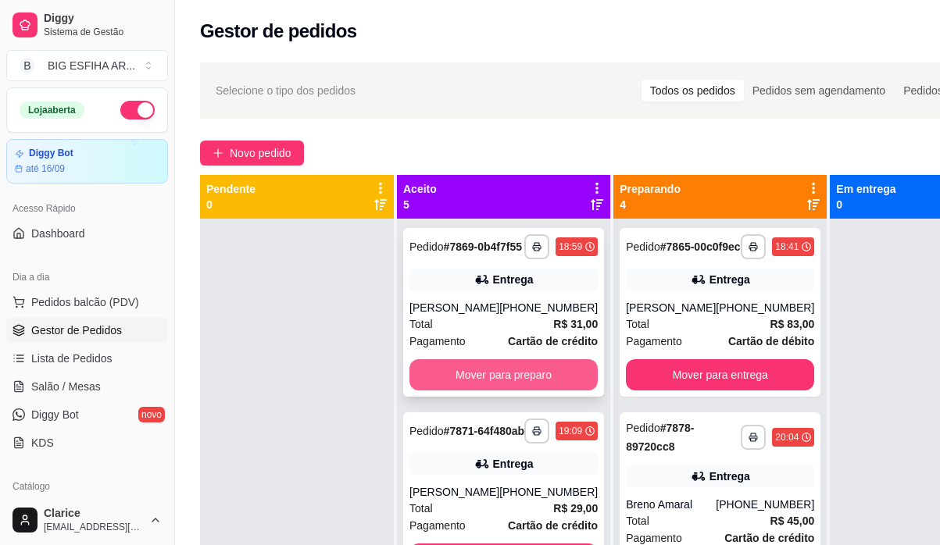
click at [458, 391] on button "Mover para preparo" at bounding box center [503, 374] width 188 height 31
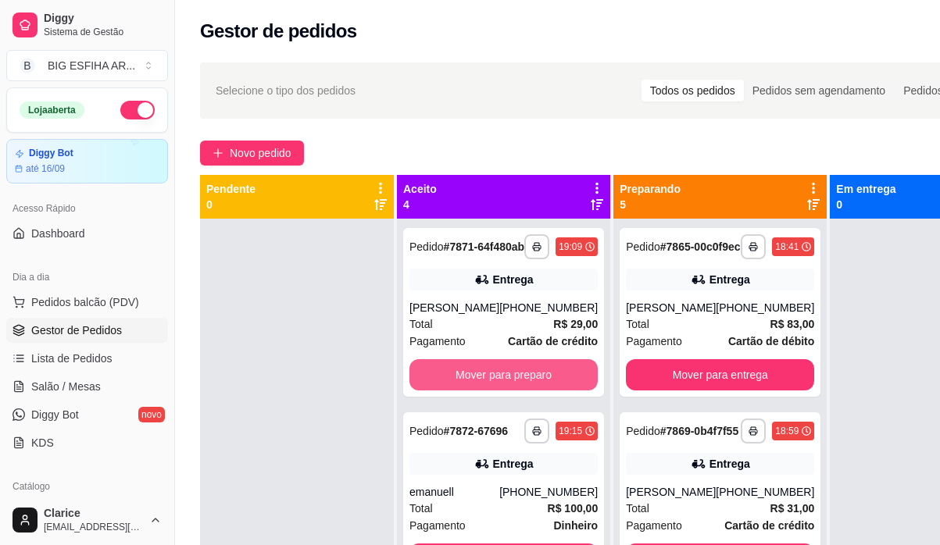
click at [458, 391] on button "Mover para preparo" at bounding box center [503, 374] width 188 height 31
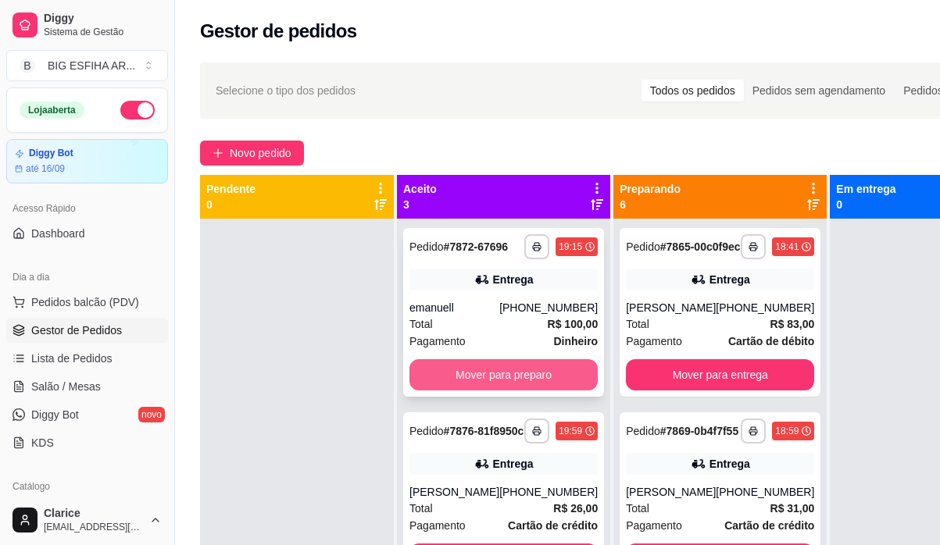
click at [468, 386] on button "Mover para preparo" at bounding box center [503, 374] width 188 height 31
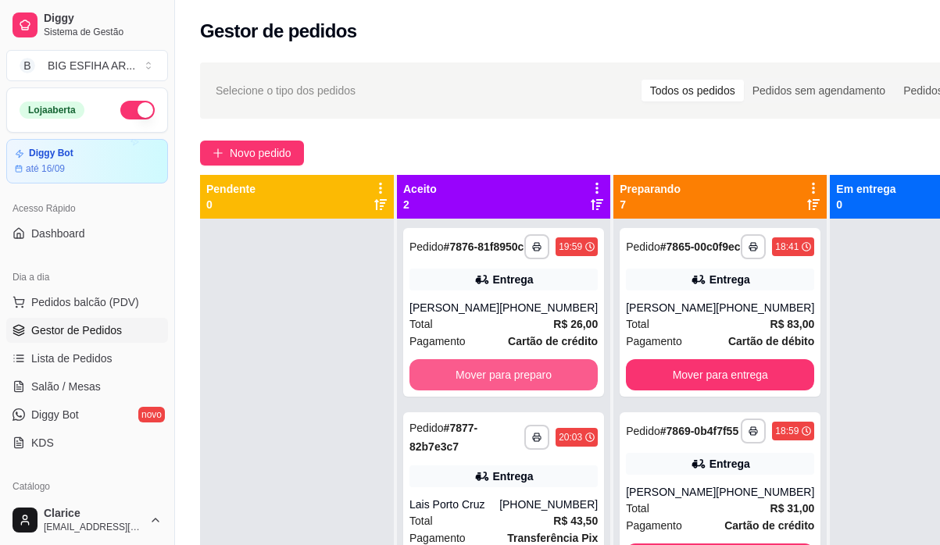
click at [469, 386] on button "Mover para preparo" at bounding box center [503, 374] width 188 height 31
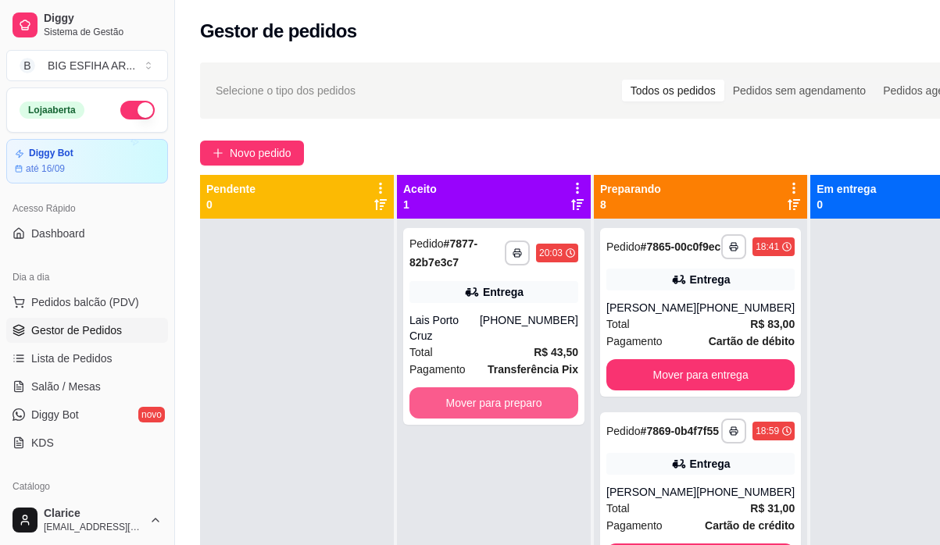
click at [469, 388] on button "Mover para preparo" at bounding box center [493, 403] width 169 height 31
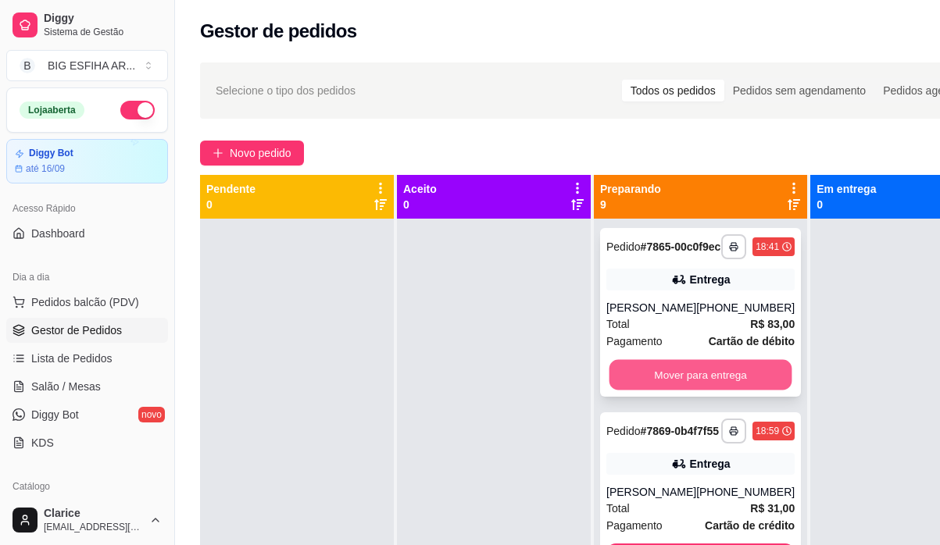
click at [677, 391] on button "Mover para entrega" at bounding box center [700, 375] width 183 height 30
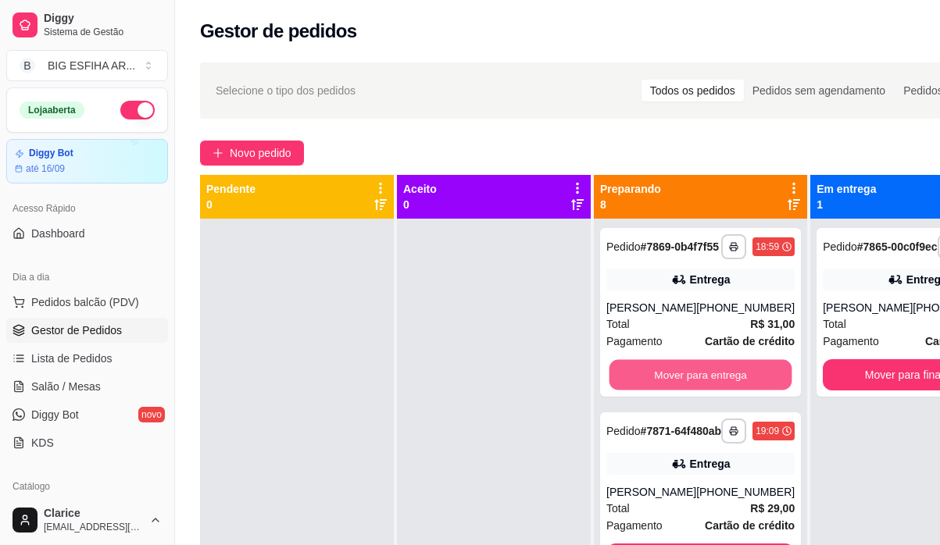
click at [677, 391] on button "Mover para entrega" at bounding box center [700, 375] width 183 height 30
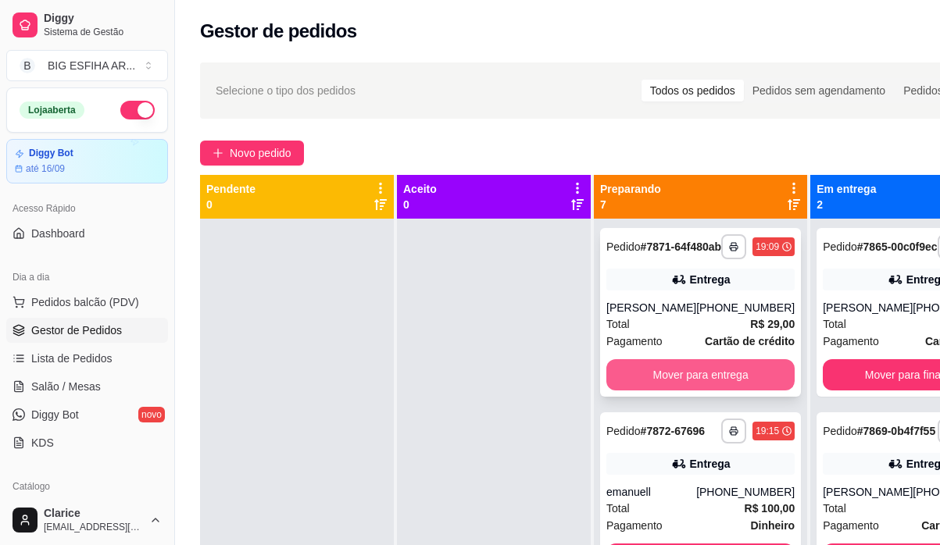
click at [679, 391] on button "Mover para entrega" at bounding box center [700, 374] width 188 height 31
click at [681, 391] on button "Mover para entrega" at bounding box center [700, 374] width 188 height 31
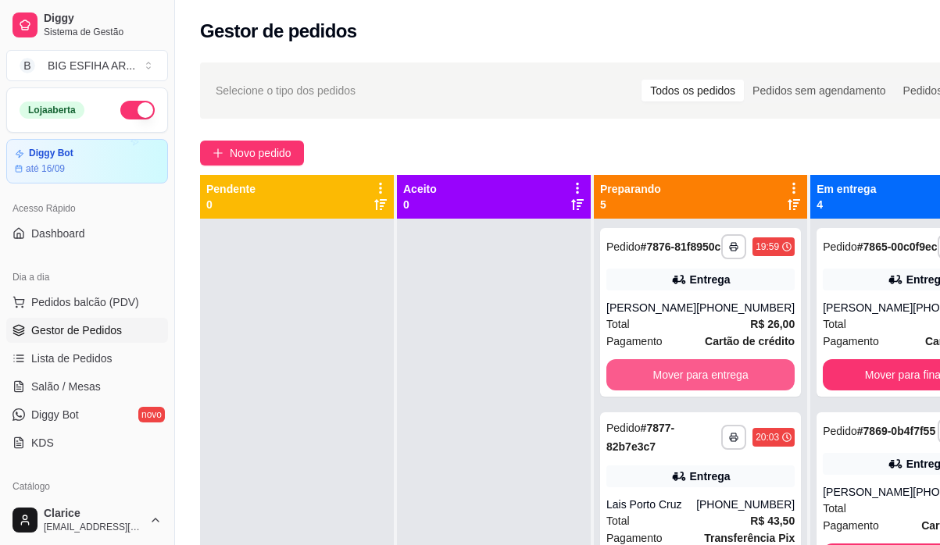
click at [681, 391] on button "Mover para entrega" at bounding box center [700, 374] width 188 height 31
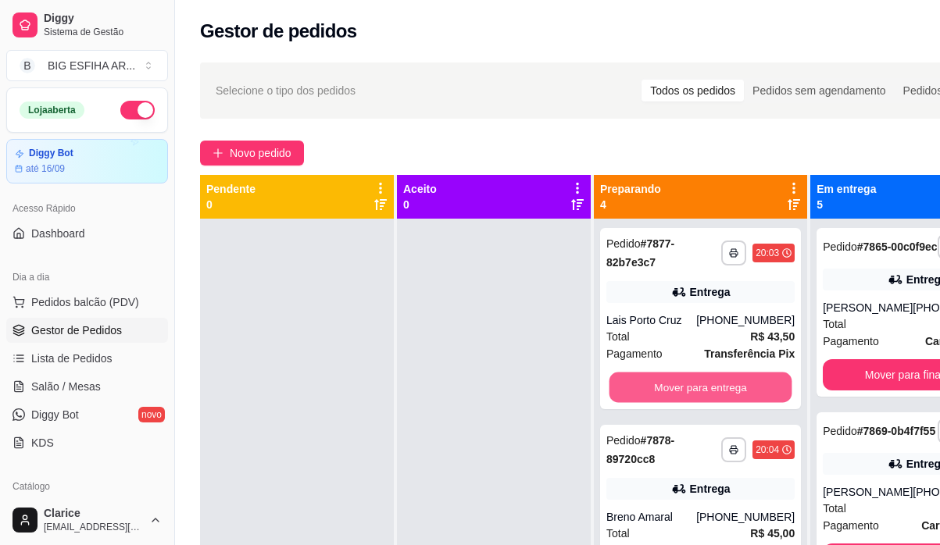
click at [681, 394] on button "Mover para entrega" at bounding box center [700, 388] width 183 height 30
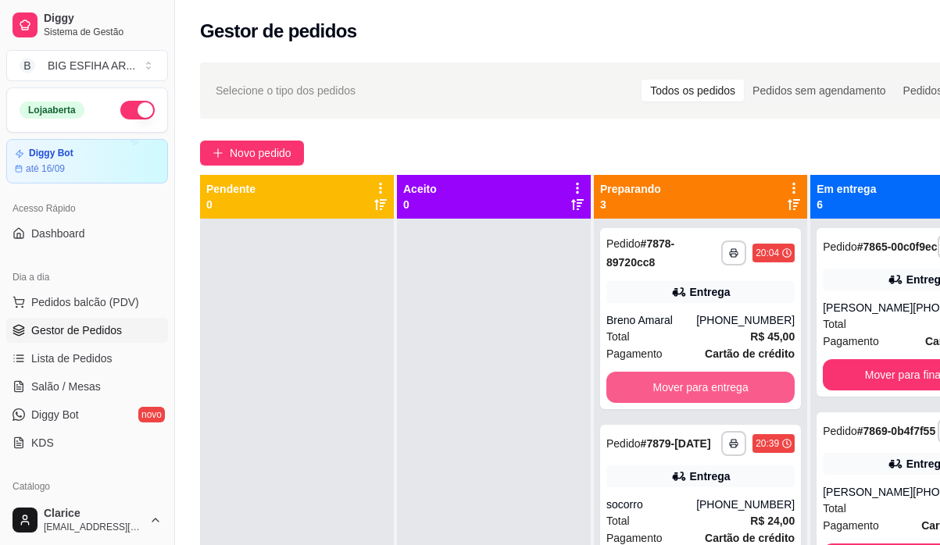
click at [681, 394] on button "Mover para entrega" at bounding box center [700, 387] width 188 height 31
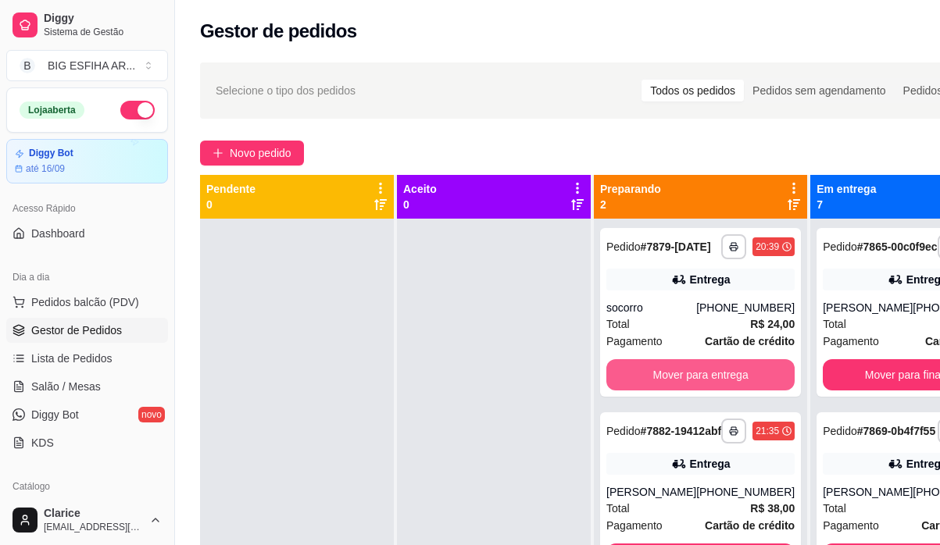
click at [681, 391] on button "Mover para entrega" at bounding box center [700, 374] width 188 height 31
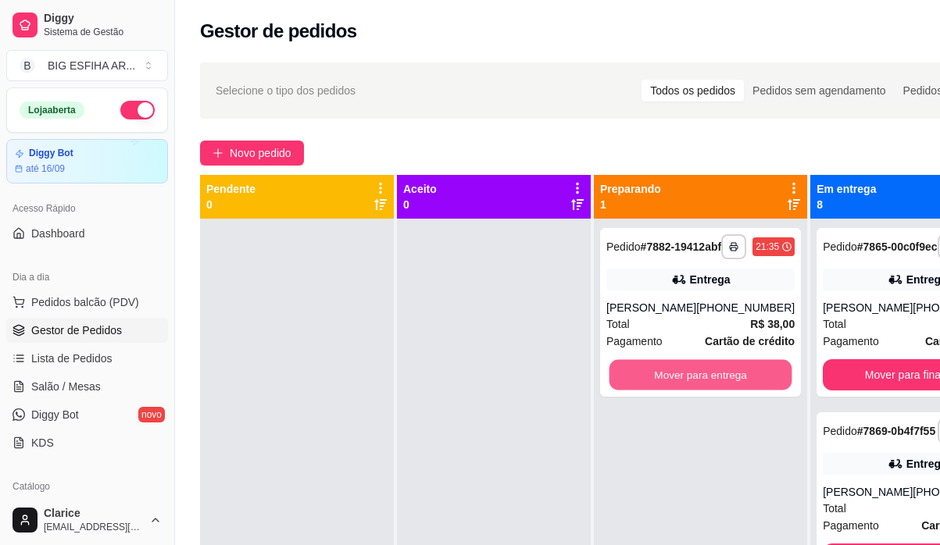
click at [681, 391] on button "Mover para entrega" at bounding box center [700, 375] width 183 height 30
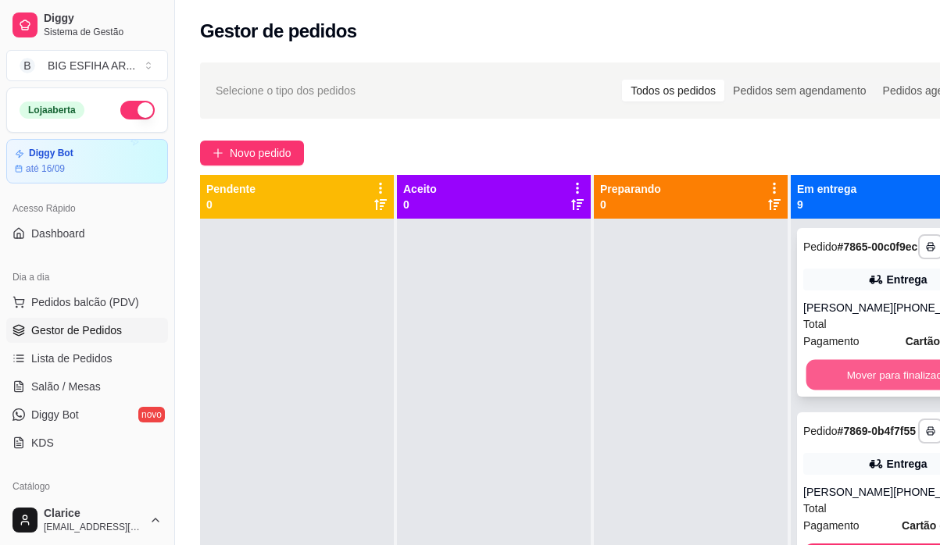
click at [841, 391] on button "Mover para finalizado" at bounding box center [897, 375] width 183 height 30
click at [841, 391] on button "Mover para finalizado" at bounding box center [897, 374] width 188 height 31
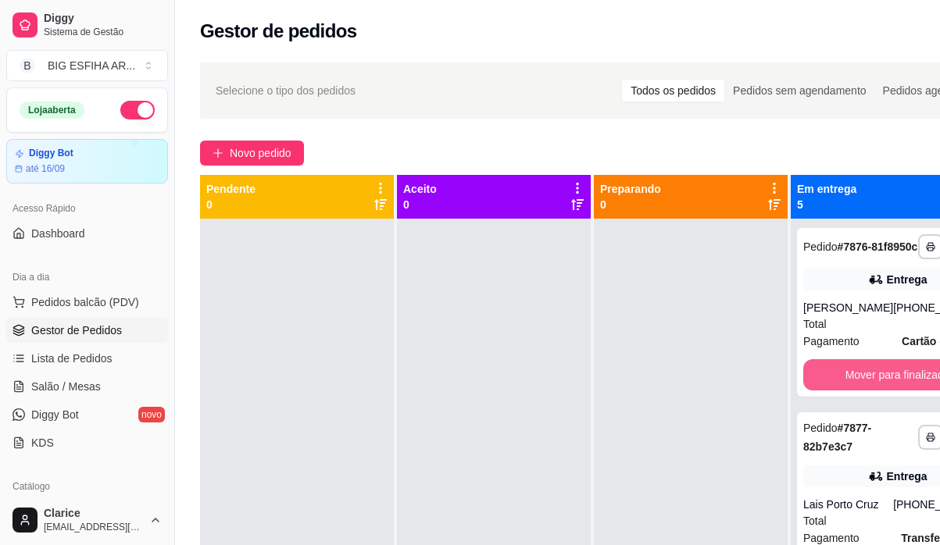
click at [841, 391] on button "Mover para finalizado" at bounding box center [897, 374] width 188 height 31
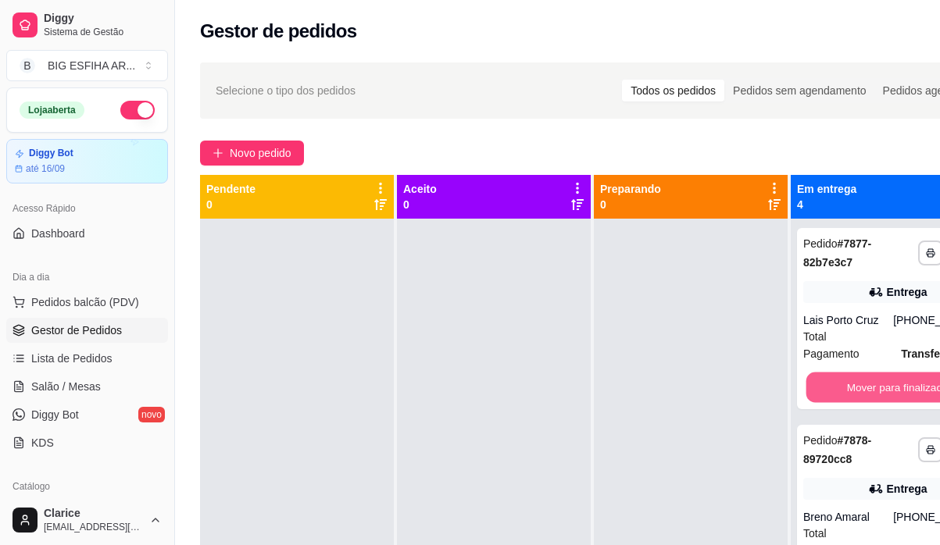
click at [841, 397] on button "Mover para finalizado" at bounding box center [897, 388] width 183 height 30
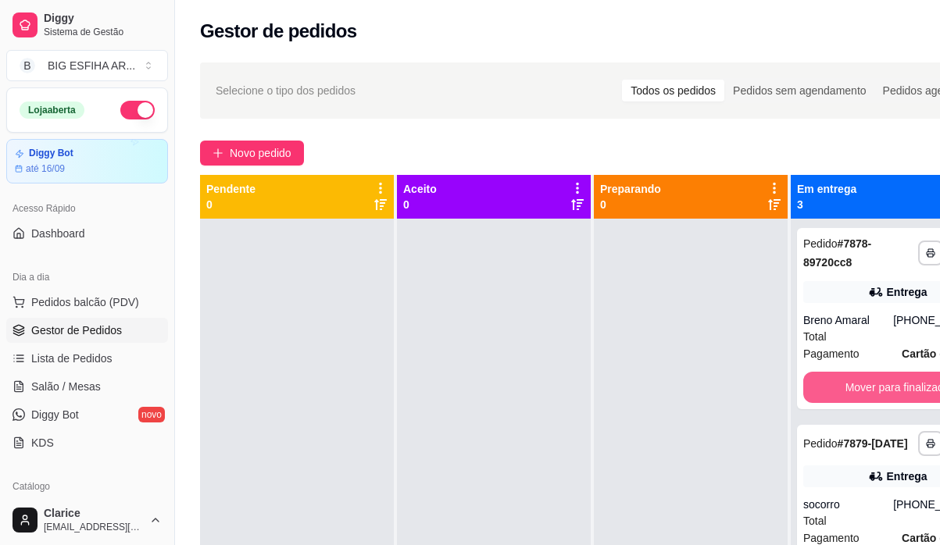
click at [841, 397] on button "Mover para finalizado" at bounding box center [897, 387] width 188 height 31
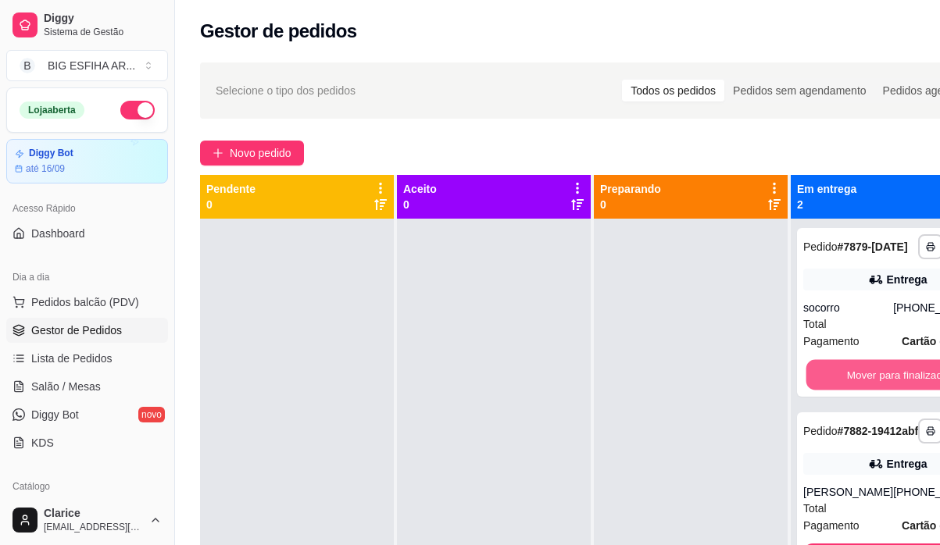
click at [841, 391] on button "Mover para finalizado" at bounding box center [897, 375] width 183 height 30
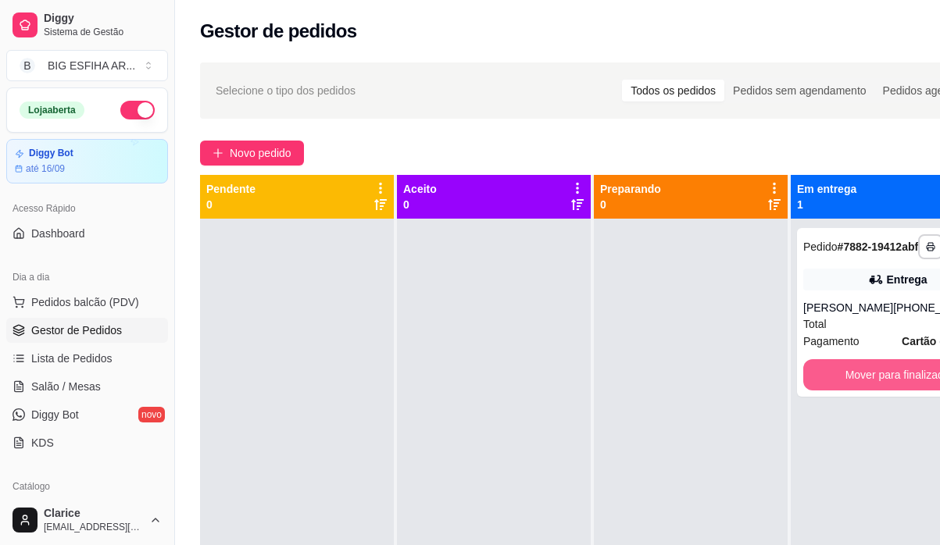
click at [841, 391] on button "Mover para finalizado" at bounding box center [897, 374] width 188 height 31
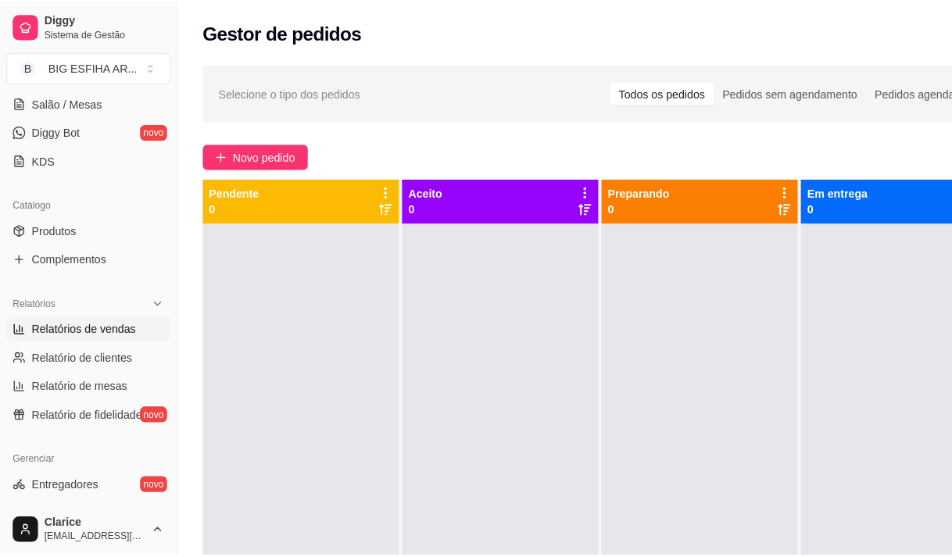
scroll to position [391, 0]
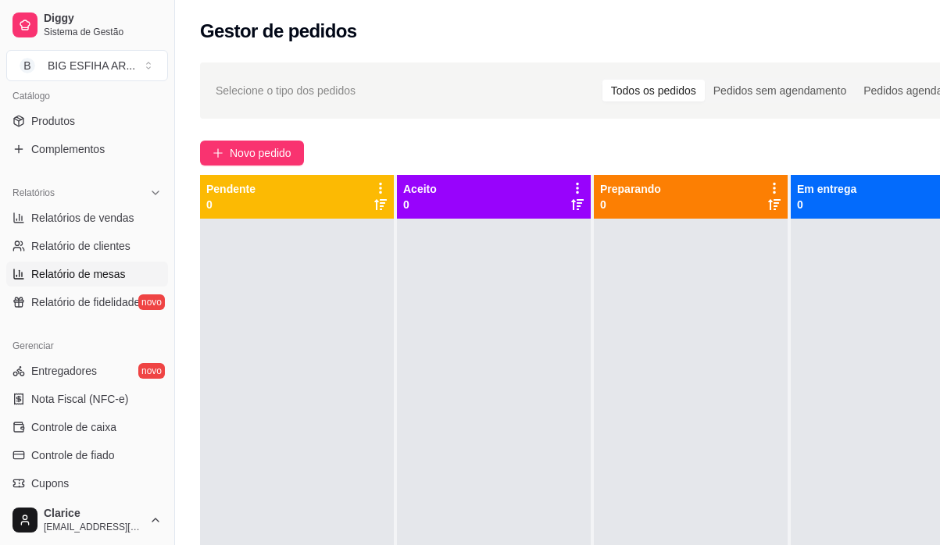
click at [88, 280] on span "Relatório de mesas" at bounding box center [78, 274] width 95 height 16
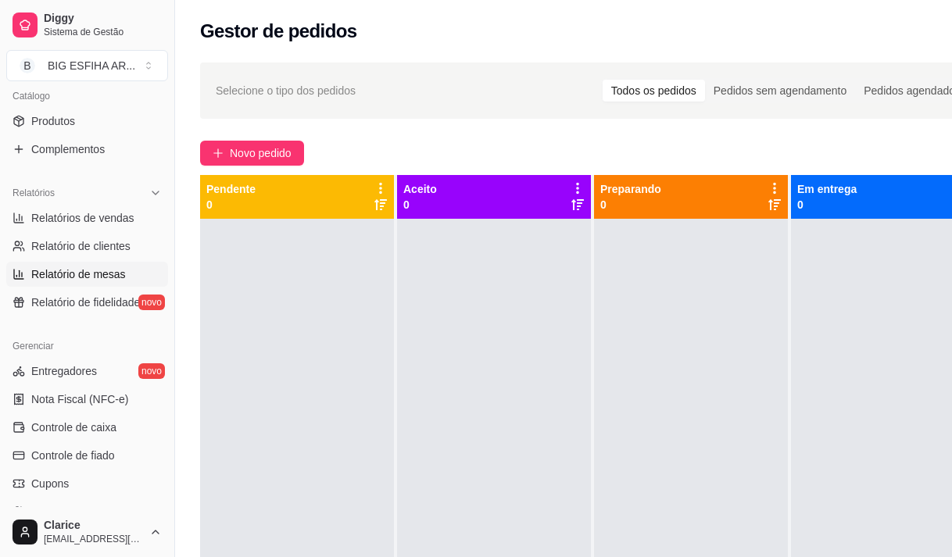
select select "TOTAL_OF_ORDERS"
select select "7"
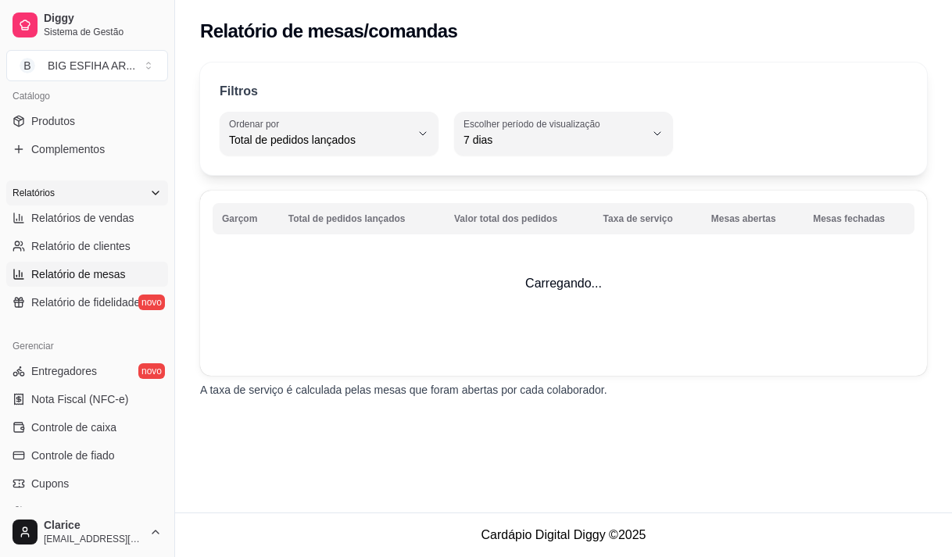
click at [123, 188] on div "Relatórios" at bounding box center [87, 192] width 162 height 25
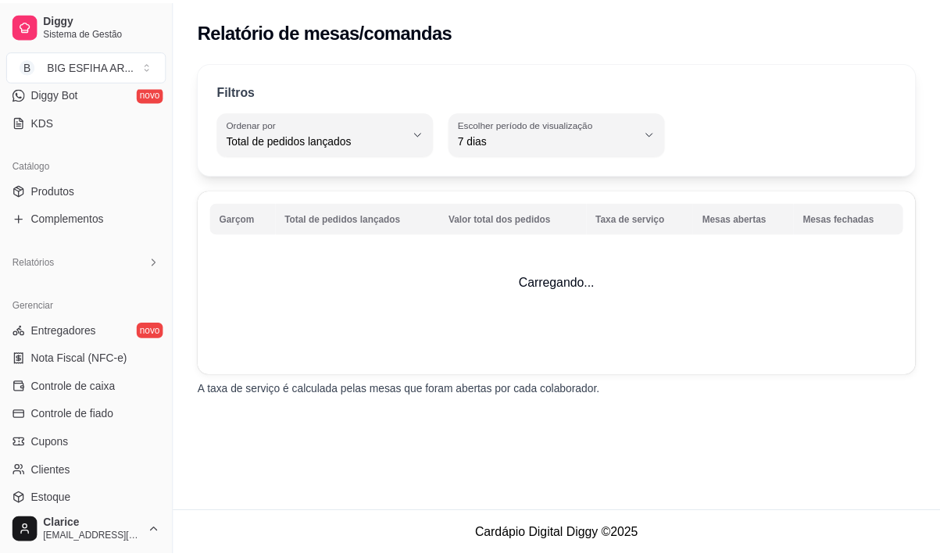
scroll to position [302, 0]
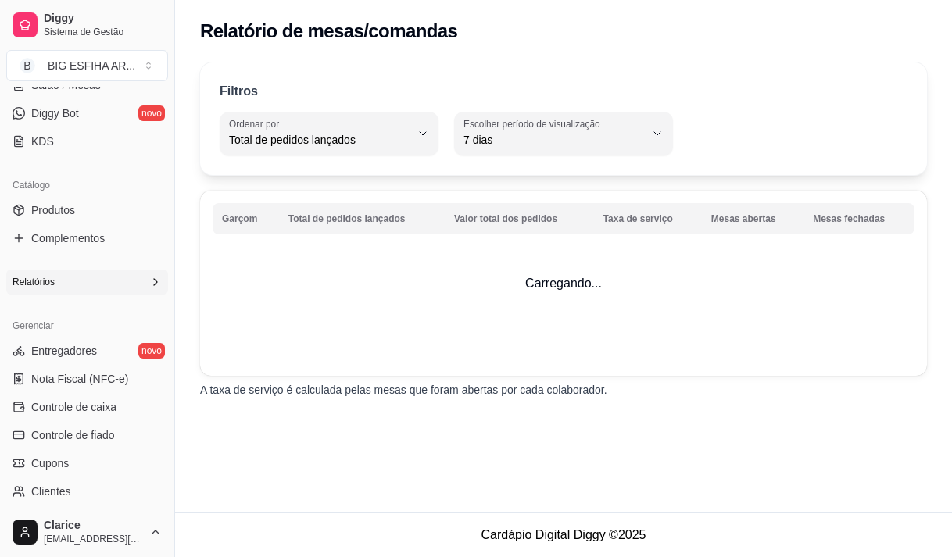
click at [119, 278] on div "Relatórios" at bounding box center [87, 282] width 162 height 25
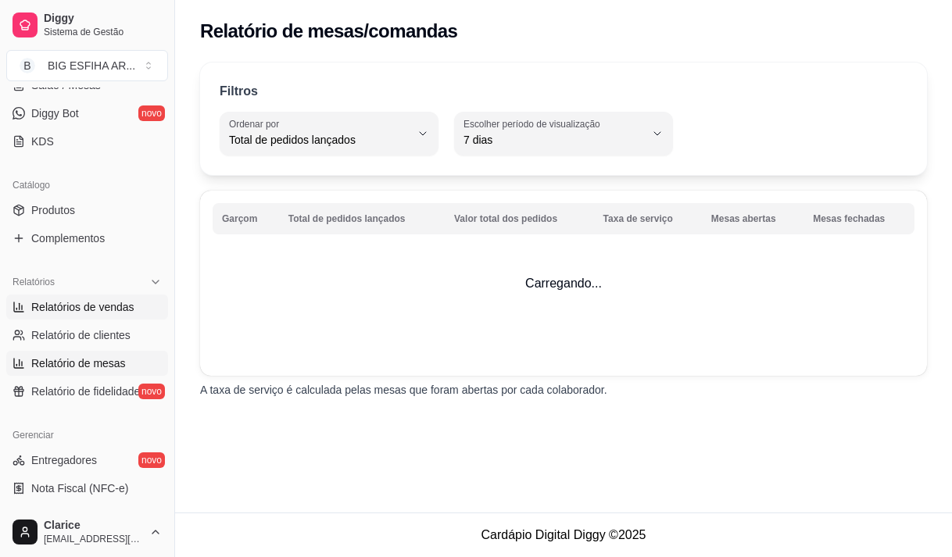
click at [119, 303] on span "Relatórios de vendas" at bounding box center [82, 307] width 103 height 16
select select "ALL"
select select "0"
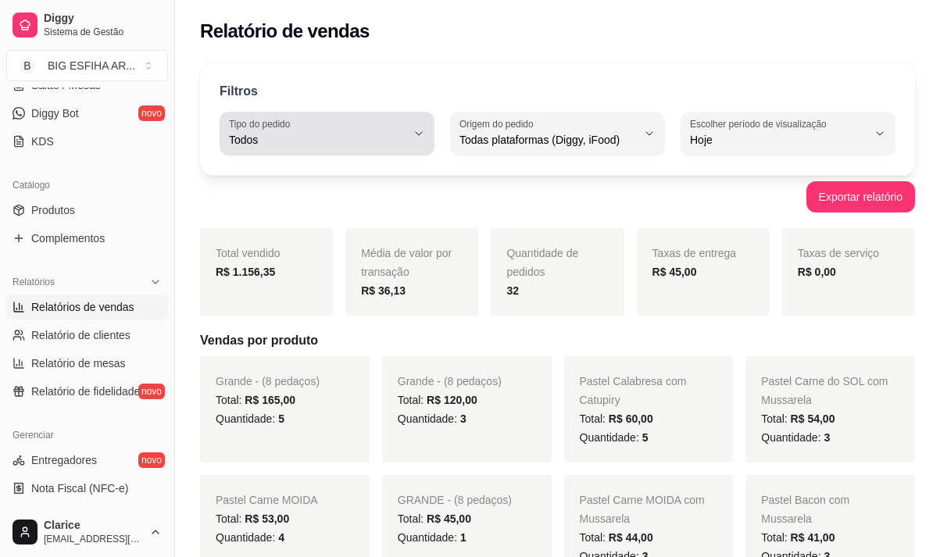
click at [320, 126] on div "Todos" at bounding box center [317, 133] width 177 height 31
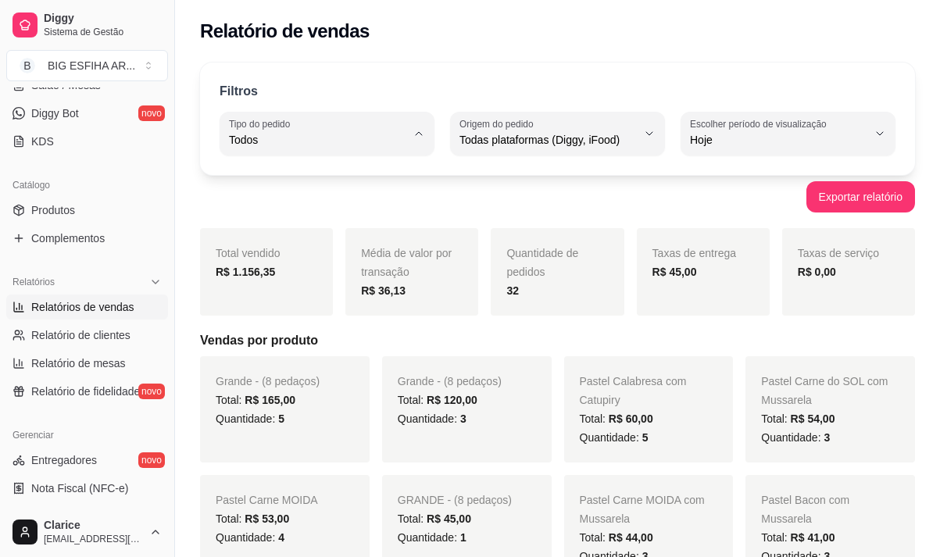
click at [330, 201] on span "Entrega" at bounding box center [319, 202] width 167 height 15
type input "DELIVERY"
select select "DELIVERY"
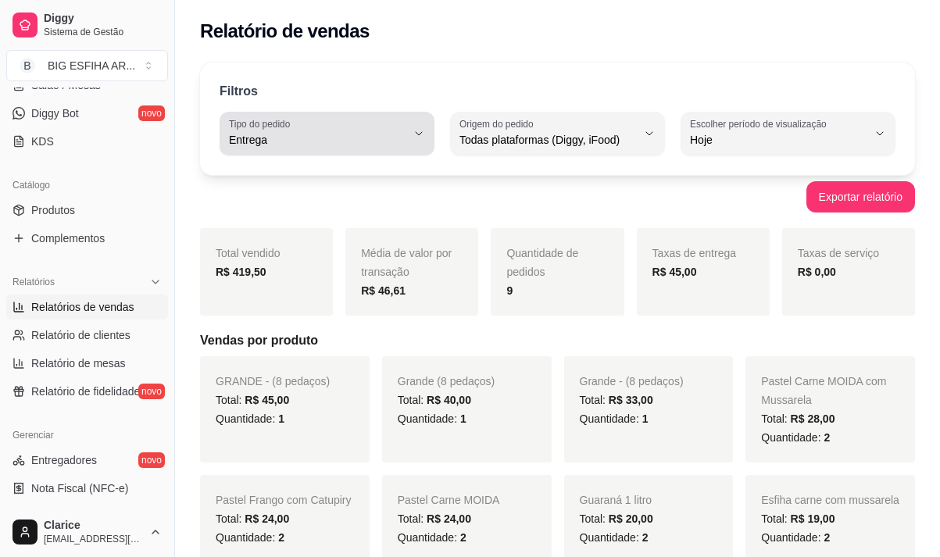
click at [223, 131] on button "Tipo do pedido Entrega" at bounding box center [327, 134] width 215 height 44
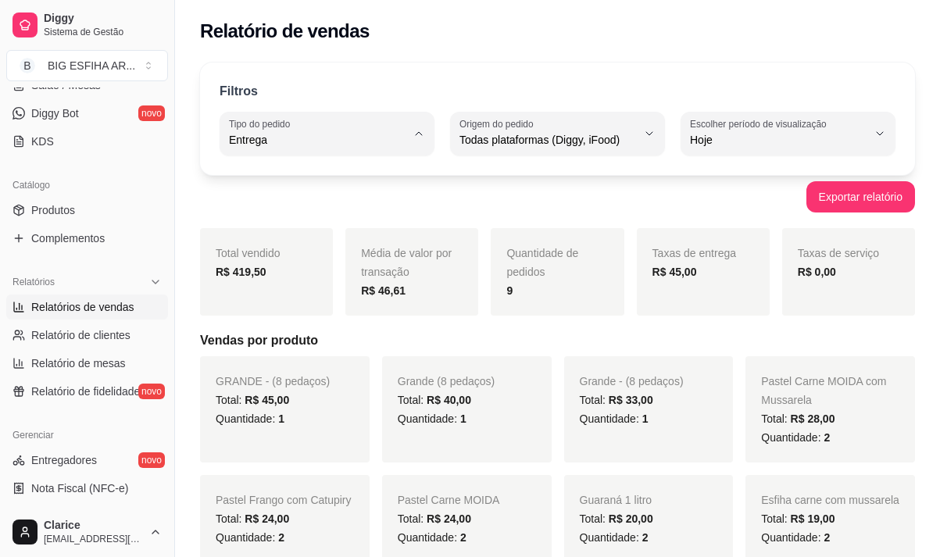
click at [308, 184] on span "Todos" at bounding box center [319, 177] width 167 height 15
type input "ALL"
select select "ALL"
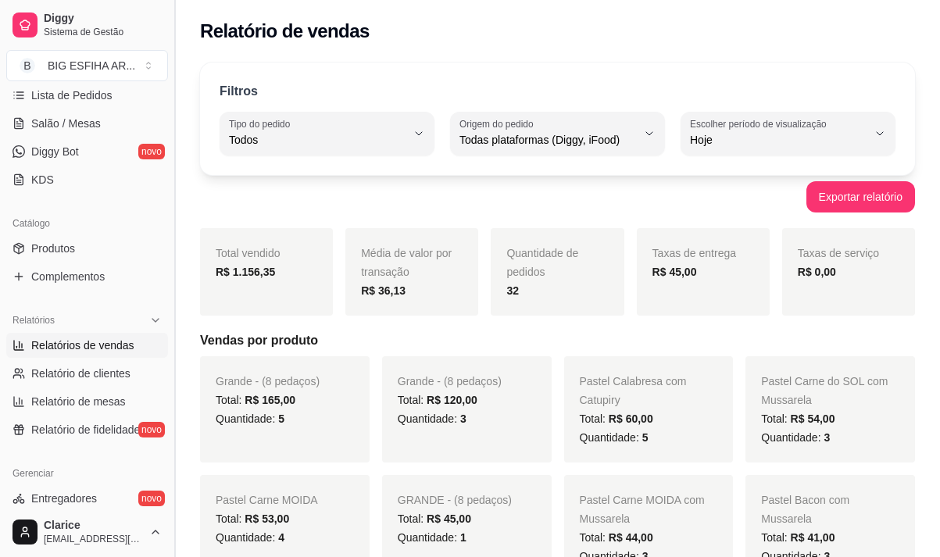
scroll to position [223, 0]
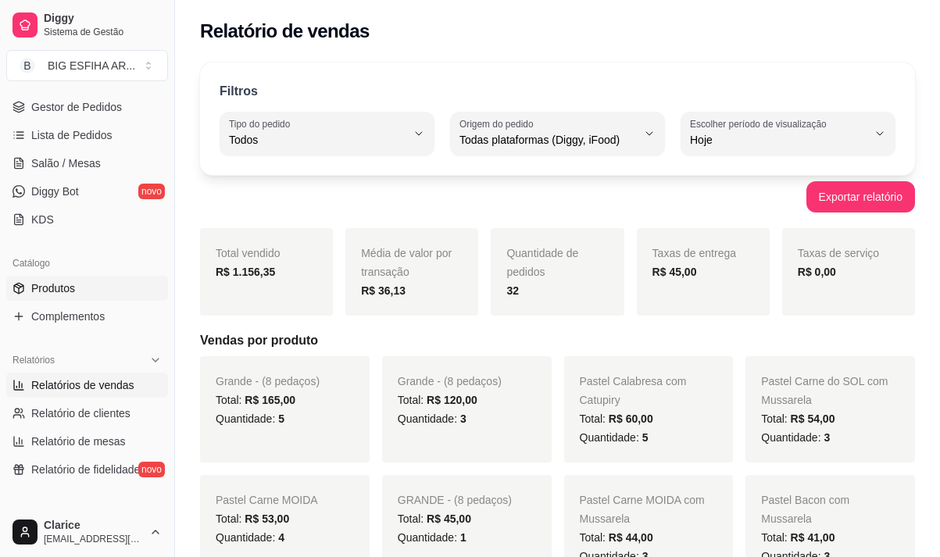
click at [103, 297] on link "Produtos" at bounding box center [87, 288] width 162 height 25
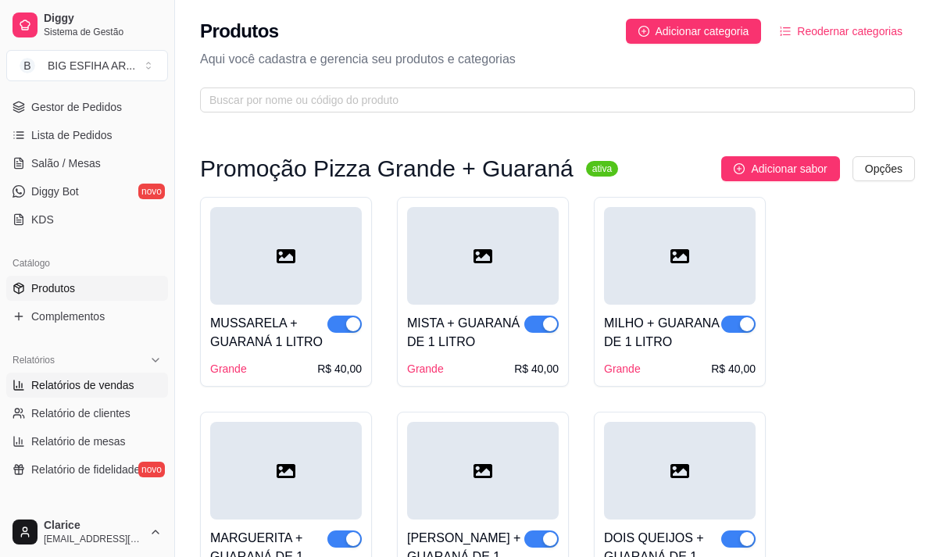
click at [83, 384] on span "Relatórios de vendas" at bounding box center [82, 385] width 103 height 16
select select "ALL"
select select "0"
